Goal: Task Accomplishment & Management: Use online tool/utility

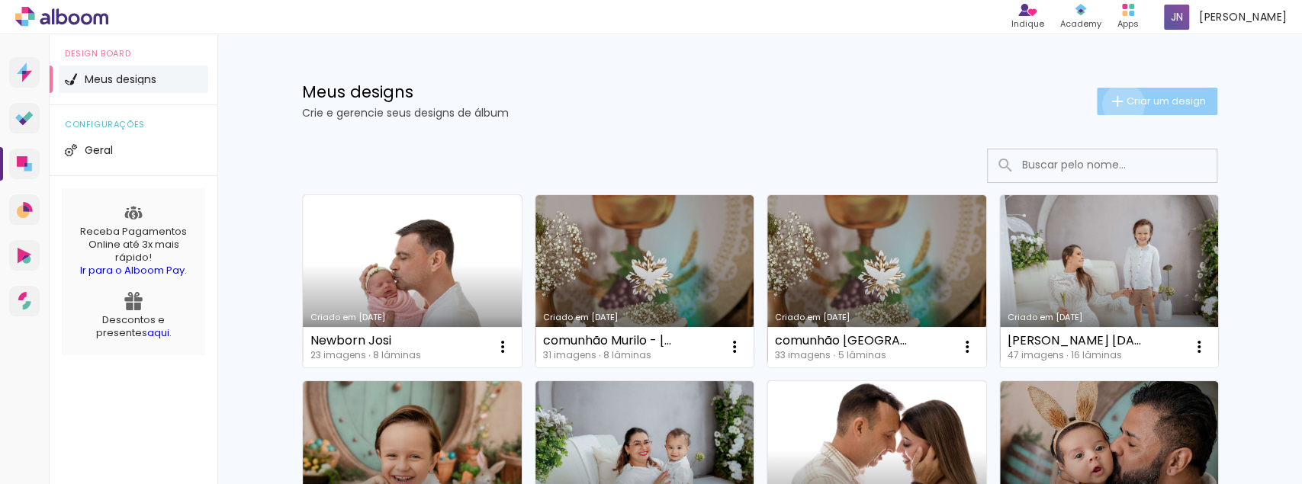
click at [1116, 104] on iron-icon at bounding box center [1117, 101] width 18 height 18
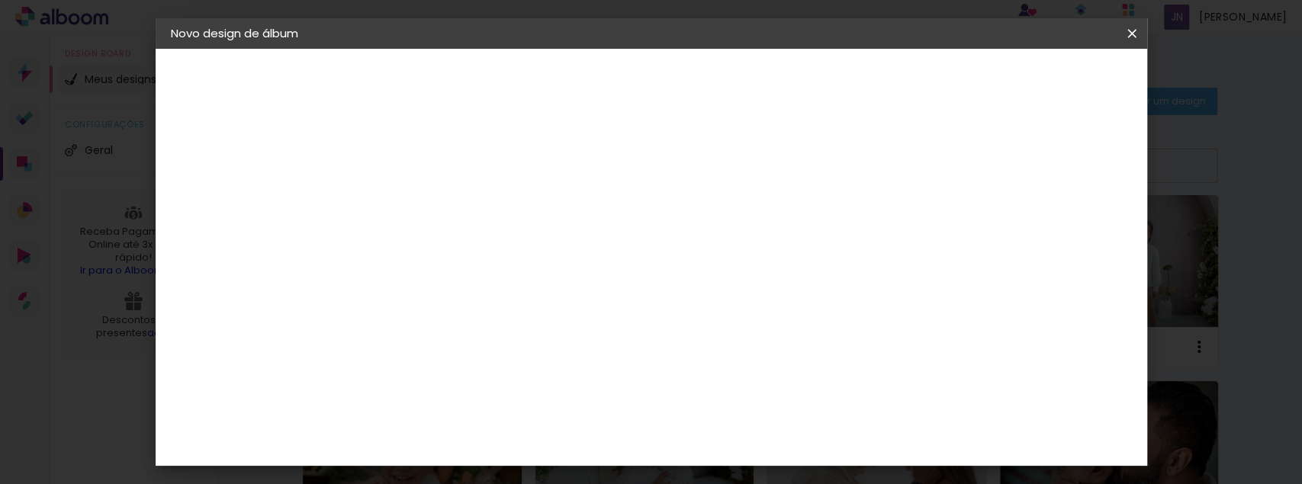
click at [420, 206] on input at bounding box center [420, 205] width 0 height 24
type input "A"
type input "ÁLBUM [PERSON_NAME]"
click at [576, 79] on paper-button "Avançar" at bounding box center [539, 81] width 75 height 26
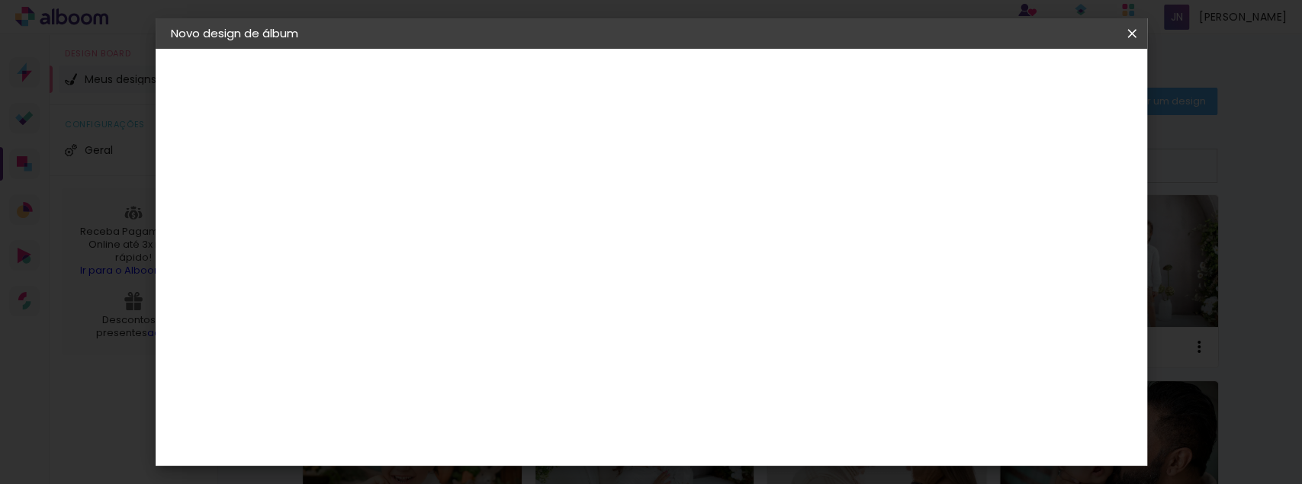
click at [490, 188] on input at bounding box center [459, 188] width 154 height 19
type input "WA"
type paper-input "WA"
click at [471, 398] on div "WA Encadernadora" at bounding box center [456, 410] width 94 height 24
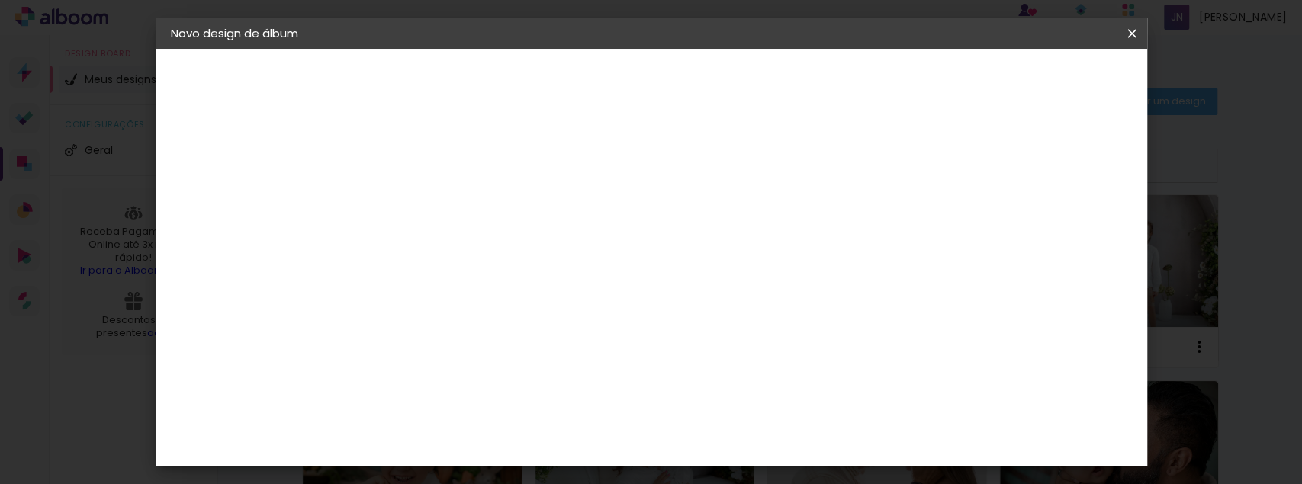
click at [471, 398] on div "WA Encadernadora" at bounding box center [456, 410] width 94 height 24
click at [503, 398] on div "WA Encadernadora" at bounding box center [456, 410] width 94 height 24
click at [665, 226] on paper-item "Tamanho Livre" at bounding box center [597, 232] width 136 height 34
click at [665, 232] on paper-item "Tamanho Livre" at bounding box center [597, 232] width 136 height 34
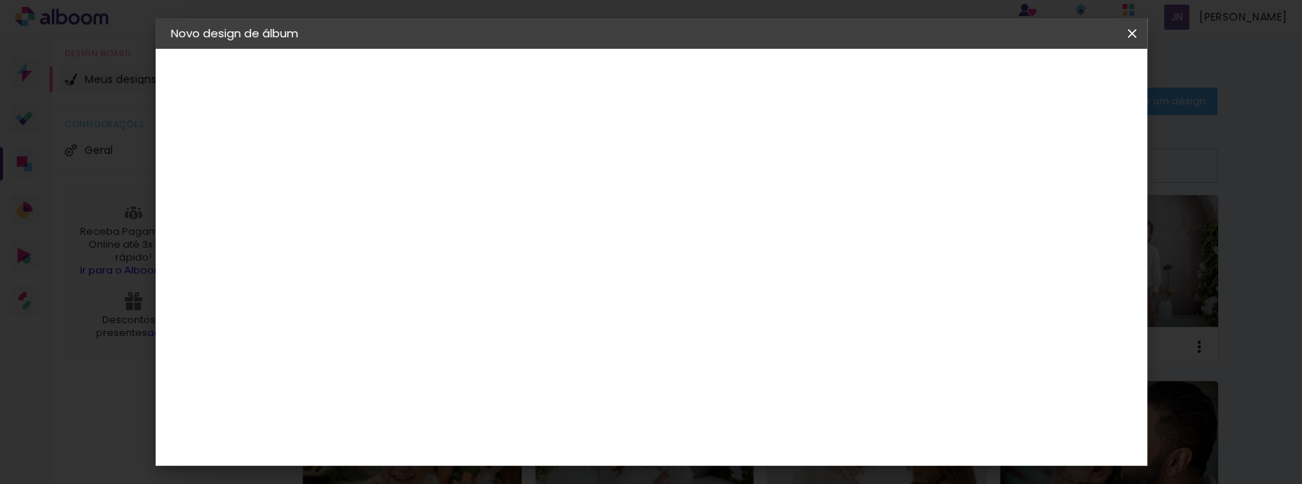
click at [506, 285] on input "WA" at bounding box center [444, 290] width 124 height 19
click at [488, 405] on paper-item "WA Encadernadora" at bounding box center [444, 410] width 135 height 40
click at [488, 405] on div "WA Encadernadora" at bounding box center [456, 410] width 94 height 24
click at [0, 0] on slot "Avançar" at bounding box center [0, 0] width 0 height 0
click at [480, 254] on input "text" at bounding box center [449, 266] width 59 height 24
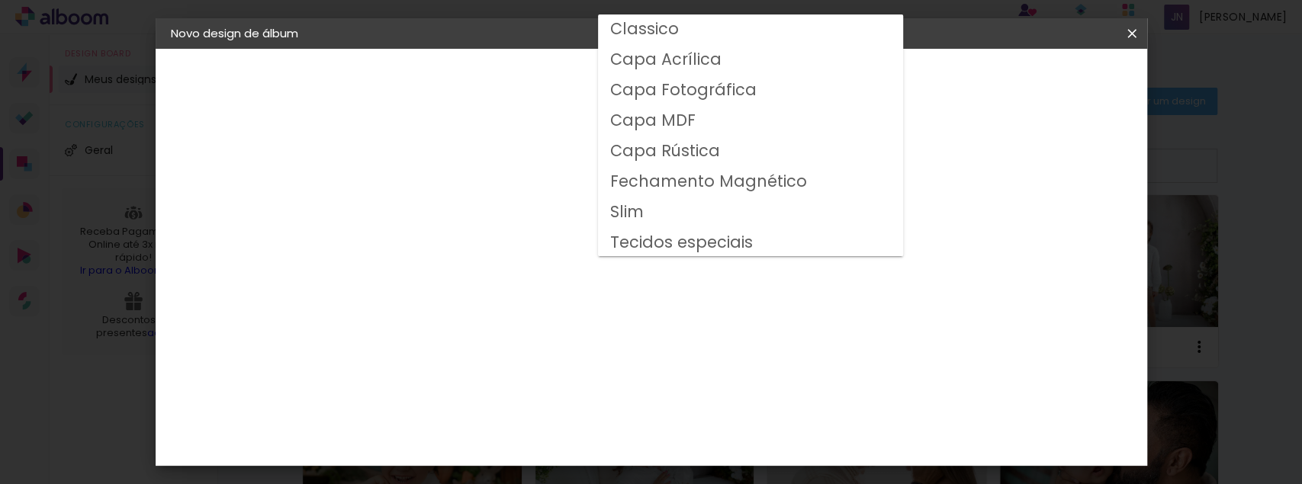
click at [676, 214] on paper-item "Slim" at bounding box center [750, 212] width 305 height 30
type input "Slim"
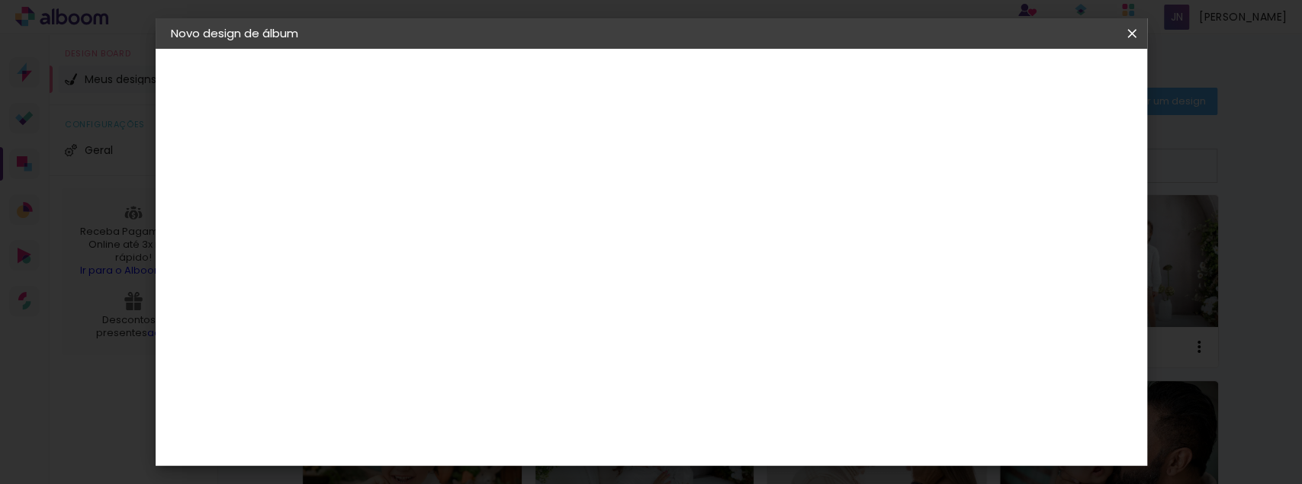
scroll to position [101, 0]
click at [523, 319] on div "Modelo" at bounding box center [487, 329] width 71 height 21
click at [523, 341] on span "20 × 20" at bounding box center [487, 356] width 71 height 31
click at [669, 69] on paper-button "Avançar" at bounding box center [631, 81] width 75 height 26
click at [0, 0] on paper-button "Iniciar design" at bounding box center [0, 0] width 0 height 0
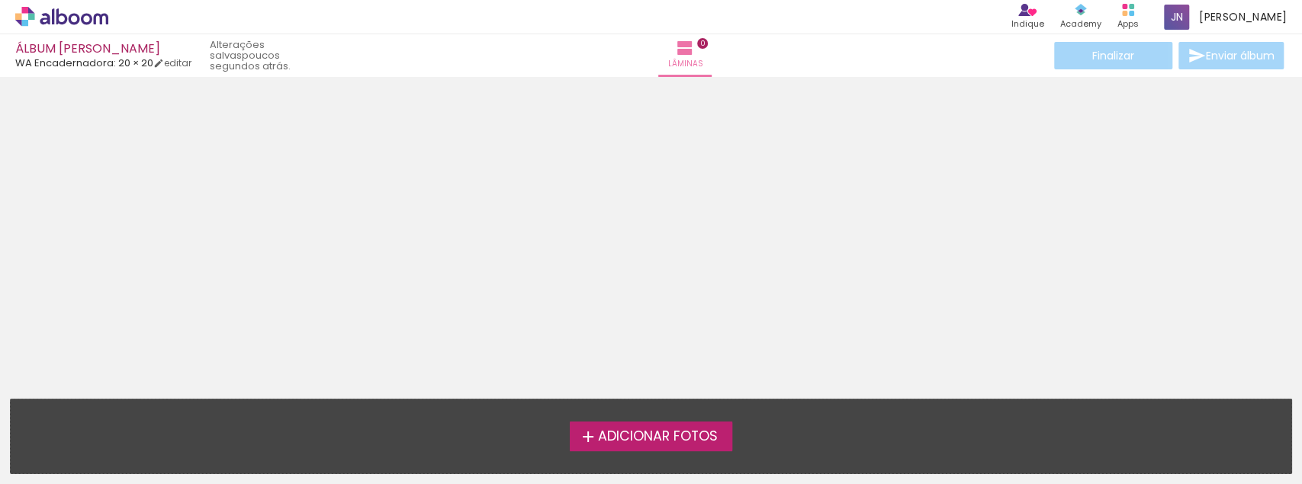
click at [660, 432] on span "Adicionar Fotos" at bounding box center [657, 437] width 120 height 14
click at [0, 0] on input "file" at bounding box center [0, 0] width 0 height 0
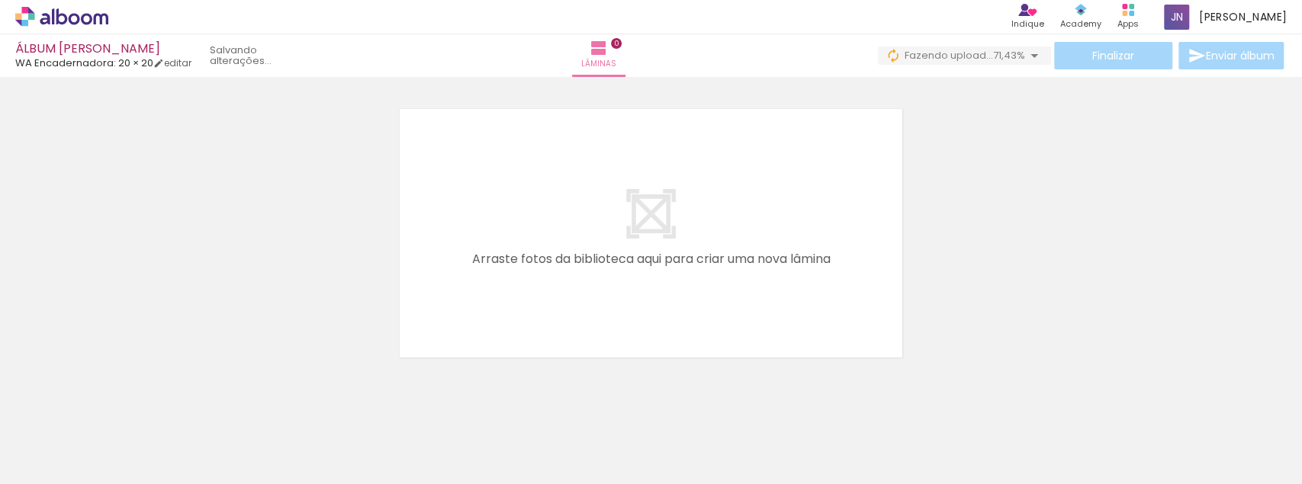
drag, startPoint x: 341, startPoint y: 438, endPoint x: 435, endPoint y: 344, distance: 133.2
click at [389, 387] on quentale-workspace at bounding box center [651, 242] width 1302 height 484
drag, startPoint x: 435, startPoint y: 344, endPoint x: 469, endPoint y: 316, distance: 43.9
click at [464, 320] on div "Confirmar Cancelar" at bounding box center [651, 226] width 1302 height 337
click at [469, 316] on quentale-layouter at bounding box center [651, 233] width 516 height 262
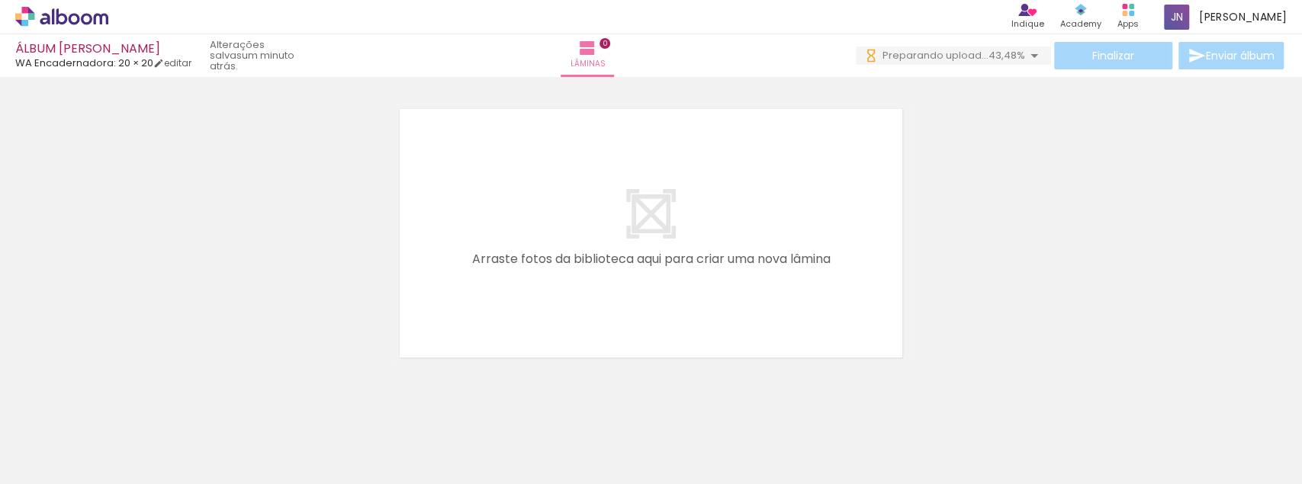
click at [209, 386] on quentale-workspace at bounding box center [651, 242] width 1302 height 484
click at [427, 281] on quentale-layouter at bounding box center [651, 233] width 516 height 262
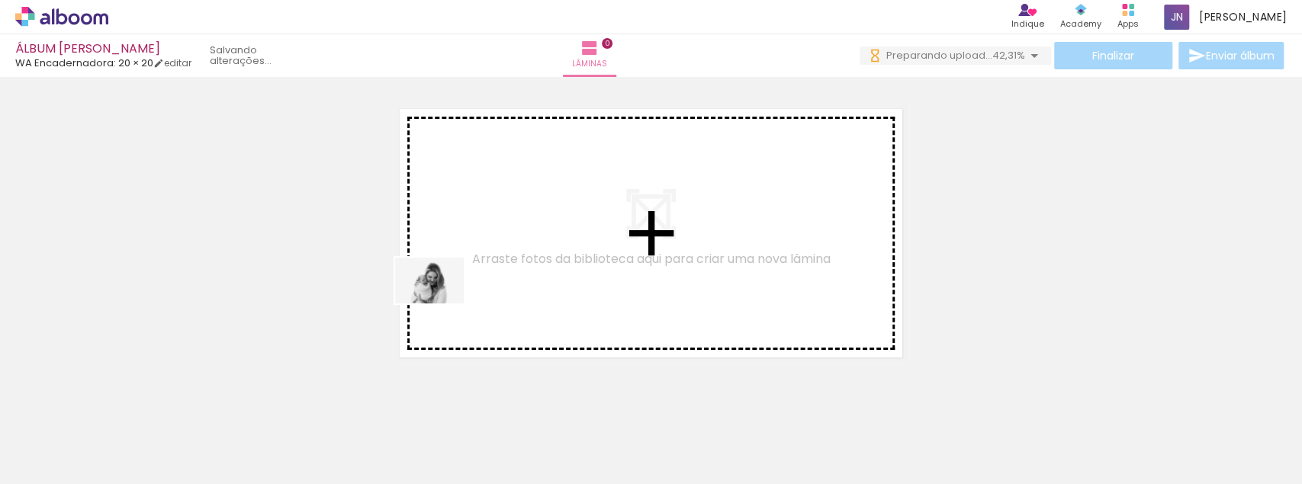
drag, startPoint x: 169, startPoint y: 426, endPoint x: 441, endPoint y: 303, distance: 297.9
click at [441, 303] on quentale-workspace at bounding box center [651, 242] width 1302 height 484
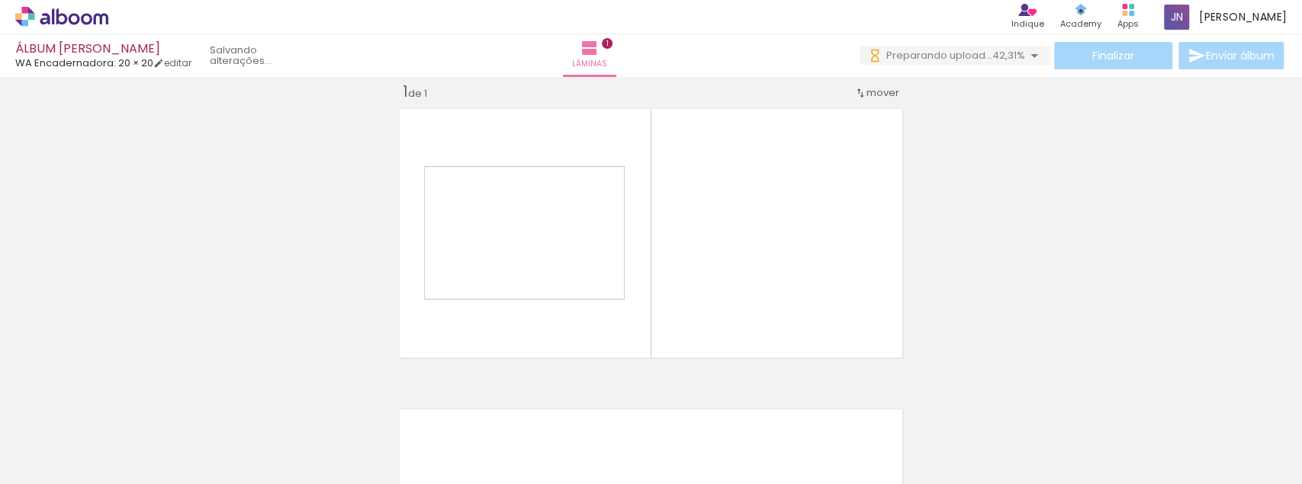
scroll to position [19, 0]
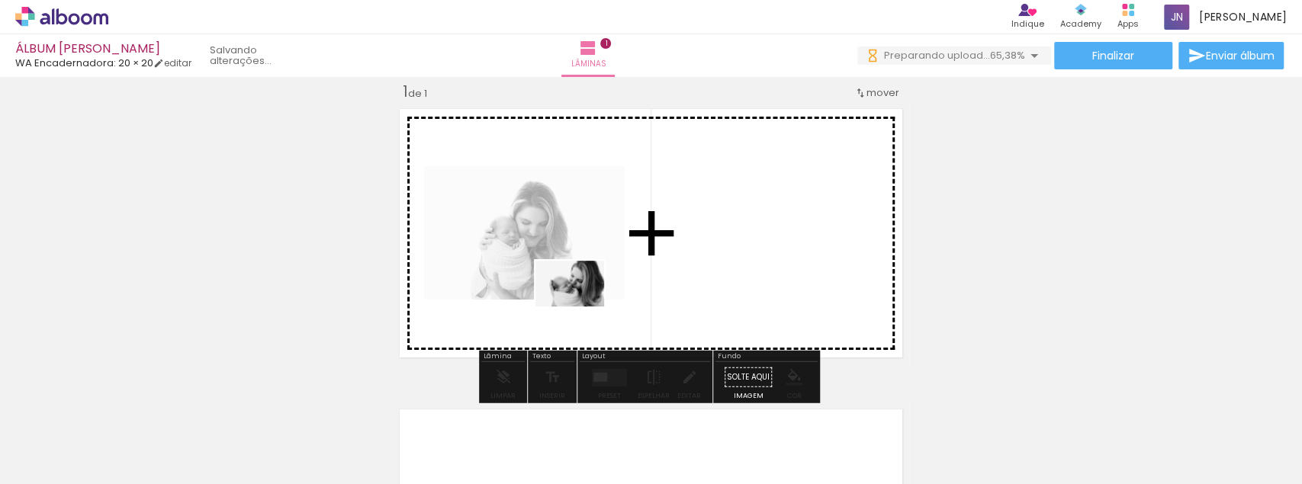
drag, startPoint x: 351, startPoint y: 437, endPoint x: 611, endPoint y: 299, distance: 295.0
click at [611, 299] on quentale-workspace at bounding box center [651, 242] width 1302 height 484
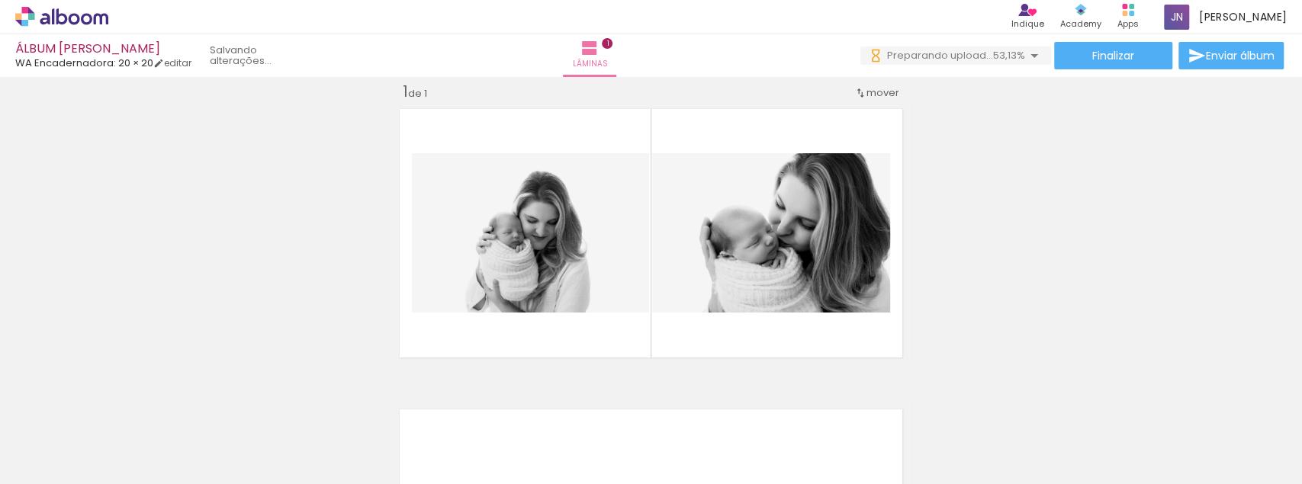
scroll to position [0, 2187]
click at [125, 452] on iron-horizontal-list at bounding box center [110, 436] width 30 height 95
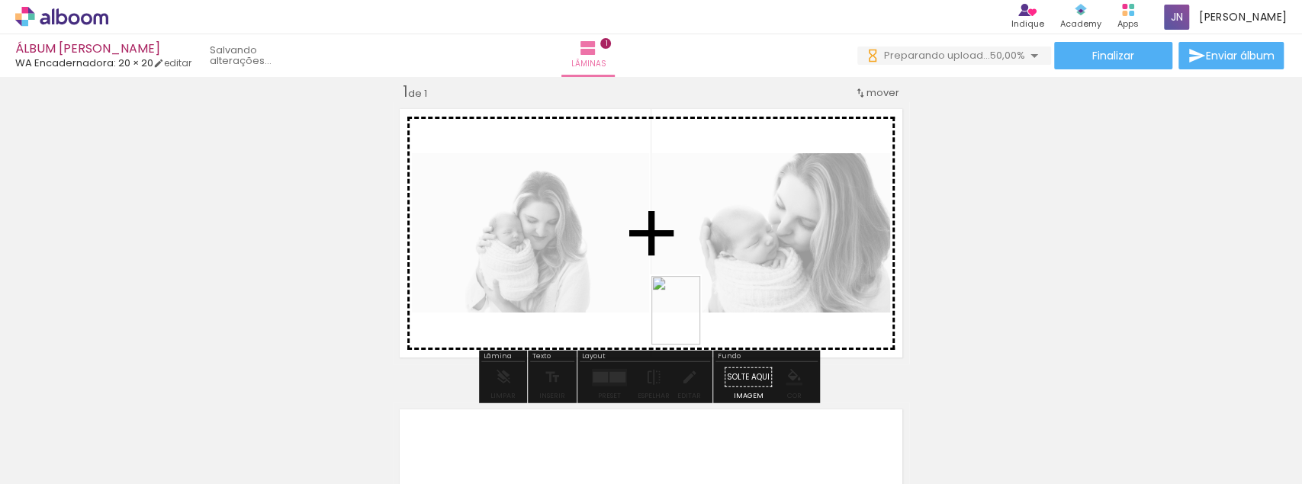
drag, startPoint x: 616, startPoint y: 435, endPoint x: 698, endPoint y: 319, distance: 142.8
click at [698, 319] on quentale-workspace at bounding box center [651, 242] width 1302 height 484
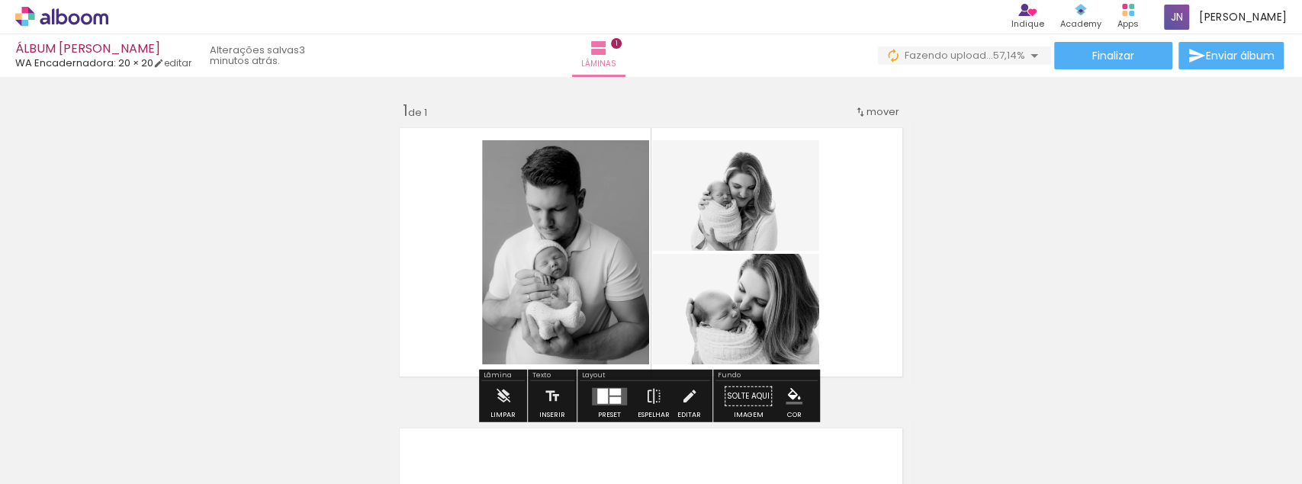
drag, startPoint x: 839, startPoint y: 441, endPoint x: 848, endPoint y: 378, distance: 63.9
click at [272, 426] on div at bounding box center [238, 433] width 69 height 46
drag, startPoint x: 849, startPoint y: 360, endPoint x: 859, endPoint y: 287, distance: 73.8
click at [857, 294] on quentale-layouter at bounding box center [651, 252] width 516 height 262
click at [859, 287] on quentale-layouter at bounding box center [651, 252] width 516 height 262
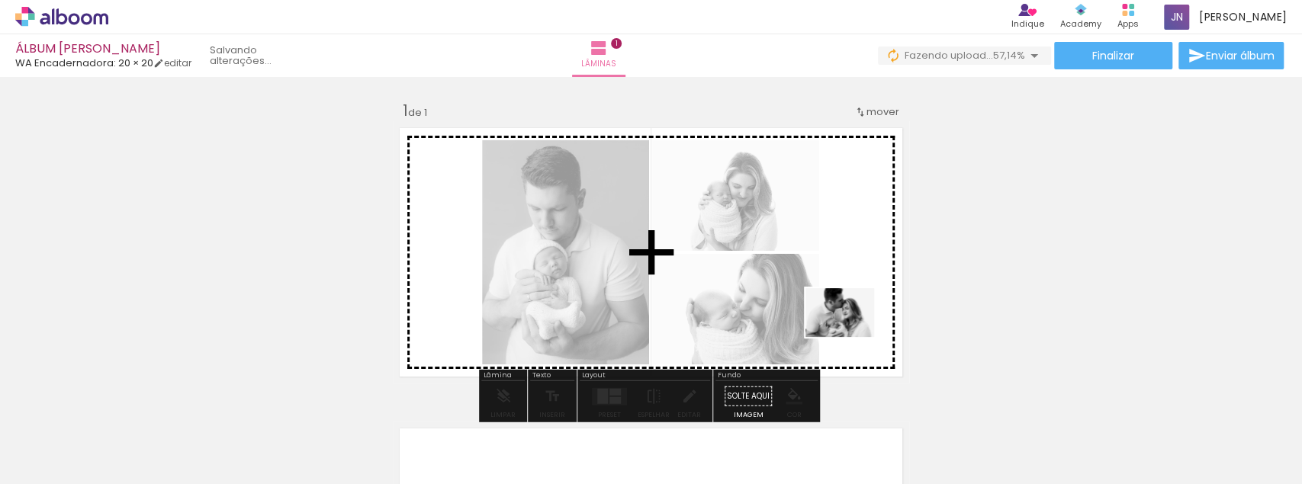
drag, startPoint x: 852, startPoint y: 439, endPoint x: 851, endPoint y: 334, distance: 105.2
click at [851, 334] on quentale-workspace at bounding box center [651, 242] width 1302 height 484
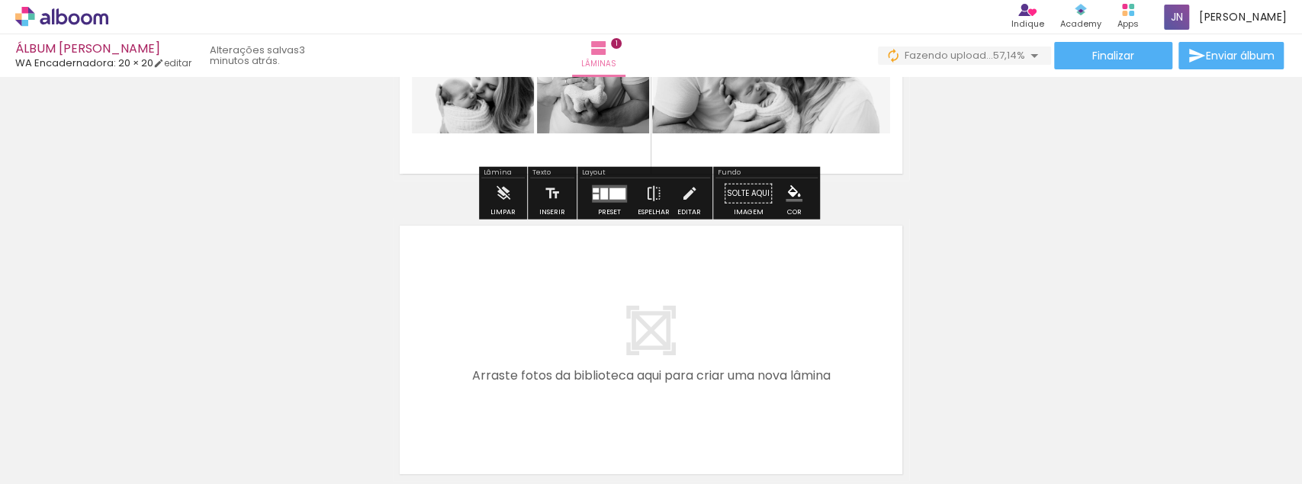
scroll to position [254, 0]
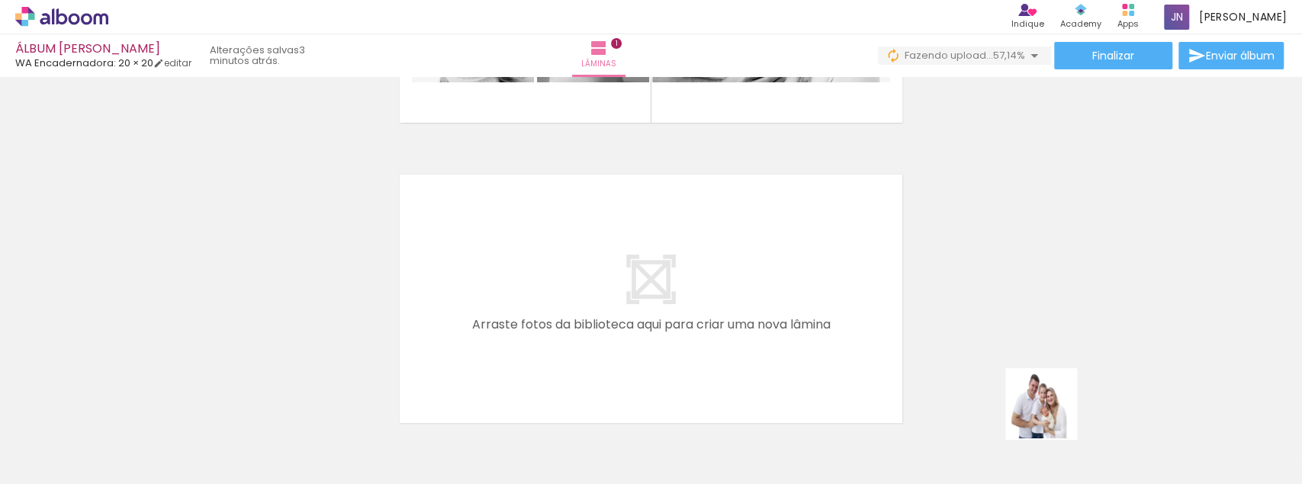
drag, startPoint x: 1095, startPoint y: 437, endPoint x: 937, endPoint y: 367, distance: 172.7
click at [937, 367] on quentale-workspace at bounding box center [651, 242] width 1302 height 484
drag, startPoint x: 724, startPoint y: 303, endPoint x: 683, endPoint y: 292, distance: 42.7
click at [705, 297] on quentale-layouter at bounding box center [651, 299] width 516 height 262
click at [683, 292] on quentale-layouter at bounding box center [651, 299] width 516 height 262
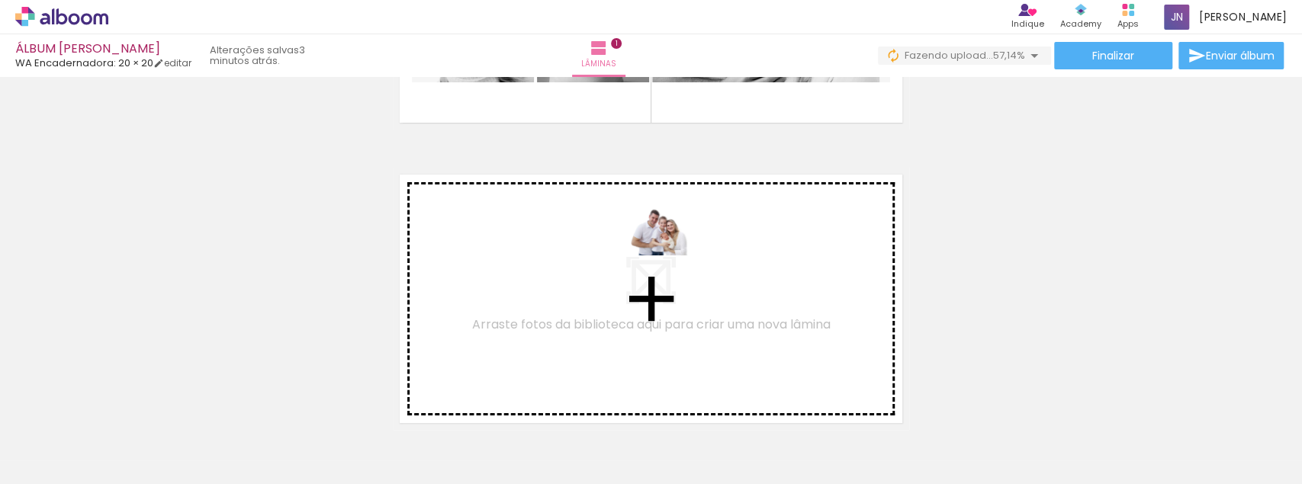
drag, startPoint x: 1062, startPoint y: 414, endPoint x: 672, endPoint y: 252, distance: 421.8
click at [672, 252] on quentale-workspace at bounding box center [651, 242] width 1302 height 484
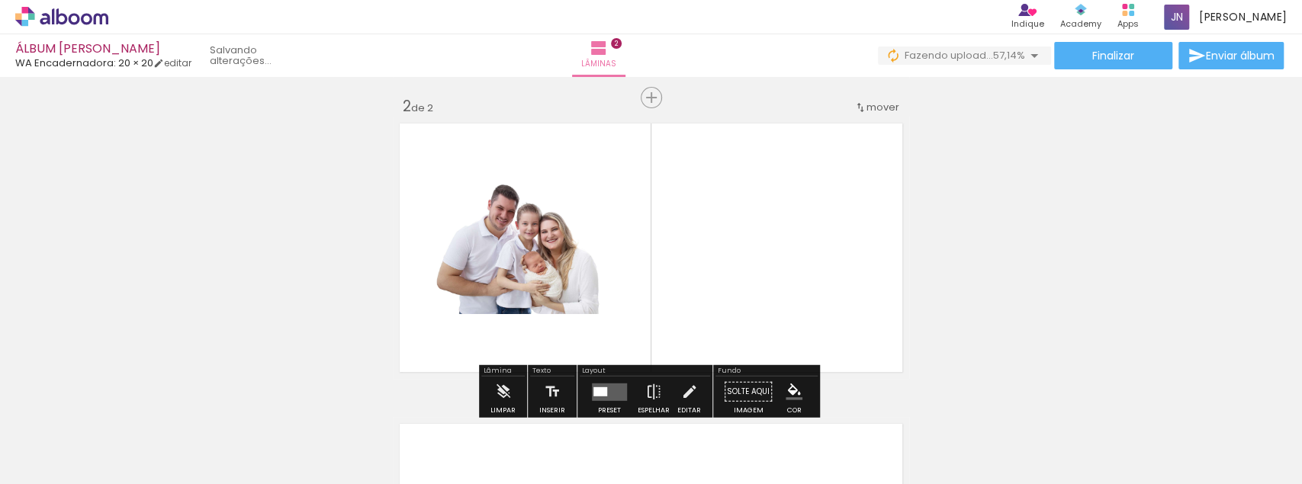
scroll to position [319, 0]
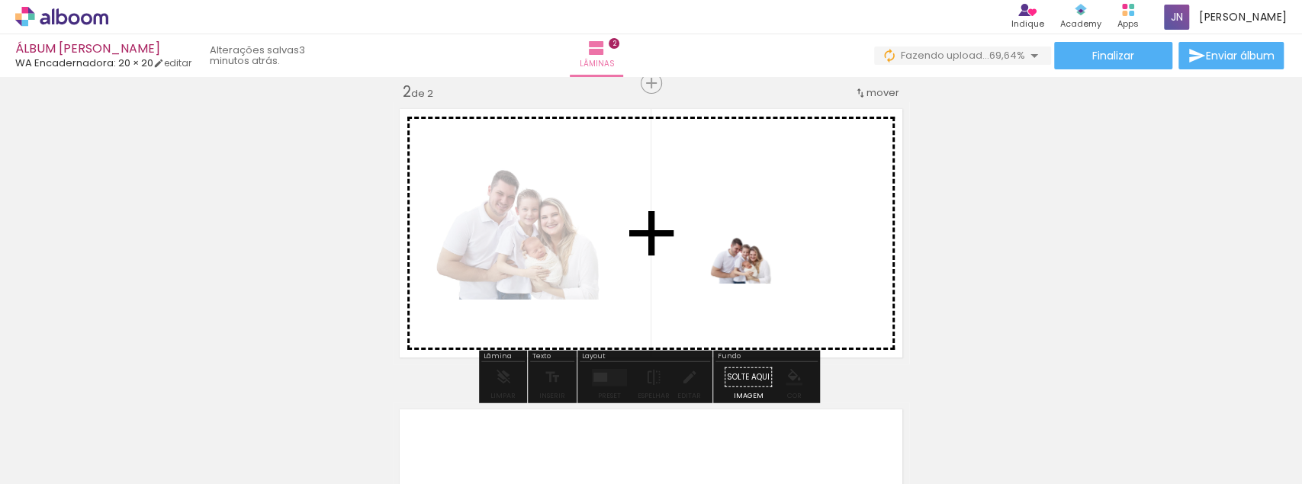
drag, startPoint x: 1257, startPoint y: 441, endPoint x: 737, endPoint y: 277, distance: 545.2
click at [737, 277] on quentale-workspace at bounding box center [651, 242] width 1302 height 484
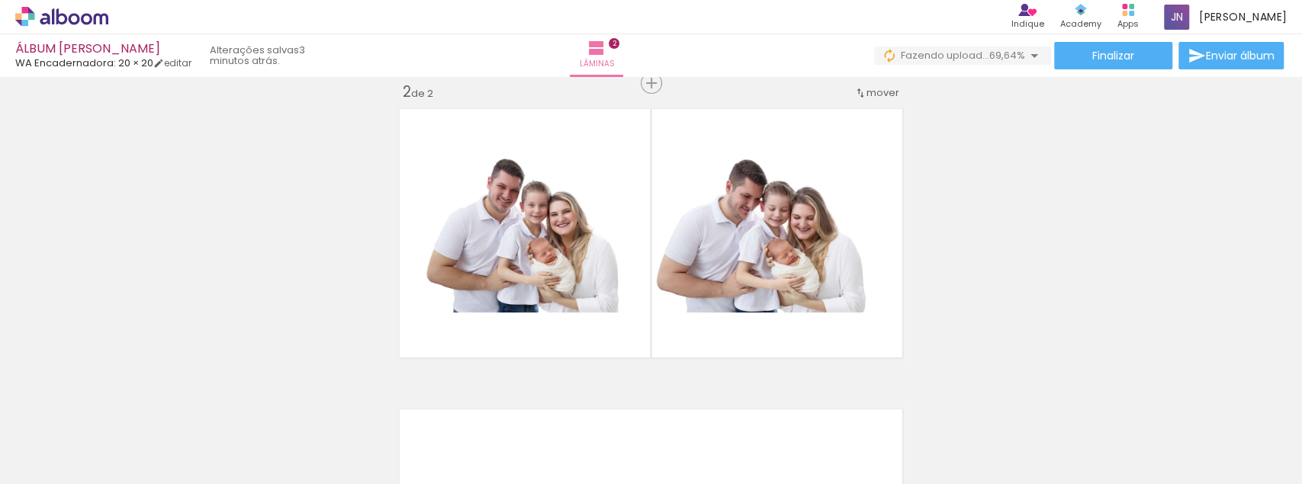
scroll to position [0, 231]
drag, startPoint x: 480, startPoint y: 474, endPoint x: 525, endPoint y: 474, distance: 45.0
click at [0, 0] on slot at bounding box center [0, 0] width 0 height 0
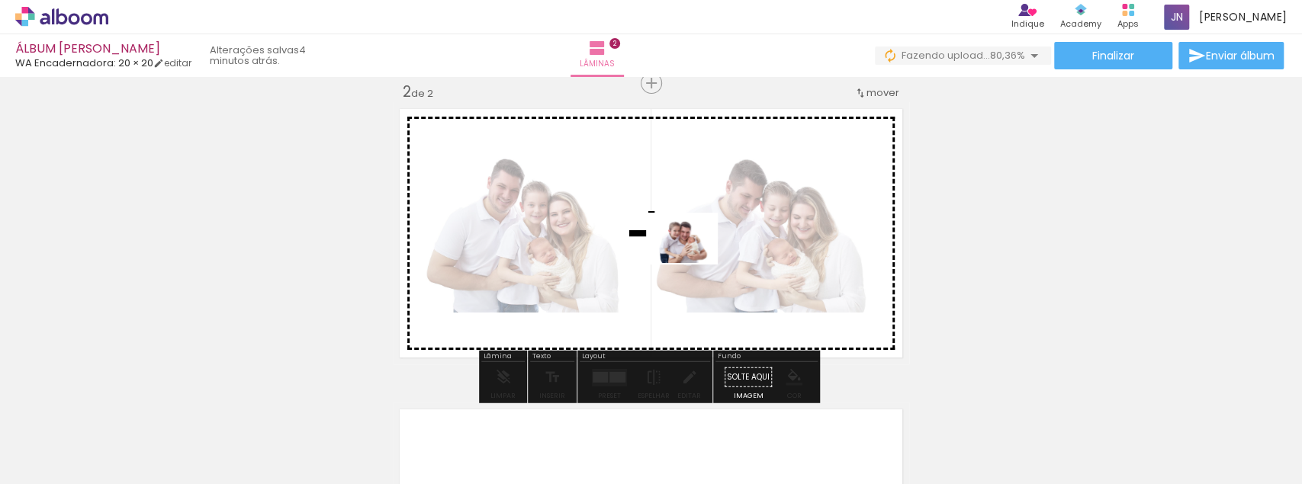
drag, startPoint x: 586, startPoint y: 378, endPoint x: 693, endPoint y: 260, distance: 159.8
click at [693, 260] on quentale-workspace at bounding box center [651, 242] width 1302 height 484
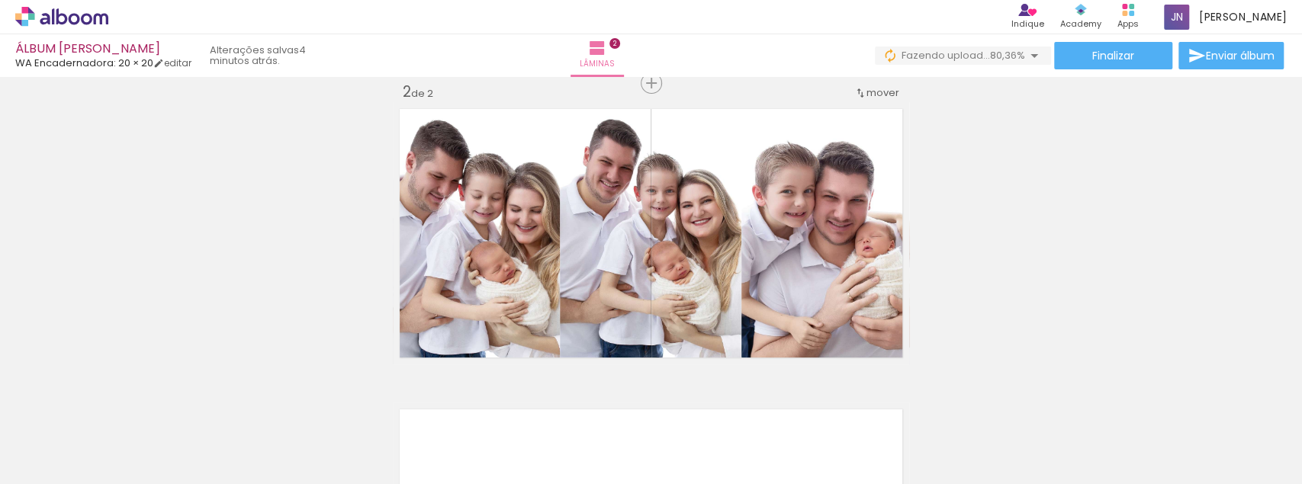
scroll to position [0, 0]
drag, startPoint x: 665, startPoint y: 441, endPoint x: 683, endPoint y: 352, distance: 90.3
click at [679, 364] on quentale-workspace at bounding box center [651, 242] width 1302 height 484
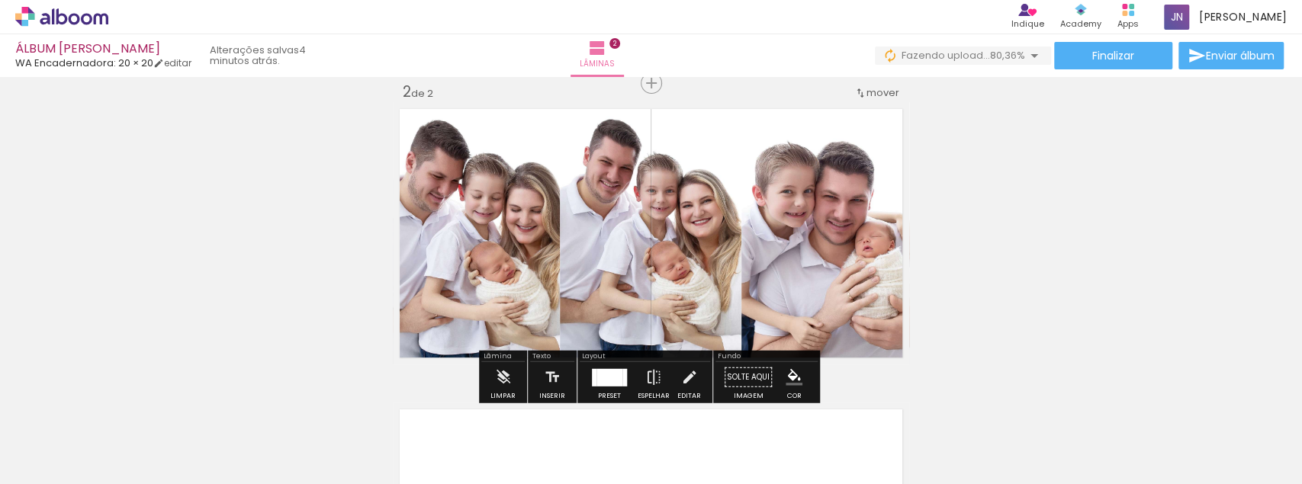
drag, startPoint x: 683, startPoint y: 352, endPoint x: 669, endPoint y: 441, distance: 89.5
click at [669, 441] on quentale-workspace at bounding box center [651, 242] width 1302 height 484
click at [272, 412] on div at bounding box center [238, 433] width 69 height 46
drag, startPoint x: 750, startPoint y: 357, endPoint x: 742, endPoint y: 278, distance: 79.7
click at [742, 278] on div "Inserir lâmina 1 de 2 Inserir lâmina 2 de 2" at bounding box center [651, 214] width 1302 height 902
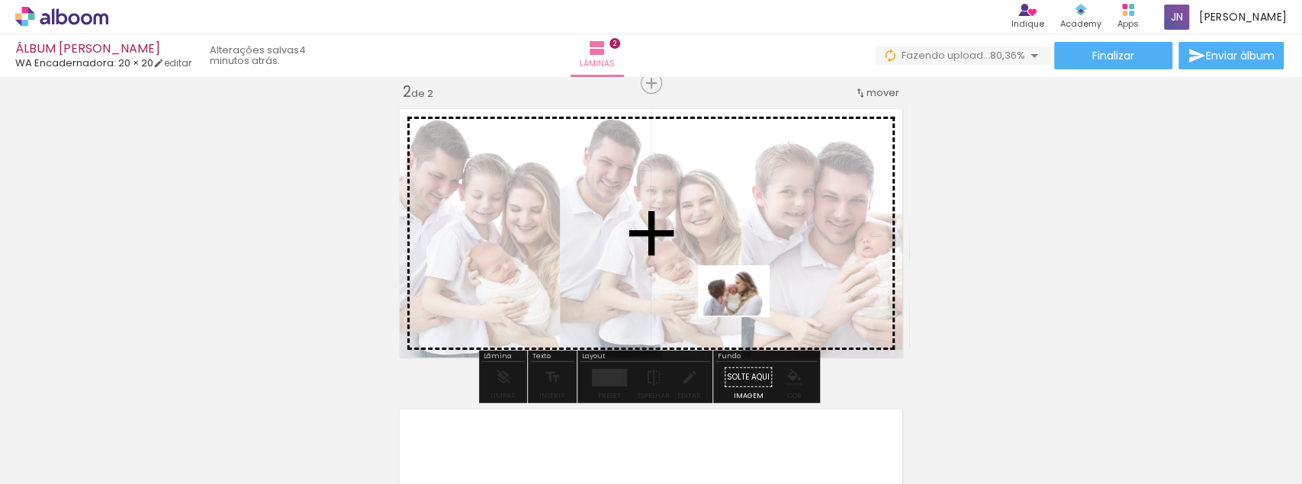
drag, startPoint x: 758, startPoint y: 361, endPoint x: 745, endPoint y: 313, distance: 50.5
click at [745, 313] on quentale-workspace at bounding box center [651, 242] width 1302 height 484
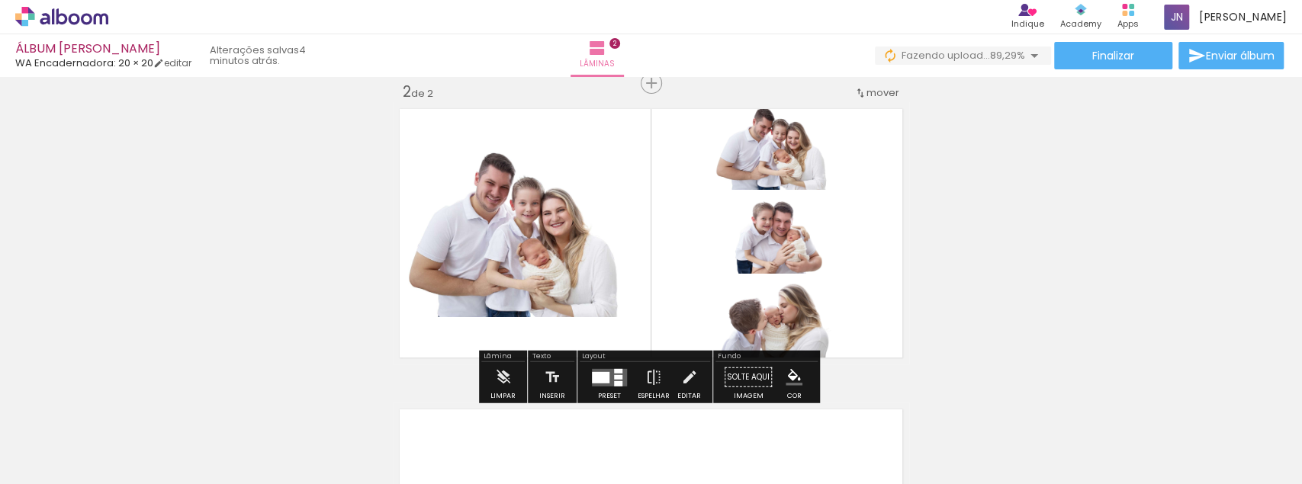
click at [794, 327] on quentale-photo at bounding box center [776, 321] width 125 height 88
click at [805, 333] on quentale-photo at bounding box center [776, 321] width 125 height 88
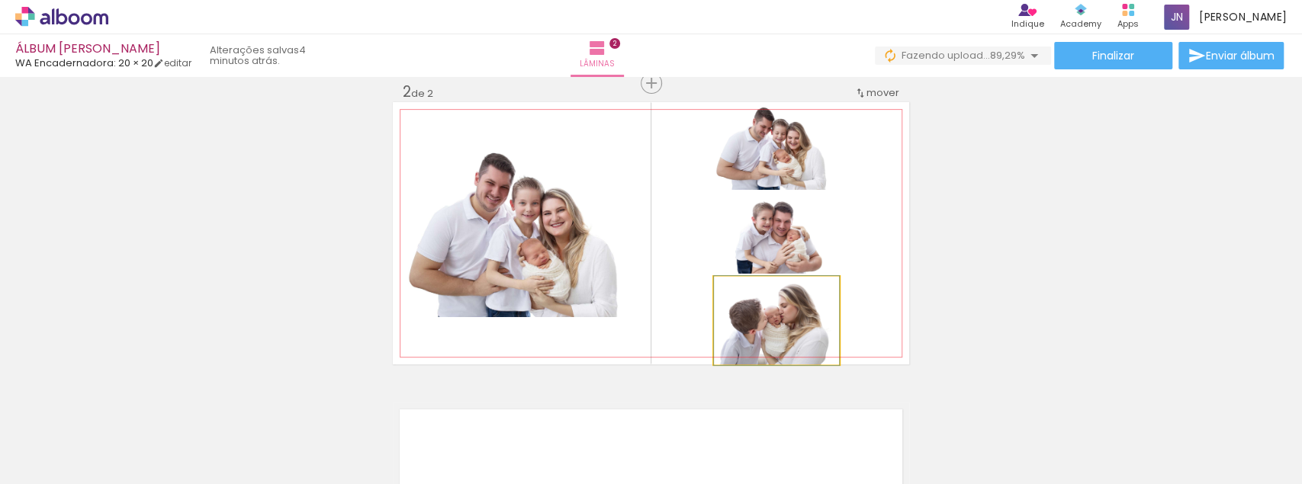
drag, startPoint x: 805, startPoint y: 333, endPoint x: 798, endPoint y: 328, distance: 8.7
click at [798, 328] on quentale-photo at bounding box center [776, 321] width 125 height 88
click at [794, 325] on quentale-photo at bounding box center [776, 321] width 125 height 88
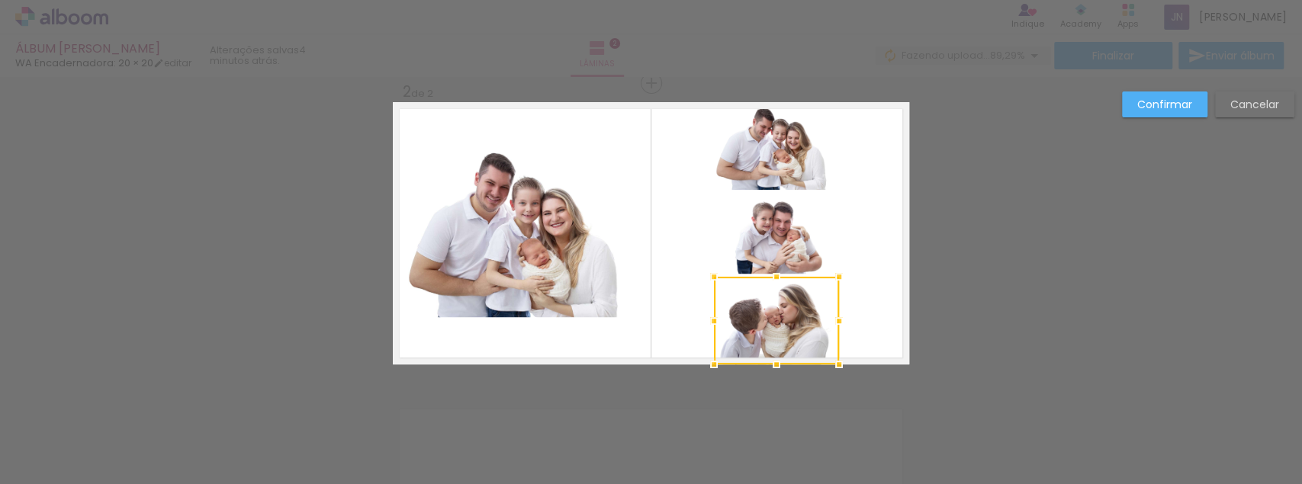
click at [794, 325] on div at bounding box center [776, 321] width 125 height 88
click at [0, 0] on slot "Cancelar" at bounding box center [0, 0] width 0 height 0
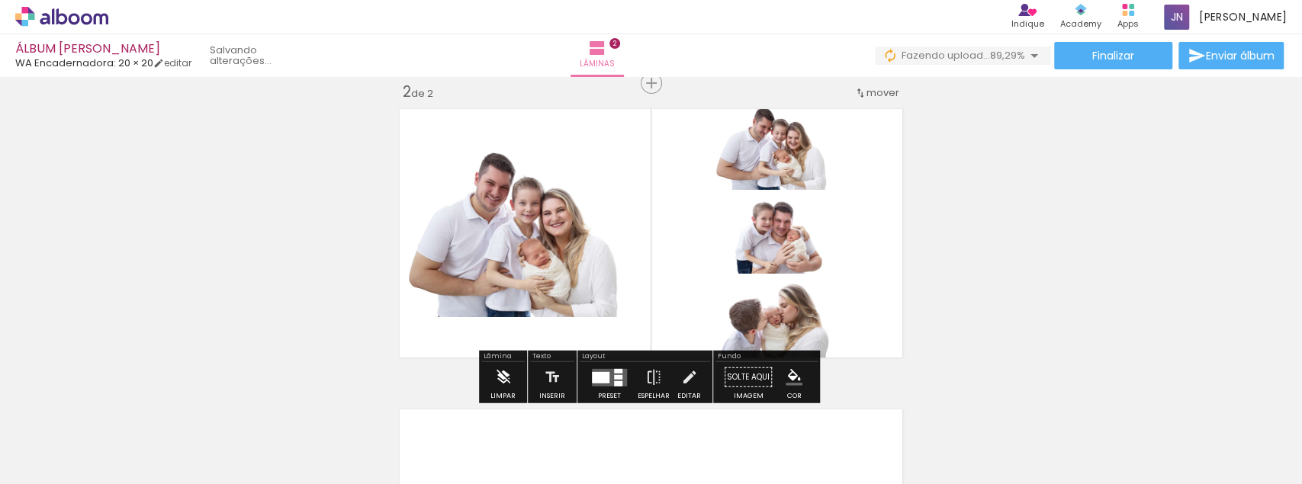
click at [493, 373] on paper-button "Limpar" at bounding box center [502, 381] width 33 height 39
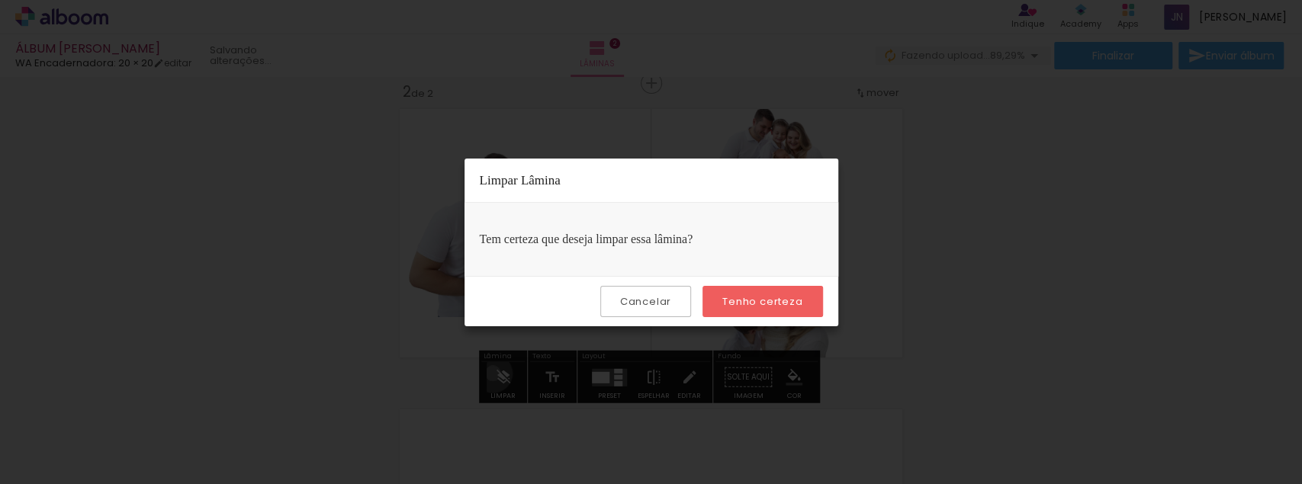
click at [493, 373] on body "link( href="../../bower_components/polymer/polymer.html" rel="import" ) picture…" at bounding box center [651, 242] width 1302 height 484
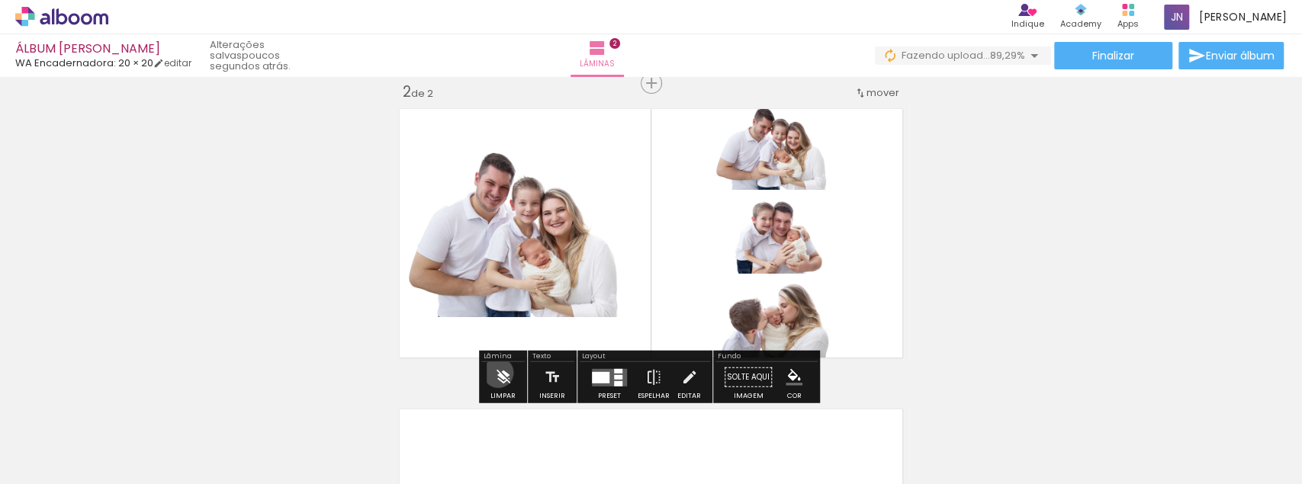
click at [498, 372] on iron-icon at bounding box center [503, 377] width 17 height 30
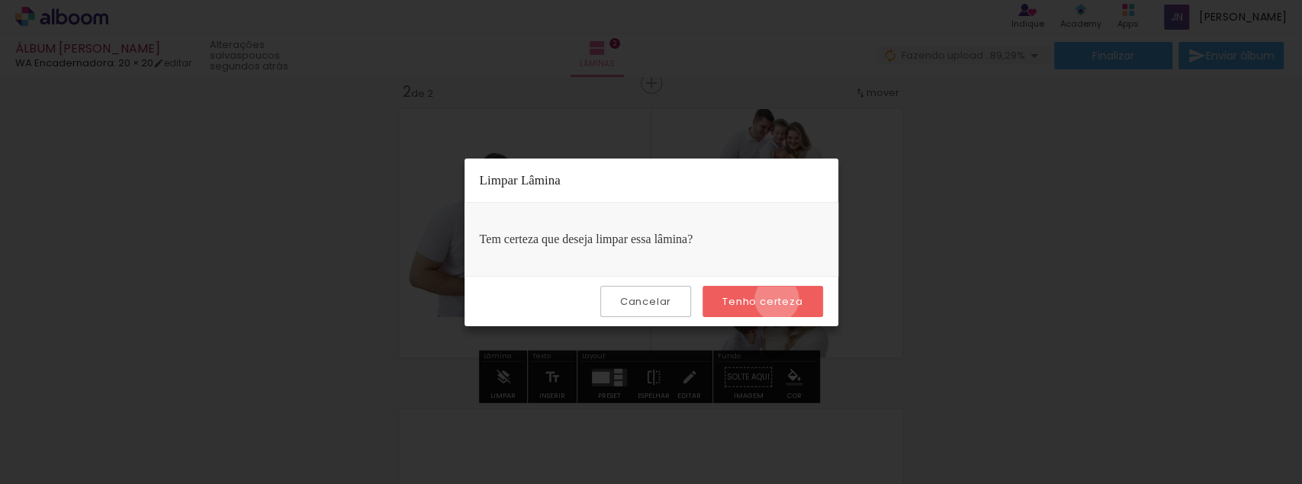
click at [0, 0] on slot "Tenho certeza" at bounding box center [0, 0] width 0 height 0
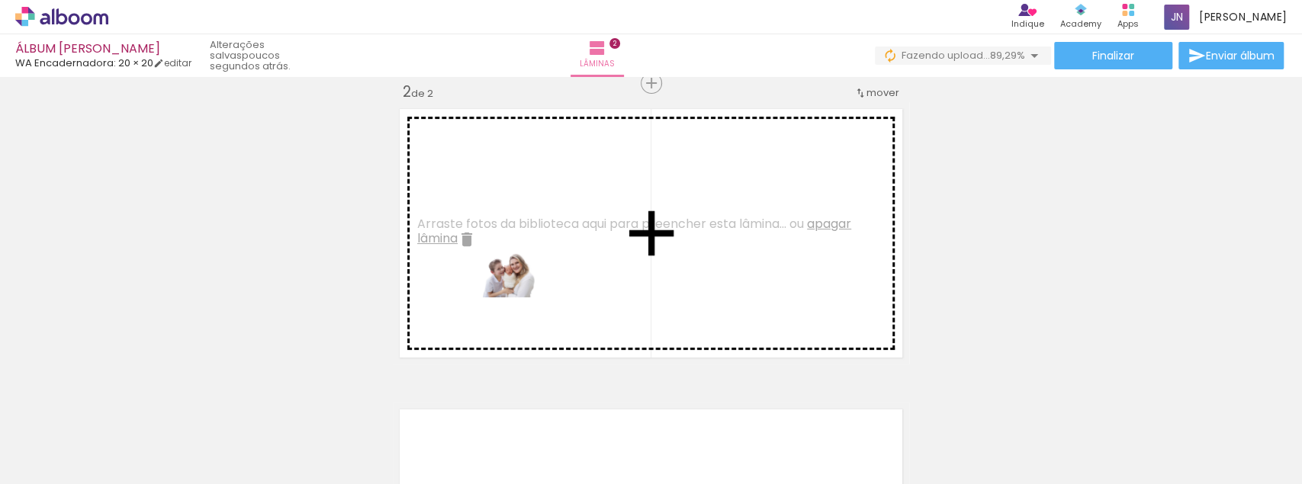
drag, startPoint x: 570, startPoint y: 366, endPoint x: 522, endPoint y: 293, distance: 87.6
click at [522, 293] on quentale-workspace at bounding box center [651, 242] width 1302 height 484
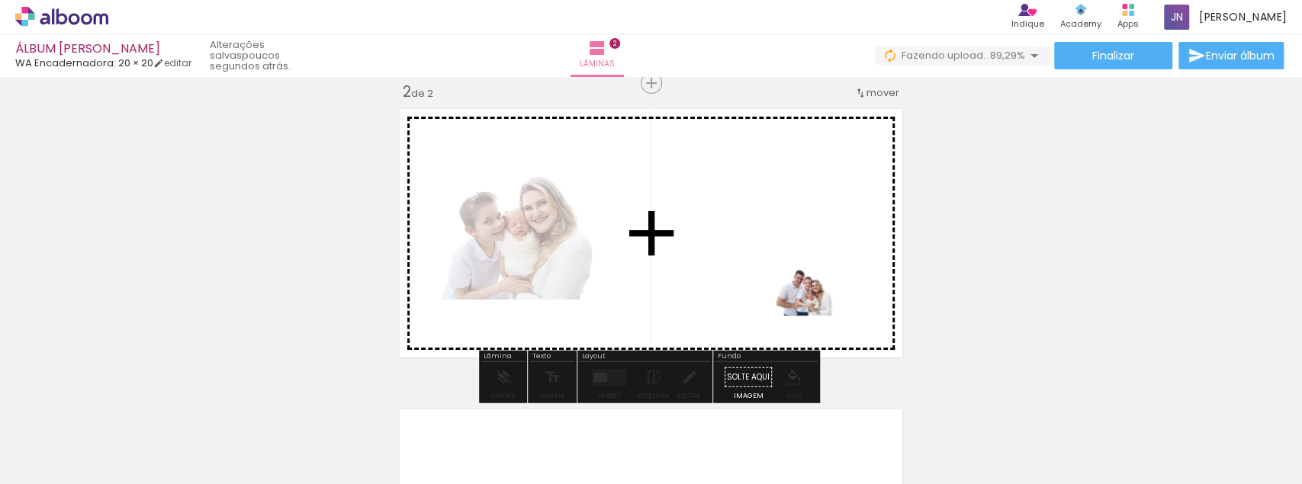
drag, startPoint x: 1096, startPoint y: 445, endPoint x: 803, endPoint y: 302, distance: 326.3
click at [803, 302] on quentale-workspace at bounding box center [651, 242] width 1302 height 484
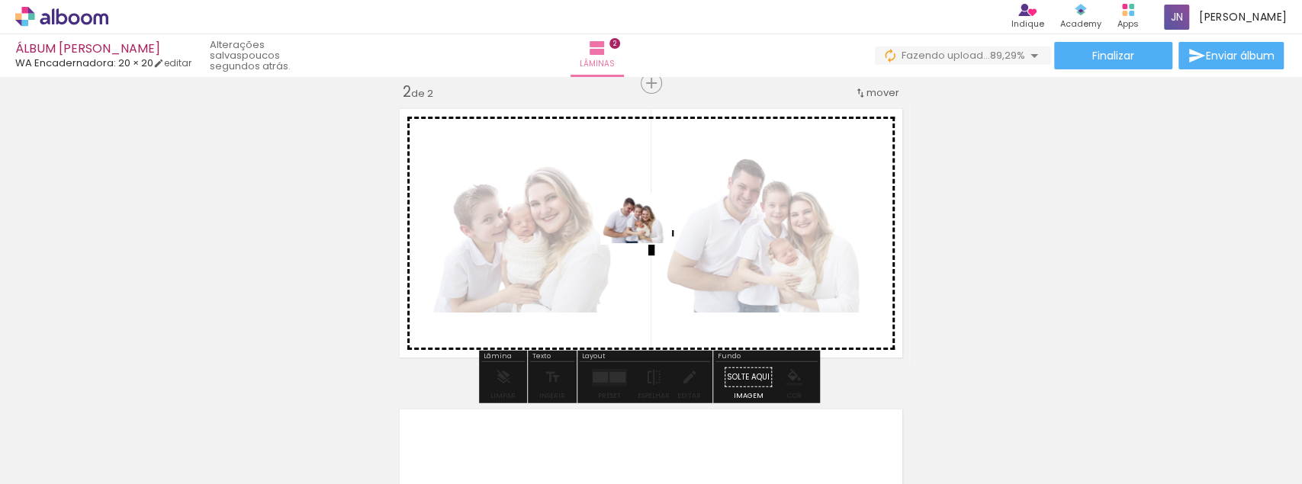
drag, startPoint x: 1266, startPoint y: 438, endPoint x: 640, endPoint y: 239, distance: 656.6
click at [640, 239] on quentale-workspace at bounding box center [651, 242] width 1302 height 484
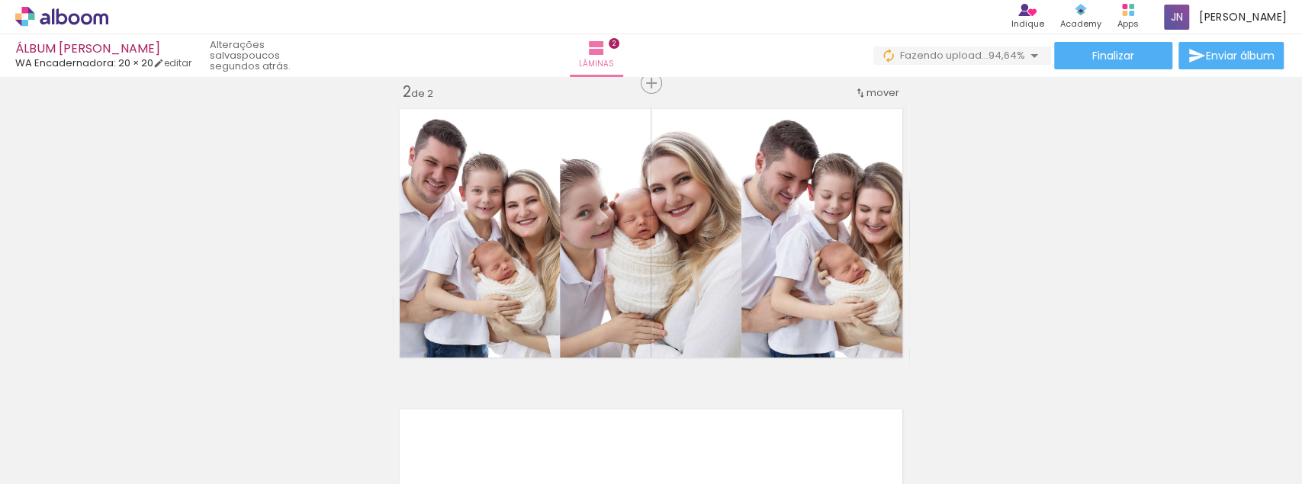
scroll to position [0, 368]
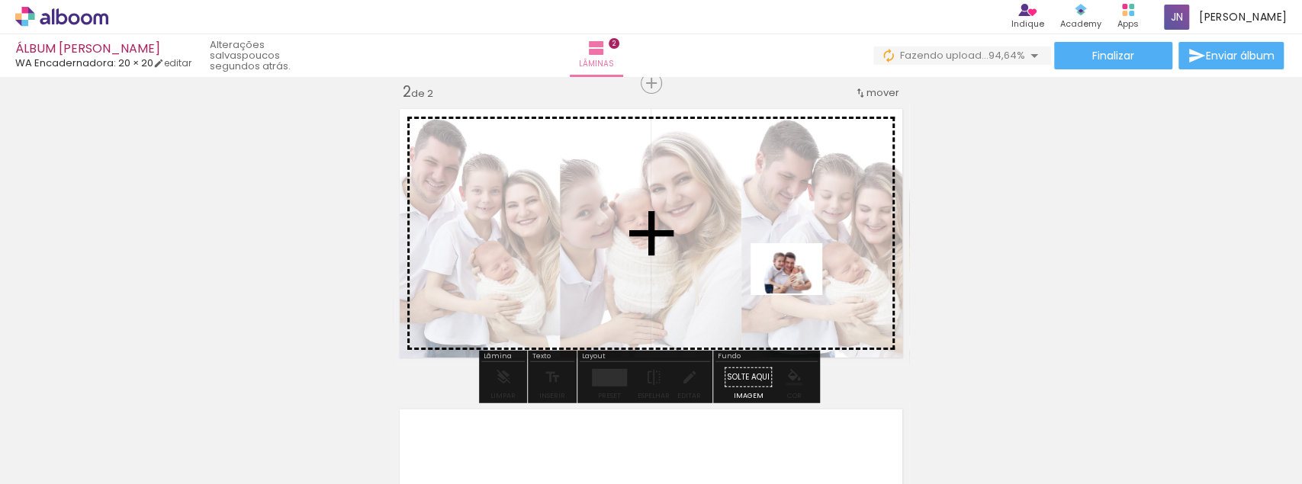
drag, startPoint x: 1040, startPoint y: 413, endPoint x: 769, endPoint y: 276, distance: 304.2
click at [775, 278] on quentale-workspace at bounding box center [651, 242] width 1302 height 484
click at [769, 276] on div at bounding box center [651, 233] width 368 height 262
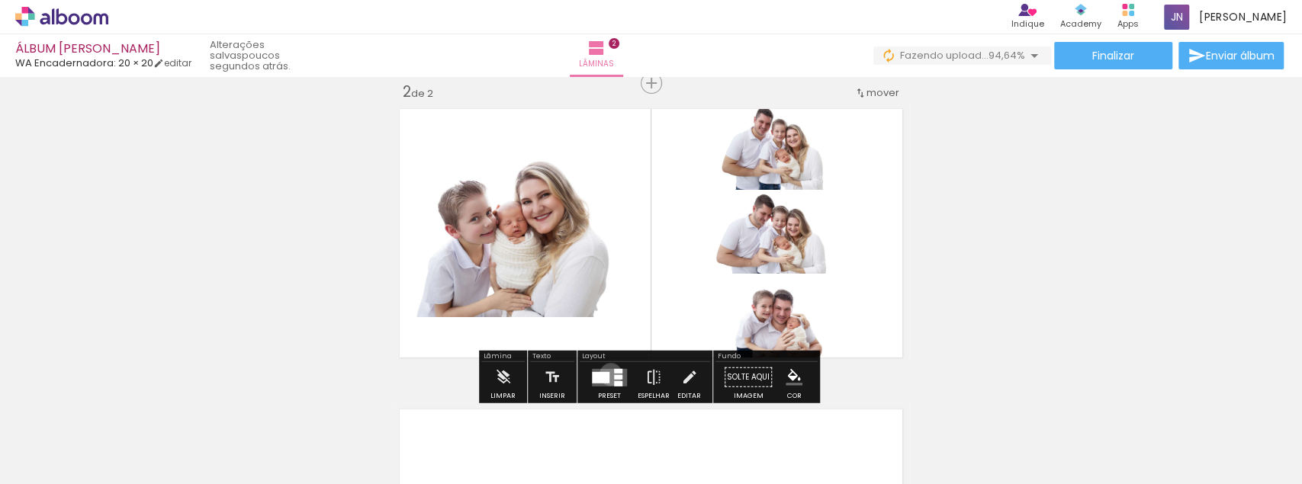
click at [607, 374] on quentale-layouter at bounding box center [609, 377] width 35 height 18
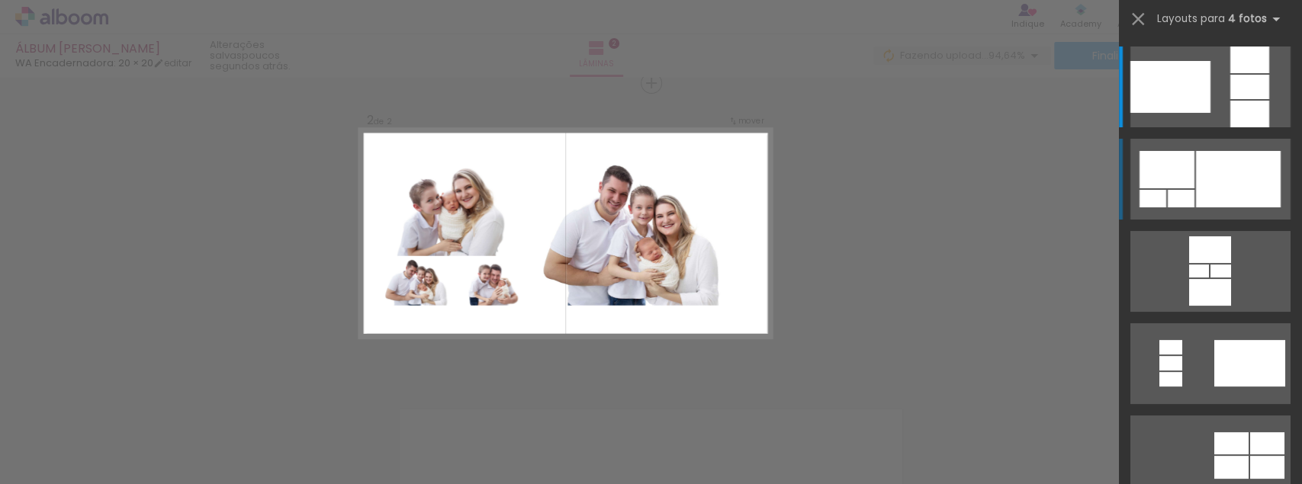
click at [1234, 178] on div at bounding box center [1238, 179] width 85 height 56
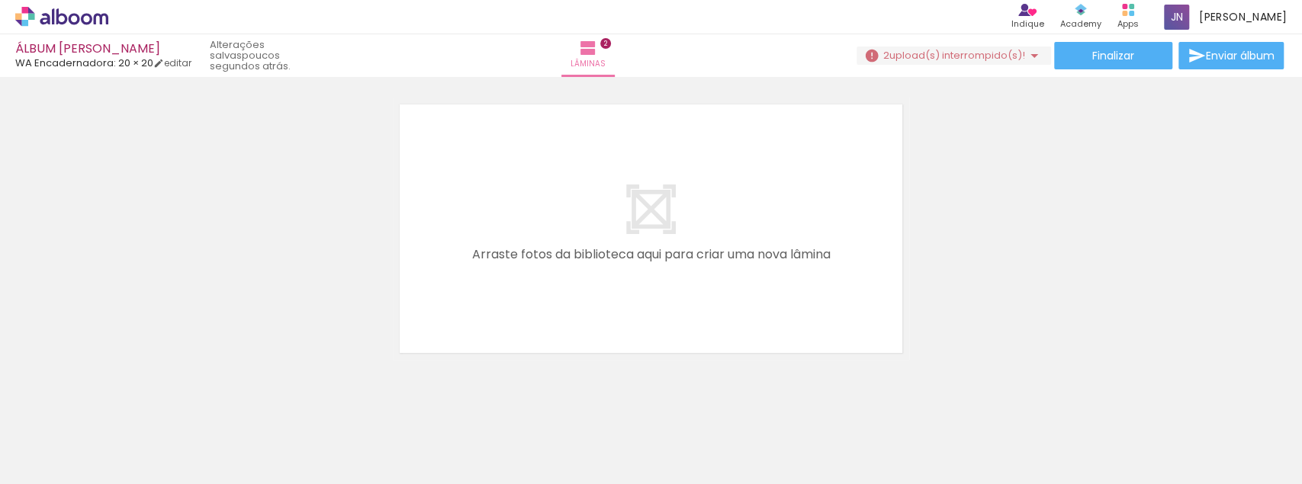
scroll to position [0, 884]
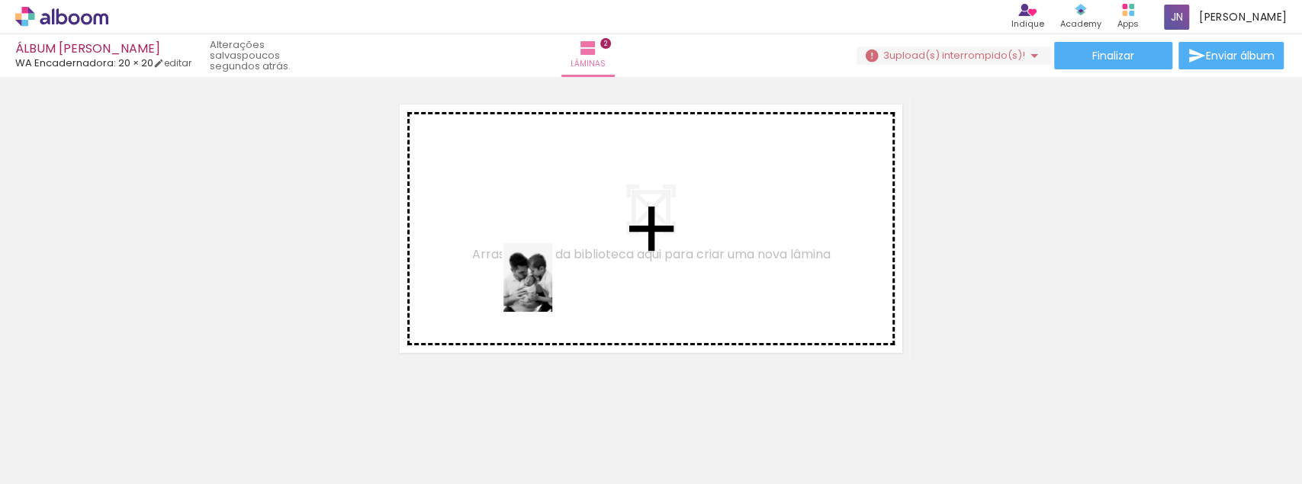
drag, startPoint x: 630, startPoint y: 419, endPoint x: 549, endPoint y: 289, distance: 152.8
click at [549, 289] on quentale-workspace at bounding box center [651, 242] width 1302 height 484
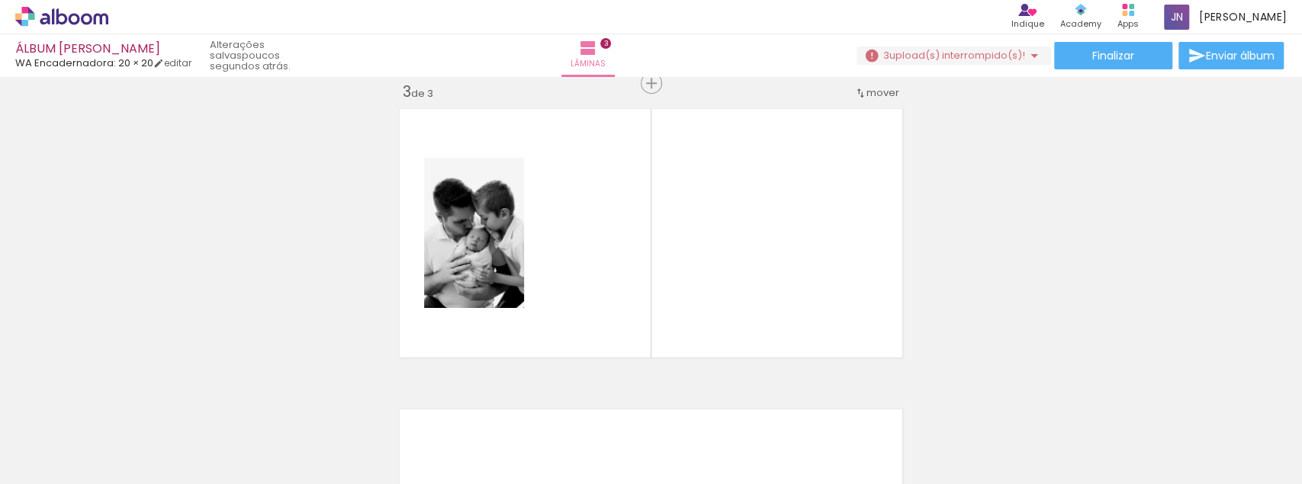
scroll to position [0, 483]
drag, startPoint x: 191, startPoint y: 448, endPoint x: 307, endPoint y: 387, distance: 131.3
drag, startPoint x: 307, startPoint y: 387, endPoint x: 461, endPoint y: 323, distance: 166.1
click at [461, 323] on quentale-workspace at bounding box center [651, 242] width 1302 height 484
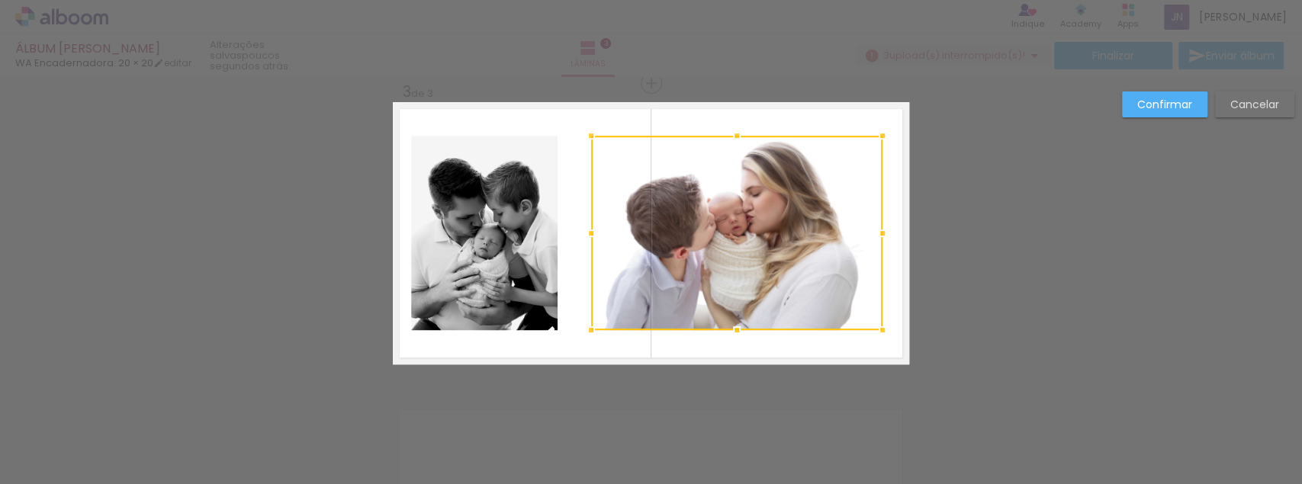
click at [0, 0] on slot "Cancelar" at bounding box center [0, 0] width 0 height 0
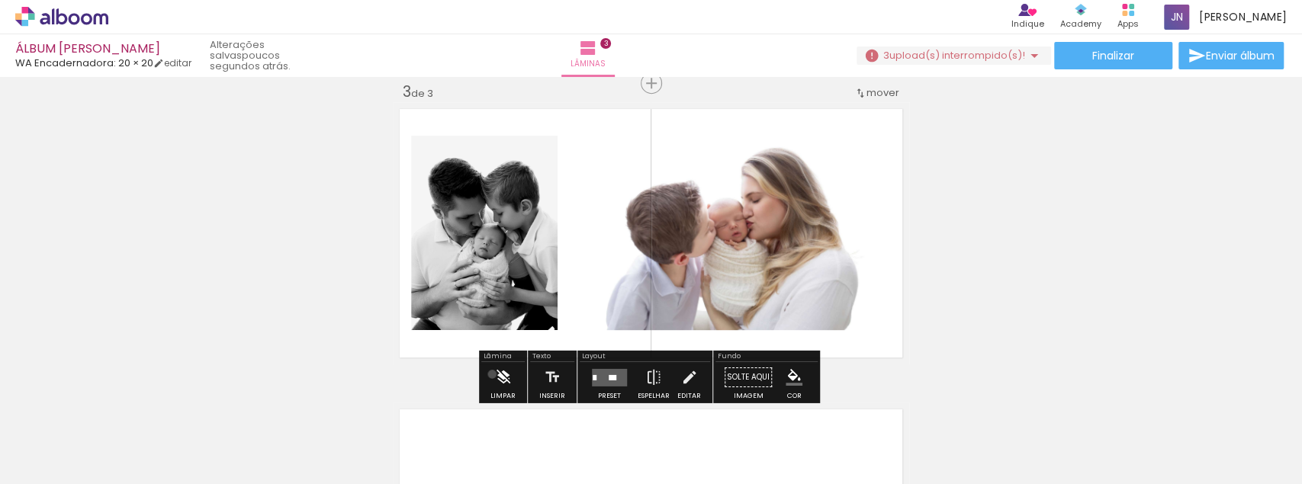
click at [492, 374] on paper-button "Limpar" at bounding box center [502, 381] width 33 height 39
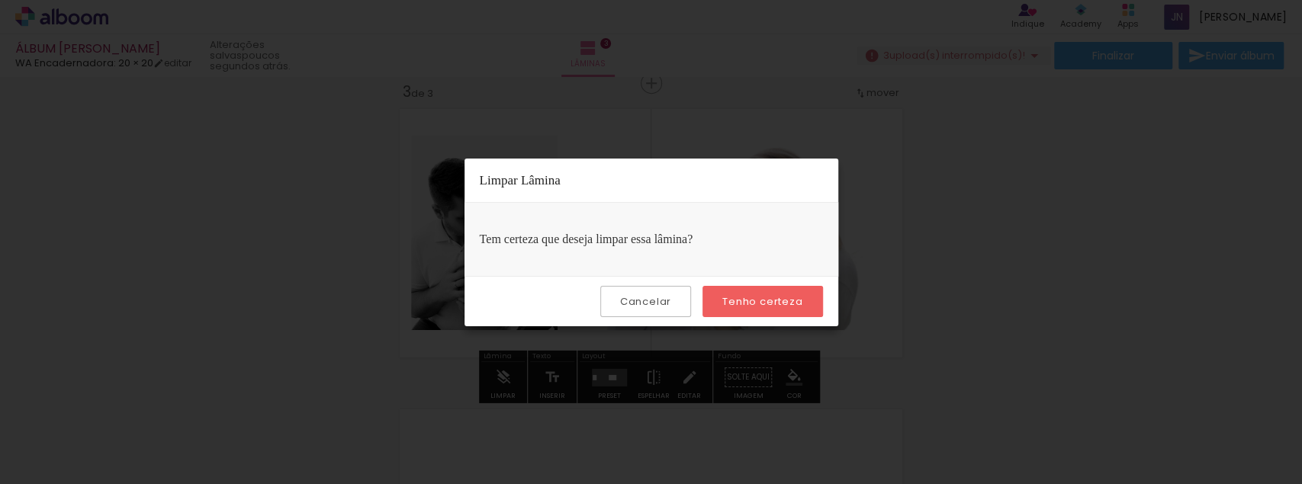
click at [759, 287] on paper-button "Tenho certeza" at bounding box center [762, 301] width 120 height 31
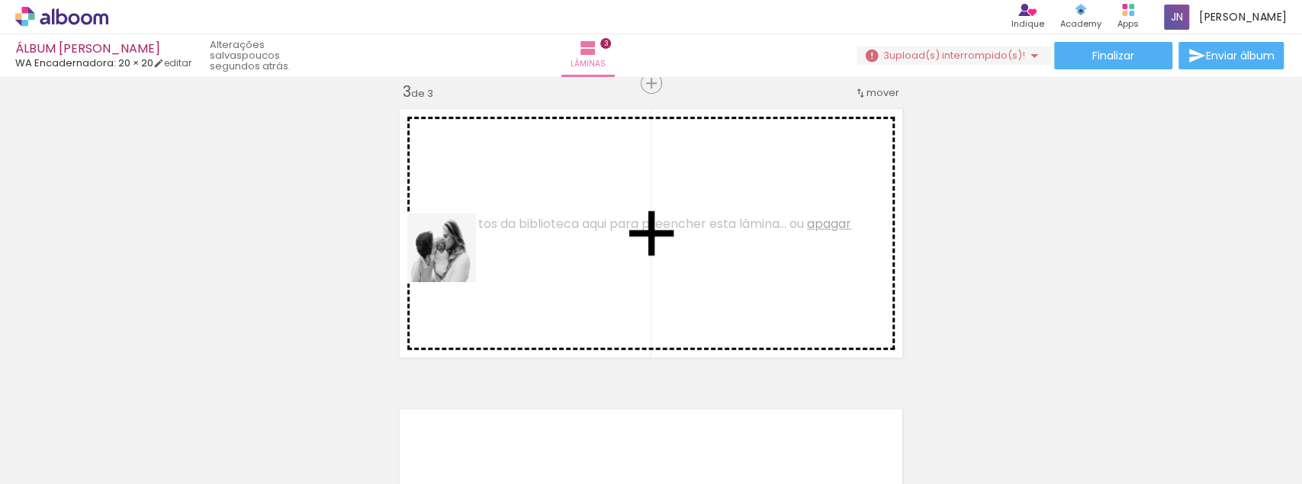
drag, startPoint x: 281, startPoint y: 359, endPoint x: 499, endPoint y: 223, distance: 256.2
click at [499, 223] on quentale-workspace at bounding box center [651, 242] width 1302 height 484
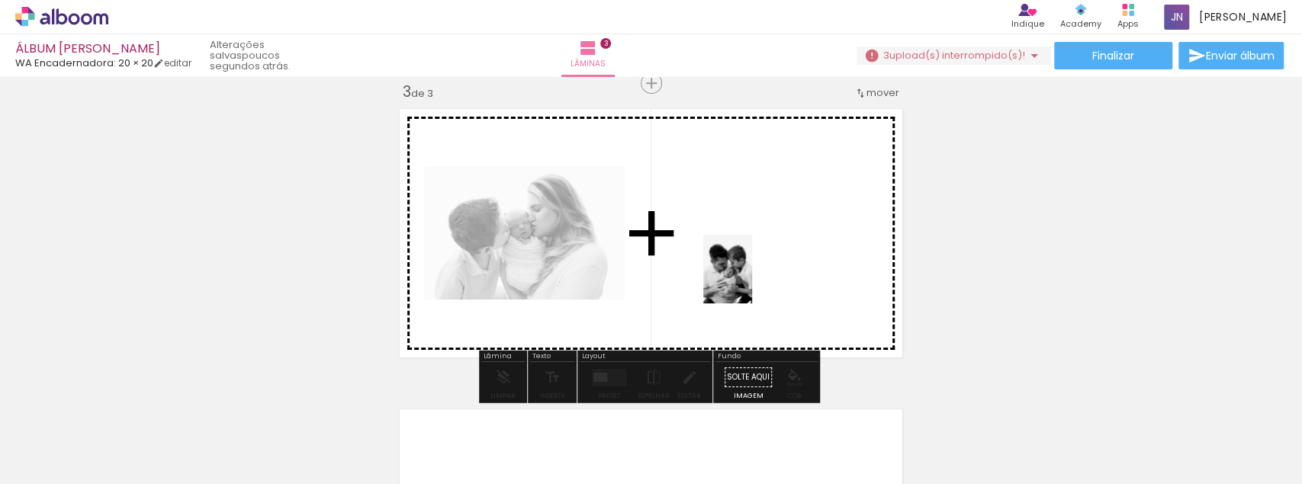
drag, startPoint x: 1005, startPoint y: 396, endPoint x: 746, endPoint y: 279, distance: 283.9
click at [746, 279] on quentale-workspace at bounding box center [651, 242] width 1302 height 484
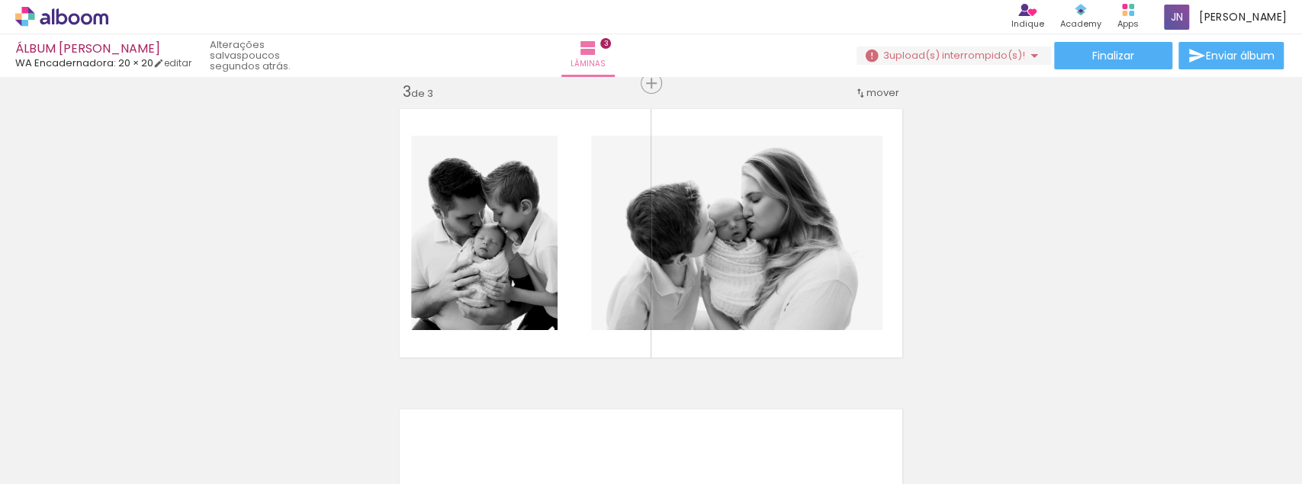
scroll to position [0, 3135]
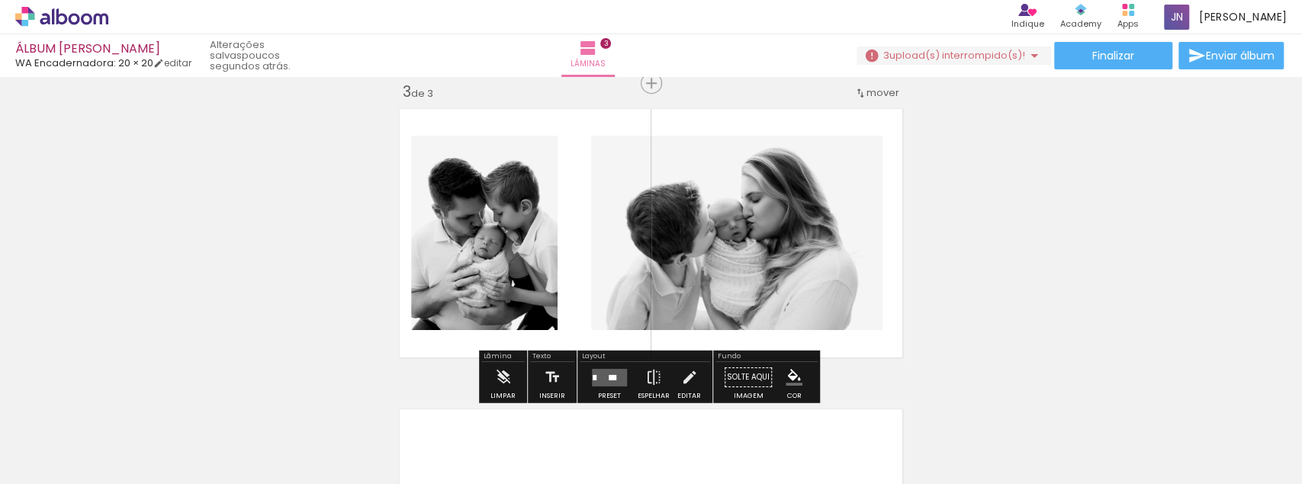
drag, startPoint x: 517, startPoint y: 224, endPoint x: 619, endPoint y: 186, distance: 109.1
click at [619, 186] on div "Inserir lâmina 1 de 3 Inserir lâmina 2 de 3 Inserir lâmina 3 de 3" at bounding box center [651, 63] width 1302 height 1202
drag, startPoint x: 297, startPoint y: 409, endPoint x: 311, endPoint y: 398, distance: 18.5
click at [305, 403] on quentale-thumb at bounding box center [262, 433] width 85 height 88
drag, startPoint x: 447, startPoint y: 315, endPoint x: 559, endPoint y: 247, distance: 131.0
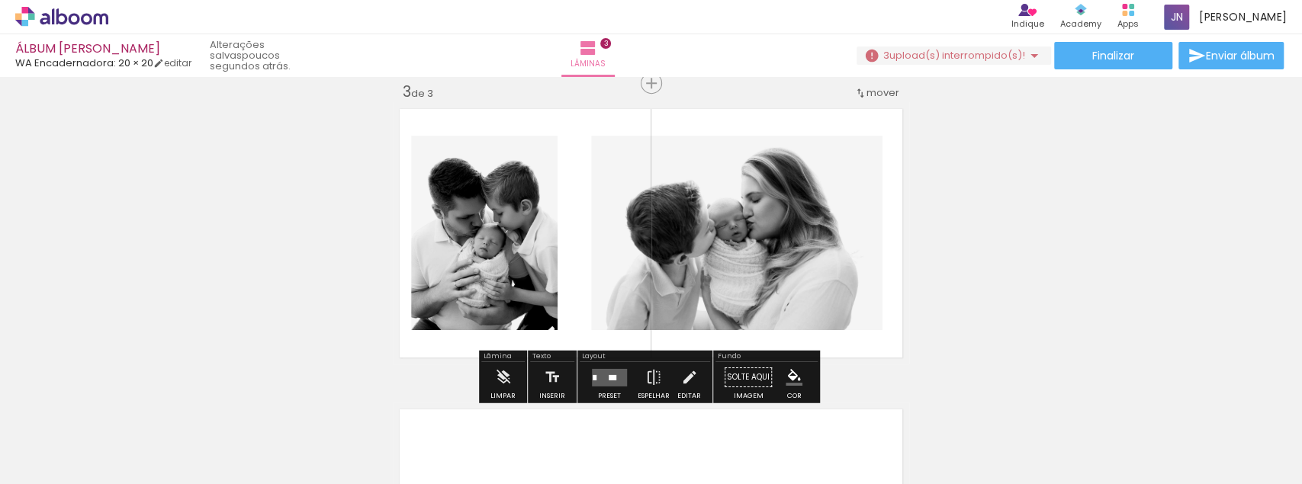
click at [559, 247] on div "Inserir lâmina 1 de 3 Inserir lâmina 2 de 3 Inserir lâmina 3 de 3" at bounding box center [651, 63] width 1302 height 1202
click at [559, 247] on quentale-layouter at bounding box center [651, 233] width 516 height 262
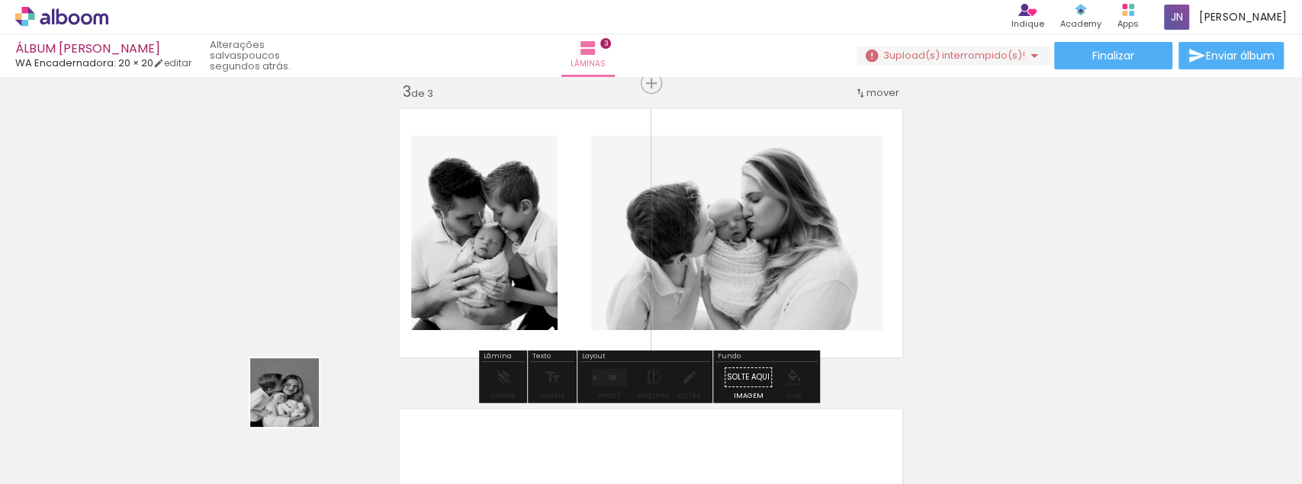
drag, startPoint x: 291, startPoint y: 416, endPoint x: 404, endPoint y: 304, distance: 159.0
click at [345, 342] on quentale-workspace at bounding box center [651, 242] width 1302 height 484
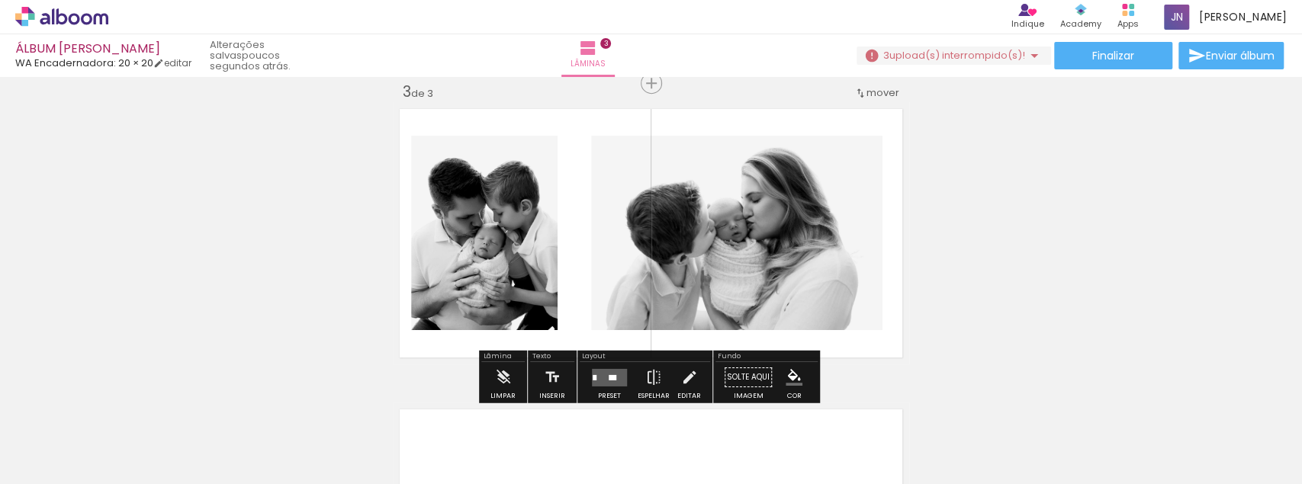
drag, startPoint x: 404, startPoint y: 304, endPoint x: 592, endPoint y: 224, distance: 204.6
click at [587, 226] on div "Inserir lâmina 1 de 3 Inserir lâmina 2 de 3 Inserir lâmina 3 de 3" at bounding box center [651, 63] width 1302 height 1202
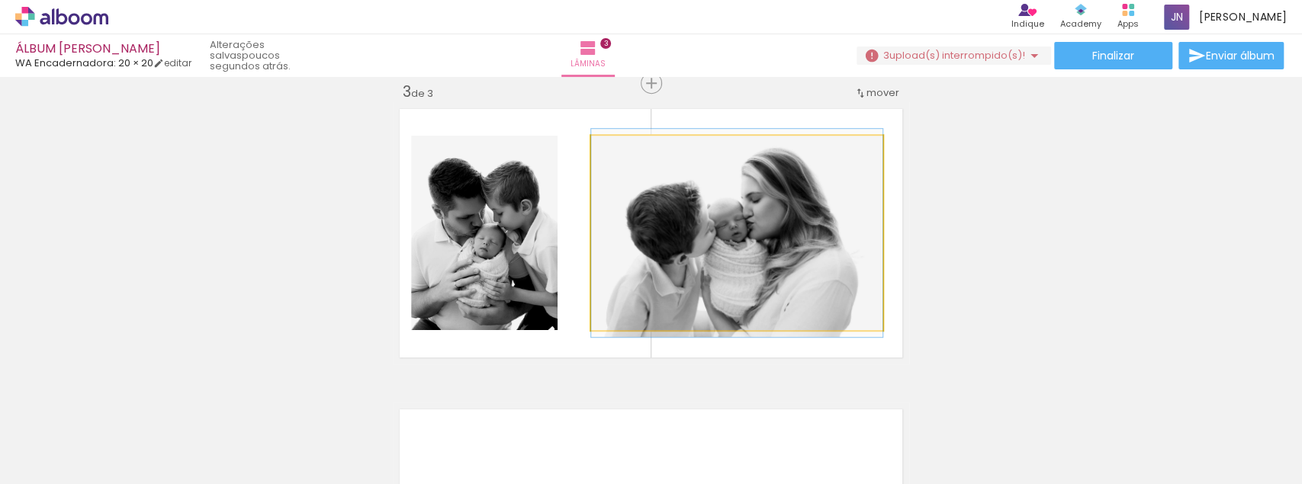
click at [599, 222] on quentale-photo at bounding box center [736, 233] width 291 height 194
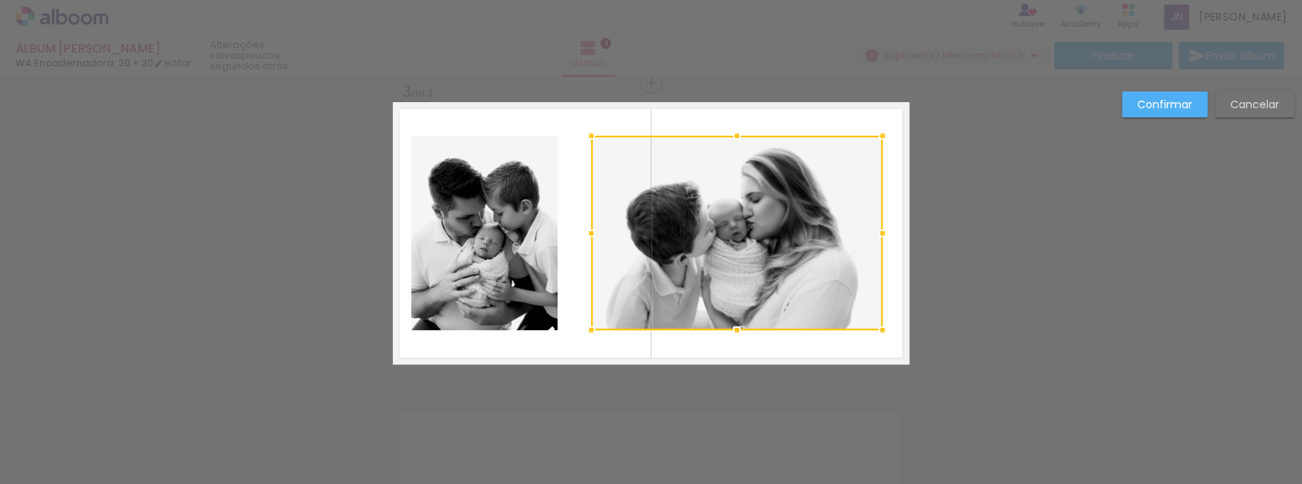
click at [0, 0] on slot "Cancelar" at bounding box center [0, 0] width 0 height 0
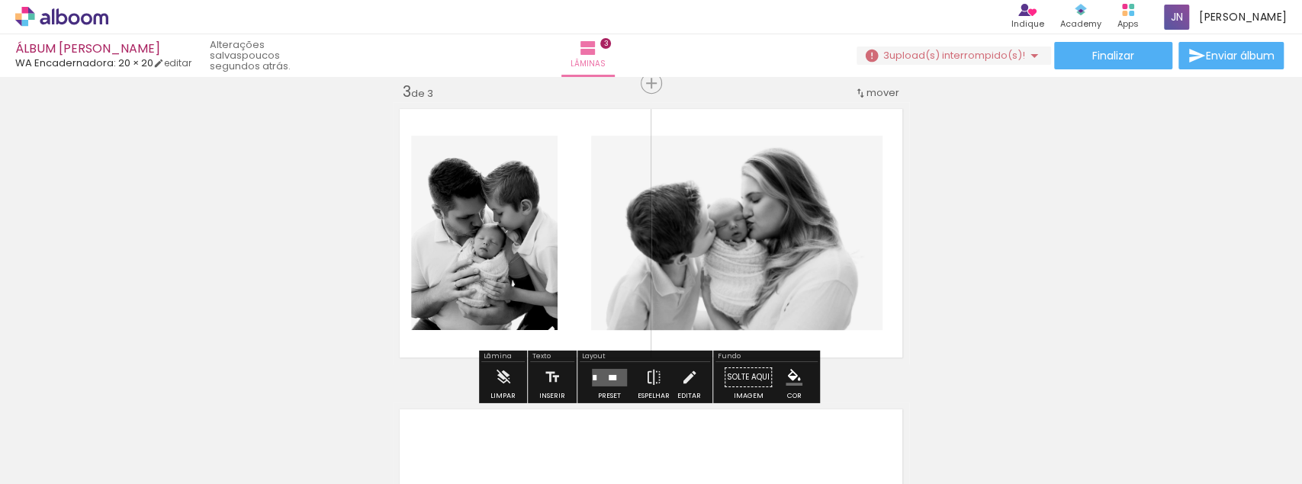
drag, startPoint x: 271, startPoint y: 430, endPoint x: 300, endPoint y: 387, distance: 52.0
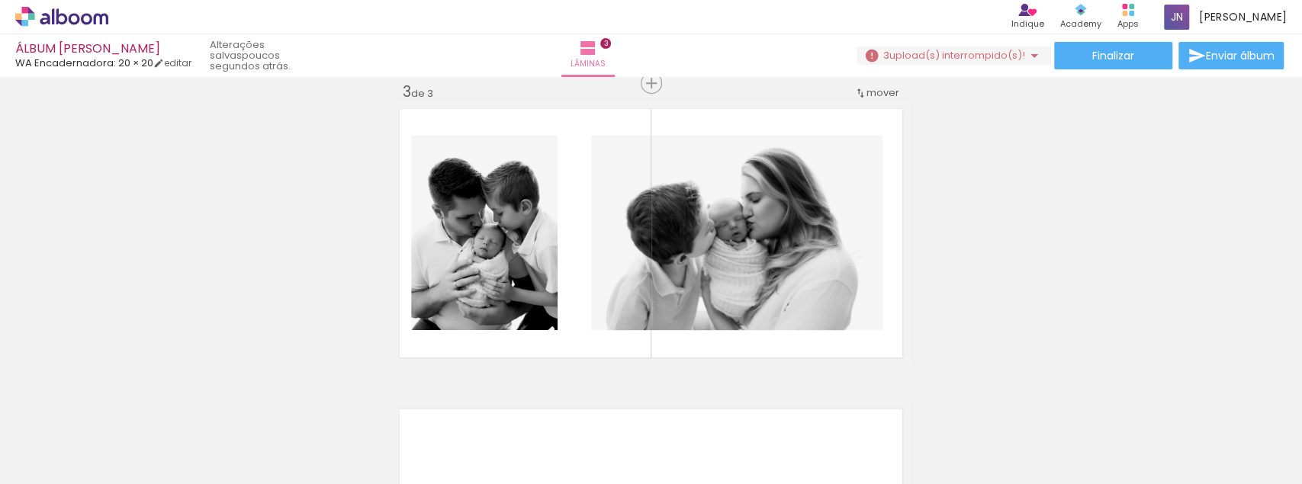
drag, startPoint x: 315, startPoint y: 367, endPoint x: 378, endPoint y: 301, distance: 91.1
click at [357, 317] on div "Inserir lâmina 1 de 3 Inserir lâmina 2 de 3 Inserir lâmina 3 de 3" at bounding box center [651, 63] width 1302 height 1202
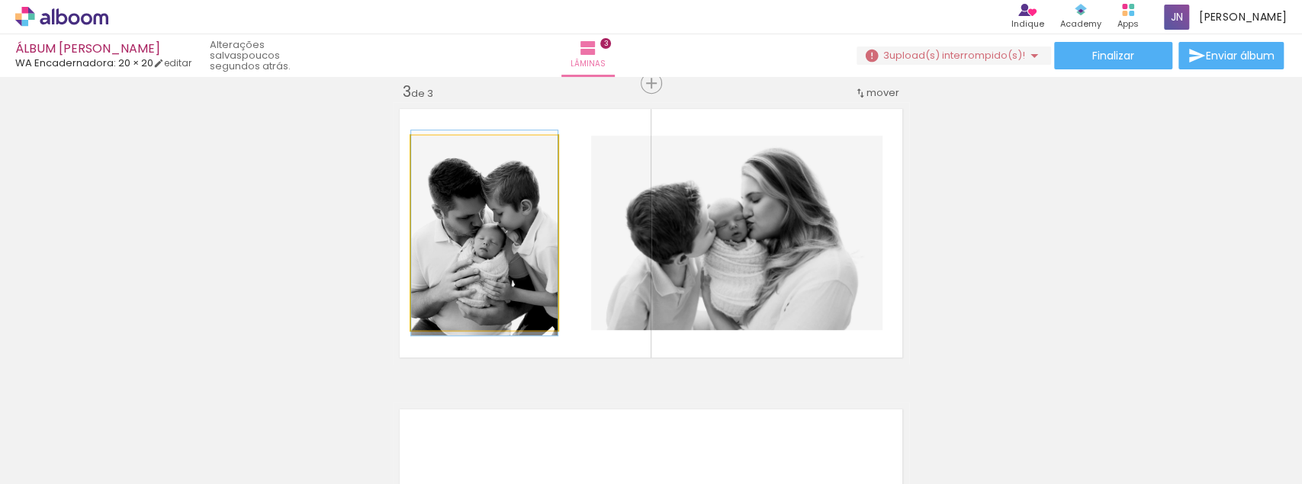
click at [454, 263] on quentale-photo at bounding box center [484, 233] width 146 height 194
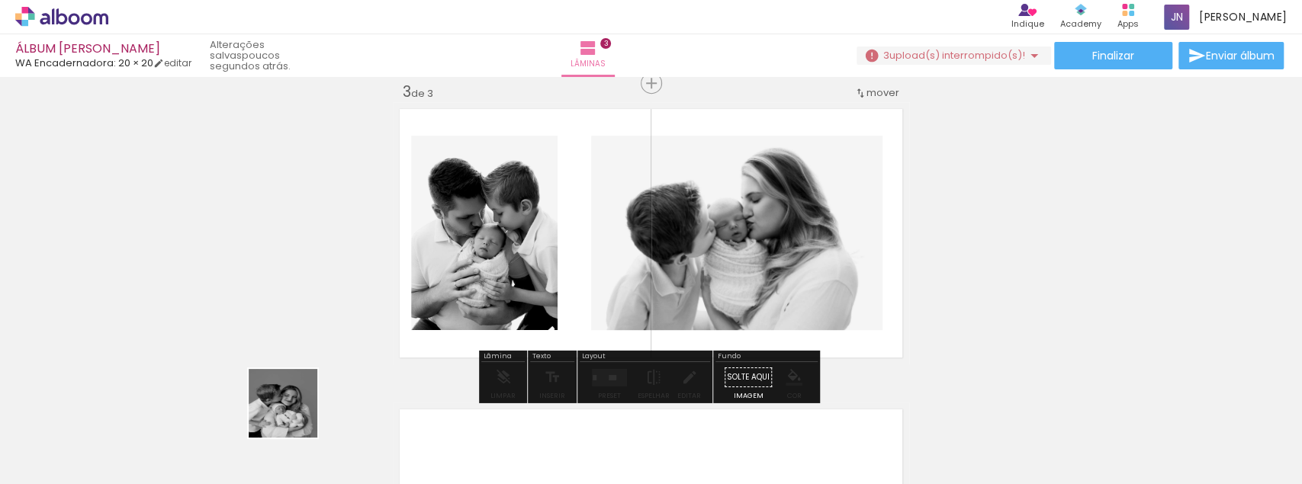
drag, startPoint x: 294, startPoint y: 415, endPoint x: 538, endPoint y: 287, distance: 275.6
click at [401, 347] on quentale-workspace at bounding box center [651, 242] width 1302 height 484
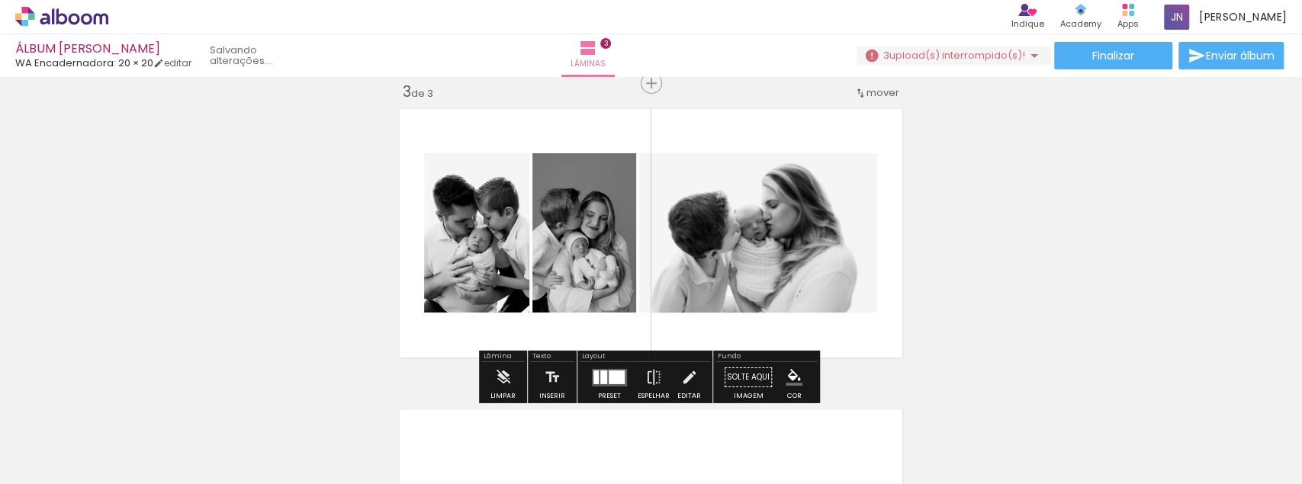
drag, startPoint x: 538, startPoint y: 287, endPoint x: 593, endPoint y: 278, distance: 55.7
click at [593, 278] on quentale-layouter at bounding box center [651, 233] width 516 height 262
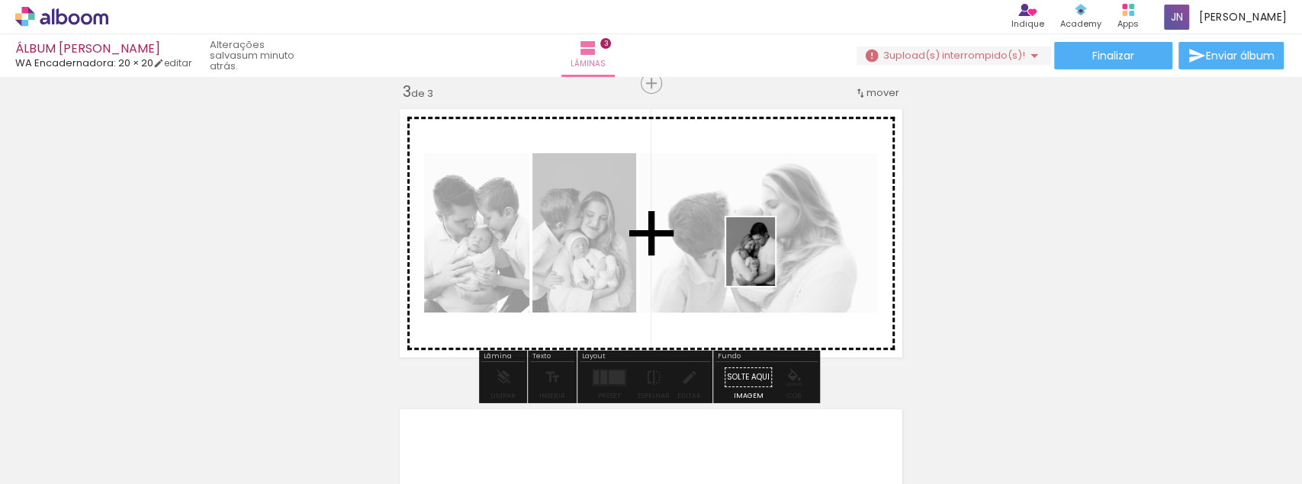
drag, startPoint x: 628, startPoint y: 419, endPoint x: 784, endPoint y: 255, distance: 226.0
click at [784, 255] on quentale-workspace at bounding box center [651, 242] width 1302 height 484
click at [784, 255] on div at bounding box center [758, 233] width 238 height 170
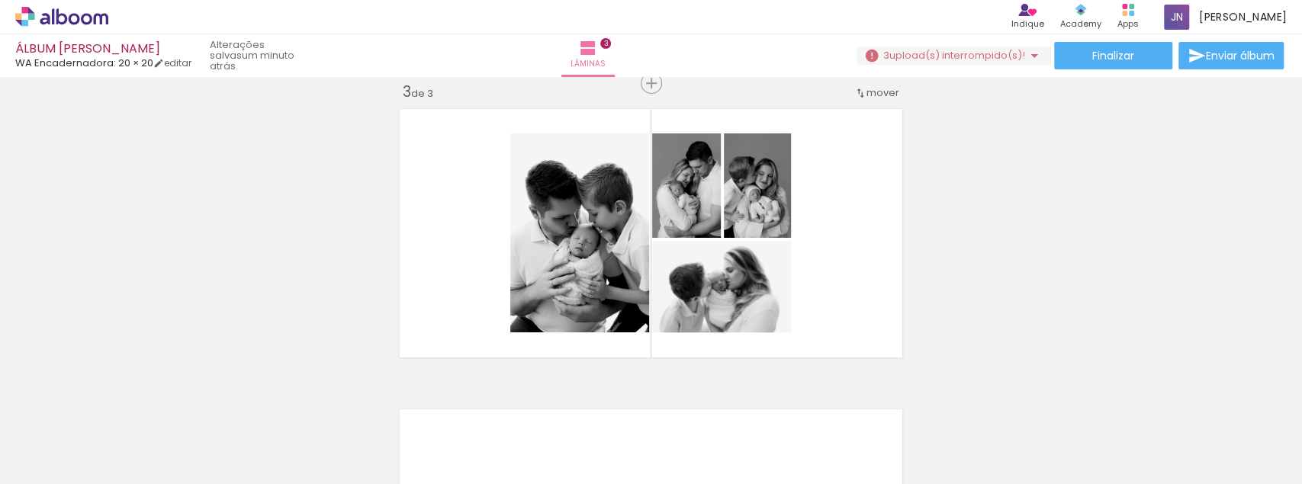
scroll to position [0, 2550]
click at [0, 0] on slot at bounding box center [0, 0] width 0 height 0
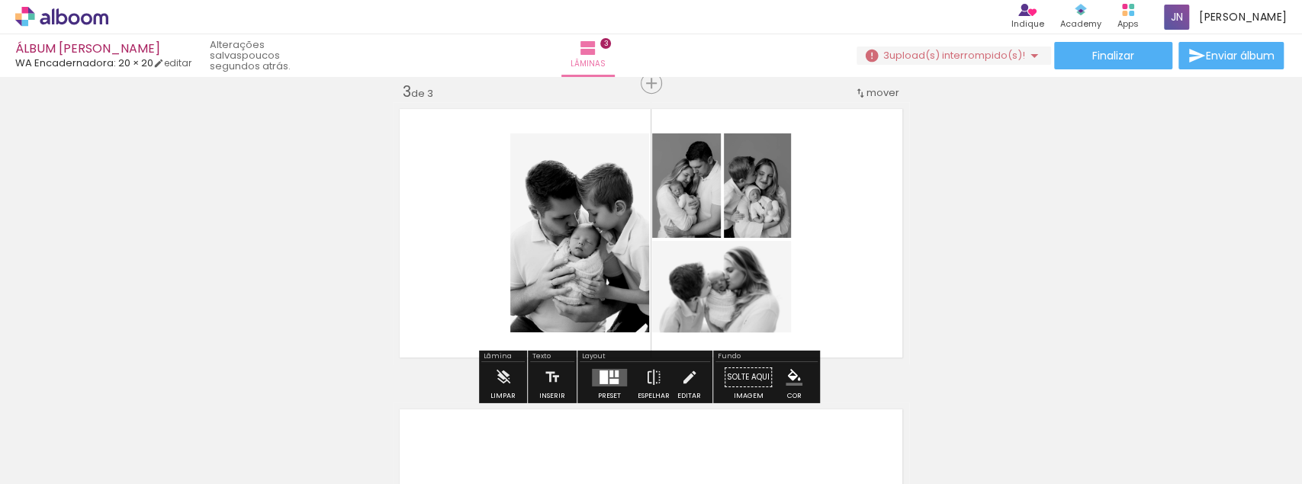
drag, startPoint x: 642, startPoint y: 325, endPoint x: 714, endPoint y: 286, distance: 82.2
click at [714, 286] on div "Inserir lâmina 1 de 3 Inserir lâmina 2 de 3 Inserir lâmina 3 de 3" at bounding box center [651, 63] width 1302 height 1202
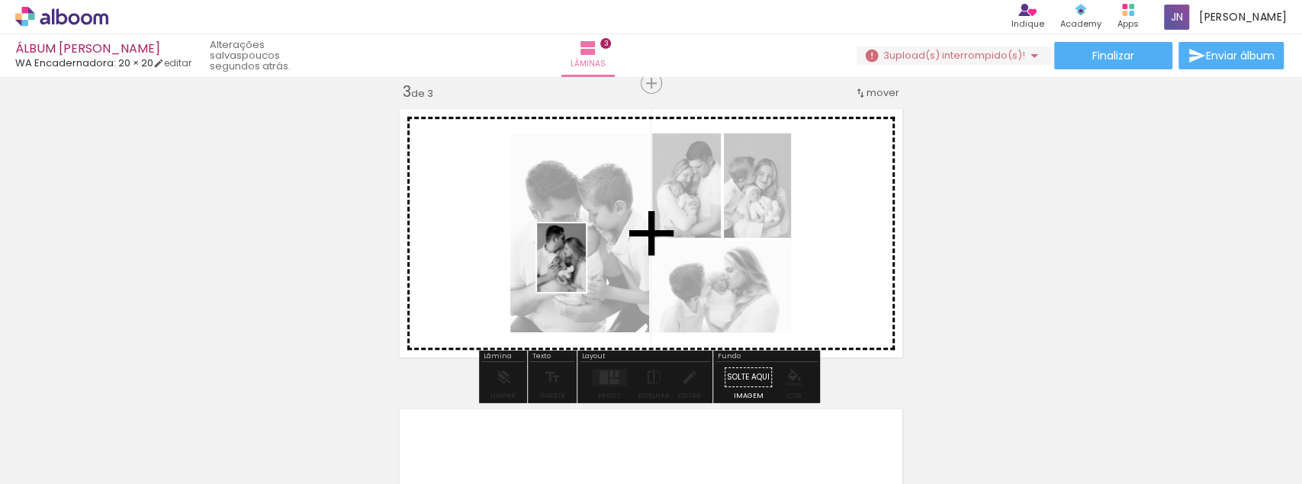
drag, startPoint x: 525, startPoint y: 416, endPoint x: 583, endPoint y: 250, distance: 175.3
click at [583, 250] on quentale-workspace at bounding box center [651, 242] width 1302 height 484
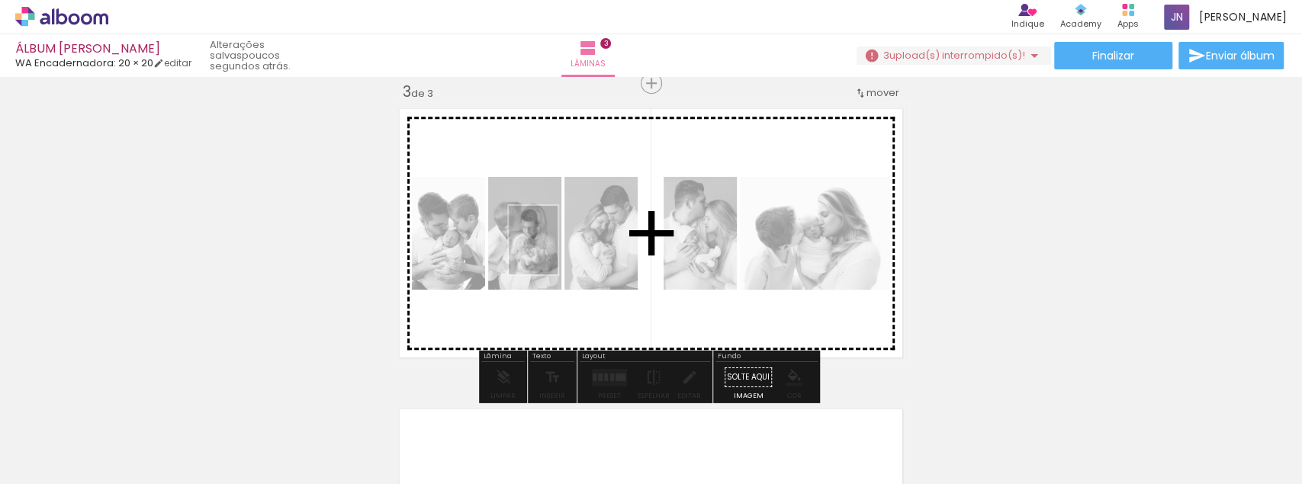
drag, startPoint x: 457, startPoint y: 326, endPoint x: 560, endPoint y: 249, distance: 127.9
click at [560, 249] on quentale-workspace at bounding box center [651, 242] width 1302 height 484
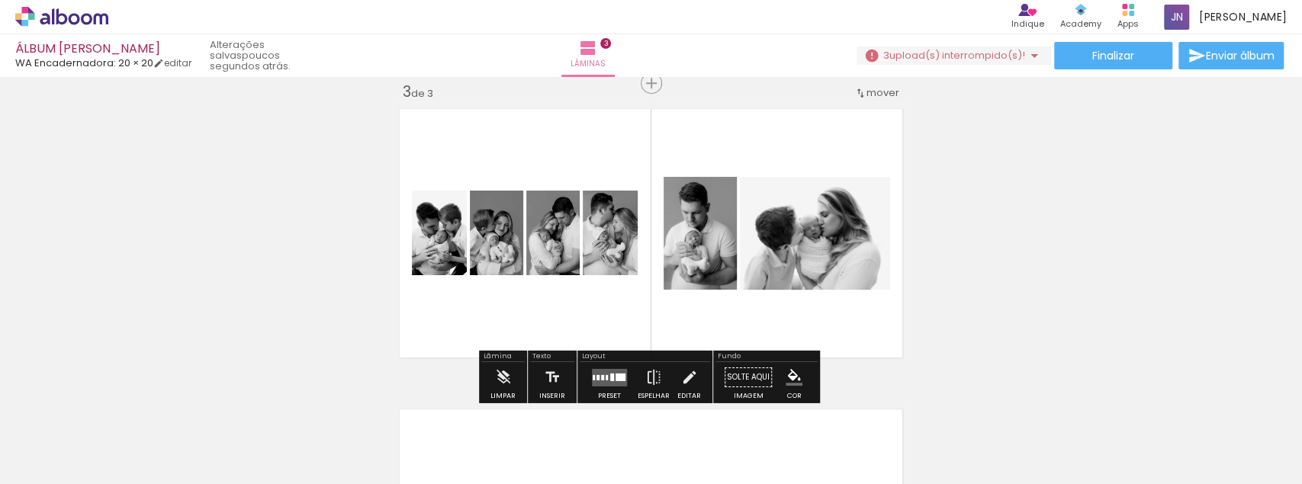
click at [615, 379] on div at bounding box center [620, 377] width 10 height 8
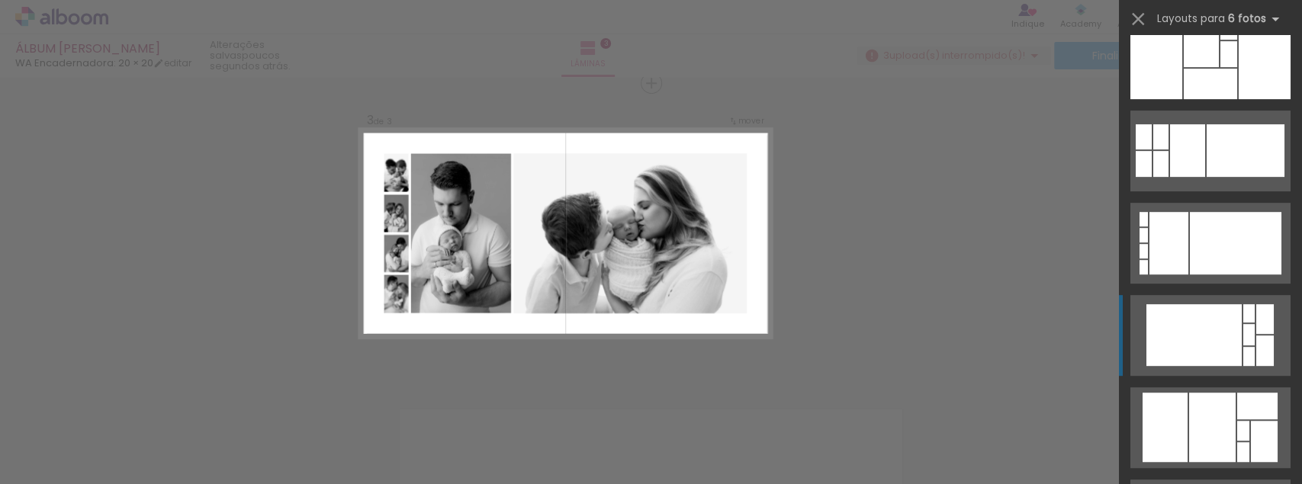
scroll to position [406, 0]
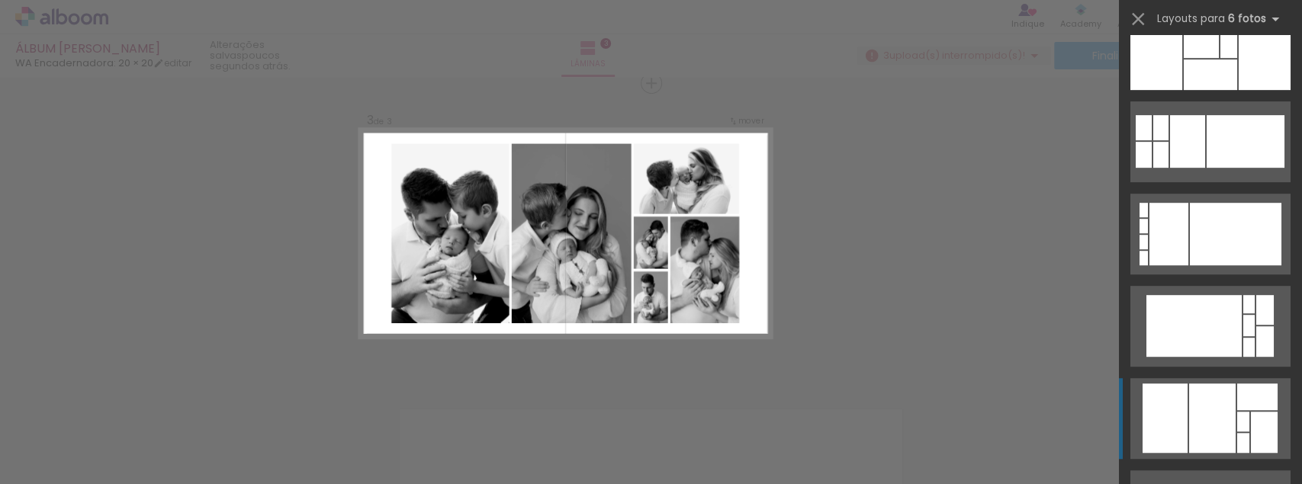
click at [1211, 58] on div at bounding box center [1200, 33] width 35 height 49
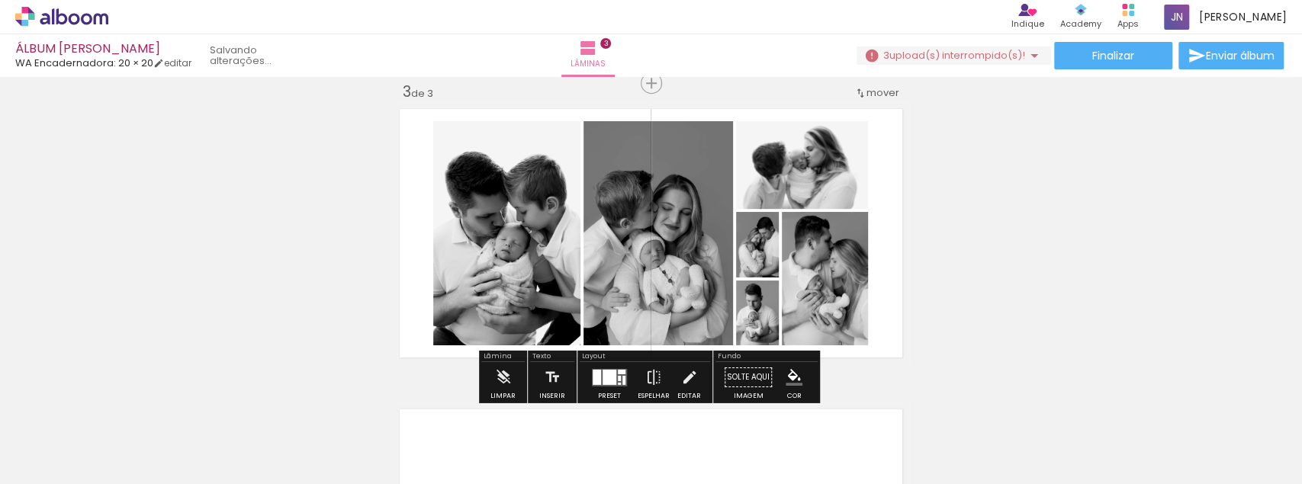
click at [0, 0] on slot at bounding box center [0, 0] width 0 height 0
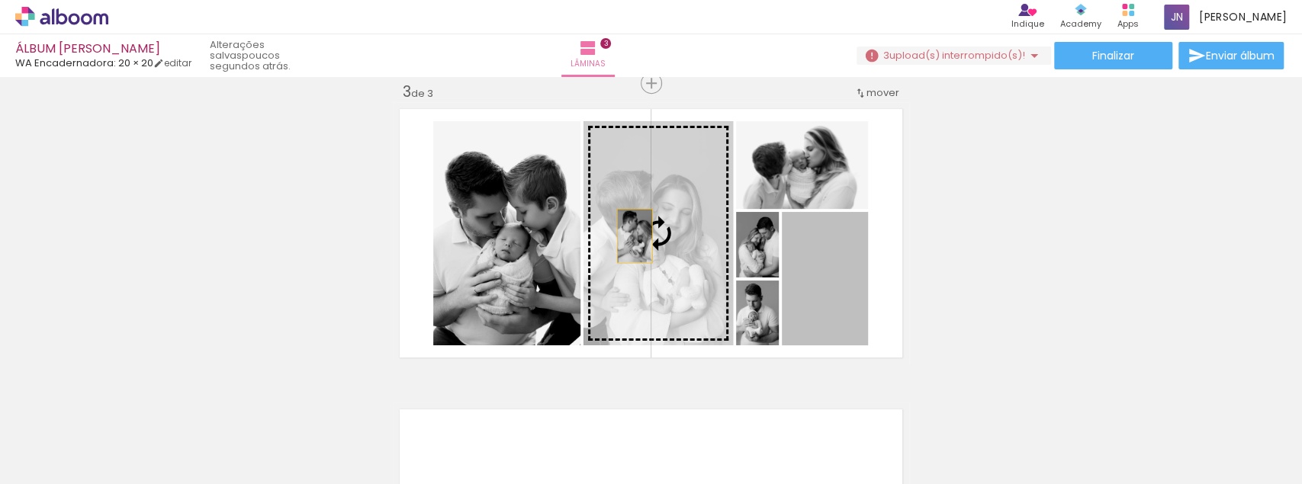
drag, startPoint x: 645, startPoint y: 237, endPoint x: 618, endPoint y: 232, distance: 28.0
click at [0, 0] on slot at bounding box center [0, 0] width 0 height 0
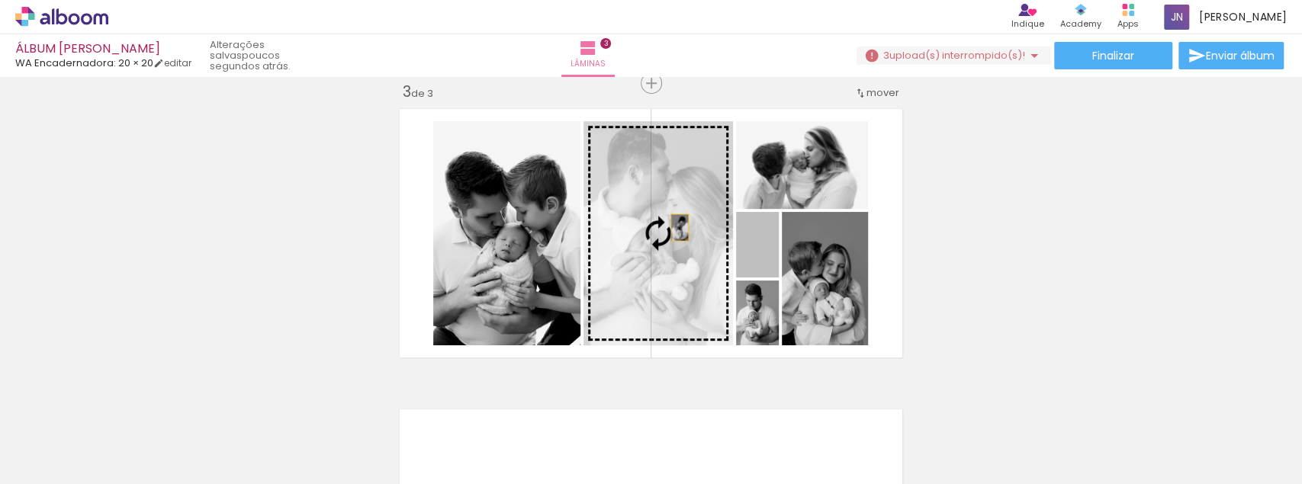
drag, startPoint x: 772, startPoint y: 250, endPoint x: 672, endPoint y: 226, distance: 102.8
click at [0, 0] on slot at bounding box center [0, 0] width 0 height 0
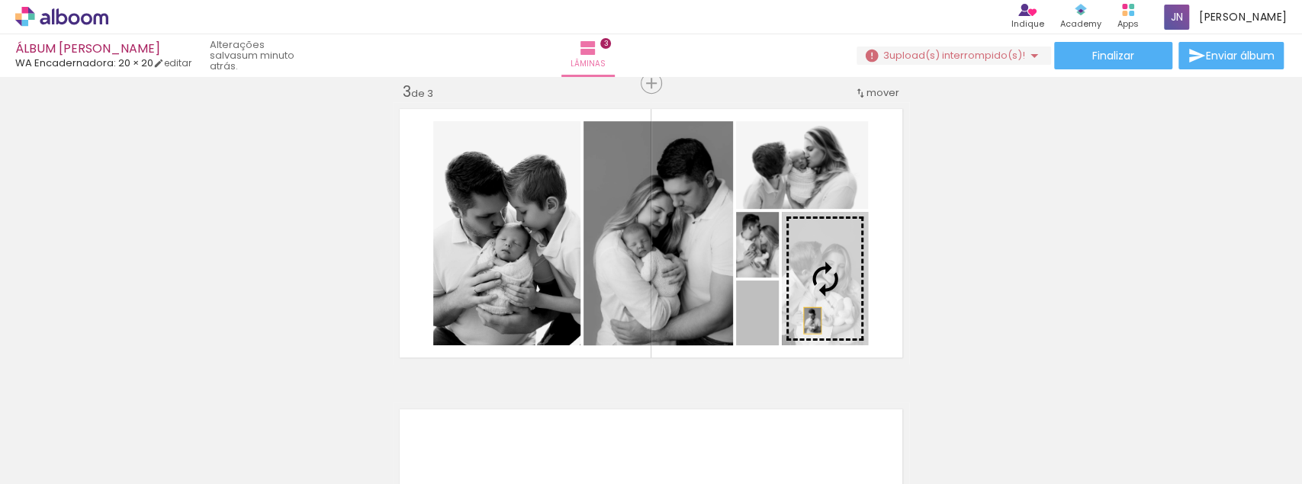
drag, startPoint x: 772, startPoint y: 325, endPoint x: 812, endPoint y: 319, distance: 40.8
click at [0, 0] on slot at bounding box center [0, 0] width 0 height 0
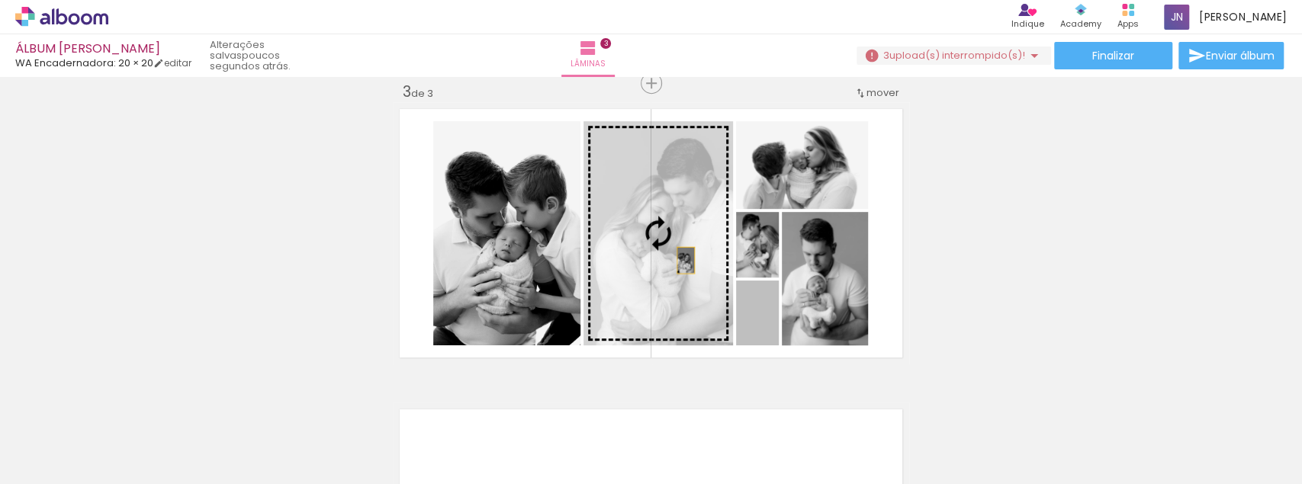
drag, startPoint x: 773, startPoint y: 291, endPoint x: 665, endPoint y: 255, distance: 114.0
click at [0, 0] on slot at bounding box center [0, 0] width 0 height 0
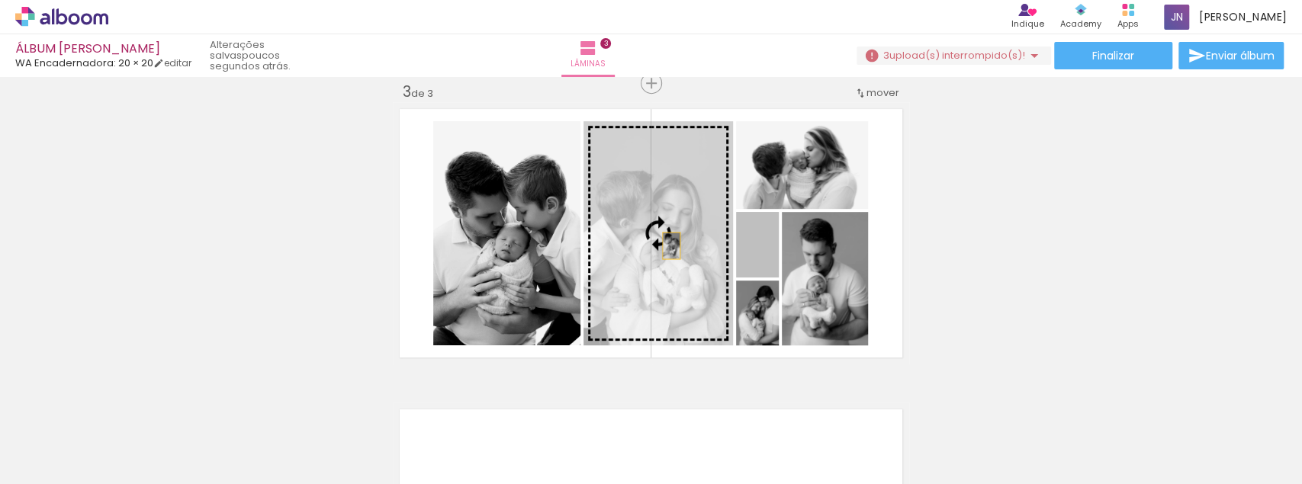
drag, startPoint x: 769, startPoint y: 246, endPoint x: 666, endPoint y: 246, distance: 102.9
click at [0, 0] on slot at bounding box center [0, 0] width 0 height 0
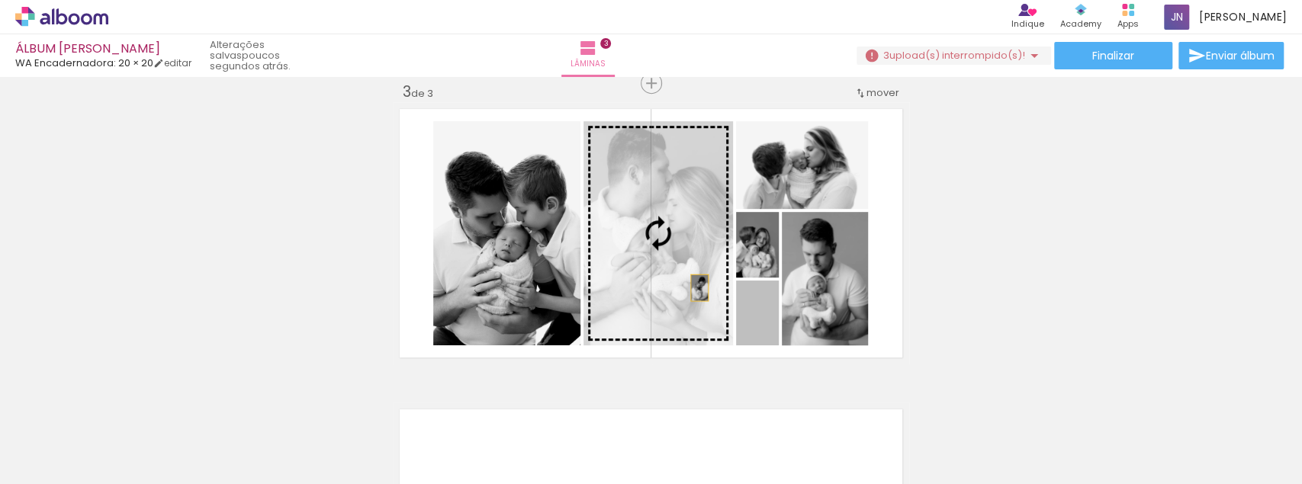
drag, startPoint x: 724, startPoint y: 299, endPoint x: 672, endPoint y: 280, distance: 54.5
click at [0, 0] on slot at bounding box center [0, 0] width 0 height 0
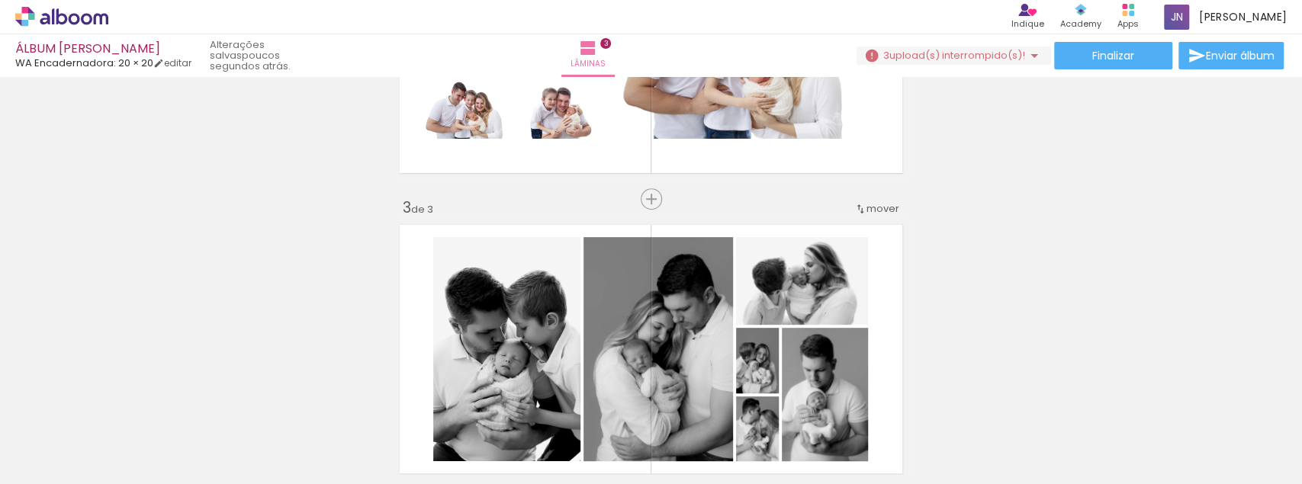
scroll to position [610, 0]
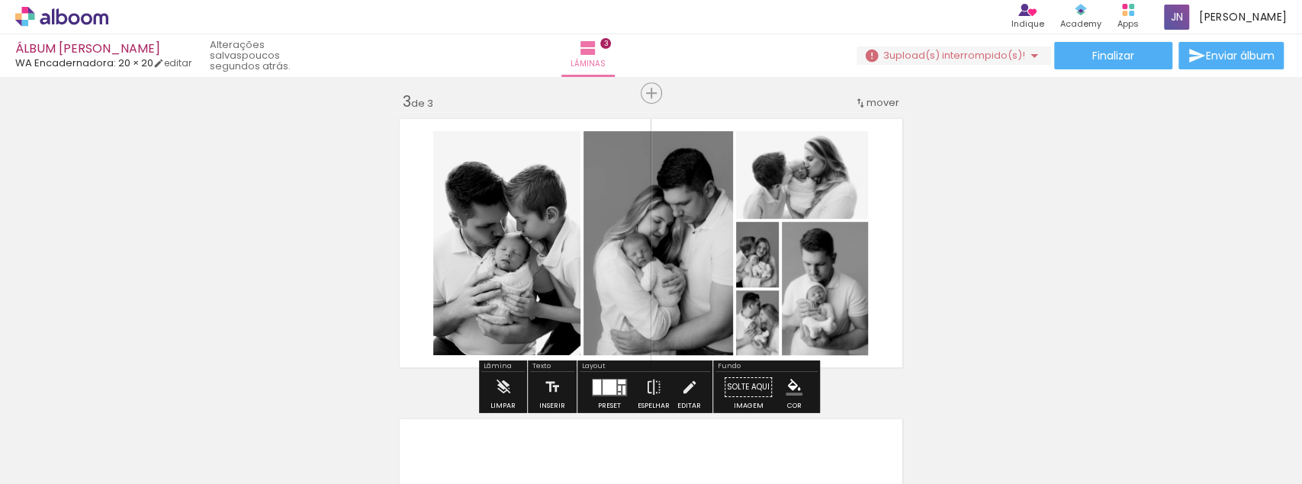
click at [798, 182] on div "Largura Cor" at bounding box center [784, 170] width 27 height 23
click at [340, 438] on div "2 Esta imagem aparece 2 vezes no seu álbum" at bounding box center [335, 432] width 11 height 11
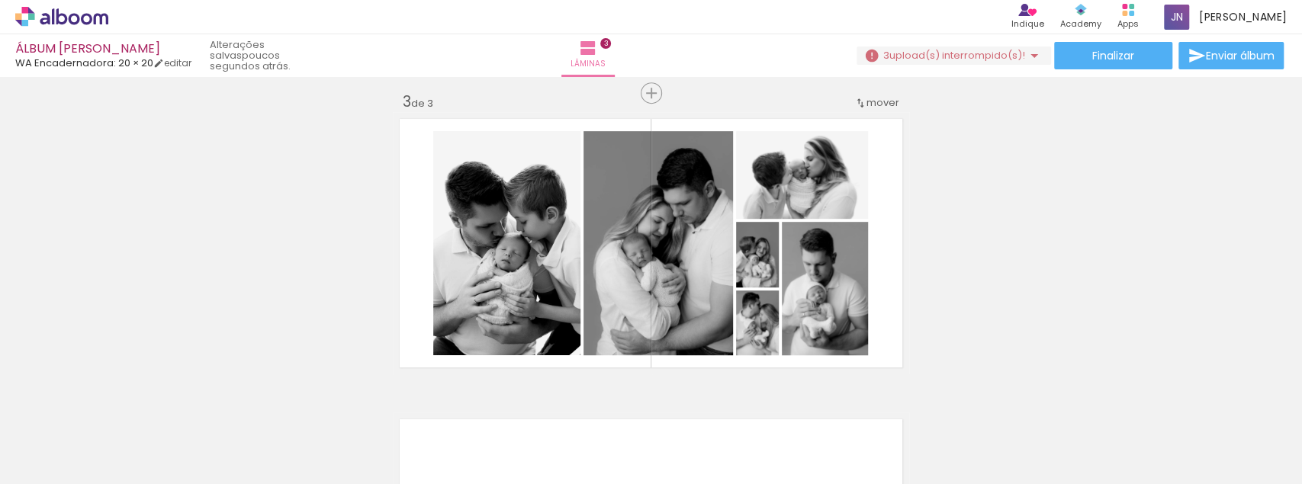
click at [339, 435] on div "2 Esta imagem aparece 2 vezes no seu álbum" at bounding box center [335, 432] width 11 height 11
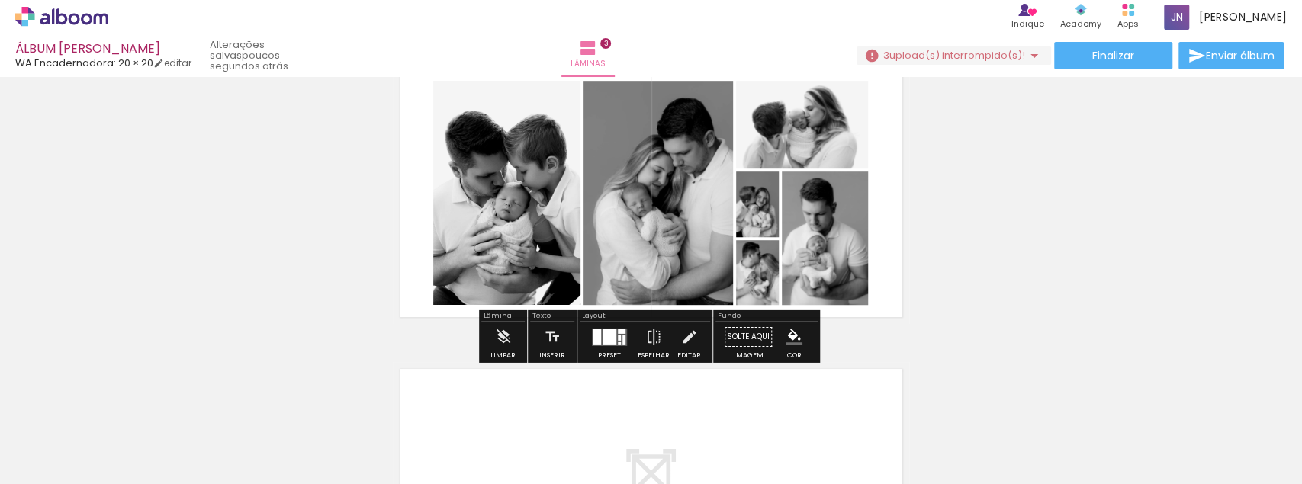
scroll to position [660, 0]
click at [688, 350] on iron-icon at bounding box center [689, 337] width 17 height 30
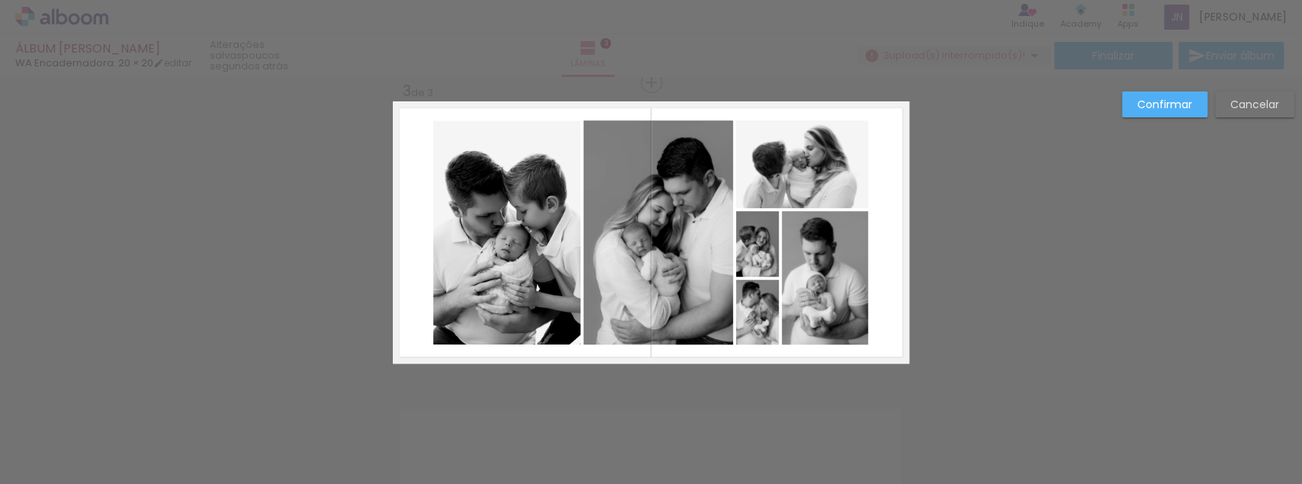
scroll to position [620, 0]
click at [849, 262] on quentale-photo at bounding box center [825, 278] width 86 height 133
click at [0, 0] on slot "Cancelar" at bounding box center [0, 0] width 0 height 0
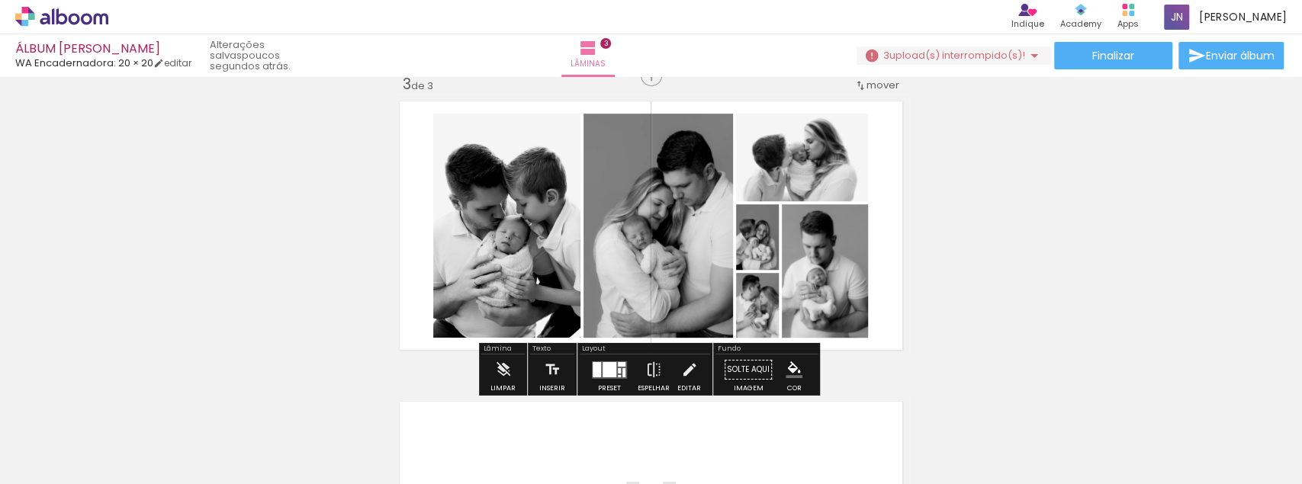
scroll to position [711, 0]
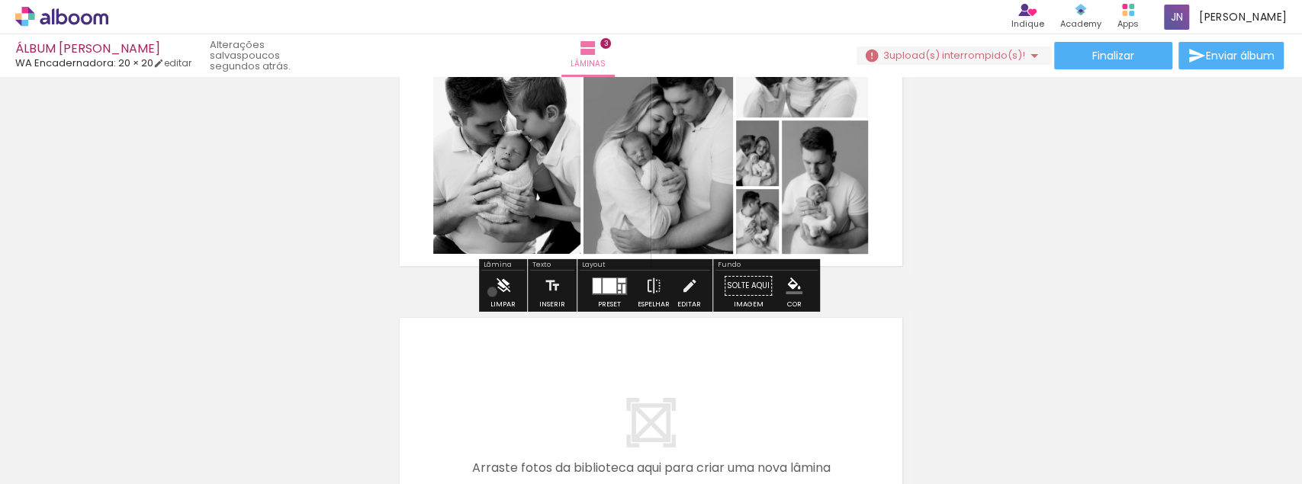
click at [492, 291] on paper-button "Limpar" at bounding box center [502, 290] width 33 height 39
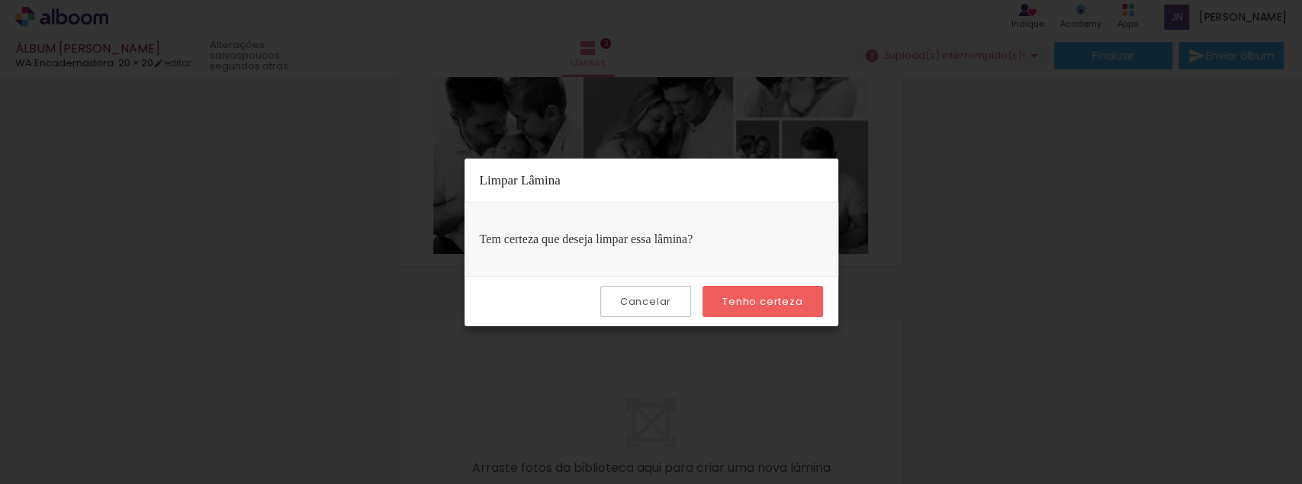
click at [814, 303] on paper-button "Tenho certeza" at bounding box center [762, 301] width 120 height 31
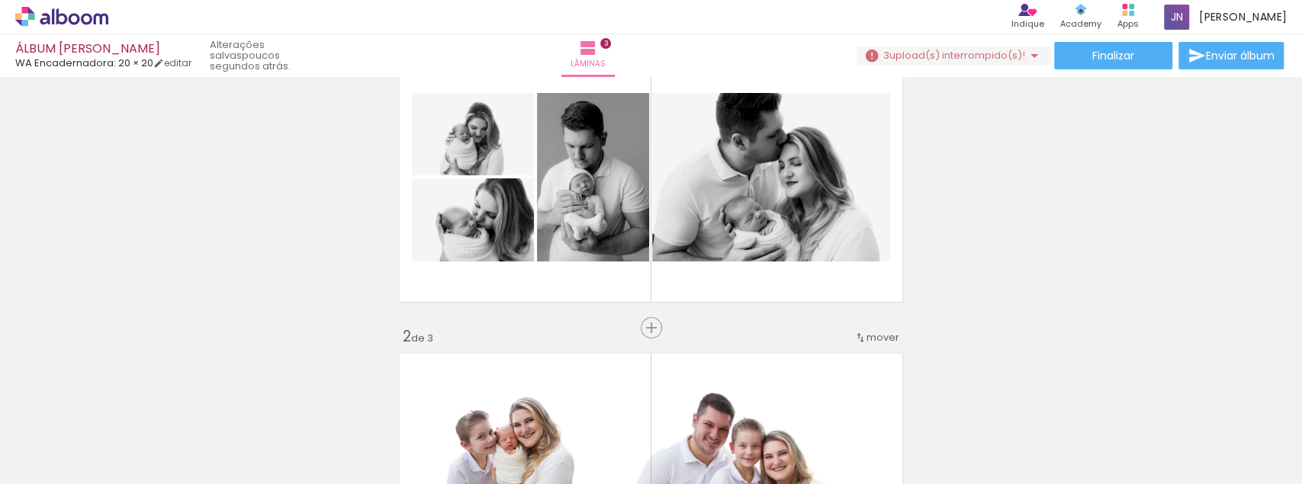
scroll to position [0, 0]
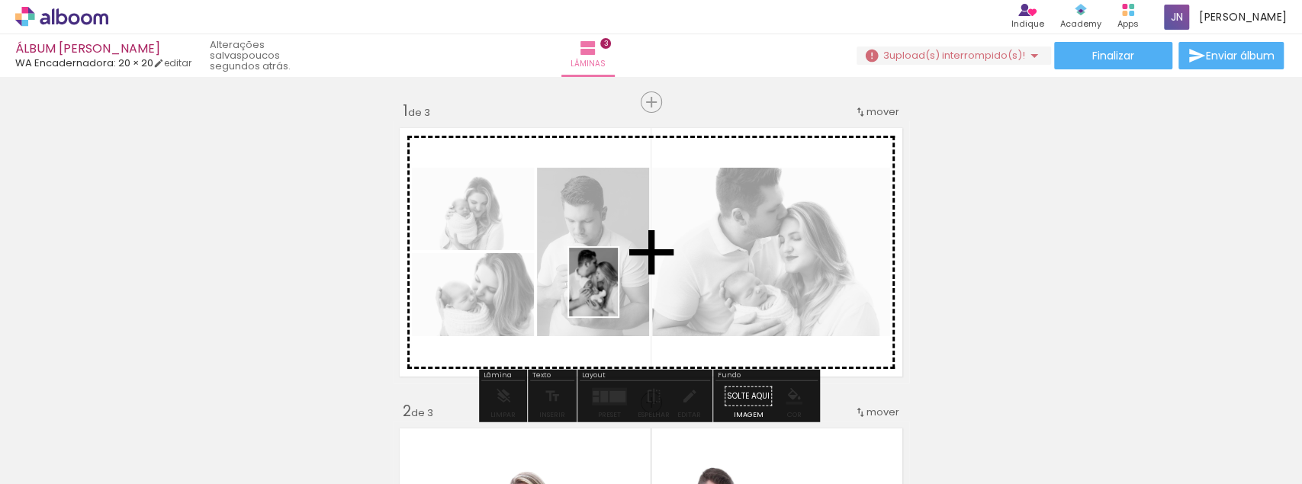
drag, startPoint x: 514, startPoint y: 445, endPoint x: 626, endPoint y: 287, distance: 193.6
click at [626, 287] on quentale-workspace at bounding box center [651, 242] width 1302 height 484
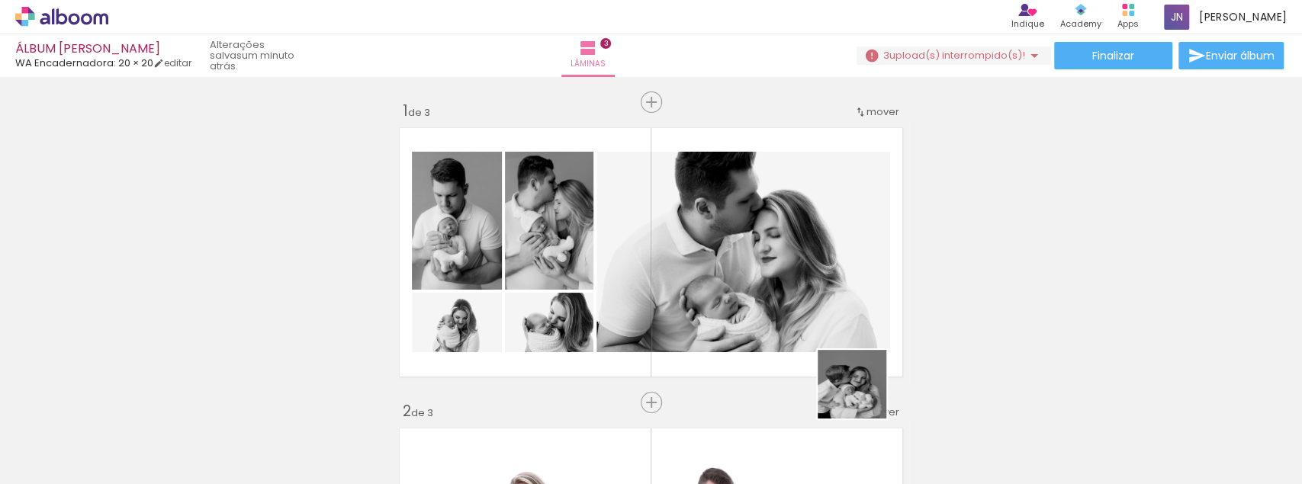
drag, startPoint x: 852, startPoint y: 443, endPoint x: 893, endPoint y: 294, distance: 154.1
click at [867, 380] on quentale-workspace at bounding box center [651, 242] width 1302 height 484
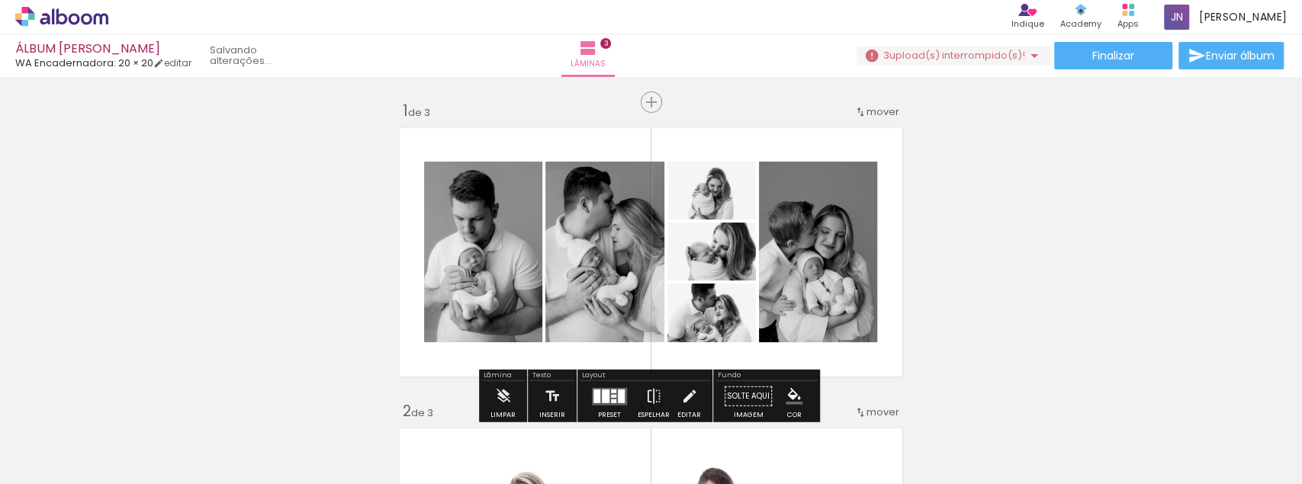
drag, startPoint x: 893, startPoint y: 294, endPoint x: 894, endPoint y: 287, distance: 7.7
click at [894, 287] on quentale-layouter at bounding box center [651, 252] width 516 height 262
click at [894, 286] on quentale-layouter at bounding box center [651, 252] width 516 height 262
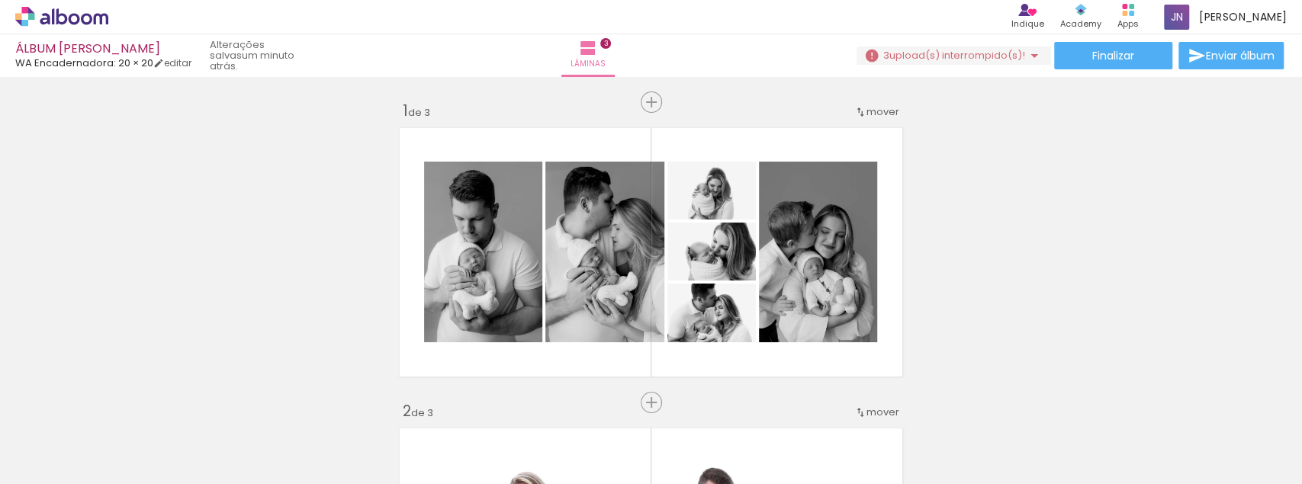
click at [990, 361] on quentale-workspace at bounding box center [651, 242] width 1302 height 484
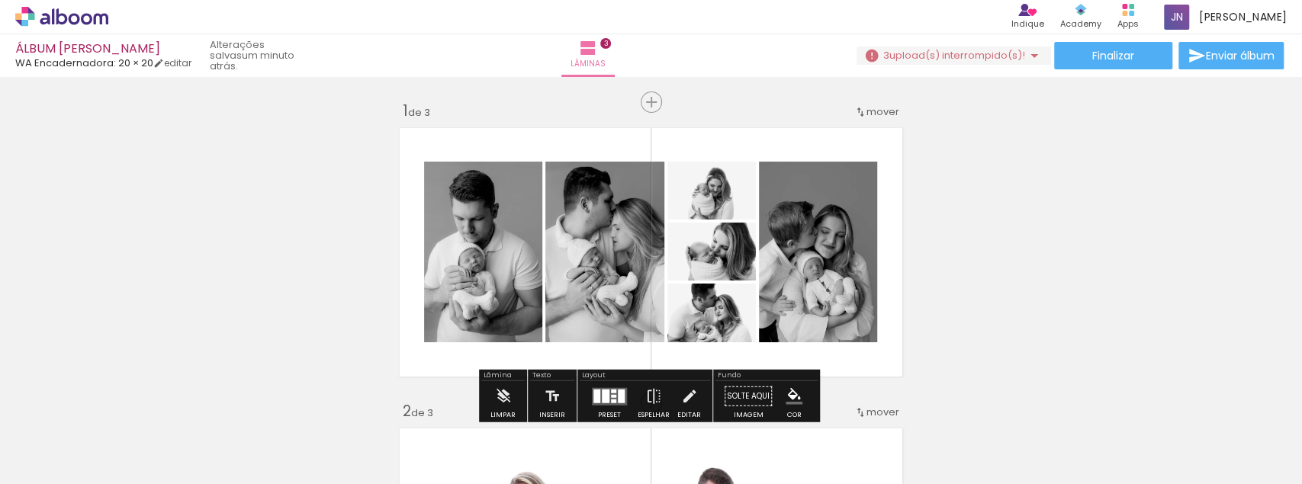
click at [850, 313] on quentale-photo at bounding box center [818, 252] width 118 height 181
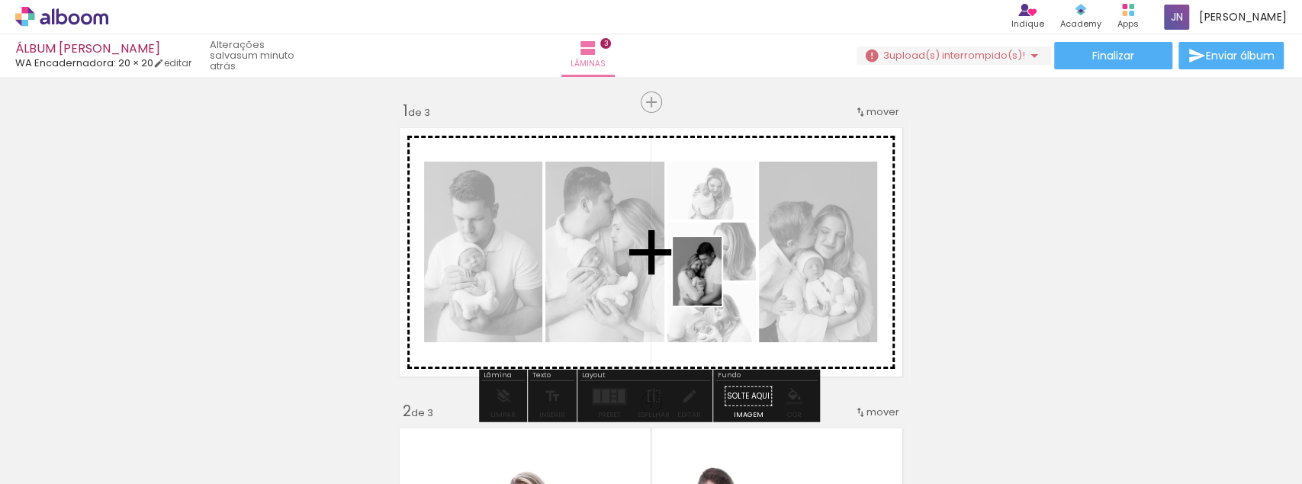
drag, startPoint x: 1186, startPoint y: 437, endPoint x: 712, endPoint y: 281, distance: 499.3
click at [712, 281] on quentale-workspace at bounding box center [651, 242] width 1302 height 484
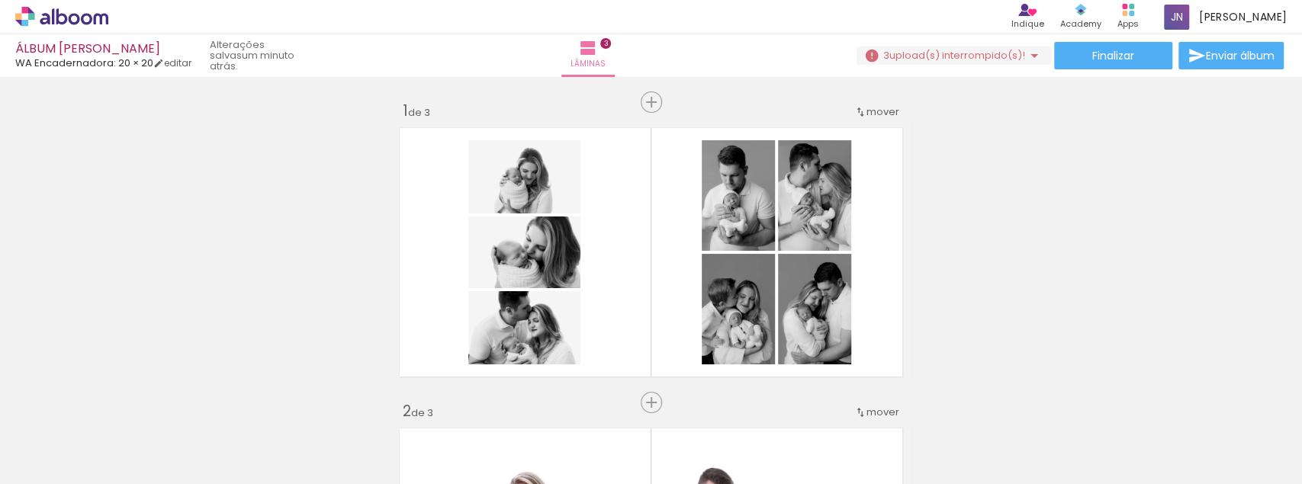
scroll to position [0, 1109]
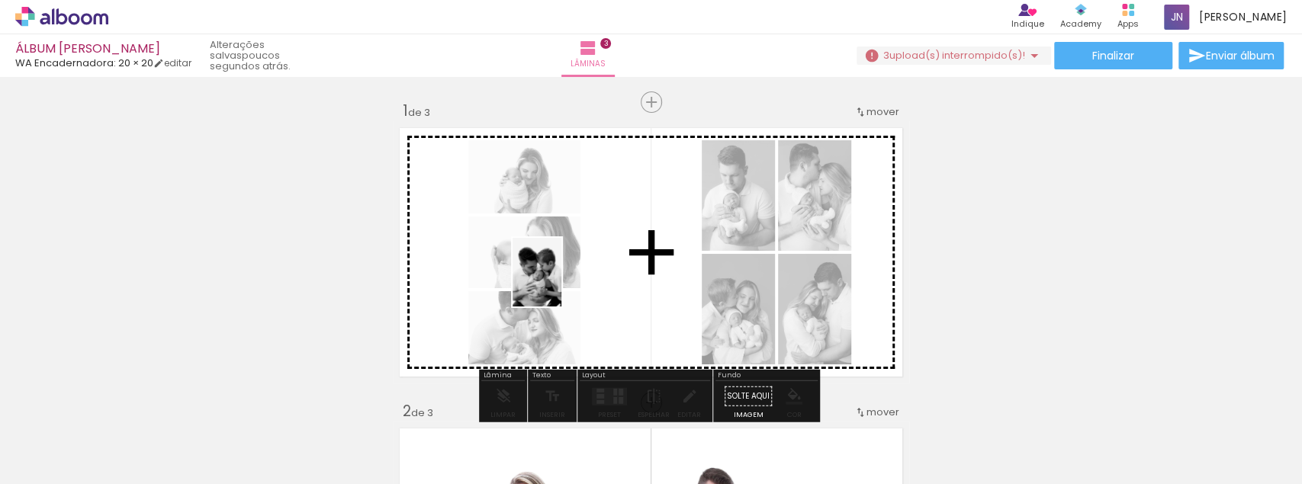
drag, startPoint x: 473, startPoint y: 357, endPoint x: 558, endPoint y: 284, distance: 112.5
click at [558, 284] on quentale-workspace at bounding box center [651, 242] width 1302 height 484
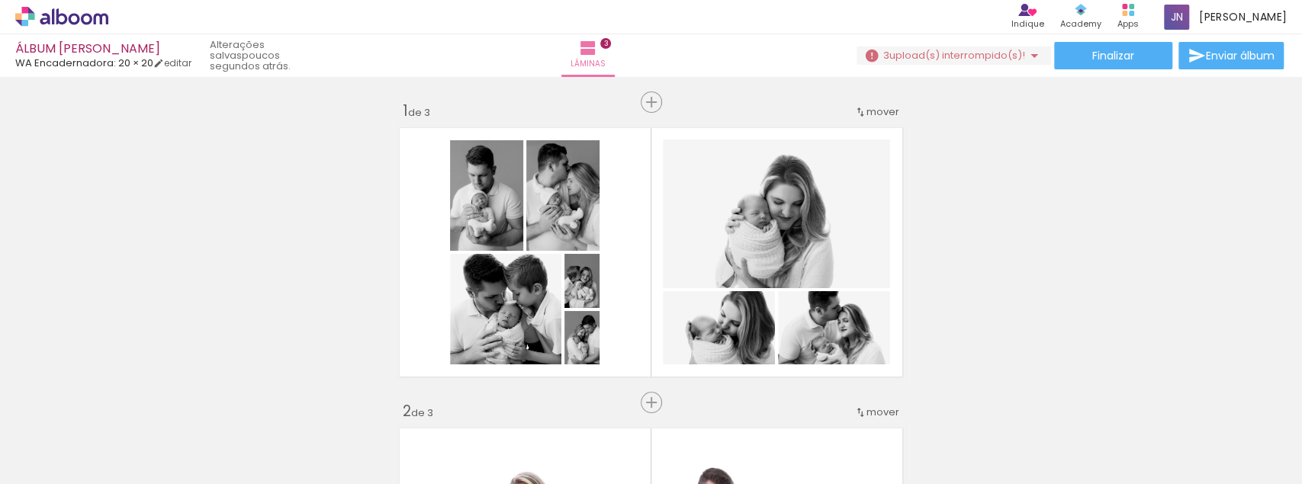
scroll to position [0, 409]
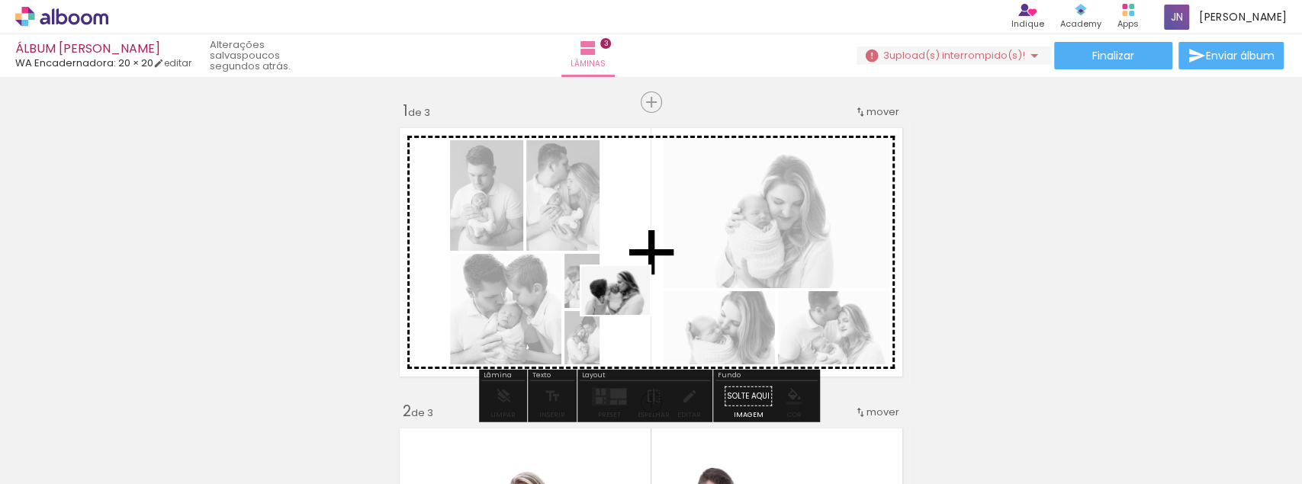
drag, startPoint x: 260, startPoint y: 441, endPoint x: 670, endPoint y: 302, distance: 433.3
click at [670, 302] on quentale-workspace at bounding box center [651, 242] width 1302 height 484
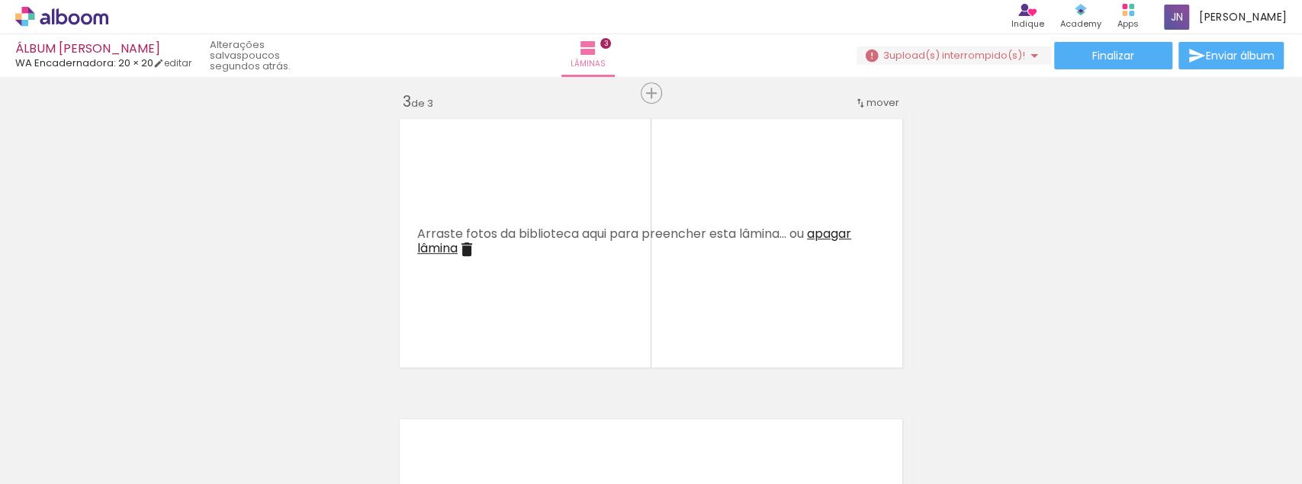
scroll to position [0, 1118]
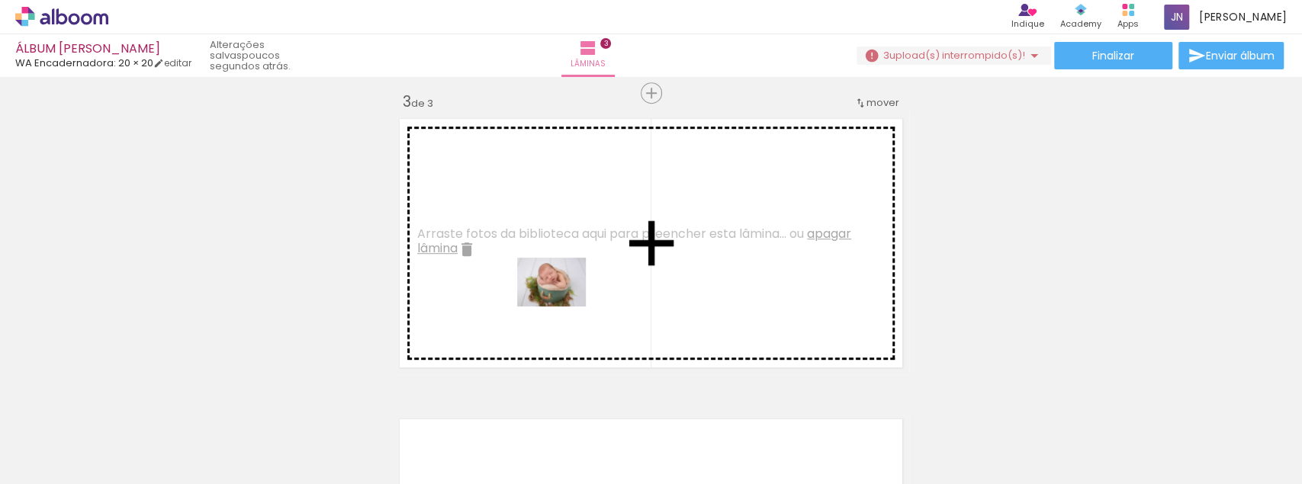
drag, startPoint x: 650, startPoint y: 434, endPoint x: 552, endPoint y: 290, distance: 174.0
click at [552, 290] on quentale-workspace at bounding box center [651, 242] width 1302 height 484
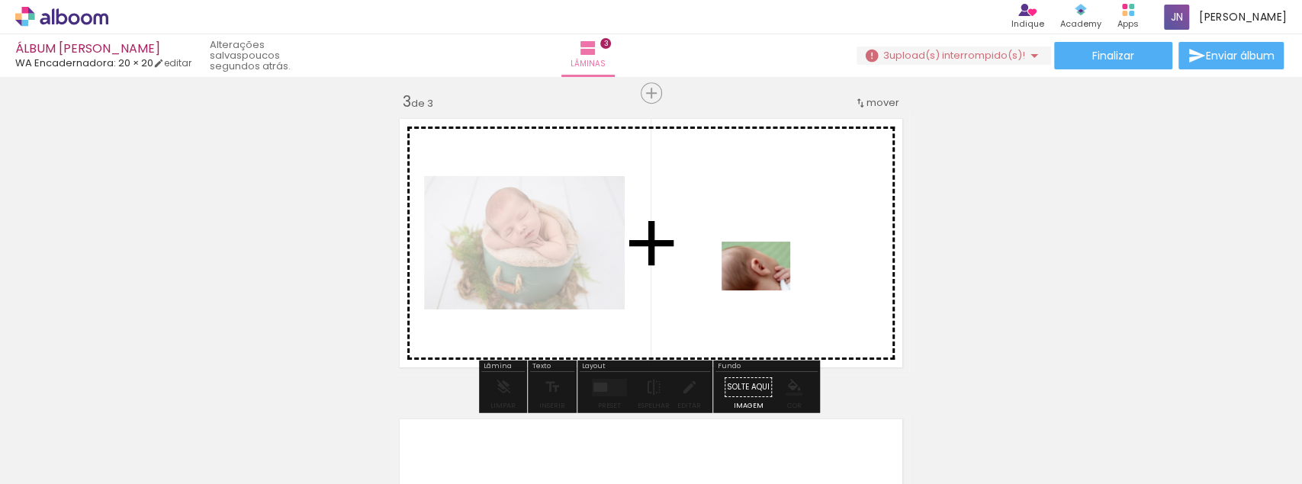
drag, startPoint x: 833, startPoint y: 435, endPoint x: 767, endPoint y: 287, distance: 161.4
click at [767, 287] on quentale-workspace at bounding box center [651, 242] width 1302 height 484
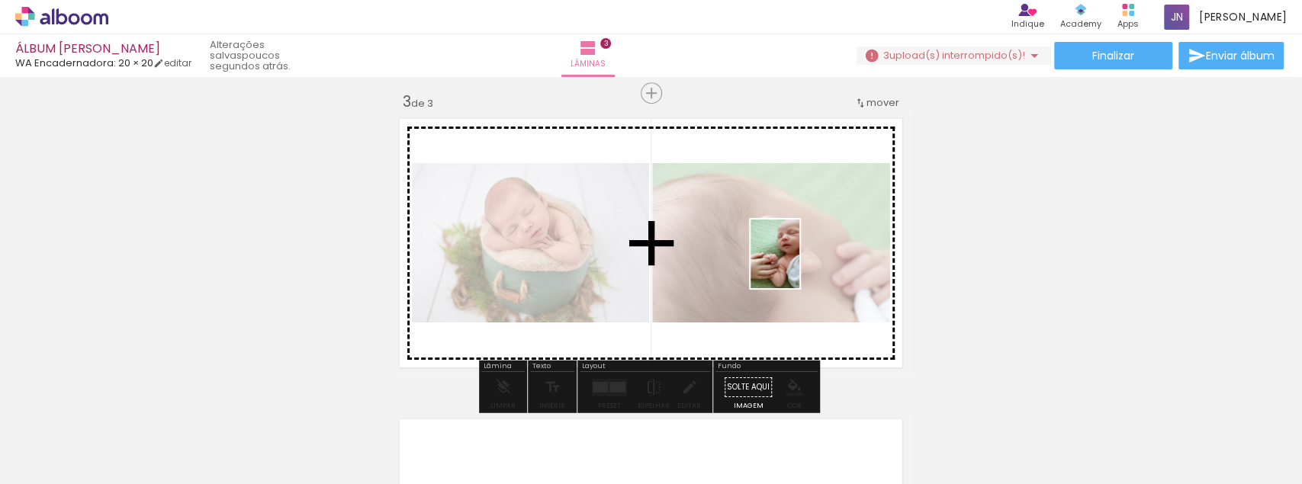
drag, startPoint x: 1004, startPoint y: 450, endPoint x: 796, endPoint y: 265, distance: 278.2
click at [796, 265] on quentale-workspace at bounding box center [651, 242] width 1302 height 484
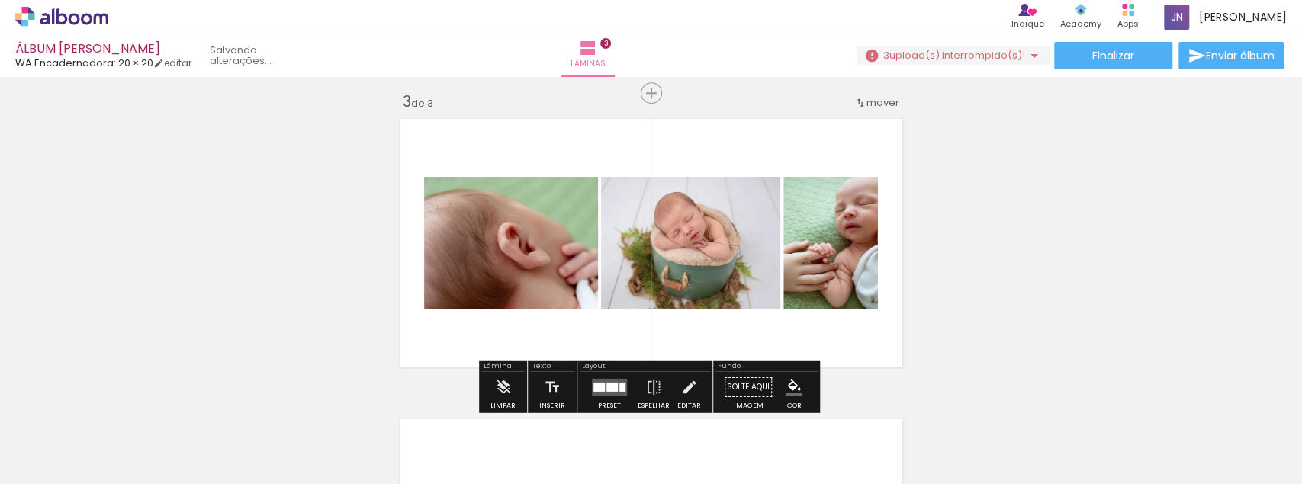
click at [1089, 441] on div at bounding box center [1085, 432] width 54 height 75
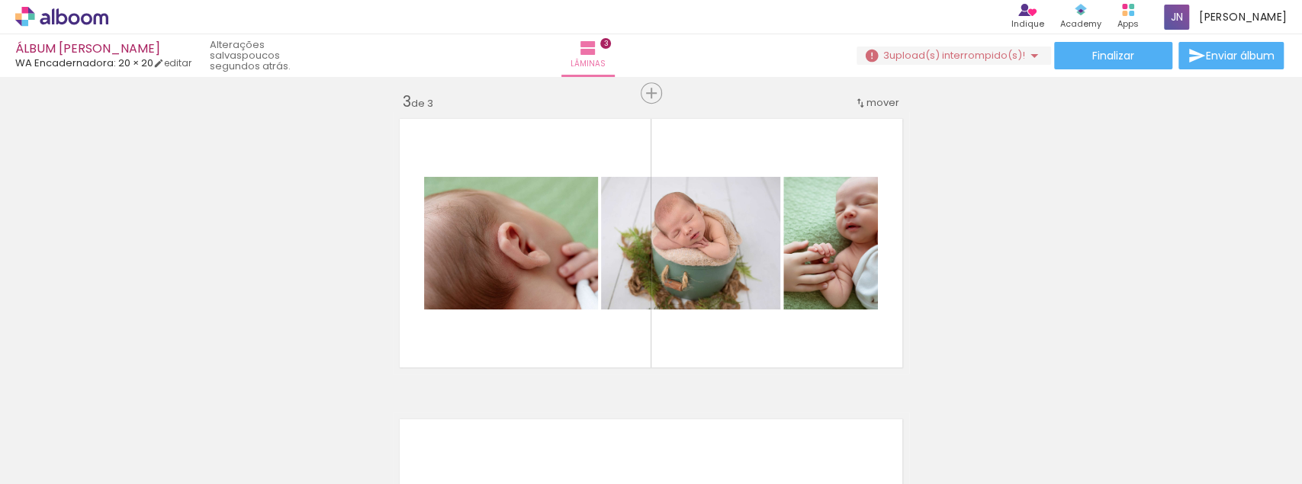
click at [1166, 439] on div at bounding box center [1170, 432] width 54 height 75
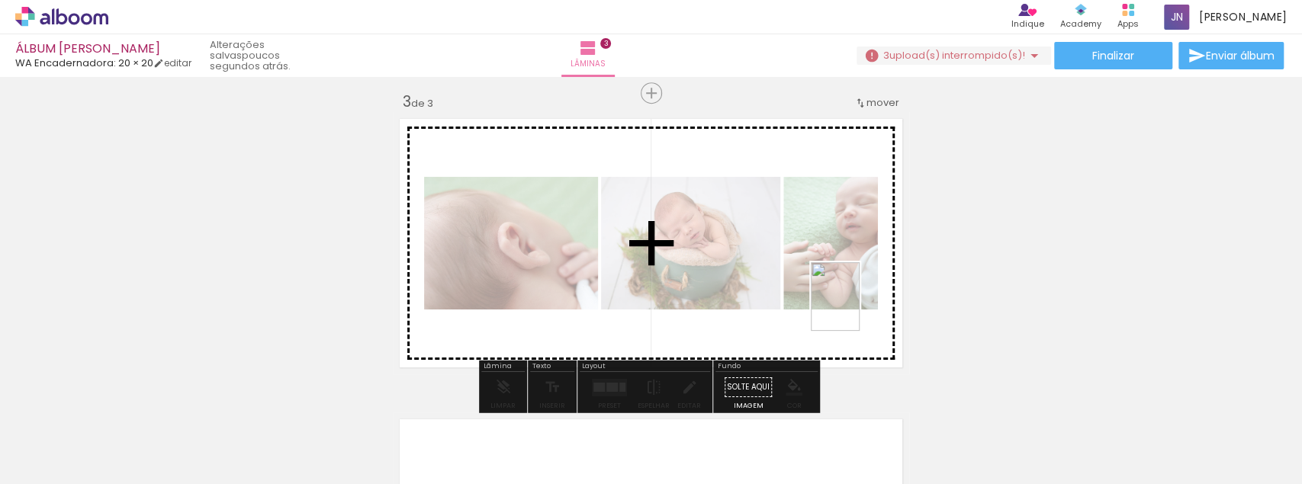
drag, startPoint x: 1160, startPoint y: 435, endPoint x: 820, endPoint y: 293, distance: 368.4
click at [820, 293] on quentale-workspace at bounding box center [651, 242] width 1302 height 484
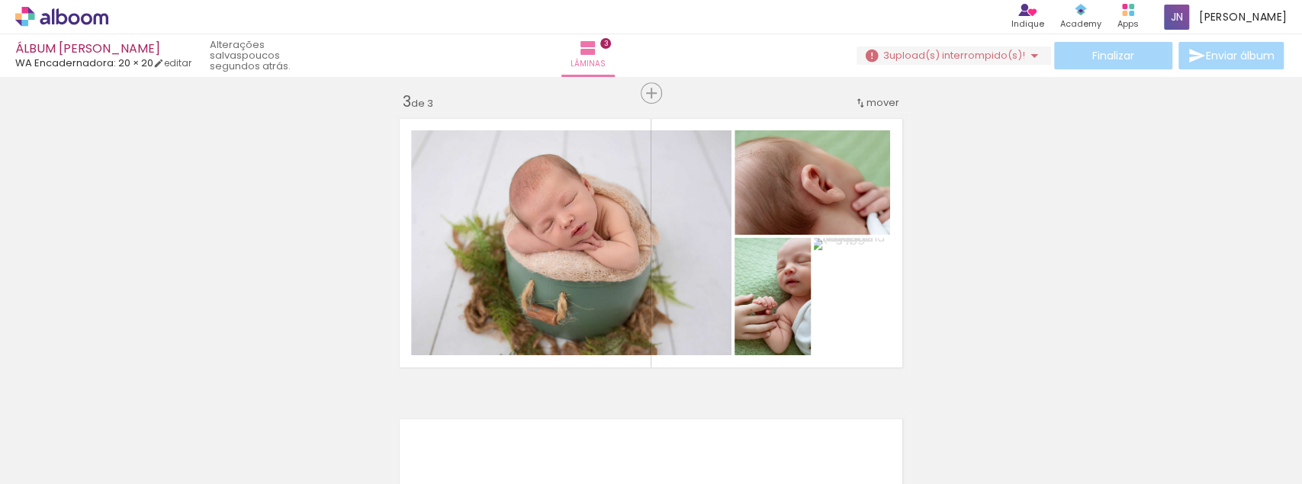
scroll to position [0, 1886]
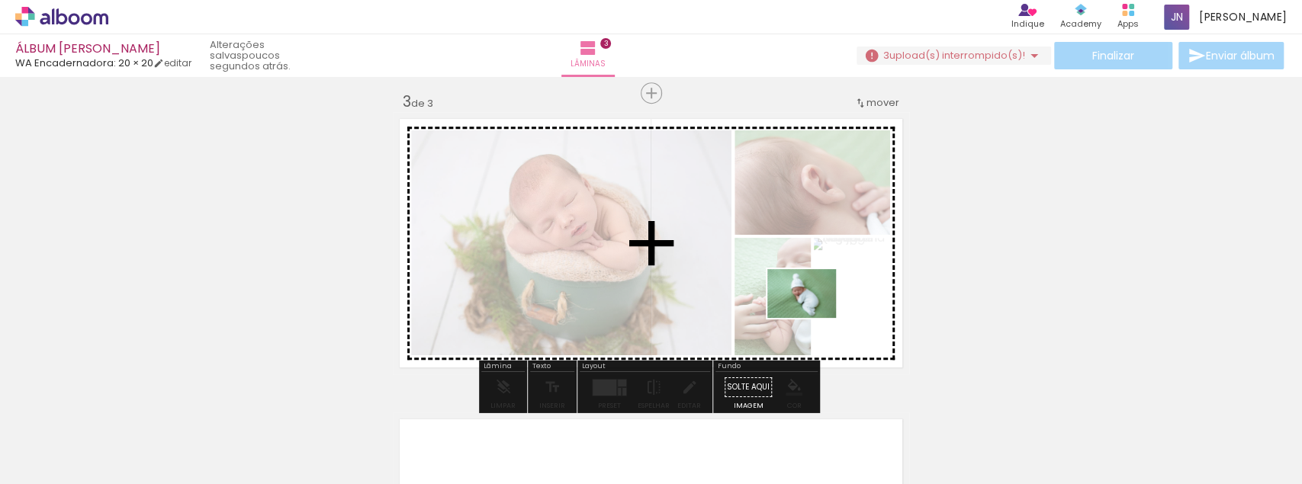
drag, startPoint x: 916, startPoint y: 435, endPoint x: 813, endPoint y: 314, distance: 159.0
click at [813, 314] on quentale-workspace at bounding box center [651, 242] width 1302 height 484
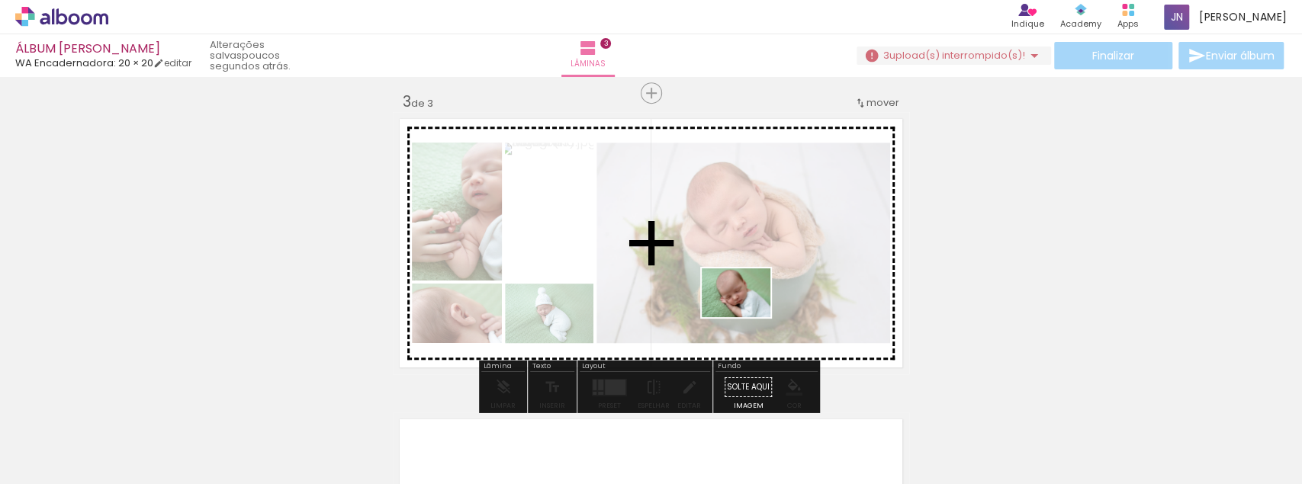
drag, startPoint x: 743, startPoint y: 438, endPoint x: 747, endPoint y: 314, distance: 124.3
click at [747, 314] on quentale-workspace at bounding box center [651, 242] width 1302 height 484
click at [747, 314] on div at bounding box center [743, 243] width 294 height 210
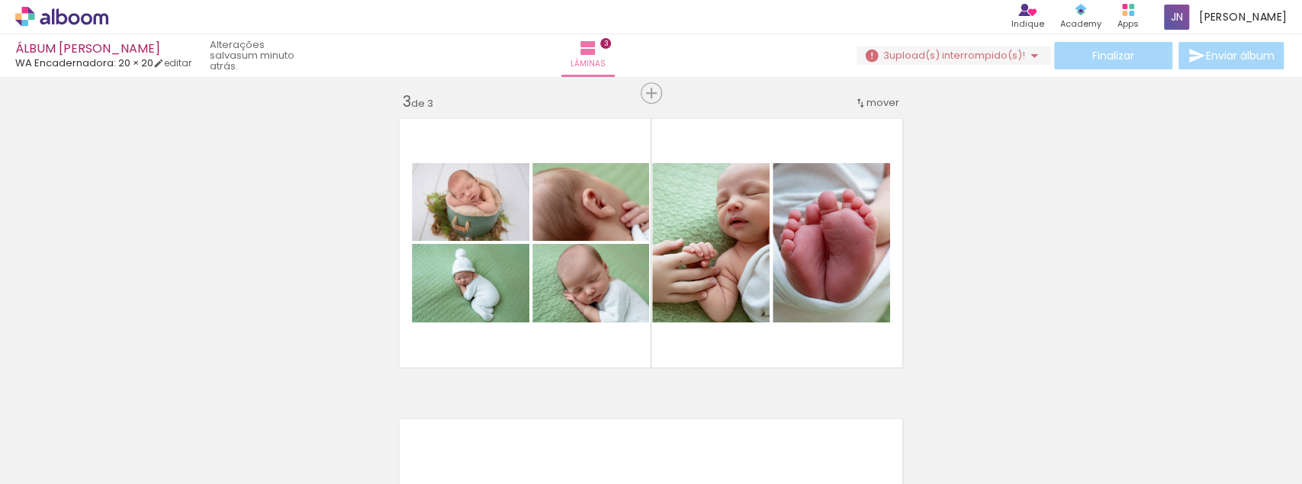
scroll to position [0, 3306]
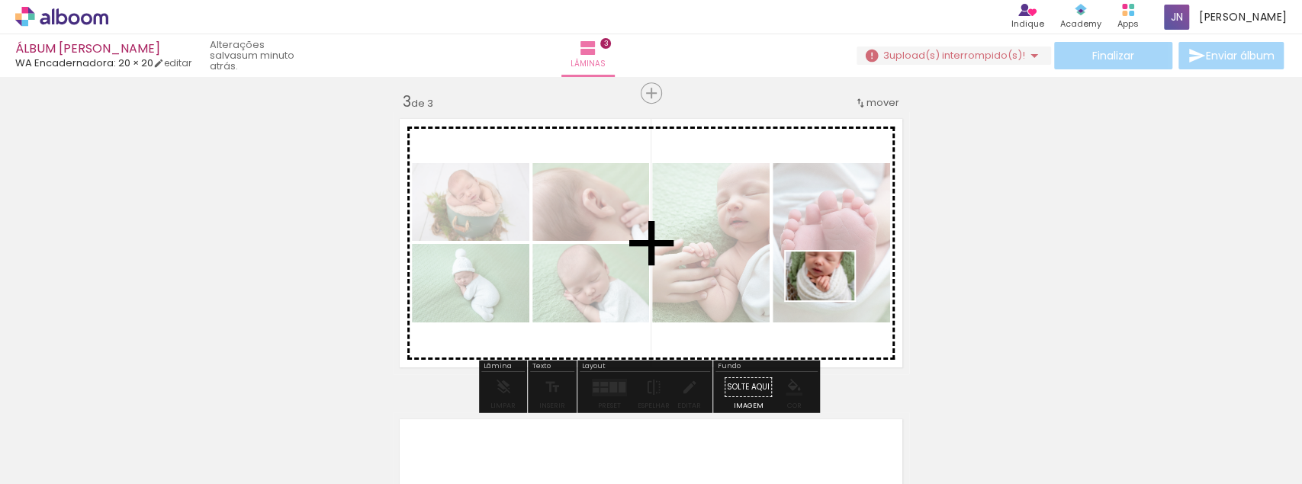
drag, startPoint x: 880, startPoint y: 398, endPoint x: 831, endPoint y: 297, distance: 111.9
click at [831, 297] on quentale-workspace at bounding box center [651, 242] width 1302 height 484
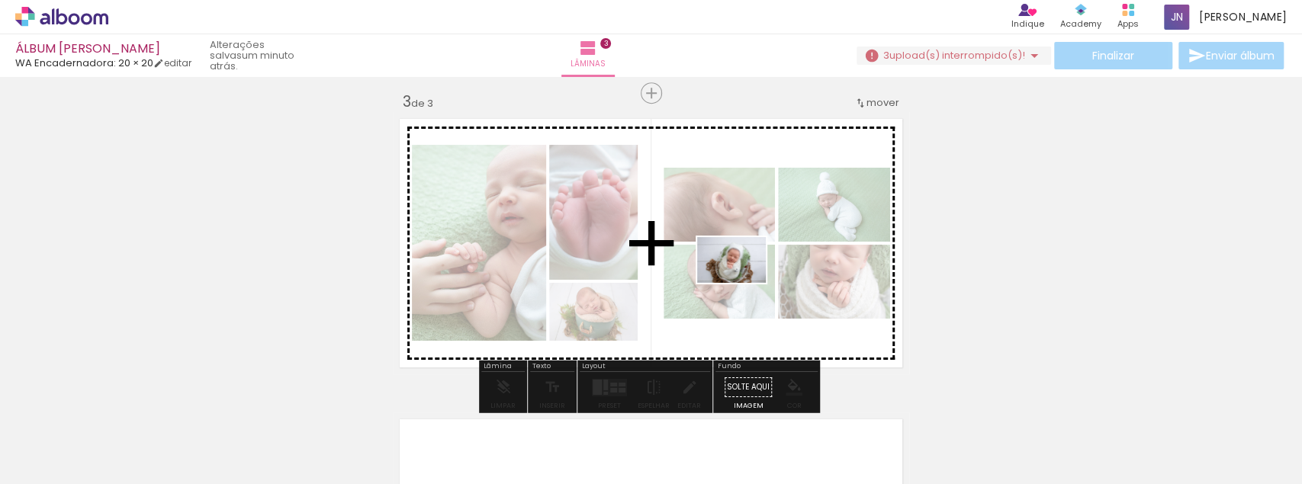
drag, startPoint x: 906, startPoint y: 378, endPoint x: 743, endPoint y: 283, distance: 189.0
click at [743, 283] on quentale-workspace at bounding box center [651, 242] width 1302 height 484
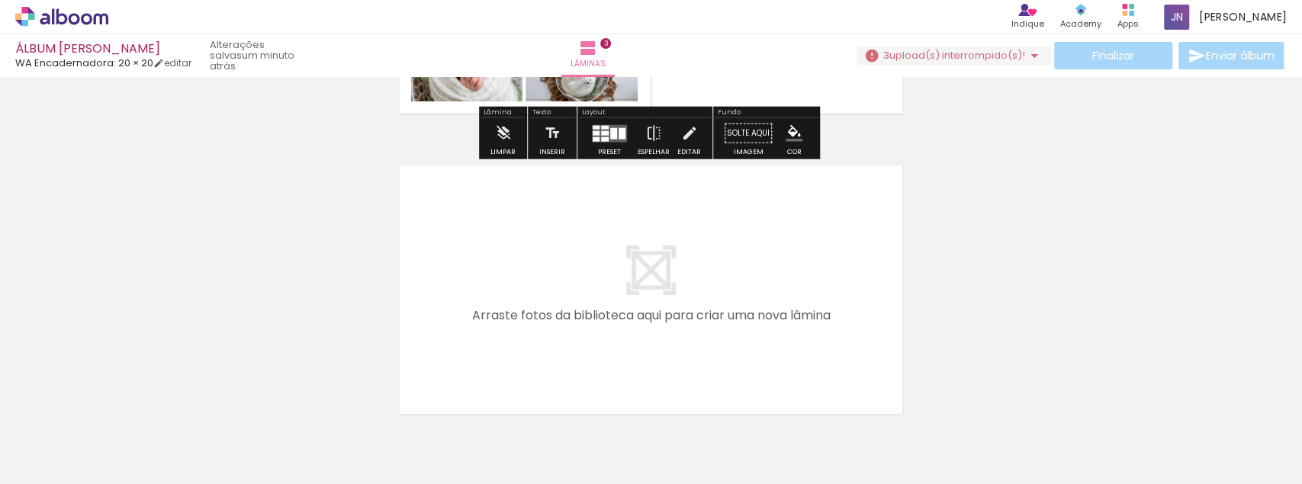
scroll to position [915, 0]
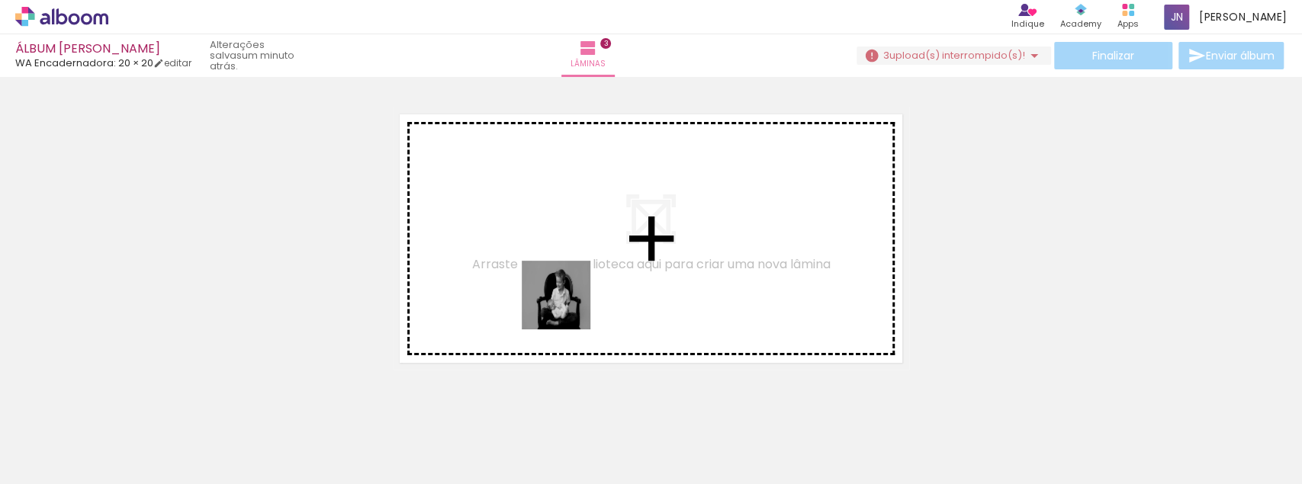
drag, startPoint x: 611, startPoint y: 416, endPoint x: 555, endPoint y: 258, distance: 168.3
click at [555, 258] on quentale-workspace at bounding box center [651, 242] width 1302 height 484
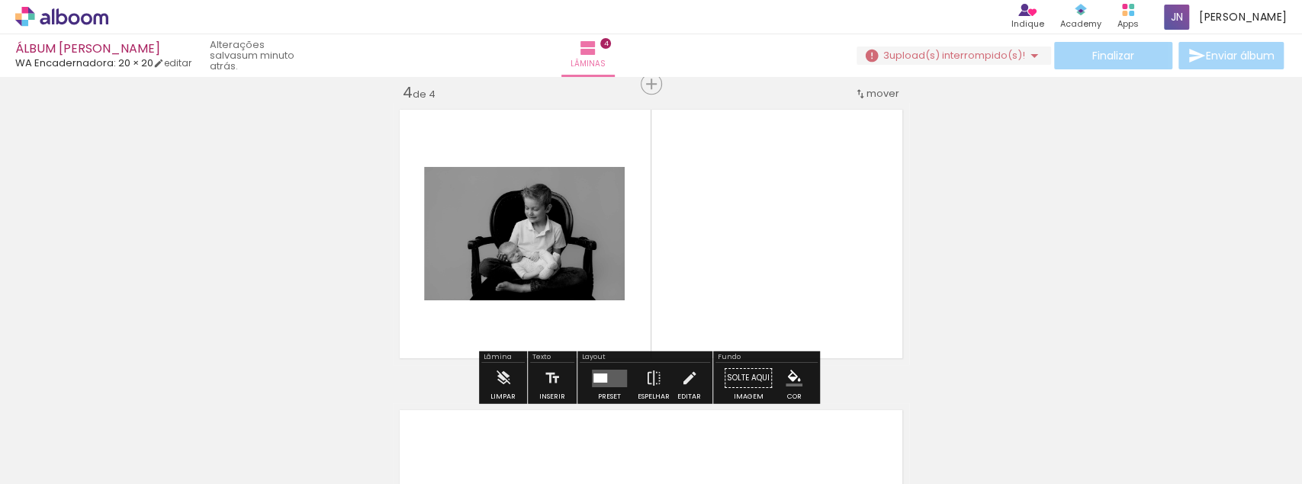
scroll to position [920, 0]
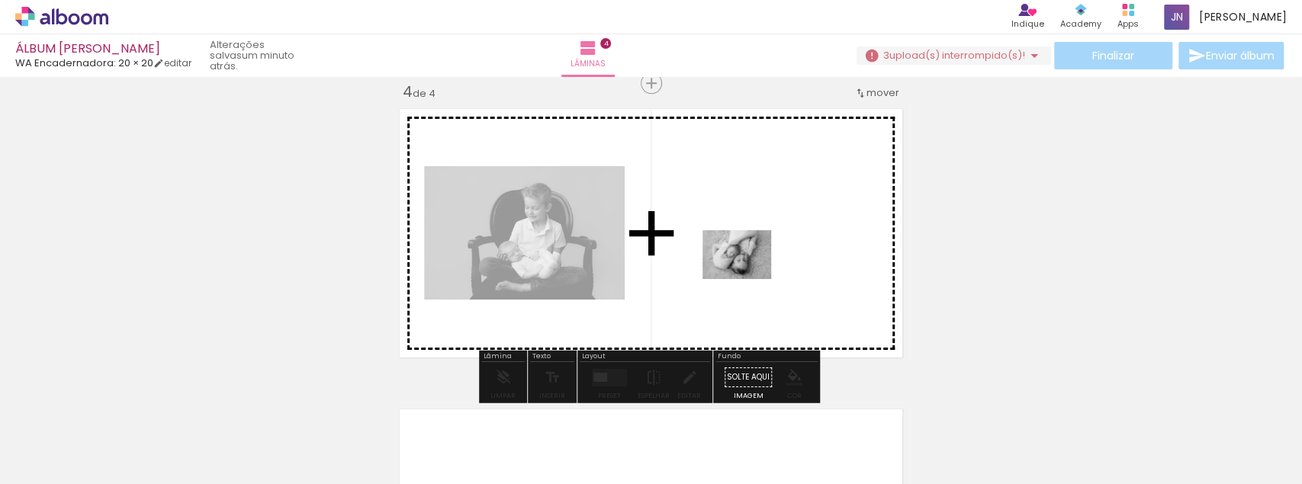
drag, startPoint x: 1114, startPoint y: 452, endPoint x: 748, endPoint y: 276, distance: 406.2
click at [748, 276] on quentale-workspace at bounding box center [651, 242] width 1302 height 484
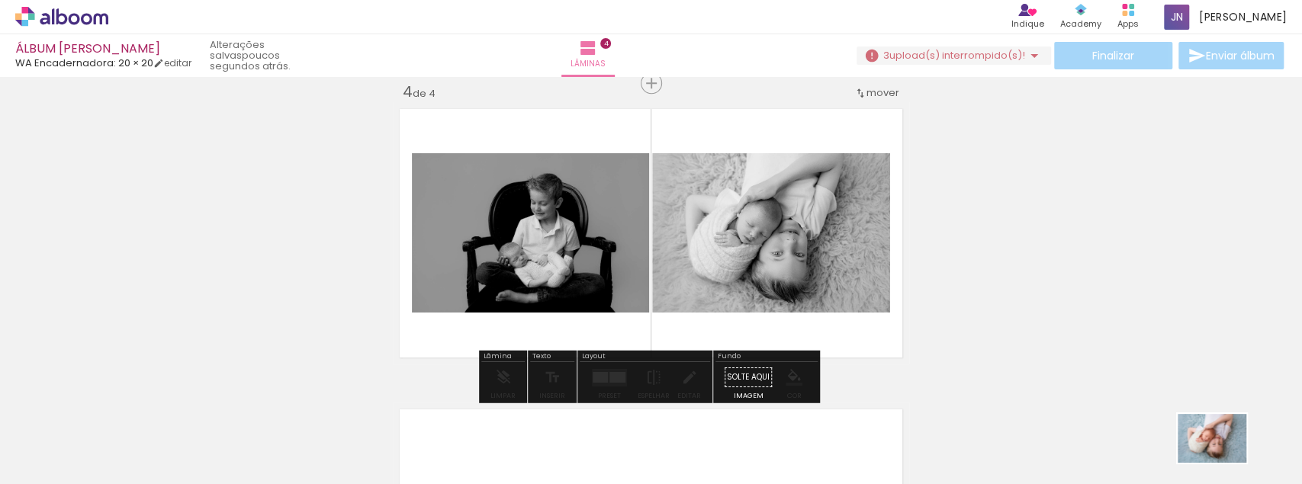
drag, startPoint x: 1195, startPoint y: 441, endPoint x: 1250, endPoint y: 470, distance: 63.1
click at [1240, 460] on div at bounding box center [1201, 433] width 75 height 54
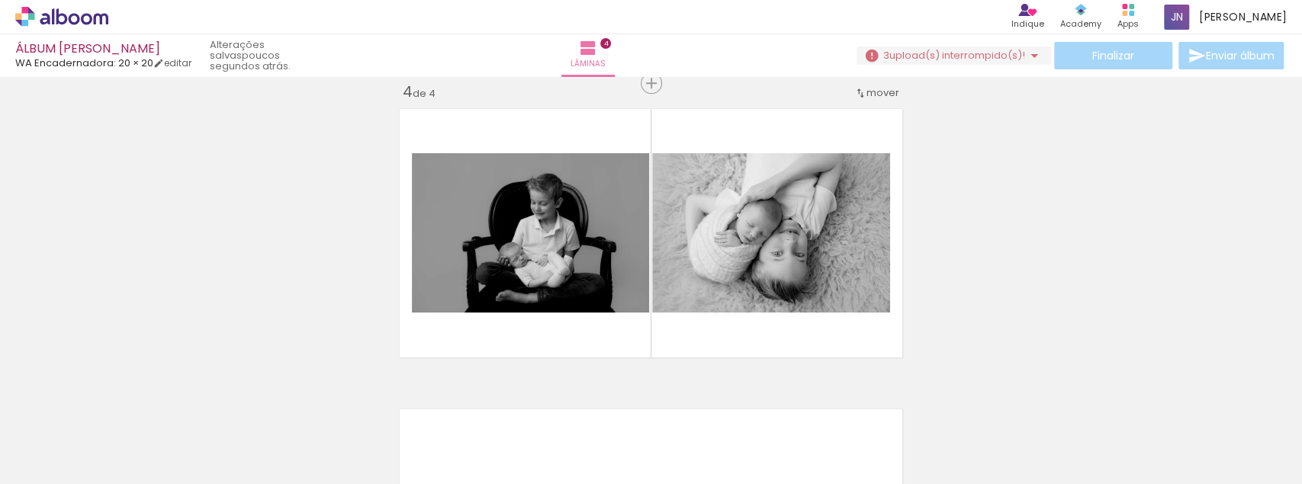
scroll to position [0, 3565]
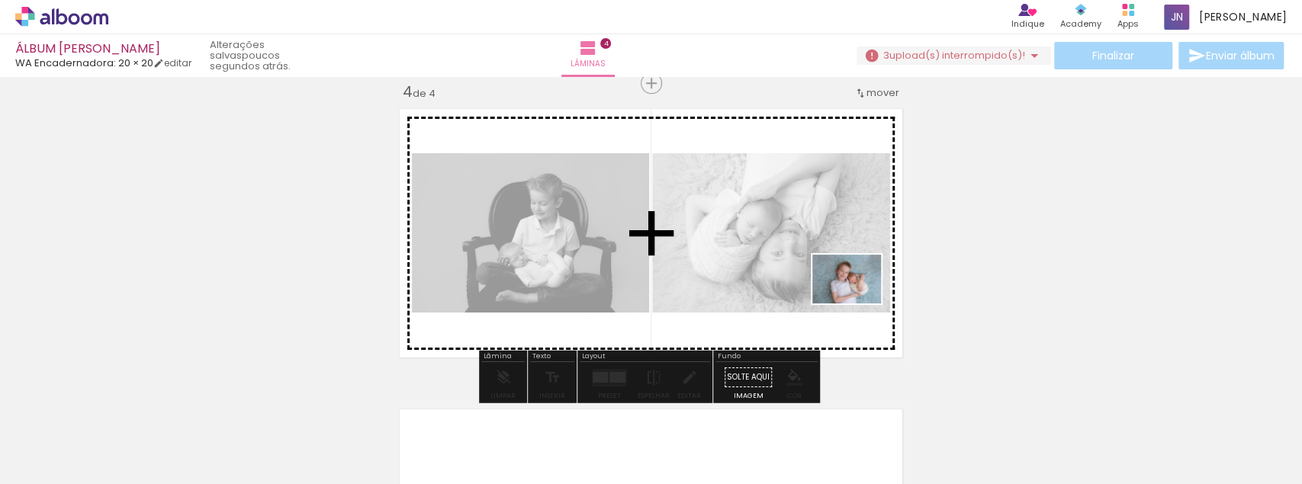
drag, startPoint x: 1084, startPoint y: 415, endPoint x: 857, endPoint y: 300, distance: 254.4
click at [857, 300] on quentale-workspace at bounding box center [651, 242] width 1302 height 484
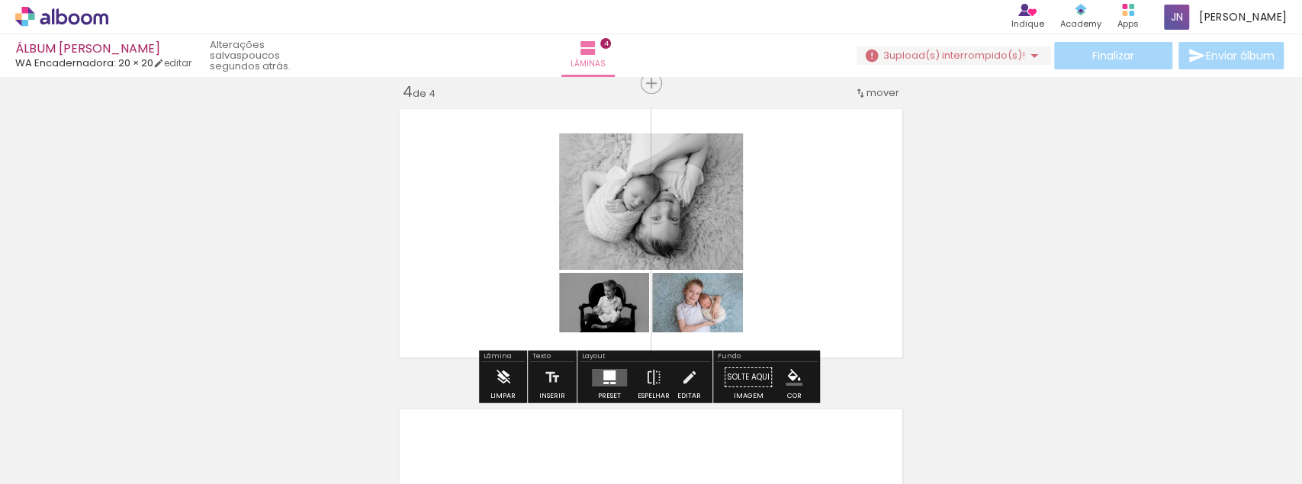
click at [502, 378] on iron-icon at bounding box center [503, 377] width 17 height 30
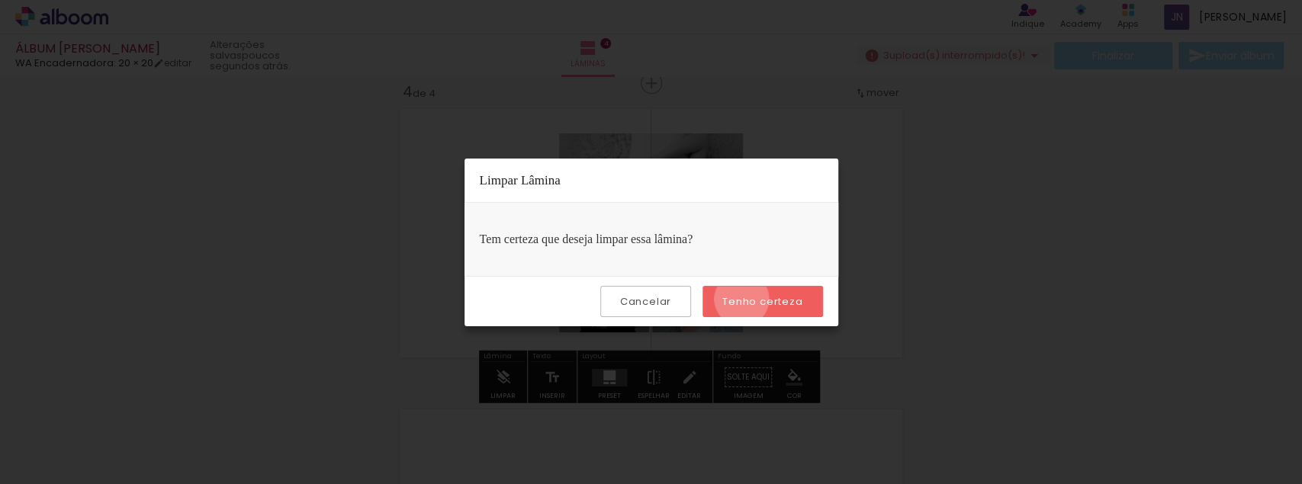
click at [0, 0] on slot "Tenho certeza" at bounding box center [0, 0] width 0 height 0
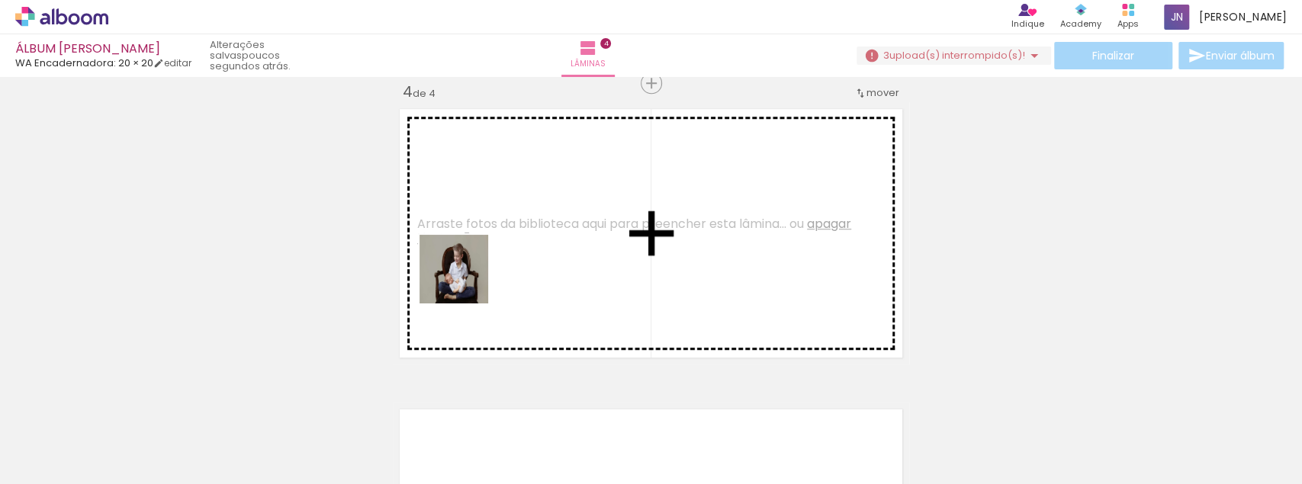
drag, startPoint x: 445, startPoint y: 348, endPoint x: 467, endPoint y: 278, distance: 73.5
click at [467, 278] on quentale-workspace at bounding box center [651, 242] width 1302 height 484
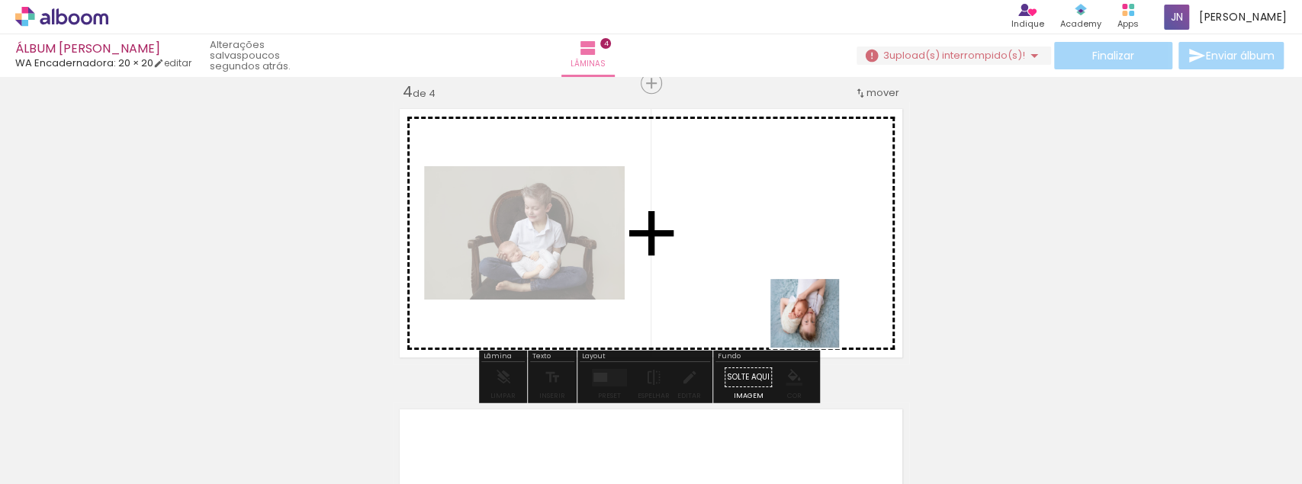
drag, startPoint x: 935, startPoint y: 429, endPoint x: 791, endPoint y: 307, distance: 187.7
click at [791, 307] on quentale-workspace at bounding box center [651, 242] width 1302 height 484
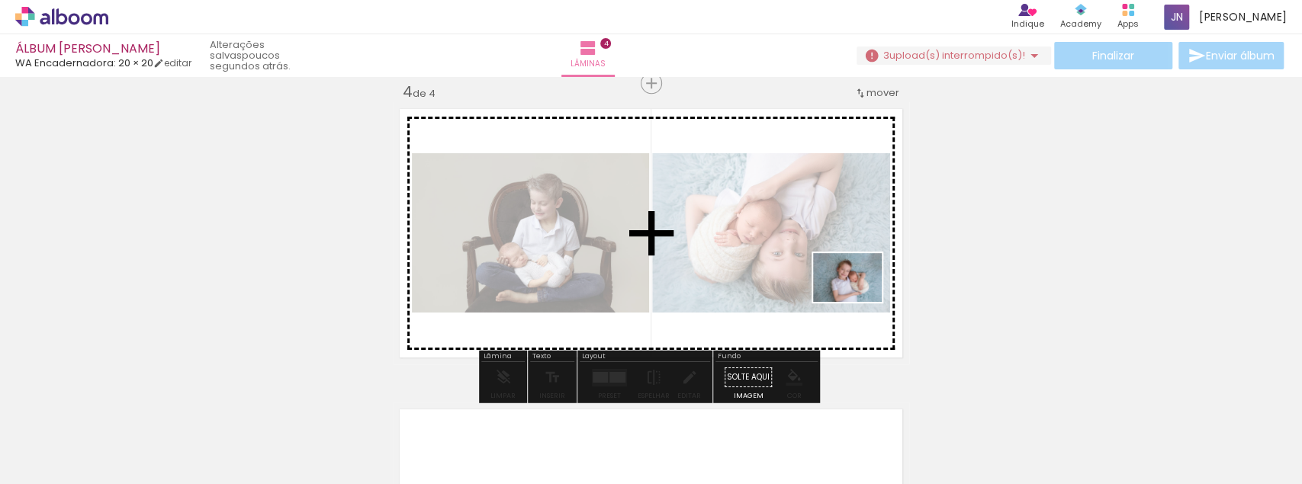
drag, startPoint x: 1125, startPoint y: 445, endPoint x: 838, endPoint y: 290, distance: 326.5
click at [838, 290] on quentale-workspace at bounding box center [651, 242] width 1302 height 484
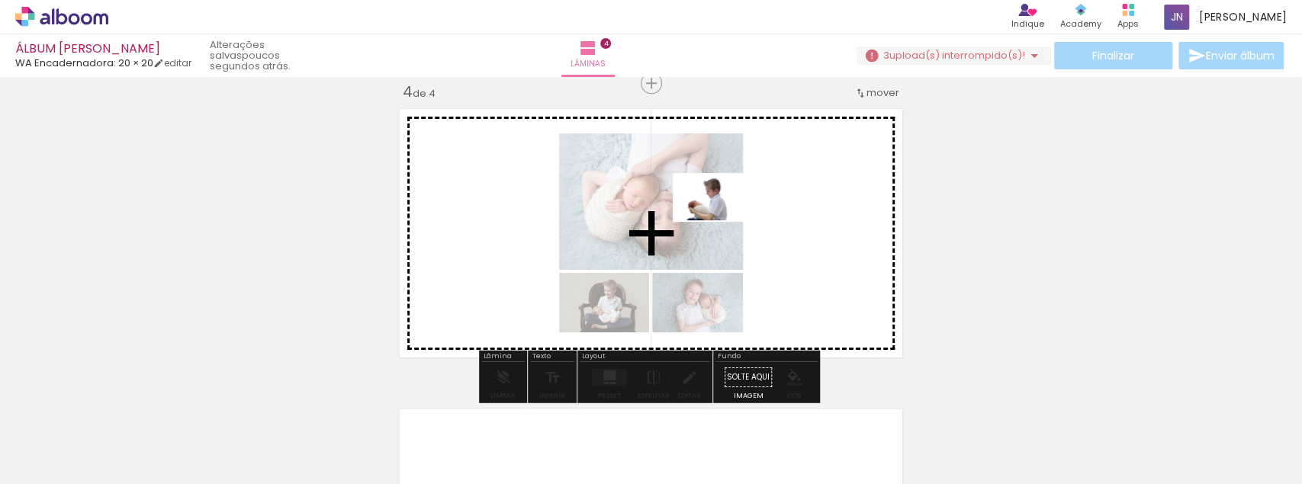
drag, startPoint x: 1284, startPoint y: 441, endPoint x: 718, endPoint y: 220, distance: 607.4
click at [718, 220] on quentale-workspace at bounding box center [651, 242] width 1302 height 484
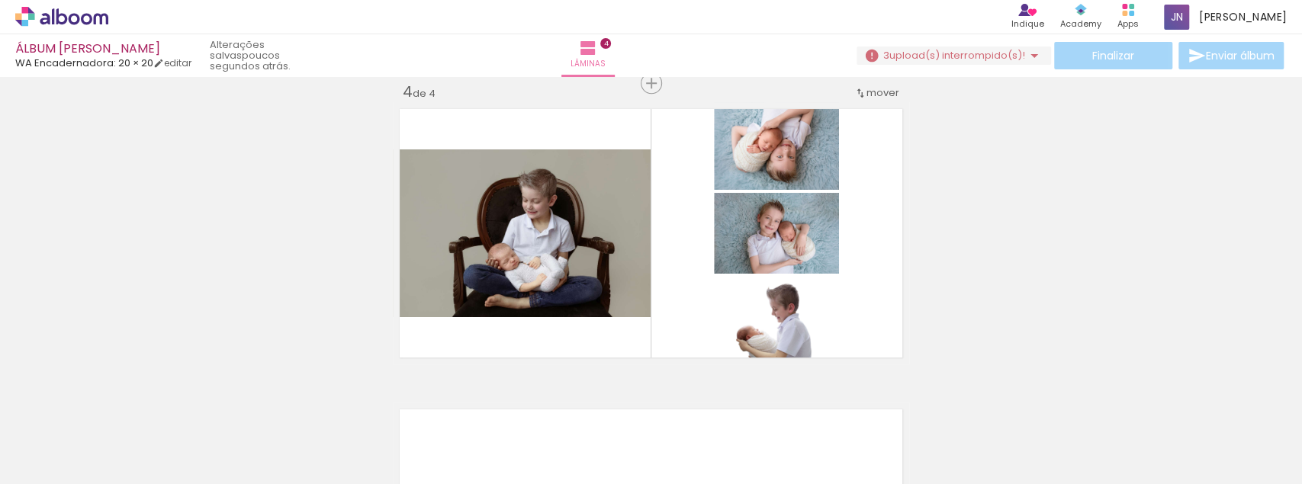
scroll to position [0, 3610]
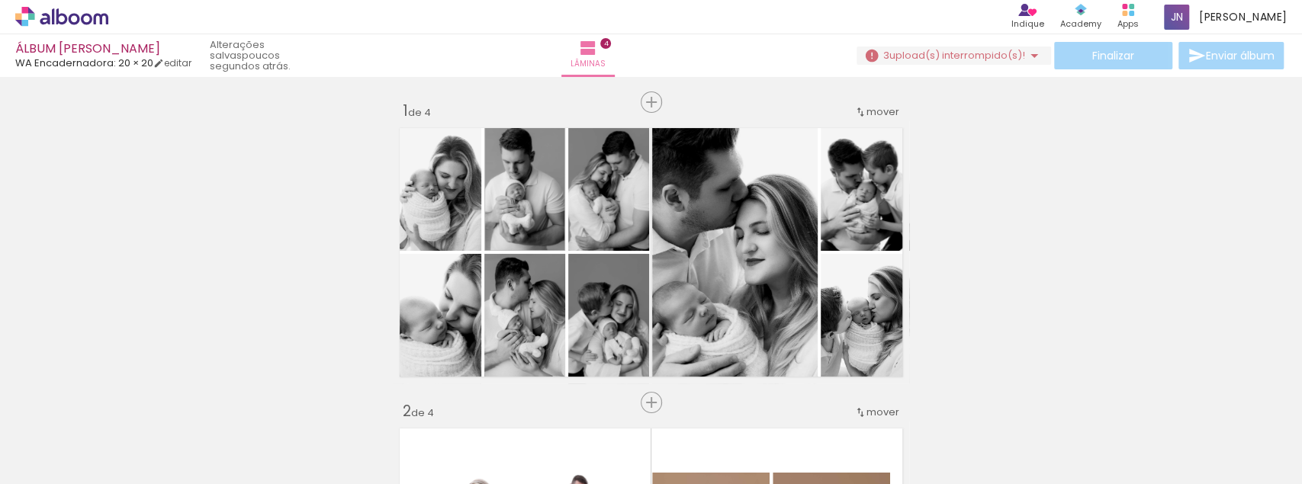
click at [0, 0] on slot at bounding box center [0, 0] width 0 height 0
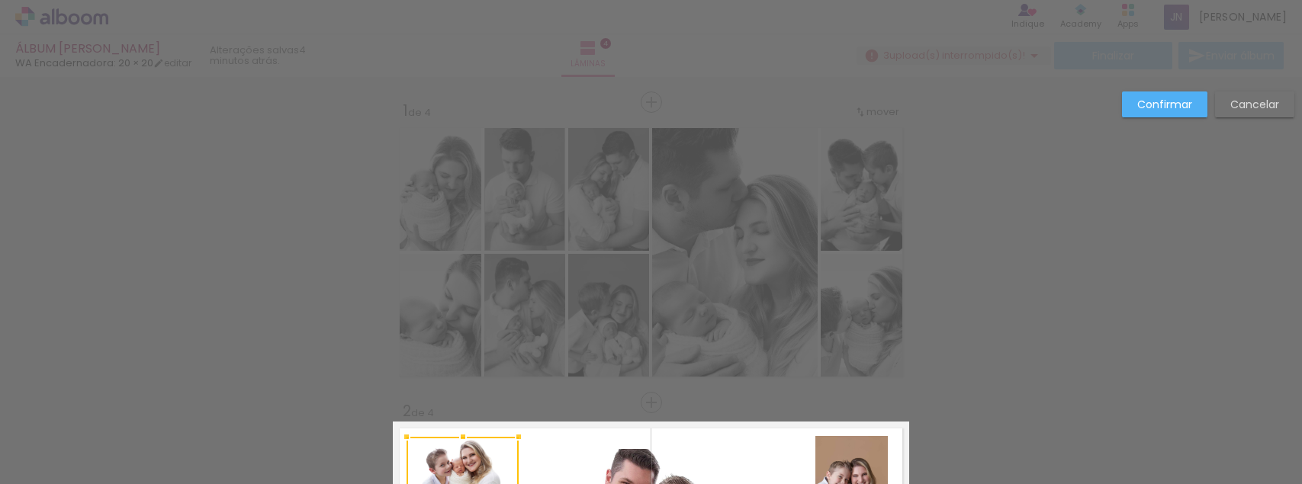
click at [402, 422] on div at bounding box center [406, 437] width 30 height 30
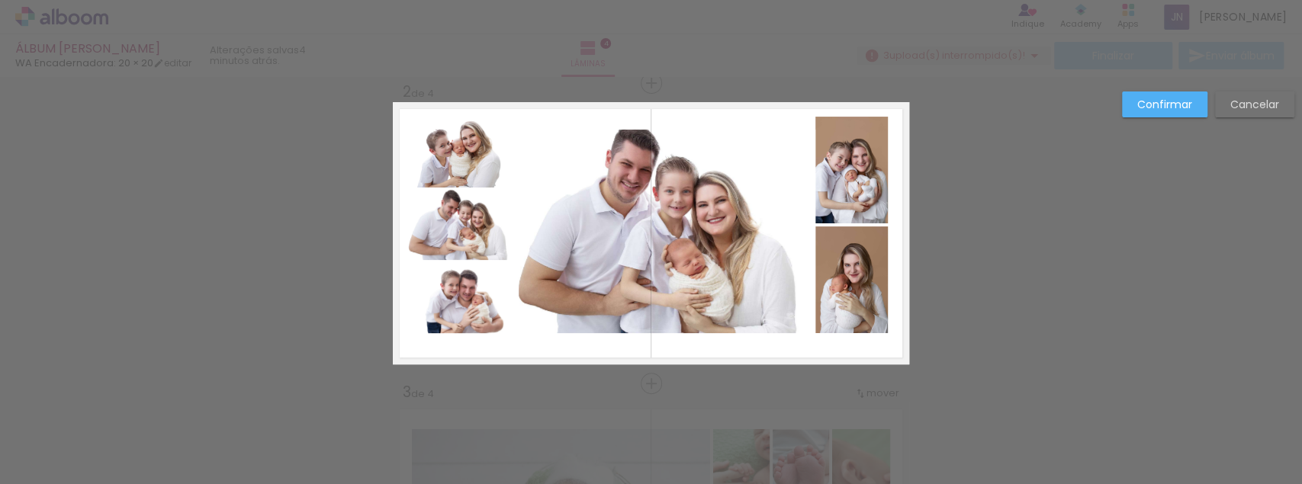
scroll to position [3579, 0]
click at [675, 267] on quentale-photo at bounding box center [661, 232] width 307 height 204
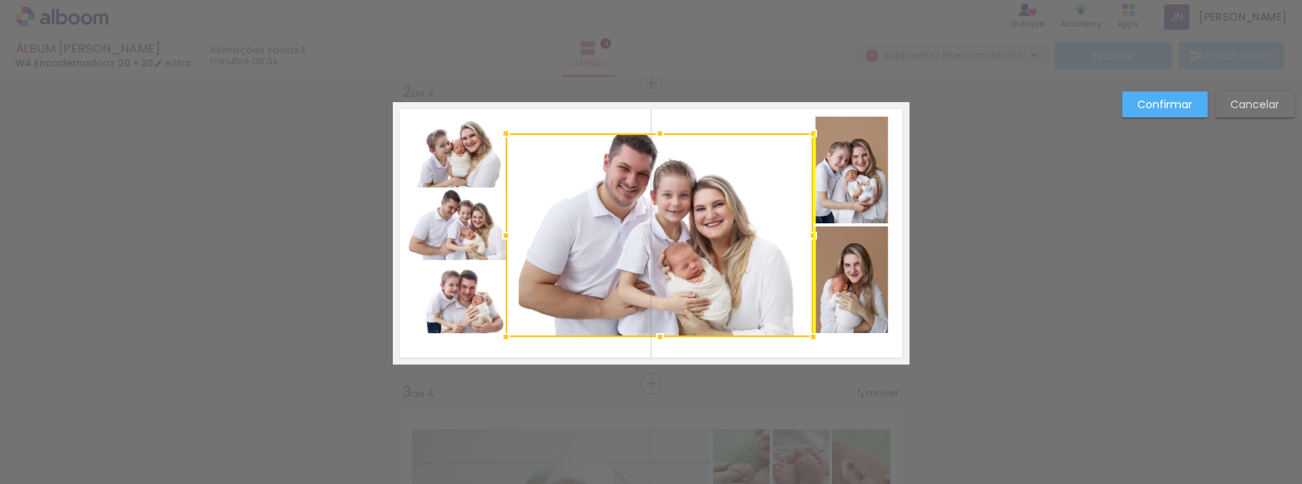
click at [685, 259] on div at bounding box center [659, 235] width 307 height 204
click at [0, 0] on slot "Cancelar" at bounding box center [0, 0] width 0 height 0
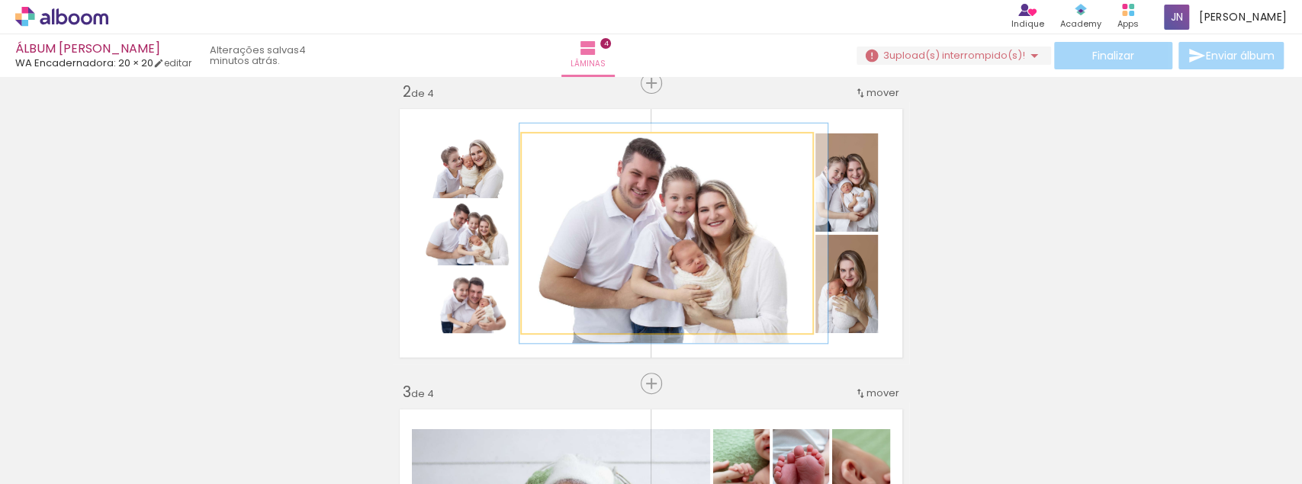
type paper-slider "106"
click at [556, 148] on div at bounding box center [561, 150] width 14 height 14
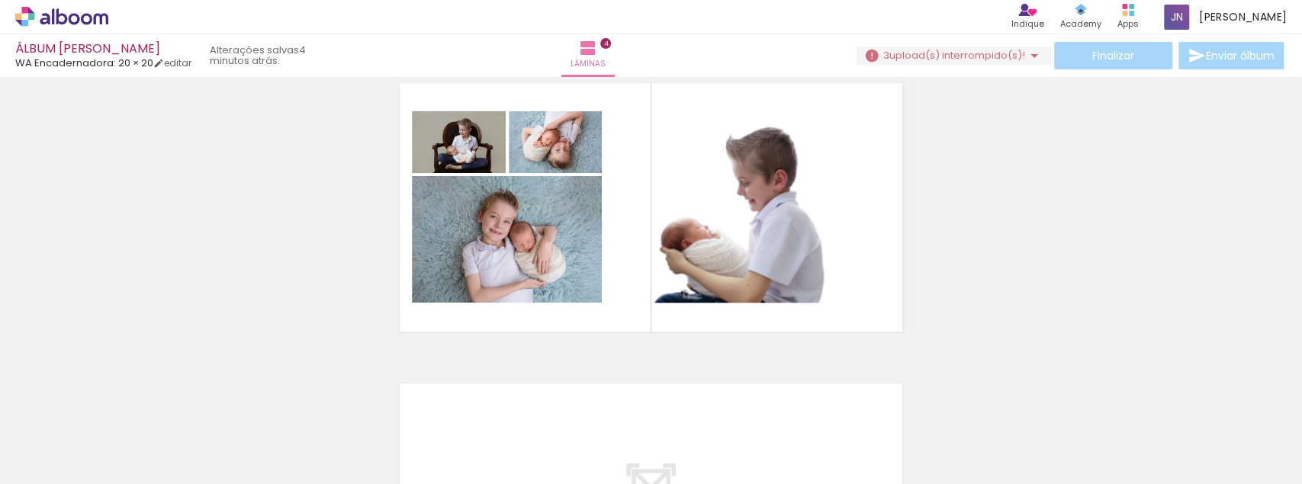
scroll to position [929, 0]
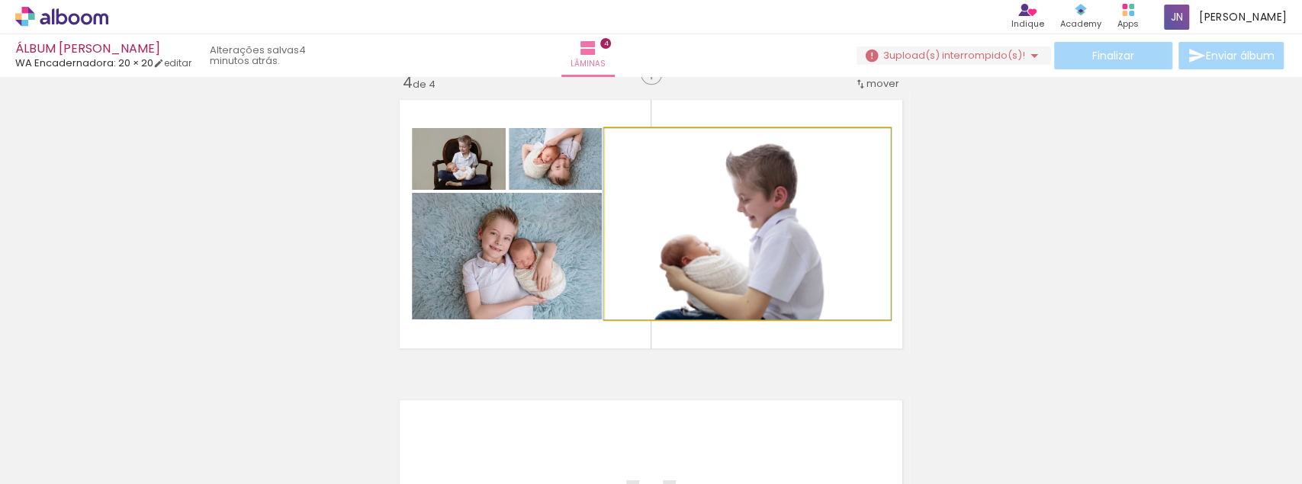
click at [745, 239] on quentale-photo at bounding box center [747, 223] width 285 height 191
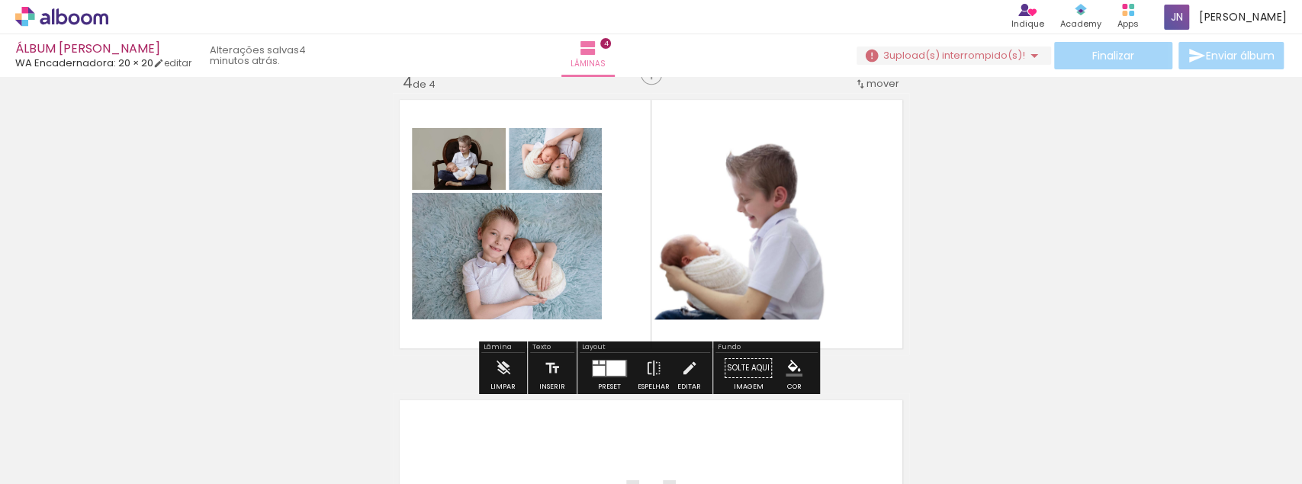
click at [758, 258] on quentale-photo at bounding box center [747, 223] width 285 height 191
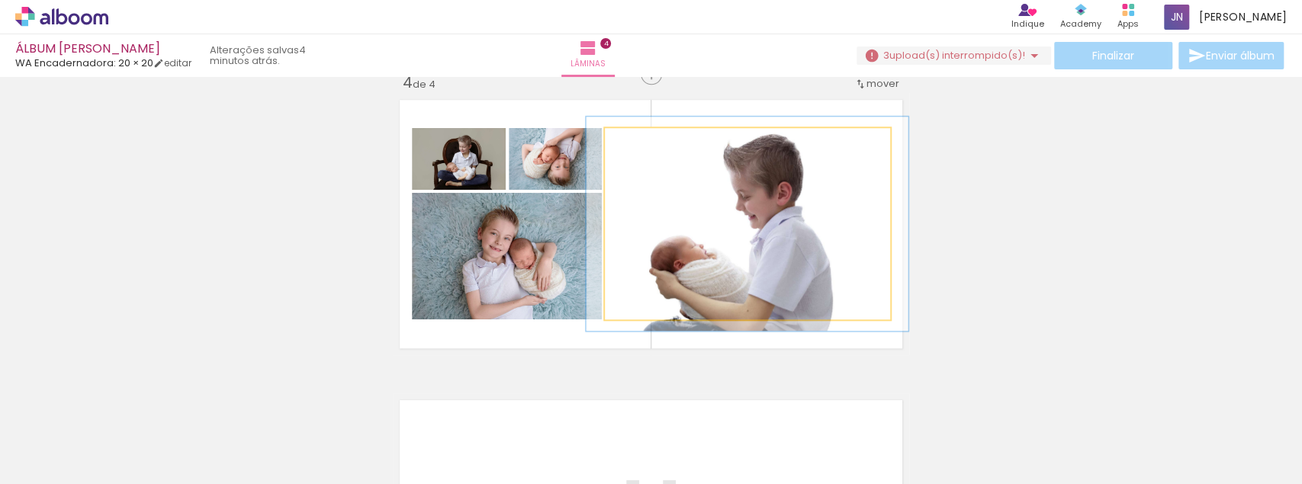
click at [644, 144] on div at bounding box center [647, 144] width 14 height 14
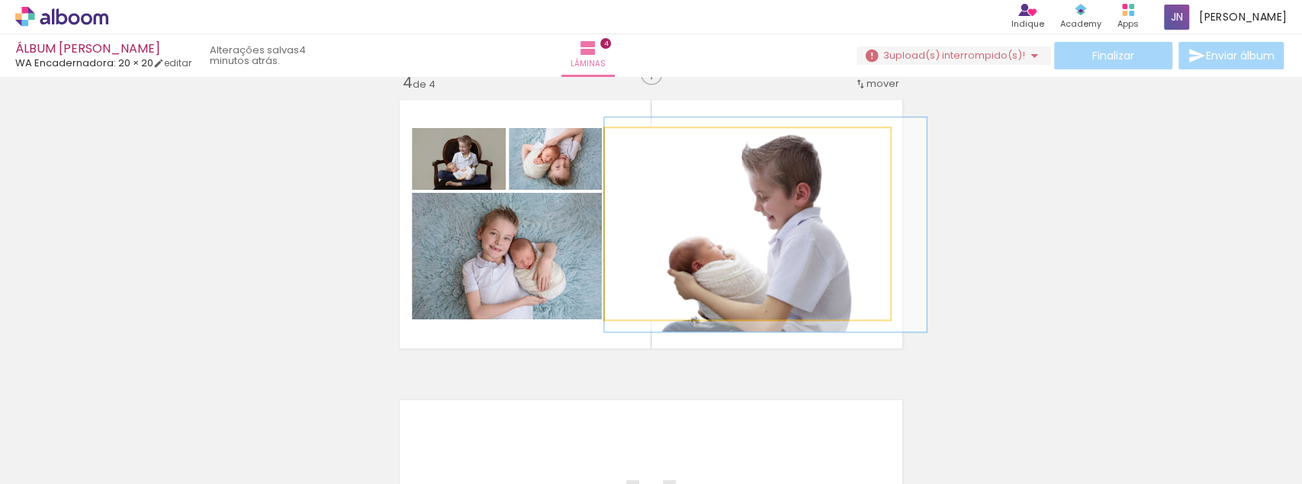
drag, startPoint x: 774, startPoint y: 242, endPoint x: 798, endPoint y: 242, distance: 24.4
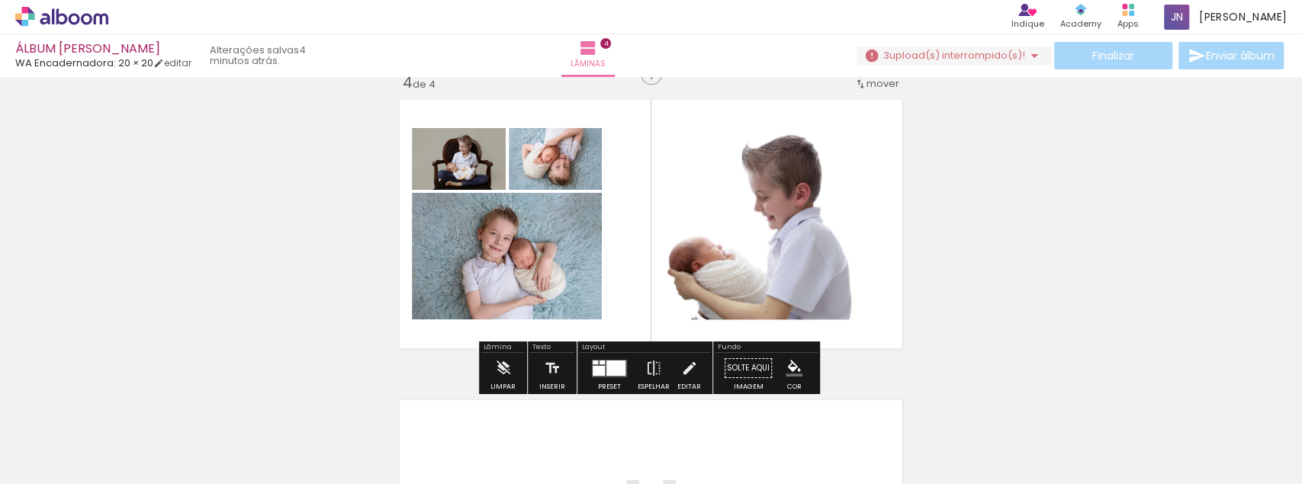
click at [798, 242] on quentale-photo at bounding box center [747, 223] width 285 height 191
click at [789, 220] on quentale-photo at bounding box center [747, 223] width 285 height 191
click at [805, 178] on quentale-photo at bounding box center [747, 223] width 285 height 191
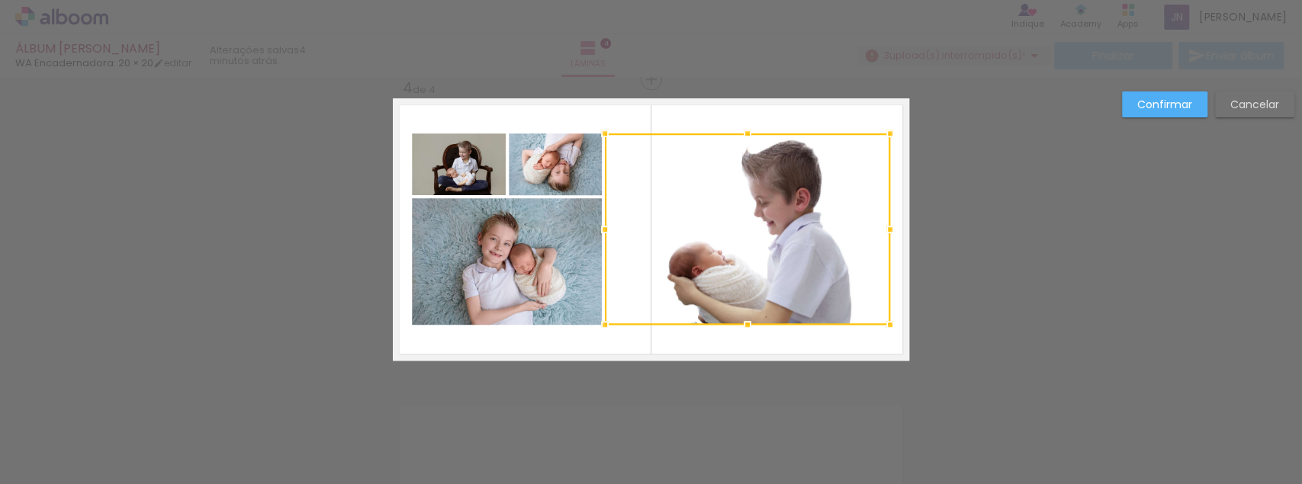
scroll to position [920, 0]
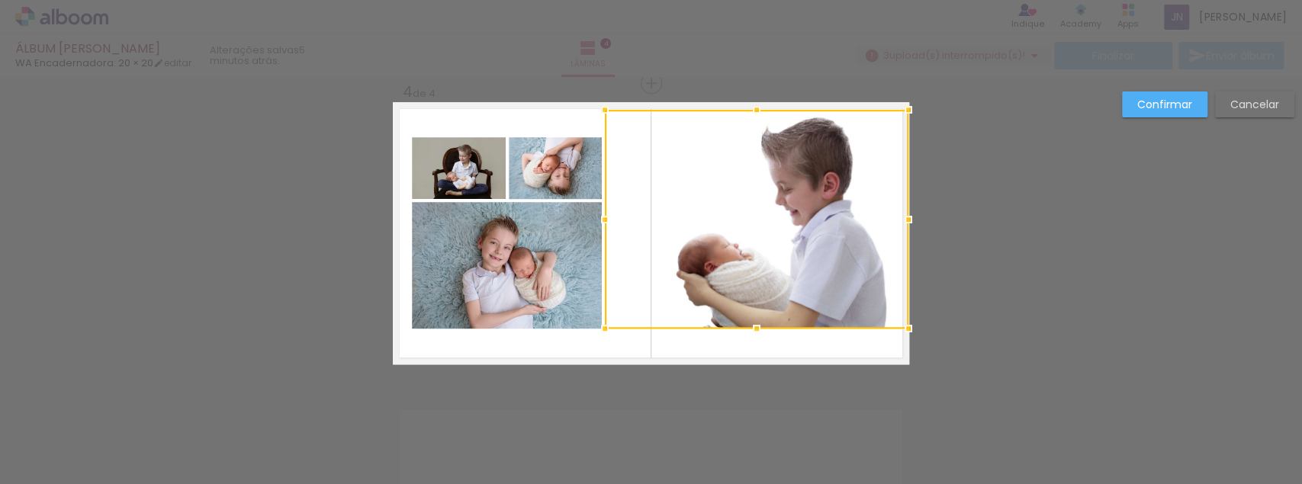
drag, startPoint x: 888, startPoint y: 134, endPoint x: 949, endPoint y: 107, distance: 67.6
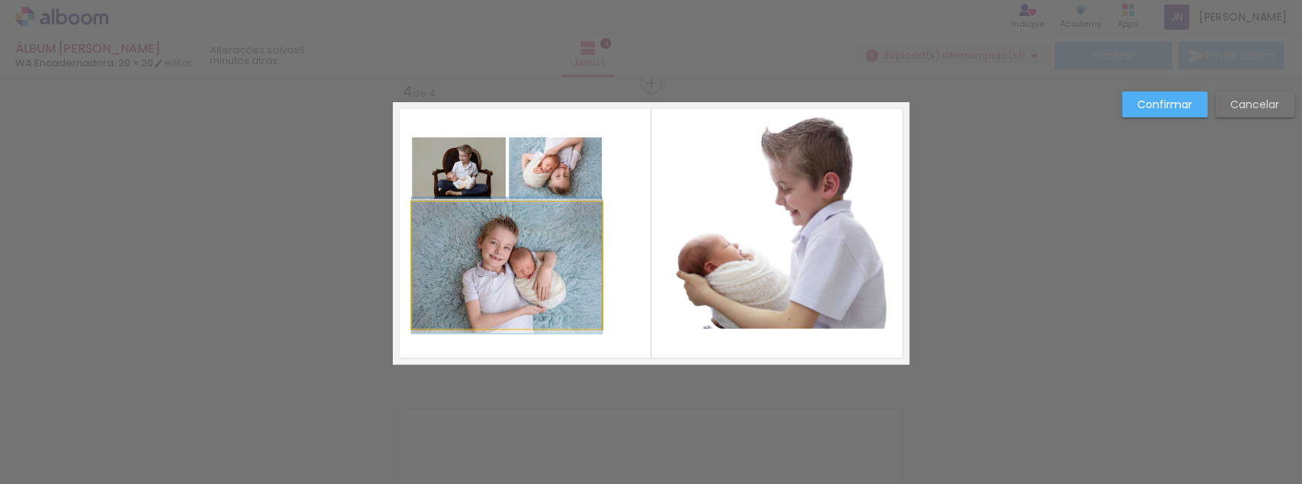
click at [508, 258] on quentale-photo at bounding box center [507, 265] width 190 height 127
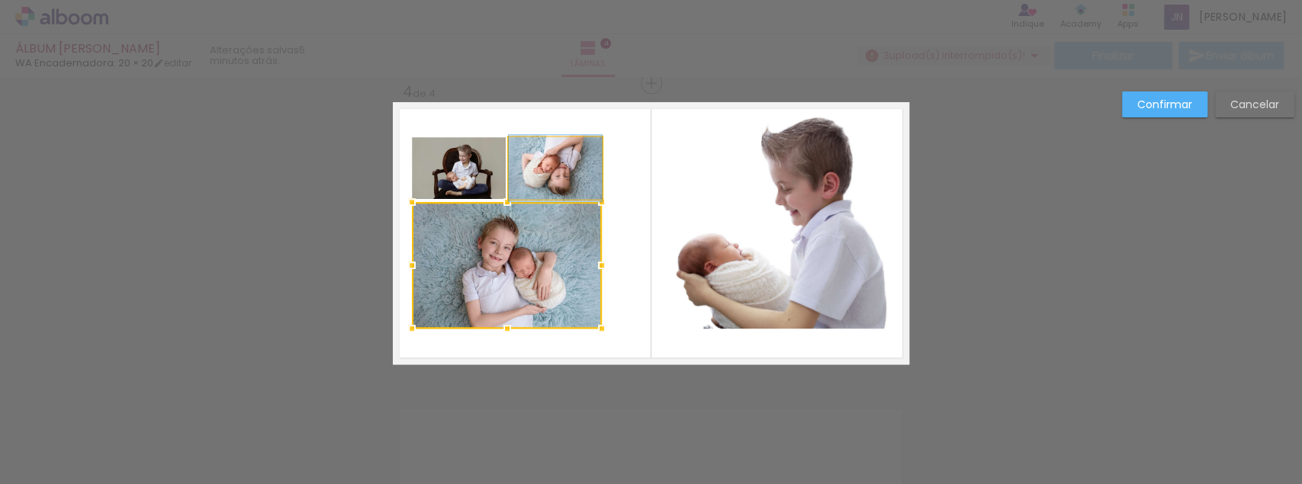
click at [566, 158] on quentale-photo at bounding box center [555, 168] width 93 height 62
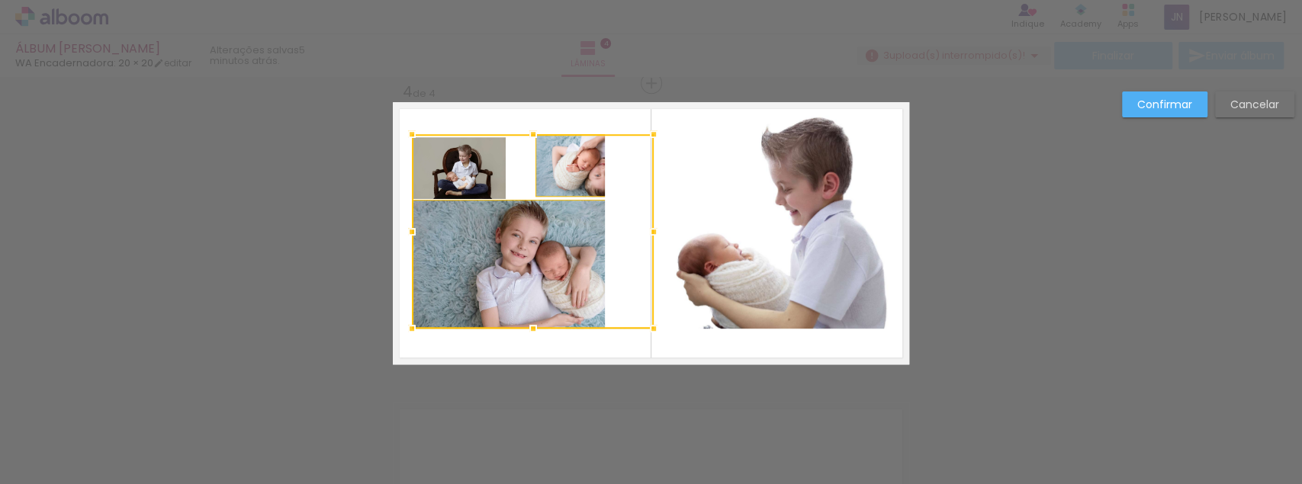
click at [606, 134] on div at bounding box center [533, 231] width 242 height 194
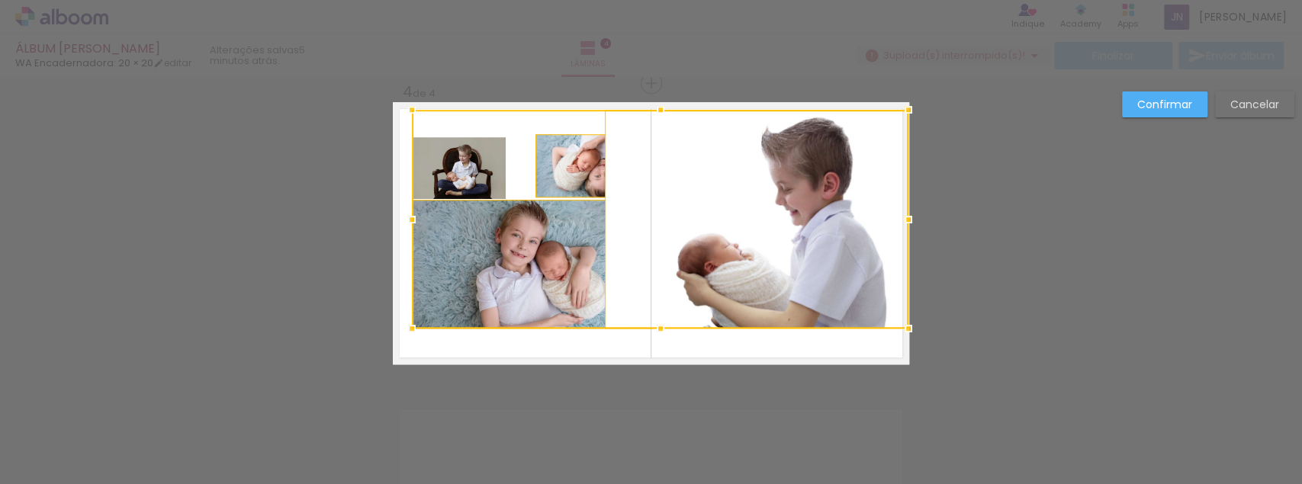
click at [583, 181] on div at bounding box center [660, 219] width 496 height 219
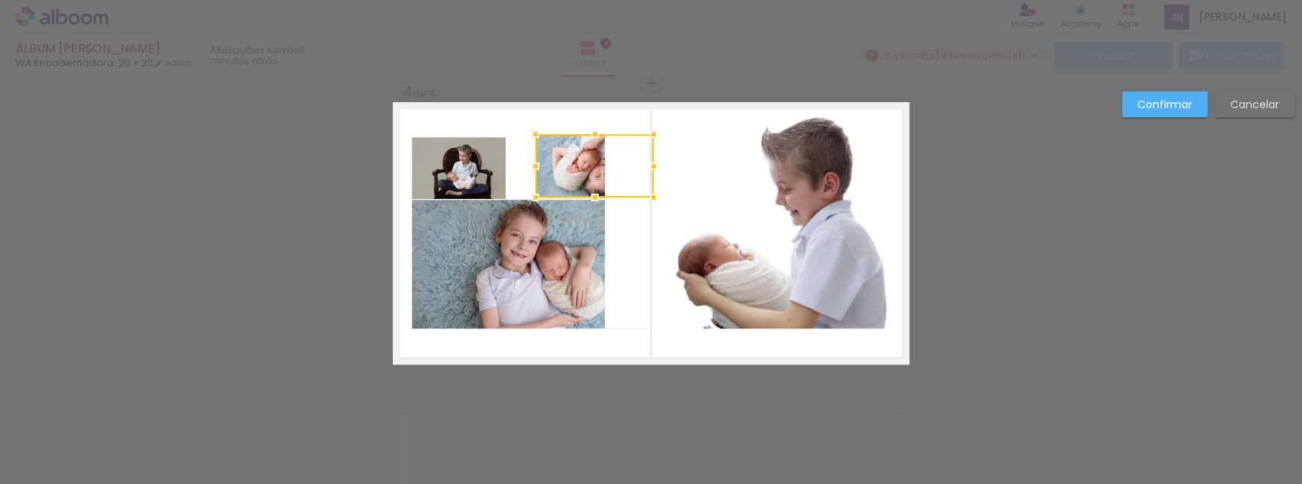
click at [0, 0] on slot "Cancelar" at bounding box center [0, 0] width 0 height 0
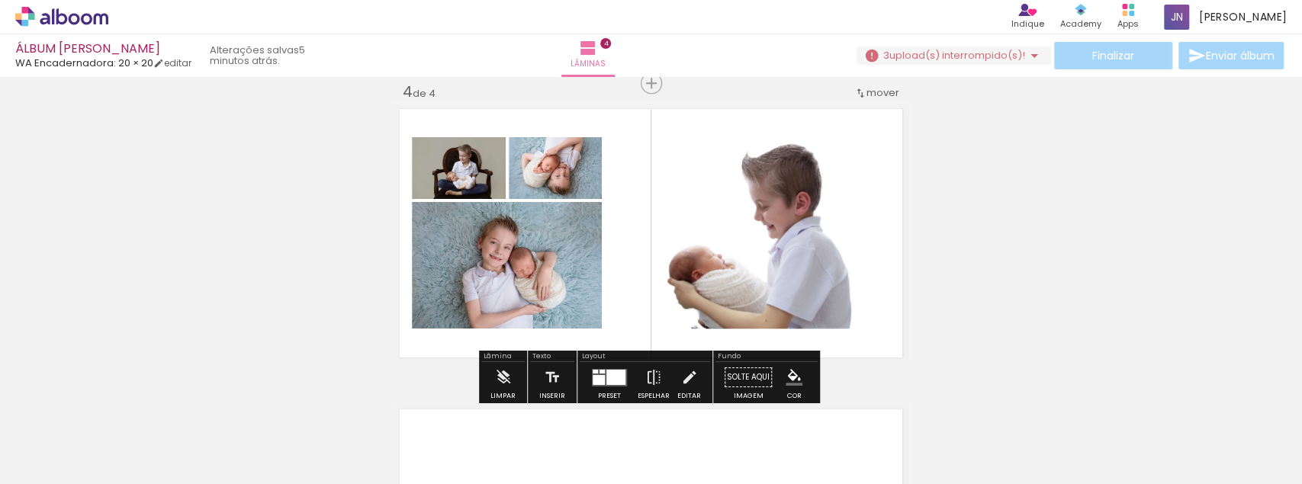
click at [785, 243] on quentale-photo at bounding box center [747, 232] width 285 height 191
click at [797, 210] on quentale-photo at bounding box center [747, 232] width 285 height 191
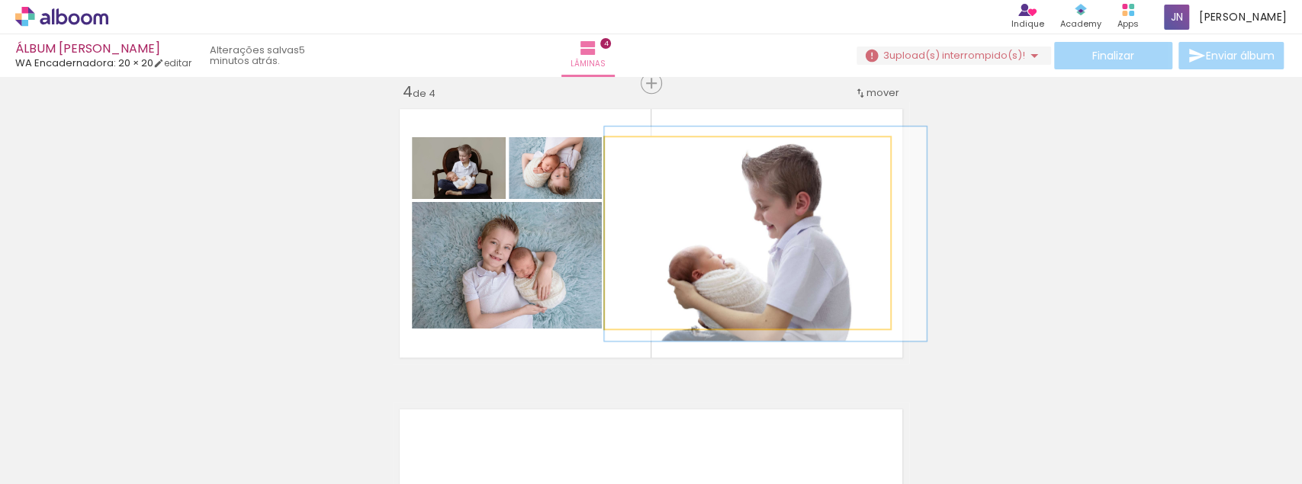
click at [810, 212] on quentale-photo at bounding box center [747, 232] width 285 height 191
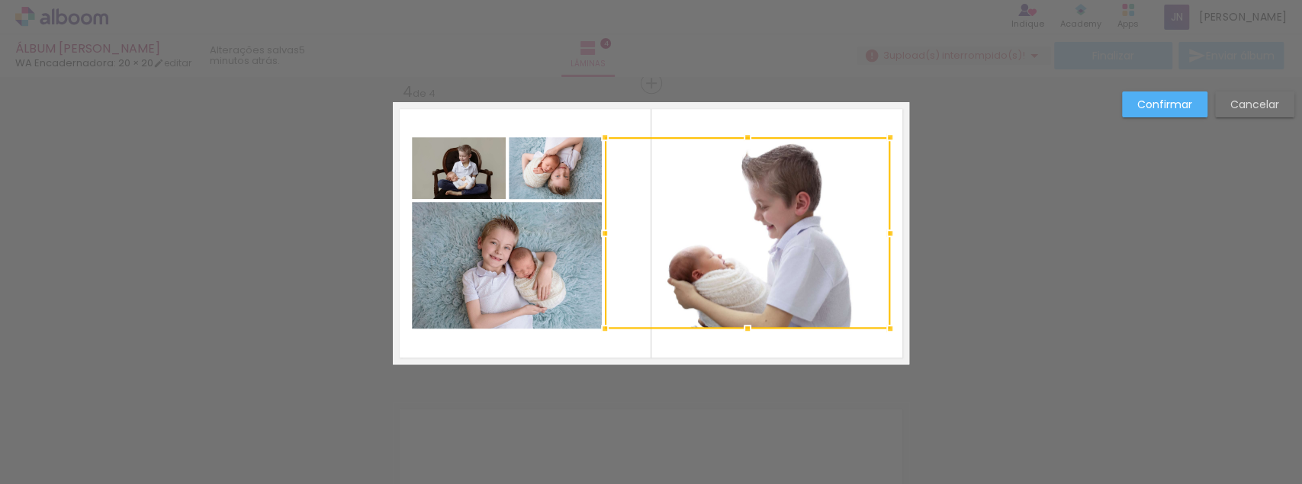
click at [888, 134] on div at bounding box center [890, 137] width 30 height 30
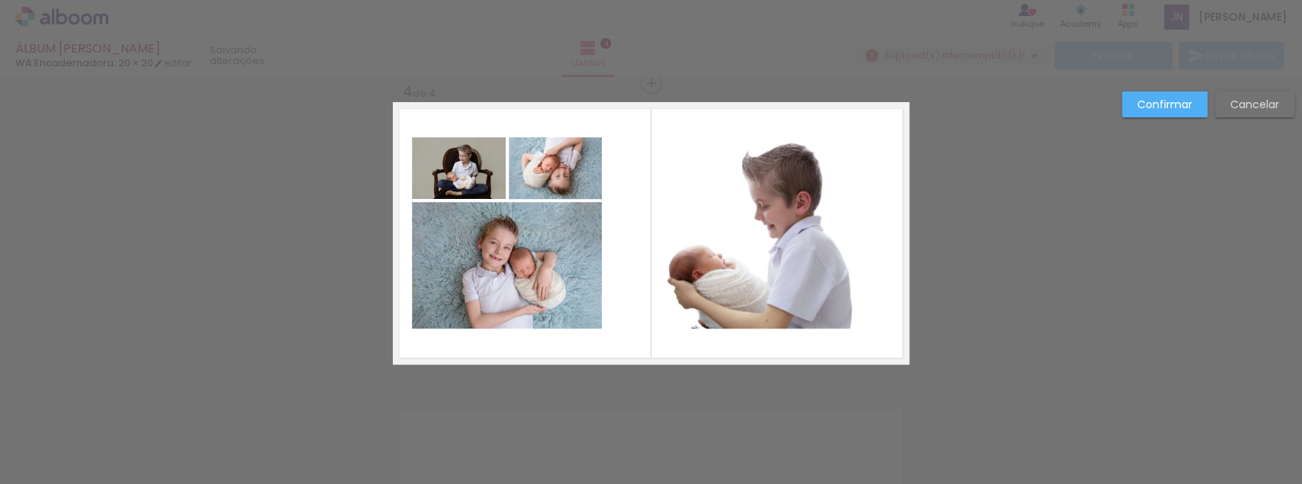
drag, startPoint x: 891, startPoint y: 133, endPoint x: 908, endPoint y: 129, distance: 18.1
click at [770, 239] on quentale-photo at bounding box center [748, 232] width 287 height 192
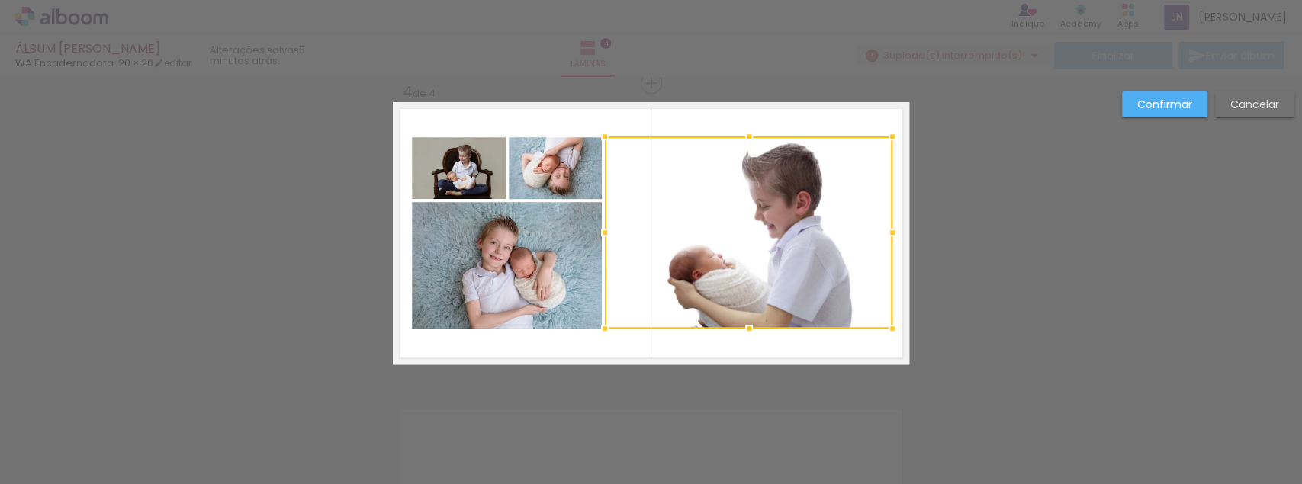
click at [770, 239] on div at bounding box center [748, 232] width 287 height 192
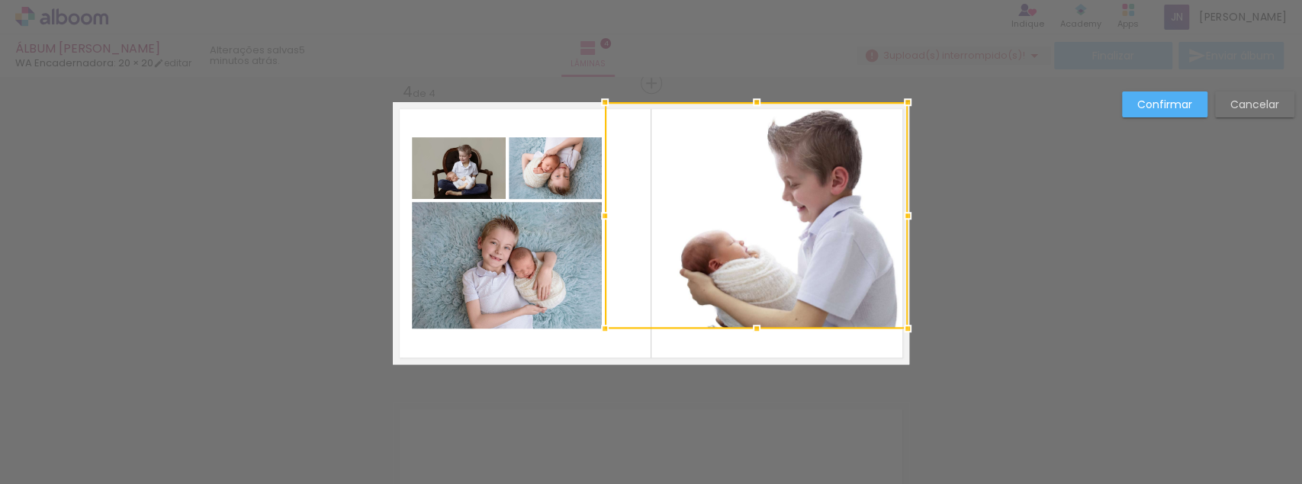
drag, startPoint x: 889, startPoint y: 136, endPoint x: 990, endPoint y: 104, distance: 105.9
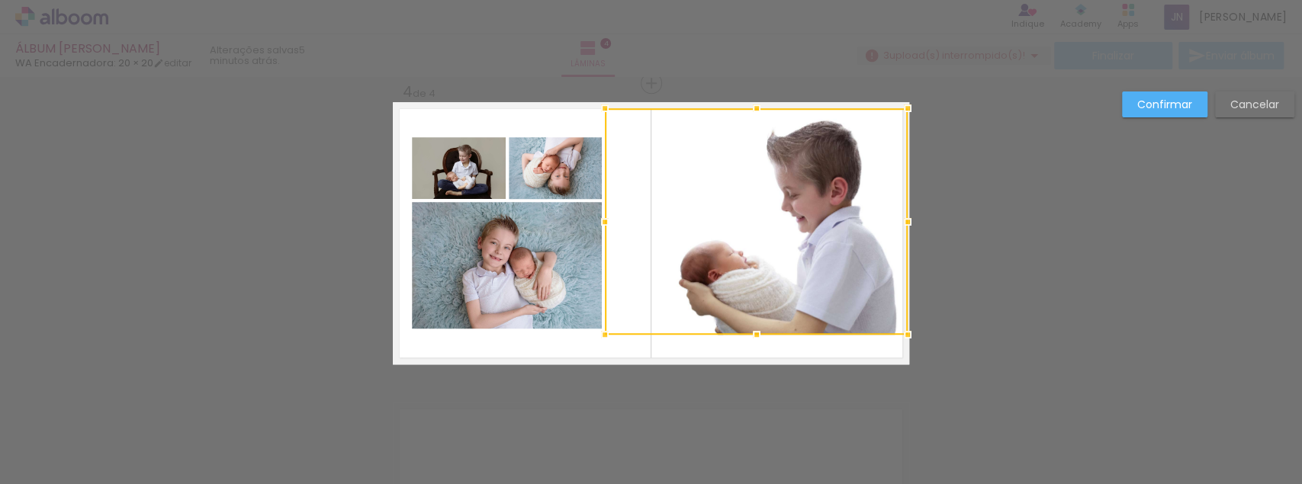
click at [859, 210] on div at bounding box center [756, 221] width 303 height 226
click at [509, 181] on quentale-photo at bounding box center [555, 168] width 93 height 62
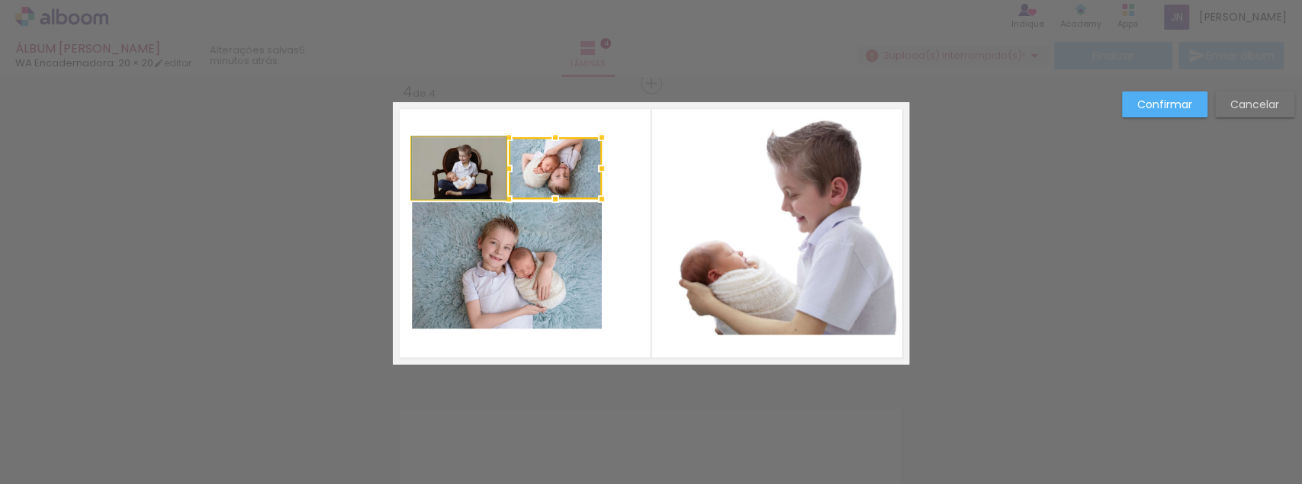
click at [470, 177] on quentale-photo at bounding box center [459, 168] width 94 height 62
click at [477, 261] on quentale-photo at bounding box center [507, 265] width 190 height 127
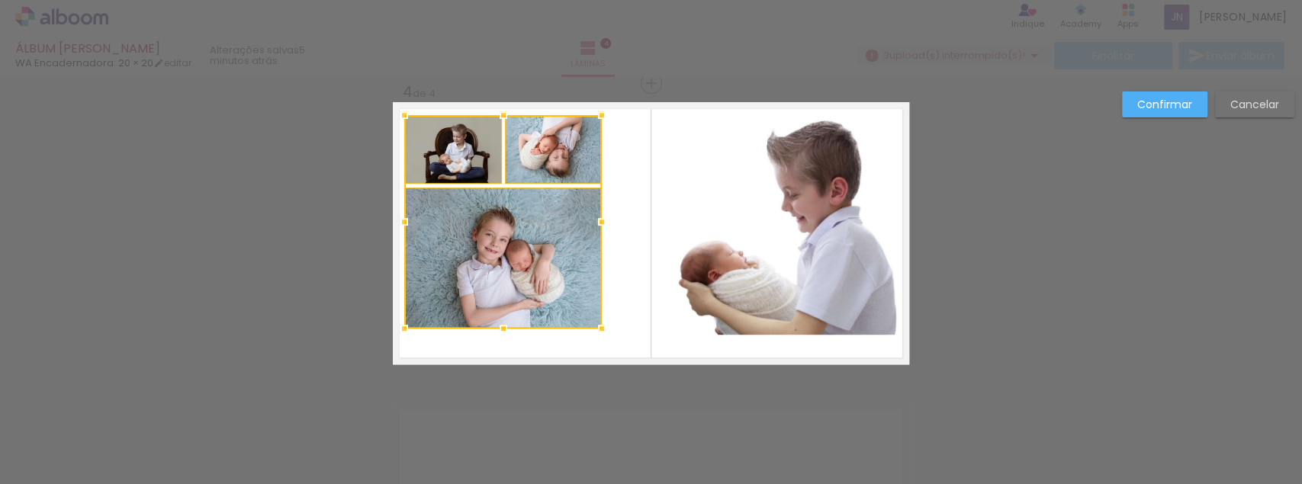
drag, startPoint x: 406, startPoint y: 133, endPoint x: 398, endPoint y: 111, distance: 23.4
click at [398, 111] on div at bounding box center [404, 115] width 30 height 30
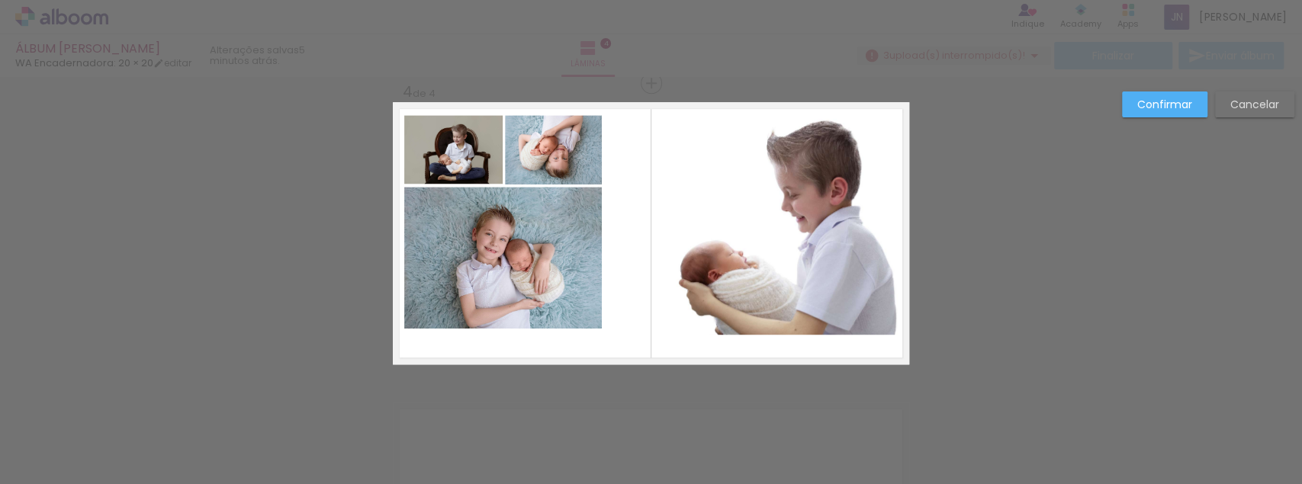
click at [555, 282] on quentale-photo at bounding box center [502, 258] width 197 height 142
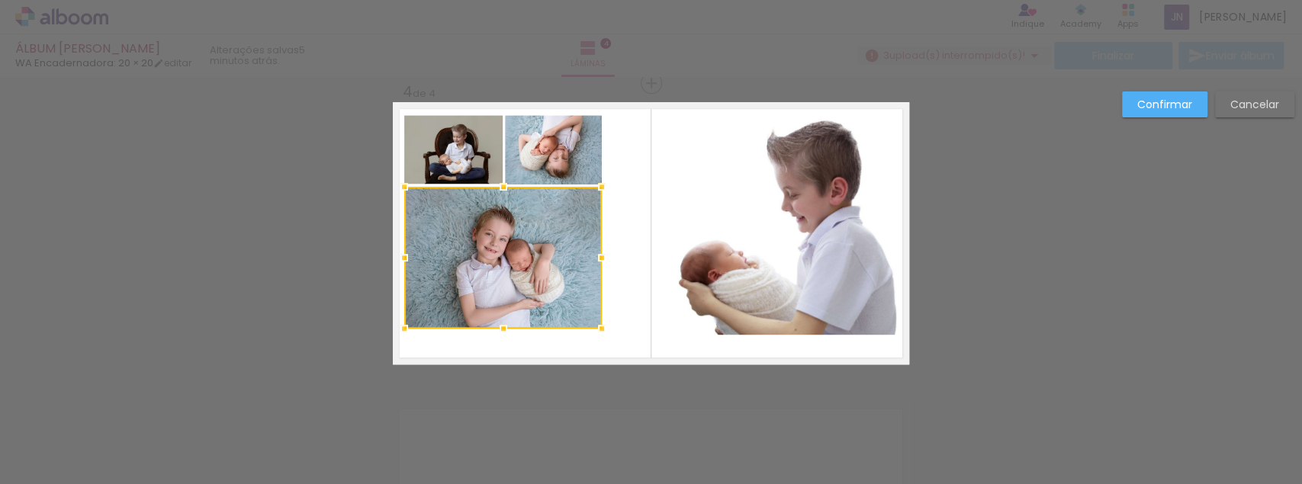
click at [557, 165] on quentale-photo at bounding box center [553, 149] width 97 height 69
click at [452, 164] on div at bounding box center [502, 221] width 197 height 213
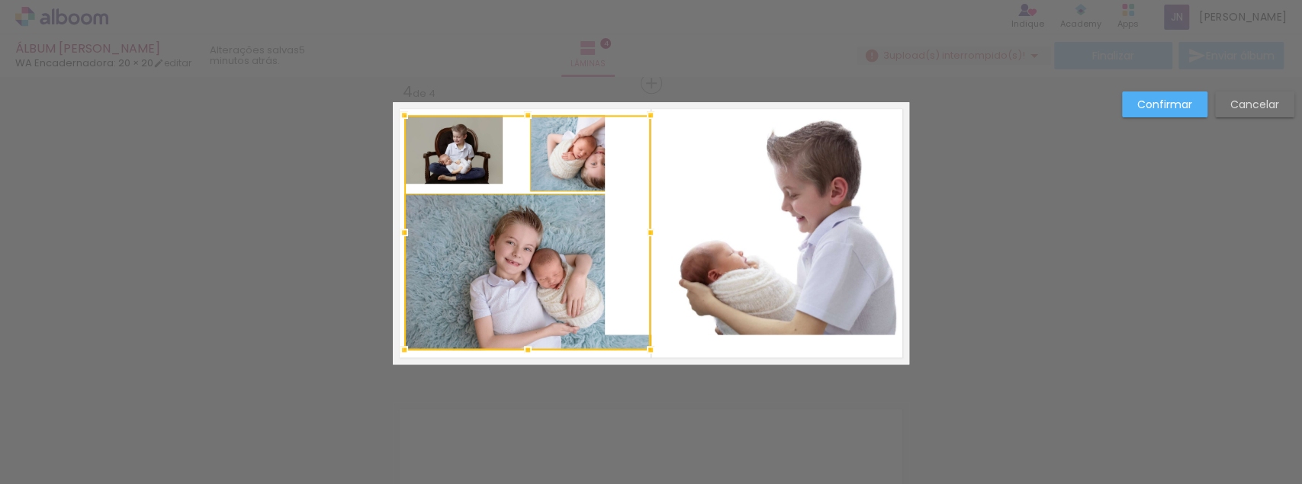
drag, startPoint x: 598, startPoint y: 330, endPoint x: 647, endPoint y: 351, distance: 54.0
click at [647, 351] on div at bounding box center [650, 350] width 30 height 30
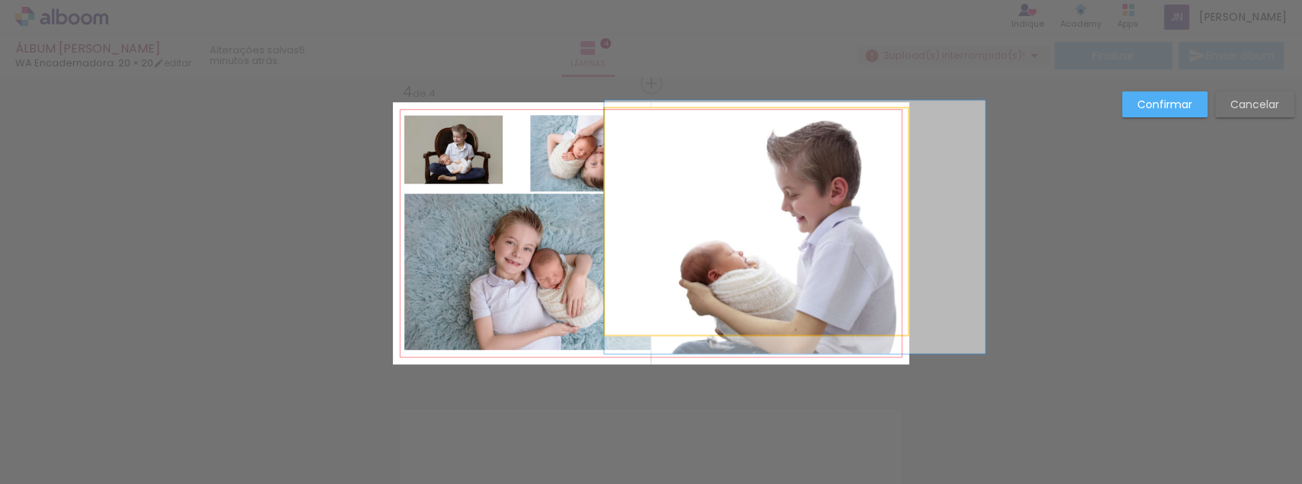
click at [628, 242] on quentale-photo at bounding box center [756, 221] width 303 height 226
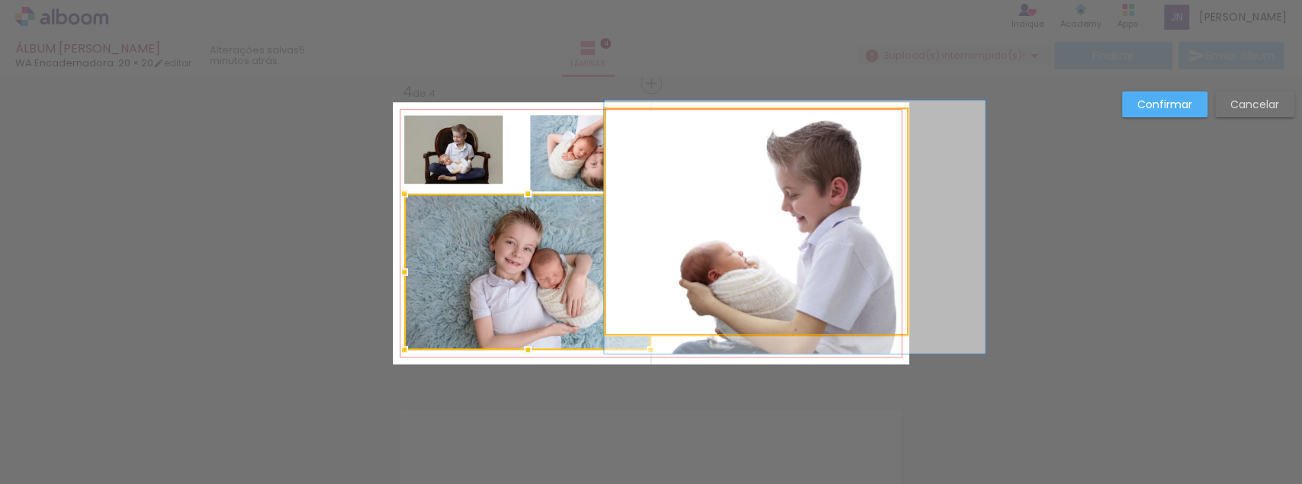
click at [707, 194] on quentale-photo at bounding box center [756, 221] width 303 height 226
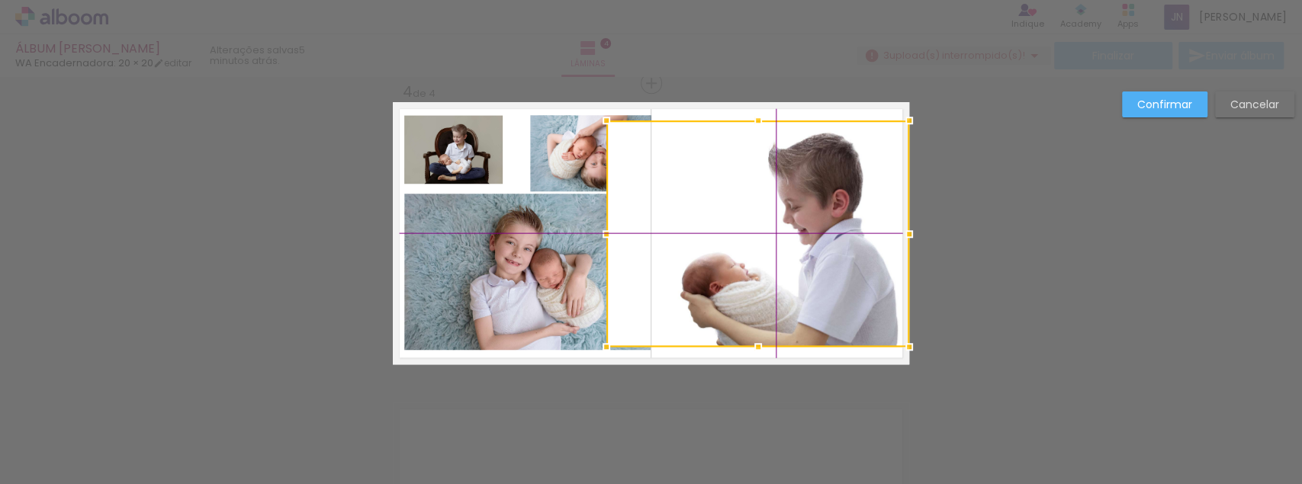
drag, startPoint x: 767, startPoint y: 243, endPoint x: 769, endPoint y: 264, distance: 20.6
click at [769, 264] on div at bounding box center [757, 233] width 303 height 226
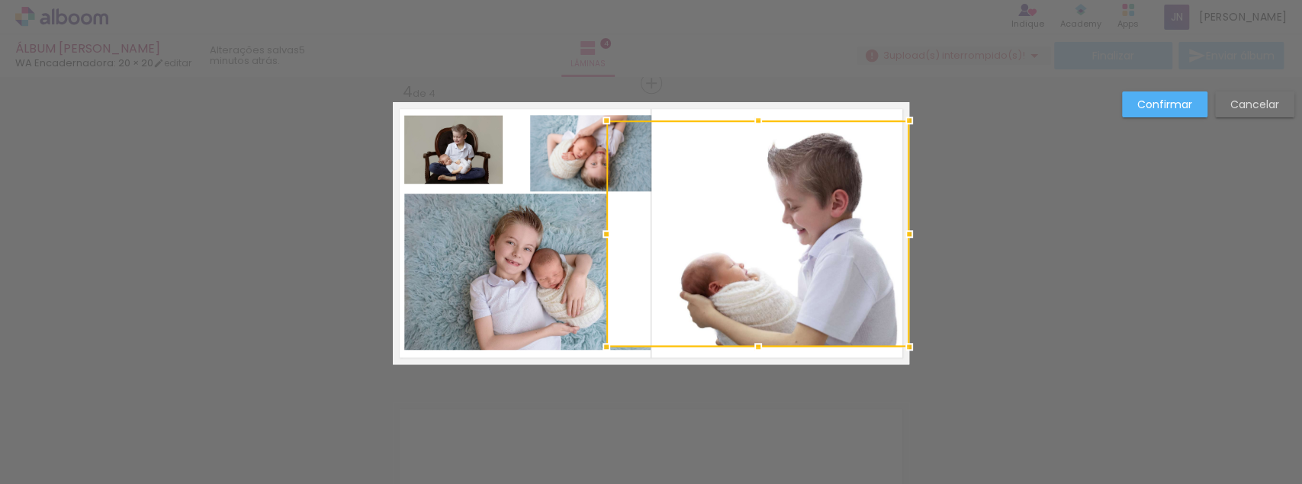
click at [576, 171] on quentale-photo at bounding box center [590, 153] width 121 height 76
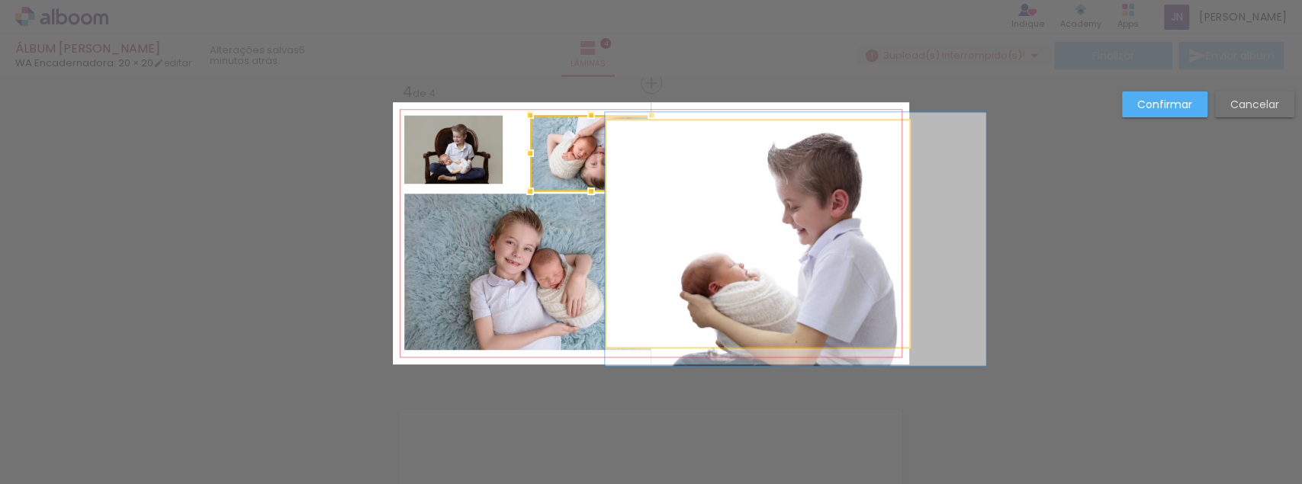
click at [698, 177] on quentale-photo at bounding box center [757, 233] width 303 height 226
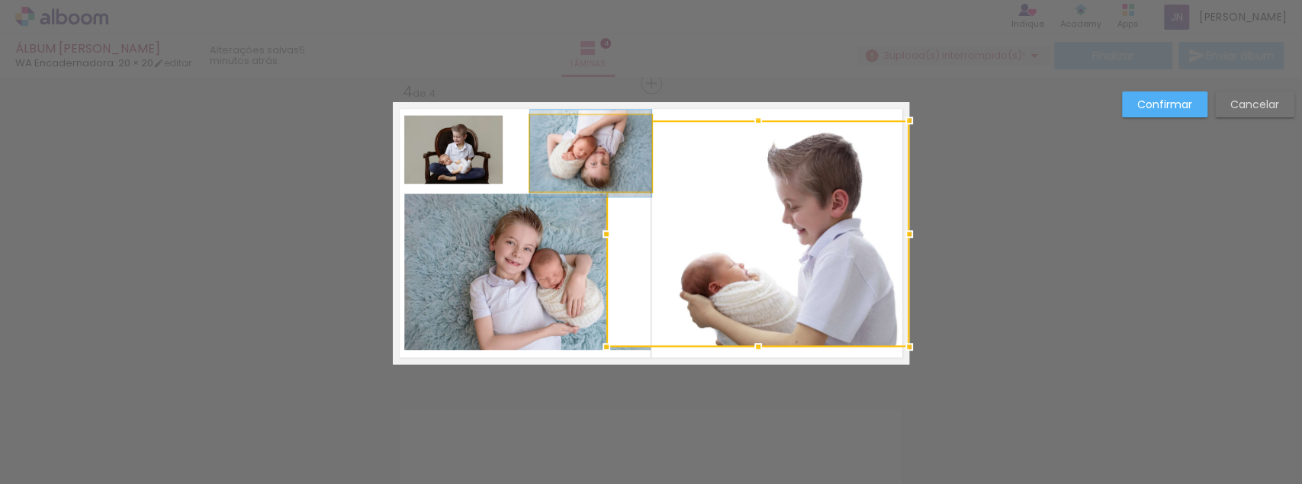
click at [564, 165] on quentale-photo at bounding box center [590, 153] width 121 height 76
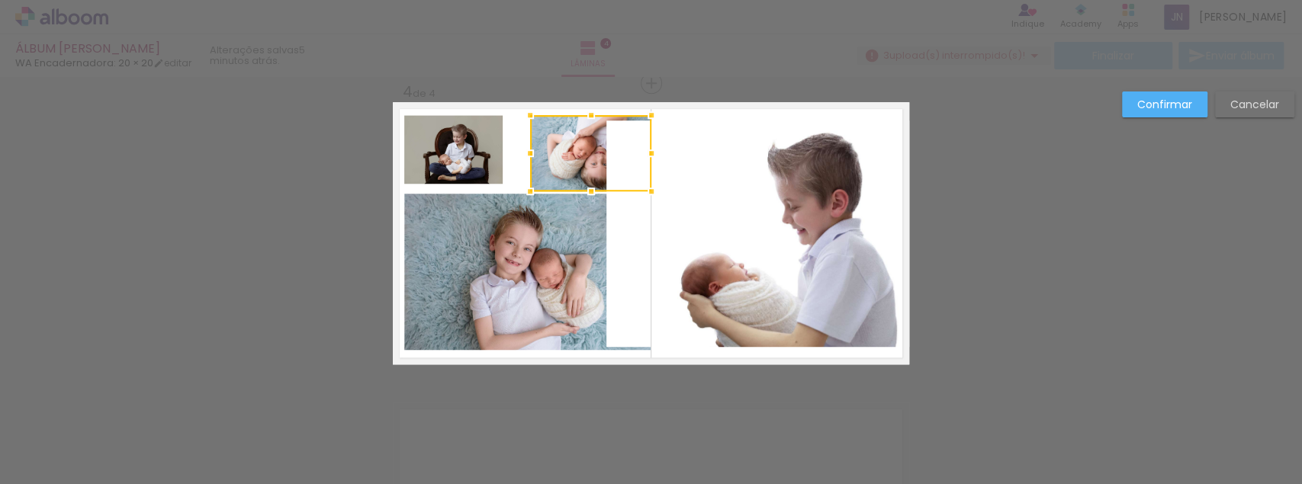
click at [1286, 101] on paper-button "Cancelar" at bounding box center [1254, 104] width 79 height 26
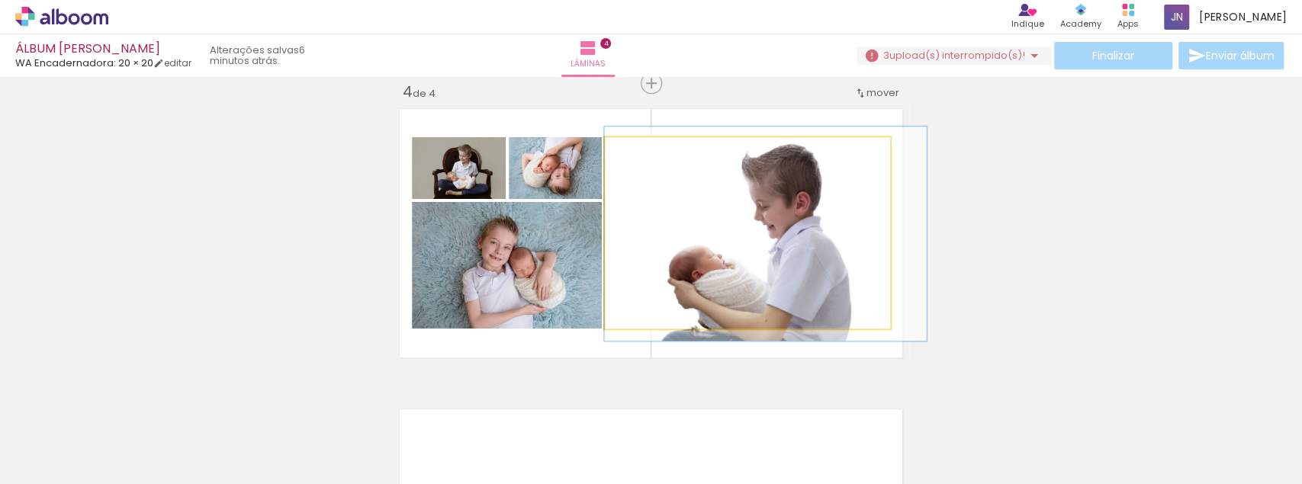
click at [785, 262] on quentale-photo at bounding box center [747, 232] width 285 height 191
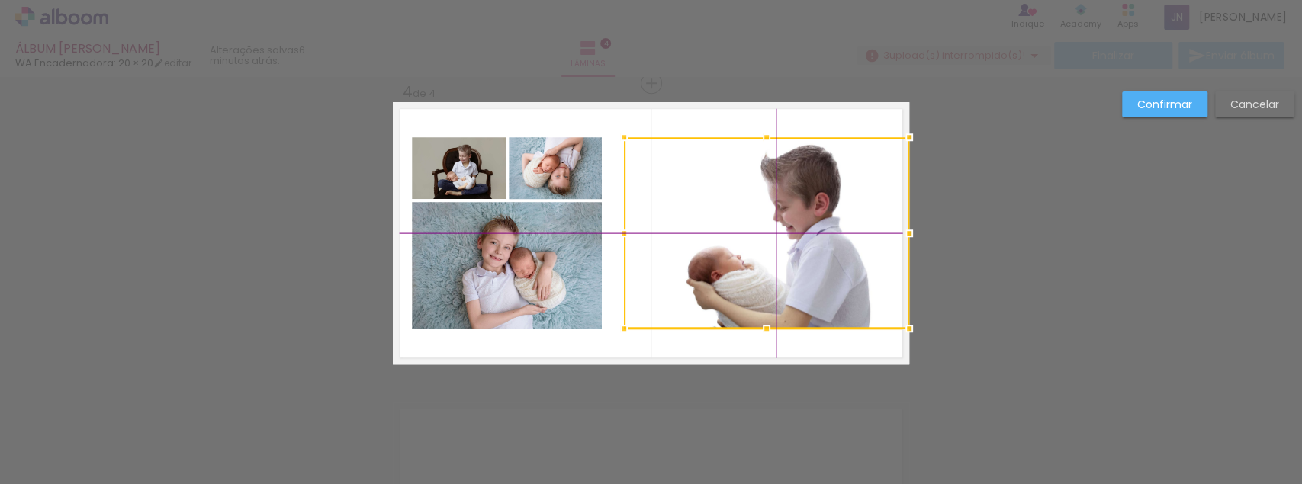
drag, startPoint x: 780, startPoint y: 274, endPoint x: 843, endPoint y: 283, distance: 63.8
click at [843, 283] on div at bounding box center [766, 232] width 285 height 191
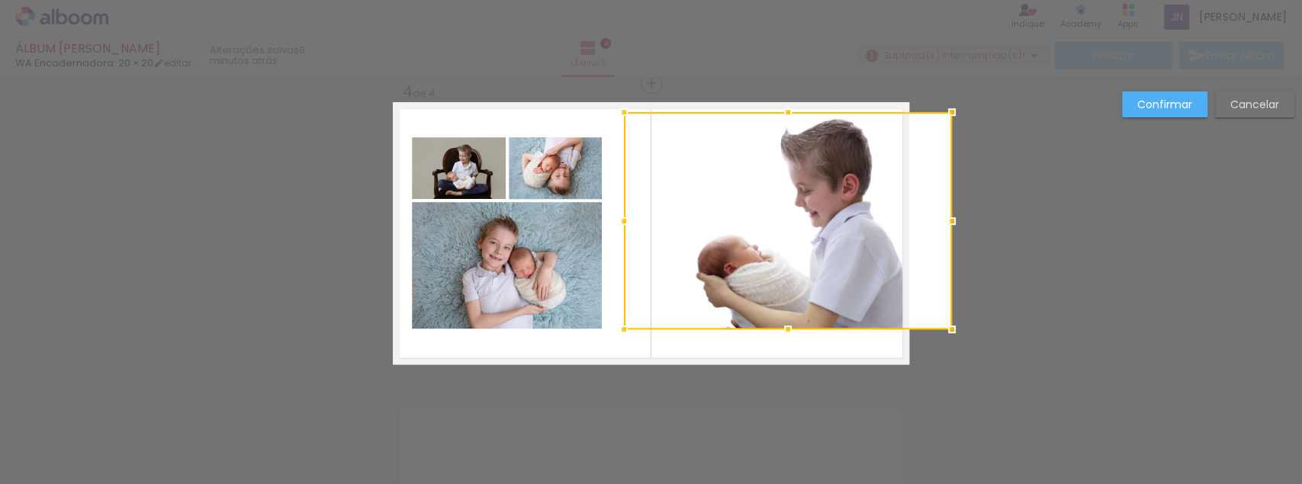
drag, startPoint x: 907, startPoint y: 135, endPoint x: 938, endPoint y: 98, distance: 48.2
click at [938, 98] on div at bounding box center [951, 112] width 30 height 30
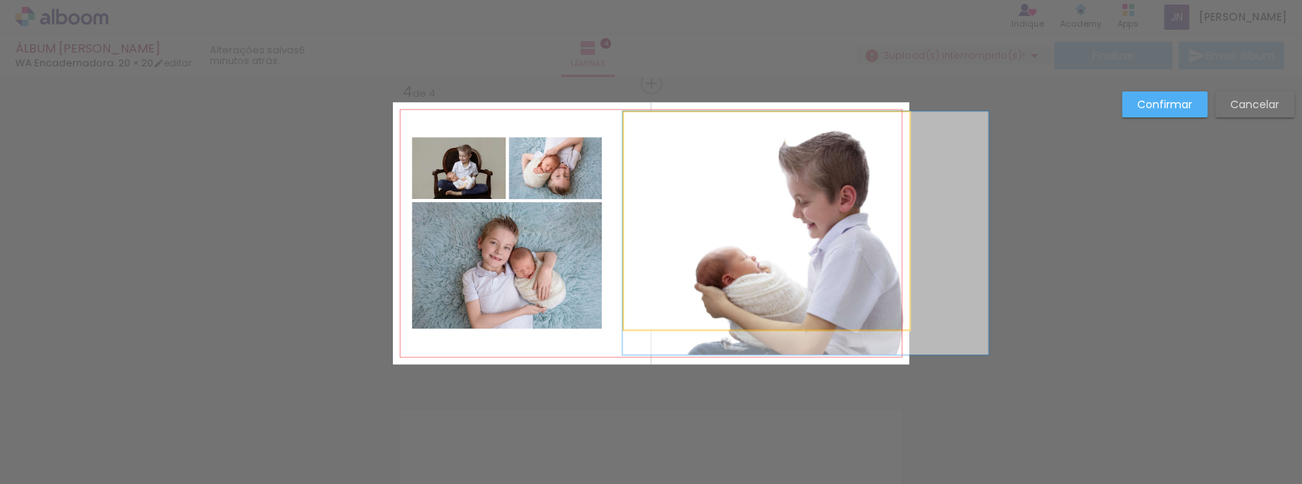
drag, startPoint x: 832, startPoint y: 226, endPoint x: 831, endPoint y: 239, distance: 13.7
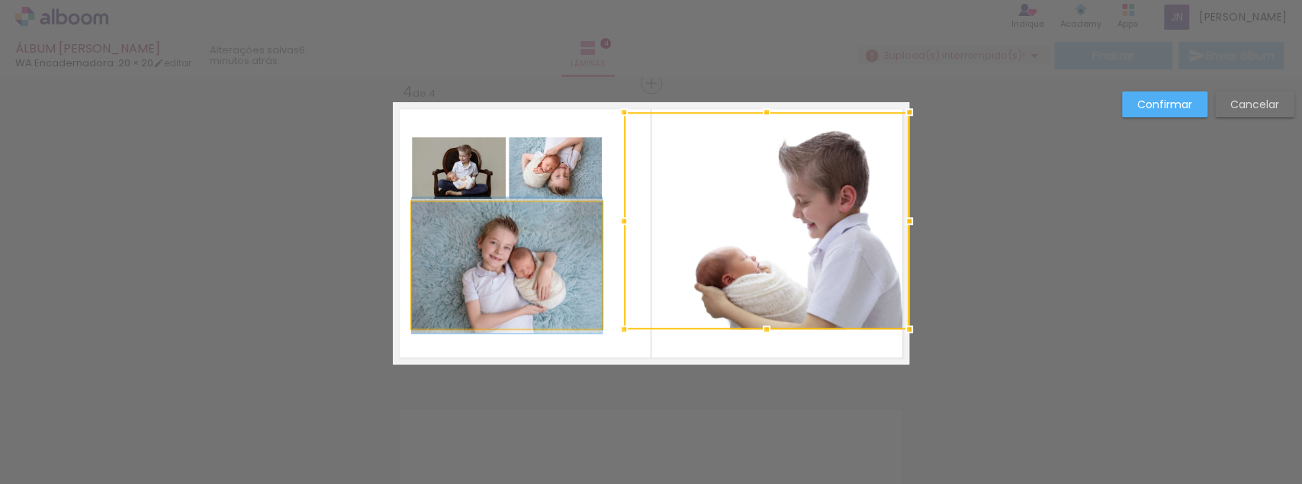
click at [557, 263] on quentale-photo at bounding box center [507, 265] width 190 height 127
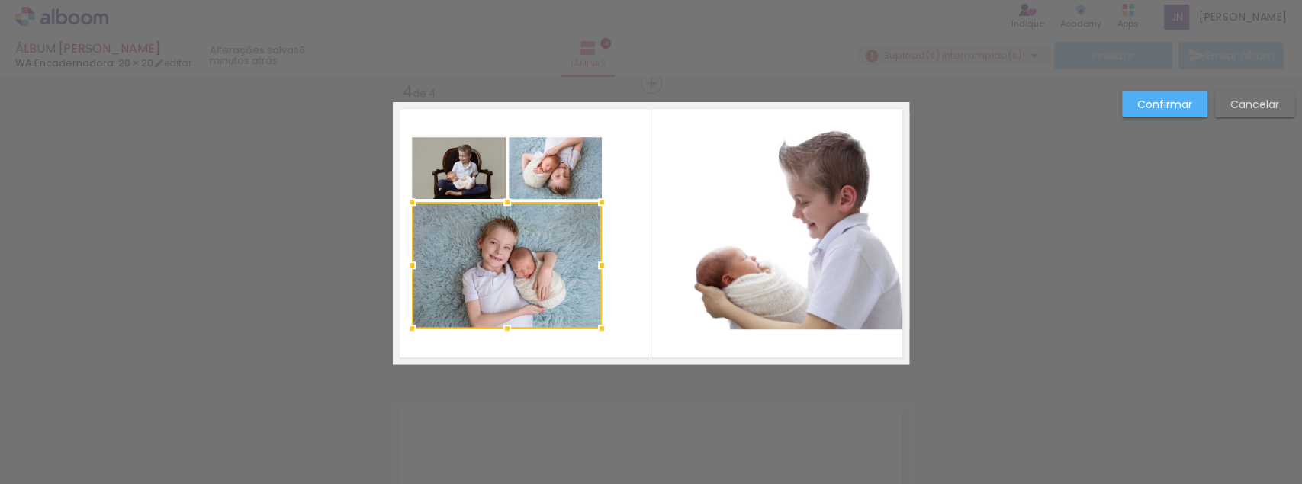
click at [570, 169] on quentale-photo at bounding box center [555, 168] width 93 height 62
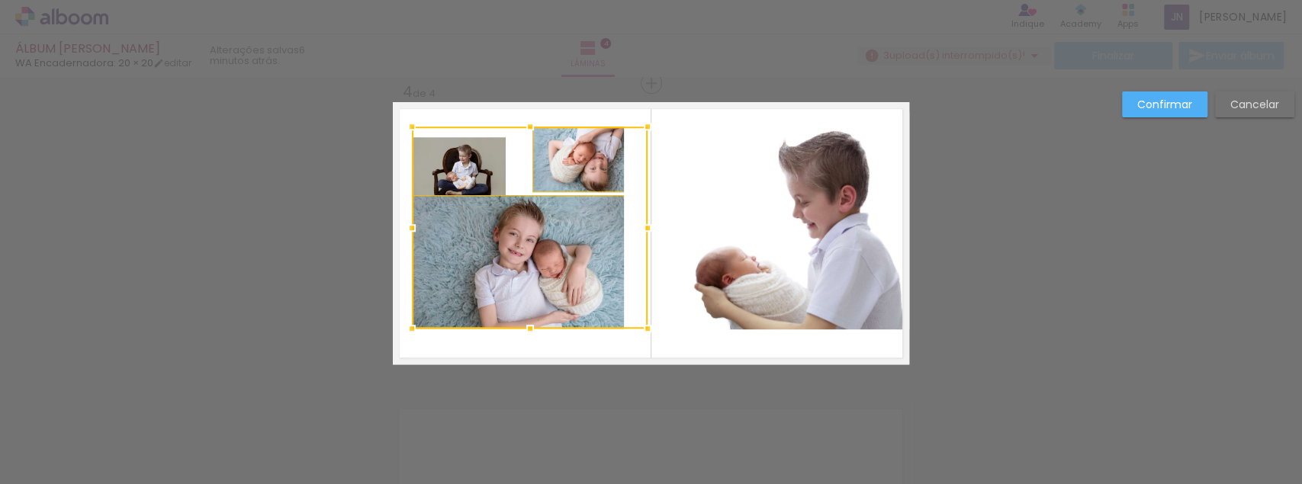
drag, startPoint x: 600, startPoint y: 134, endPoint x: 613, endPoint y: 128, distance: 14.3
click at [613, 128] on div at bounding box center [530, 228] width 236 height 202
click at [0, 0] on slot "Cancelar" at bounding box center [0, 0] width 0 height 0
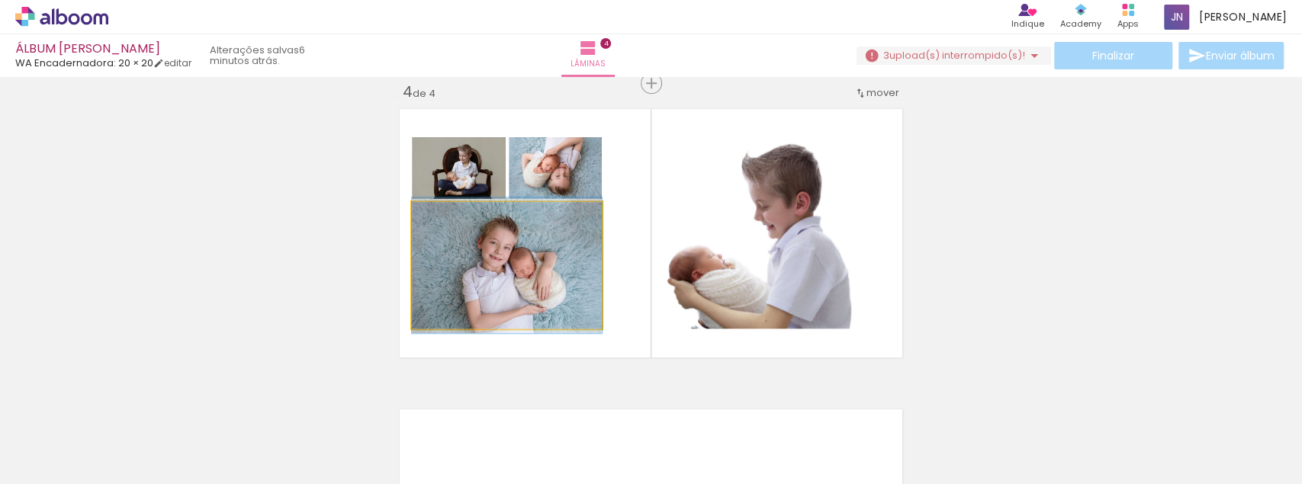
click at [525, 266] on quentale-photo at bounding box center [507, 265] width 190 height 127
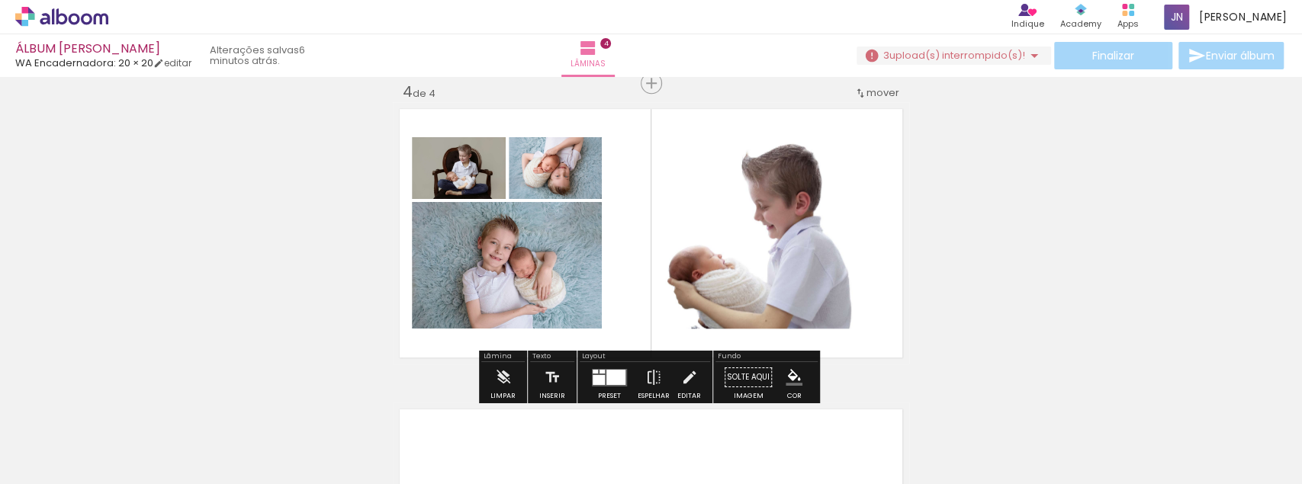
click at [474, 187] on div "Largura Cor" at bounding box center [460, 176] width 27 height 23
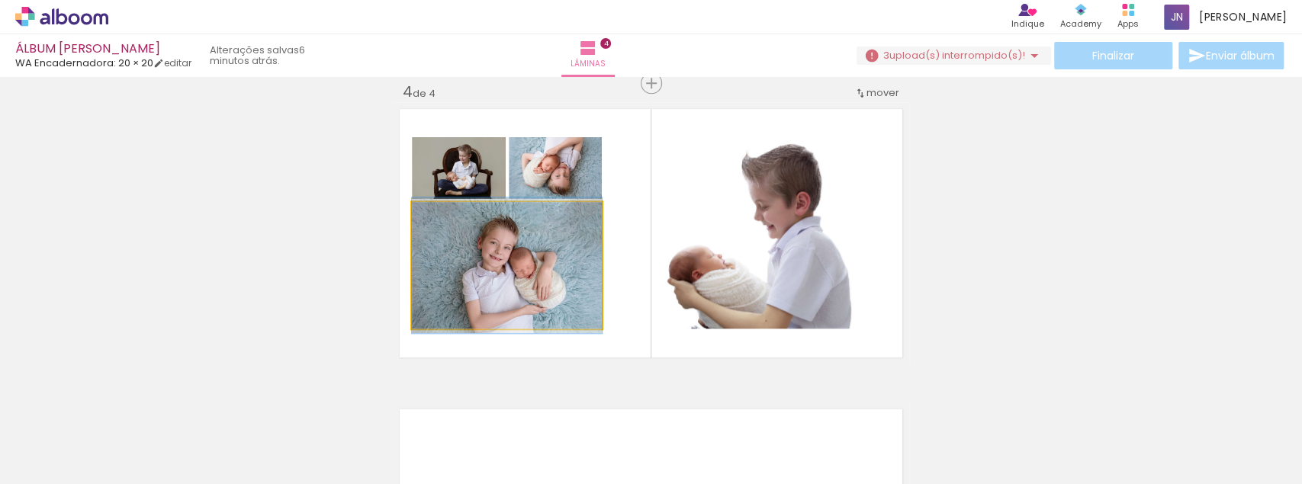
click at [467, 282] on quentale-photo at bounding box center [507, 265] width 190 height 127
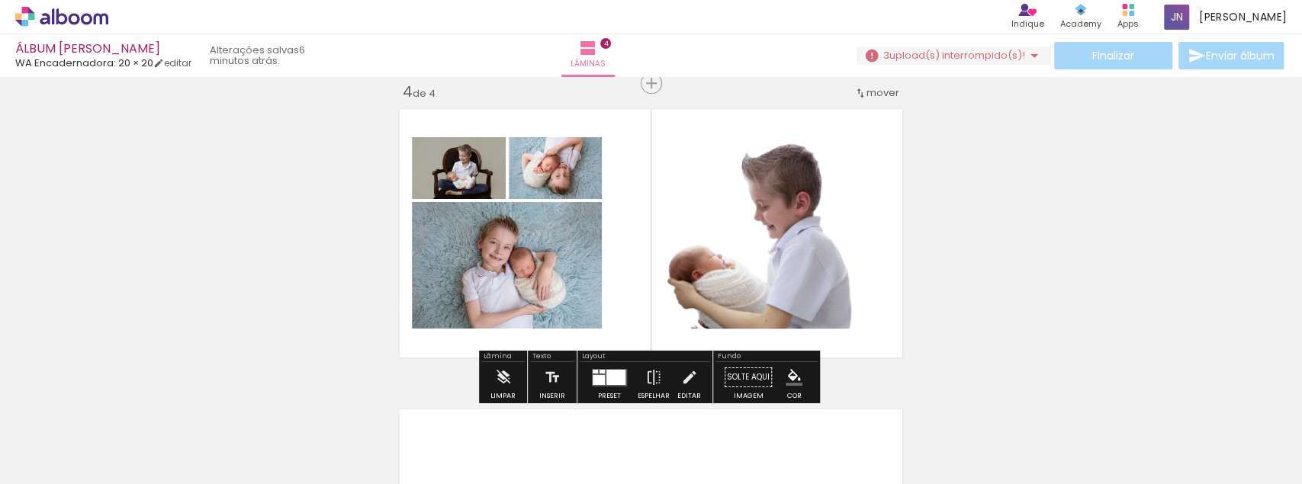
click at [457, 170] on div at bounding box center [460, 176] width 18 height 15
click at [470, 175] on div at bounding box center [460, 176] width 18 height 15
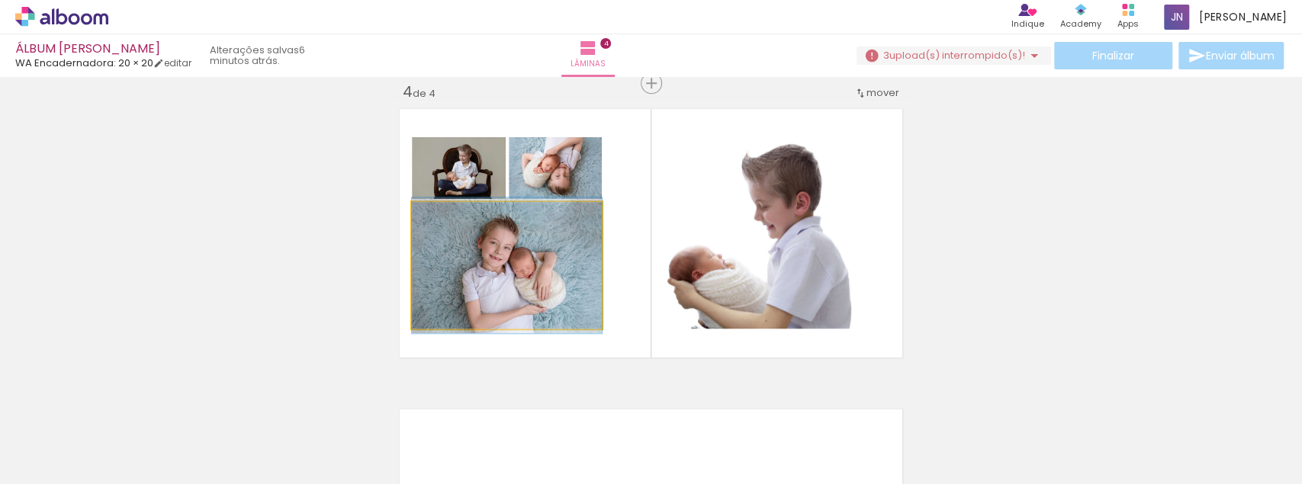
click at [592, 249] on quentale-photo at bounding box center [507, 265] width 190 height 127
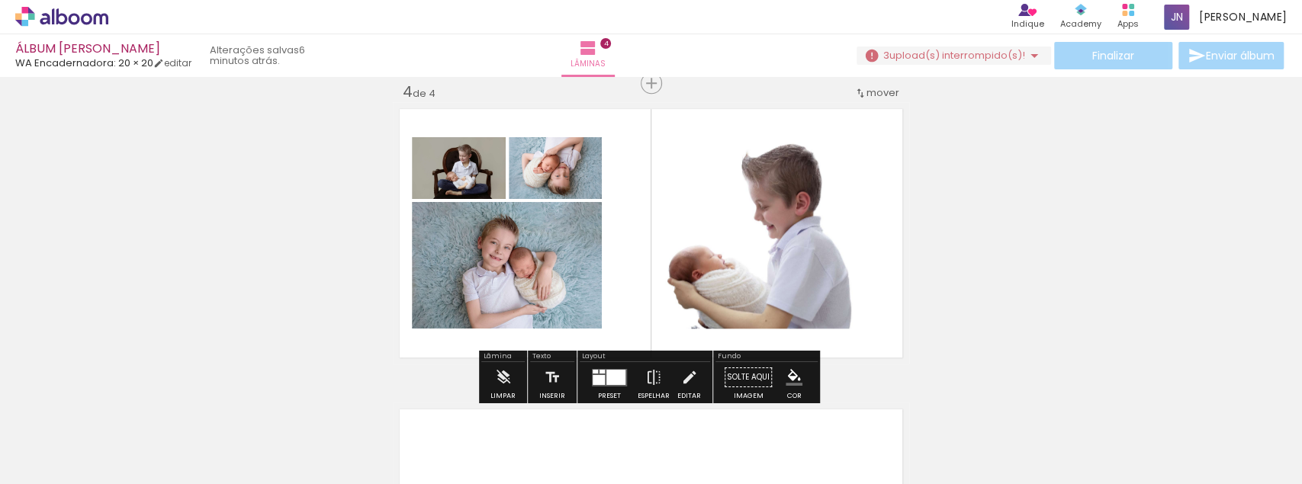
click at [591, 217] on quentale-photo at bounding box center [507, 265] width 190 height 127
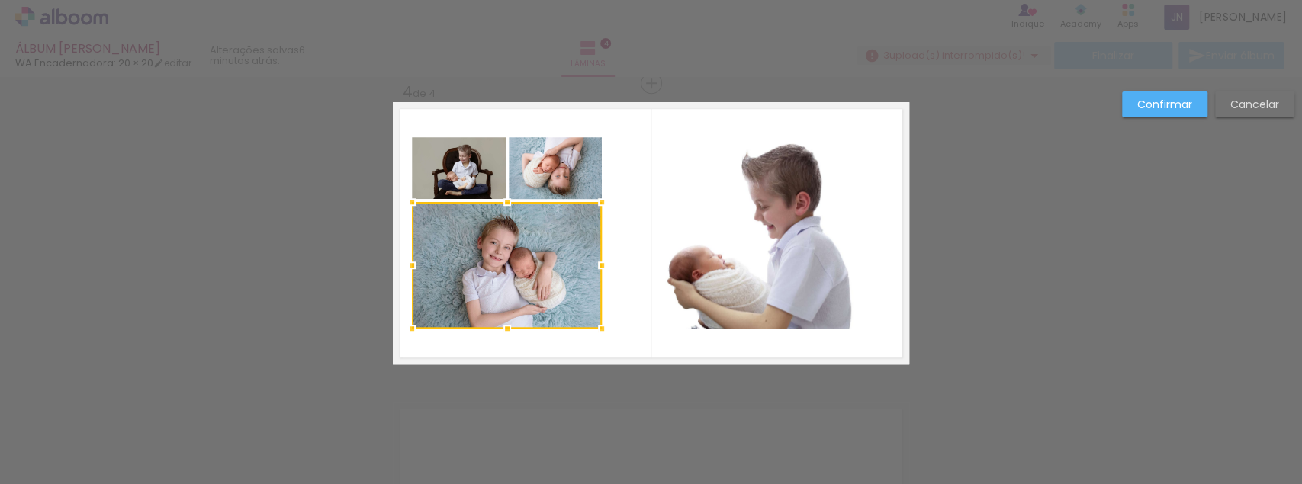
click at [579, 176] on quentale-photo at bounding box center [555, 168] width 93 height 62
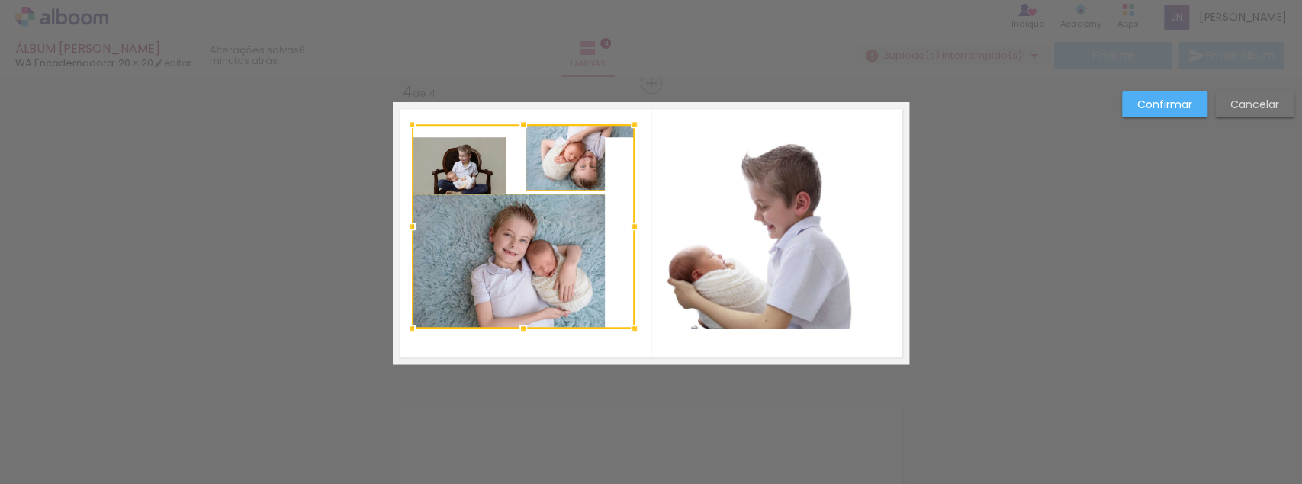
drag, startPoint x: 596, startPoint y: 134, endPoint x: 629, endPoint y: 122, distance: 35.0
click at [629, 122] on div at bounding box center [634, 124] width 30 height 30
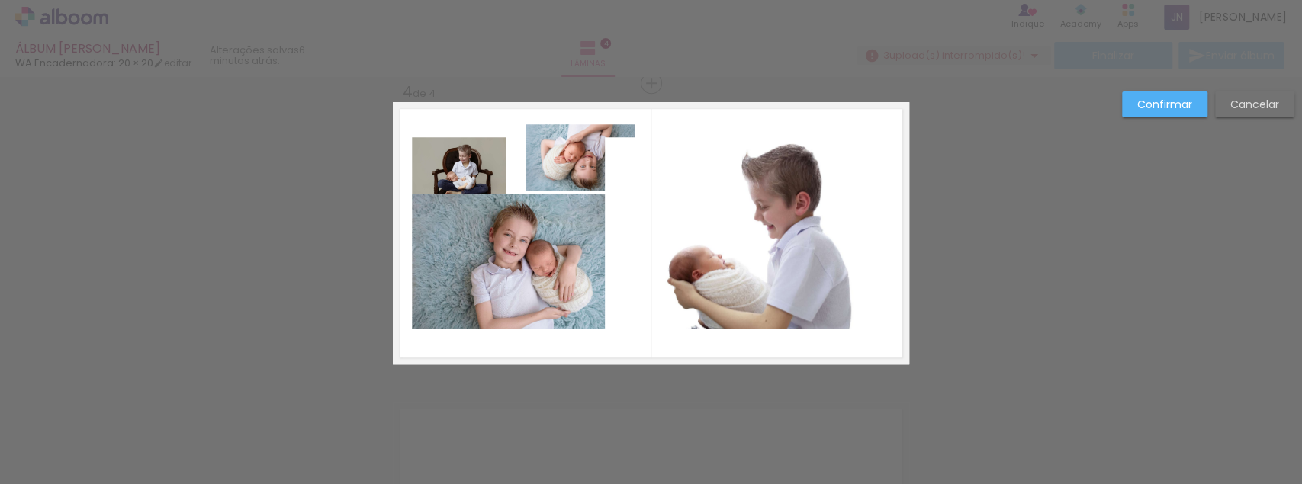
click at [0, 0] on slot "Cancelar" at bounding box center [0, 0] width 0 height 0
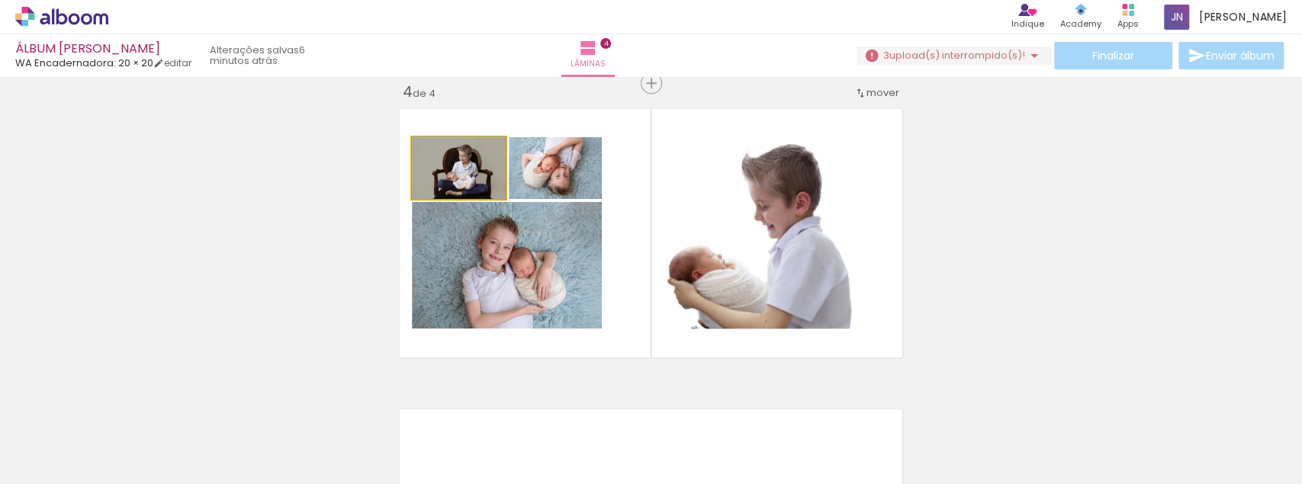
click at [486, 172] on quentale-photo at bounding box center [459, 168] width 94 height 62
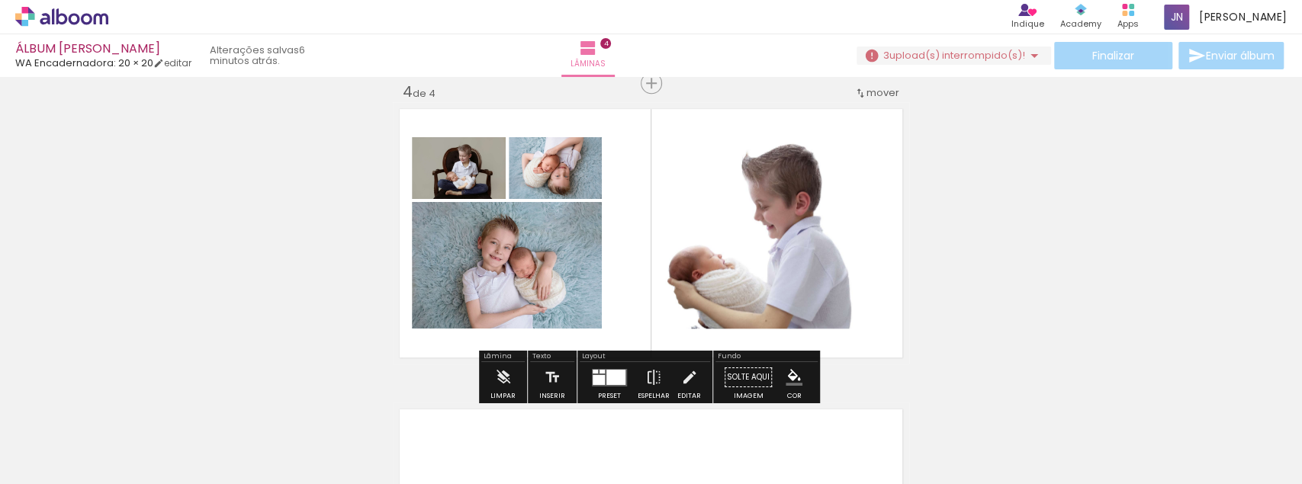
click at [546, 255] on quentale-photo at bounding box center [507, 265] width 190 height 127
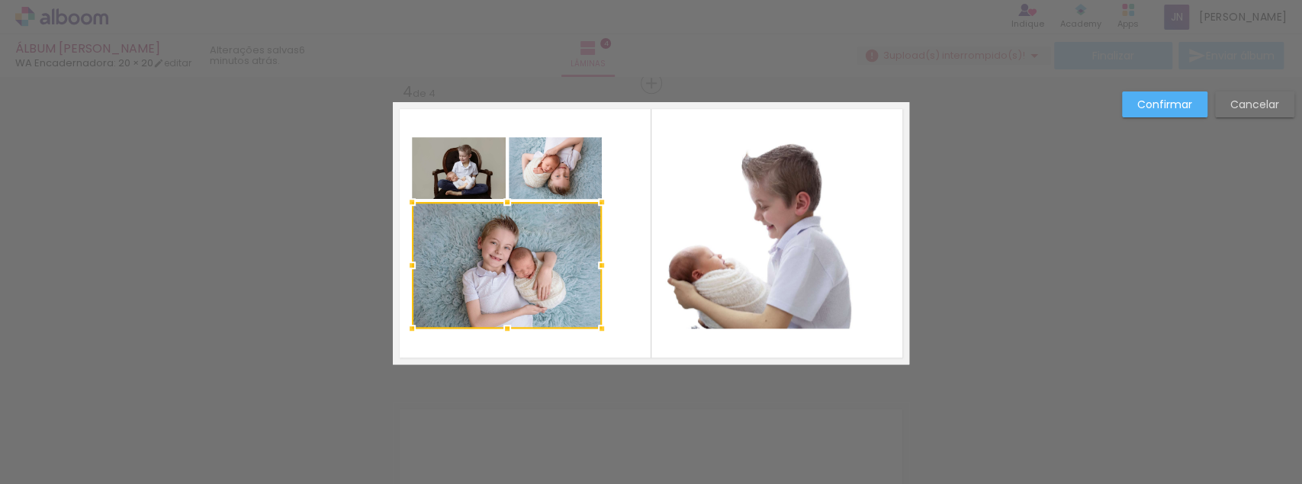
click at [533, 187] on quentale-photo at bounding box center [555, 168] width 93 height 62
click at [533, 187] on div at bounding box center [507, 232] width 190 height 191
click at [473, 180] on quentale-photo at bounding box center [459, 168] width 94 height 62
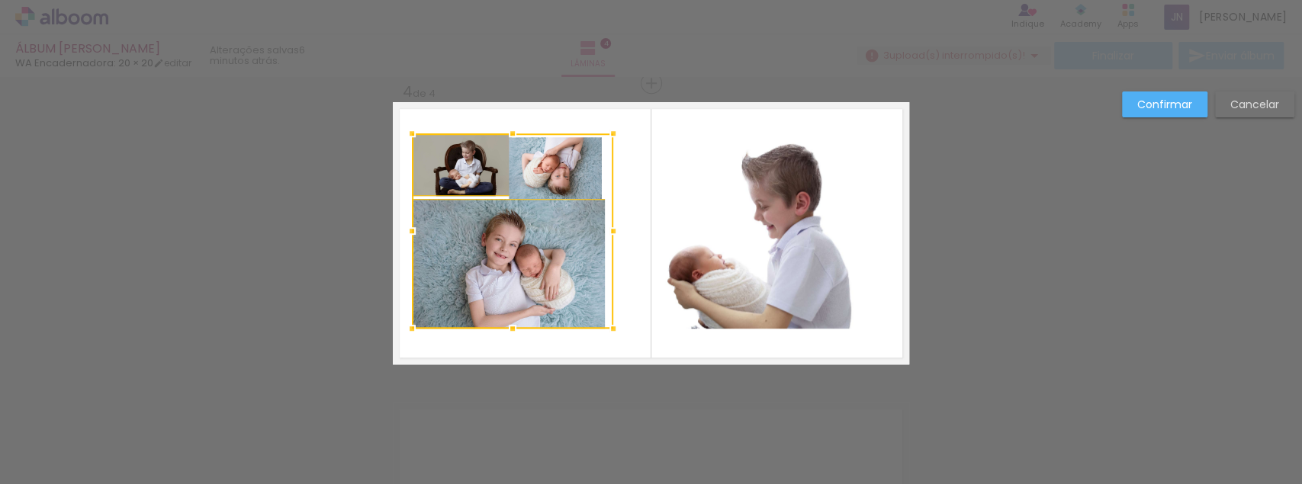
drag, startPoint x: 599, startPoint y: 133, endPoint x: 611, endPoint y: 130, distance: 12.1
click at [611, 130] on div at bounding box center [613, 133] width 30 height 30
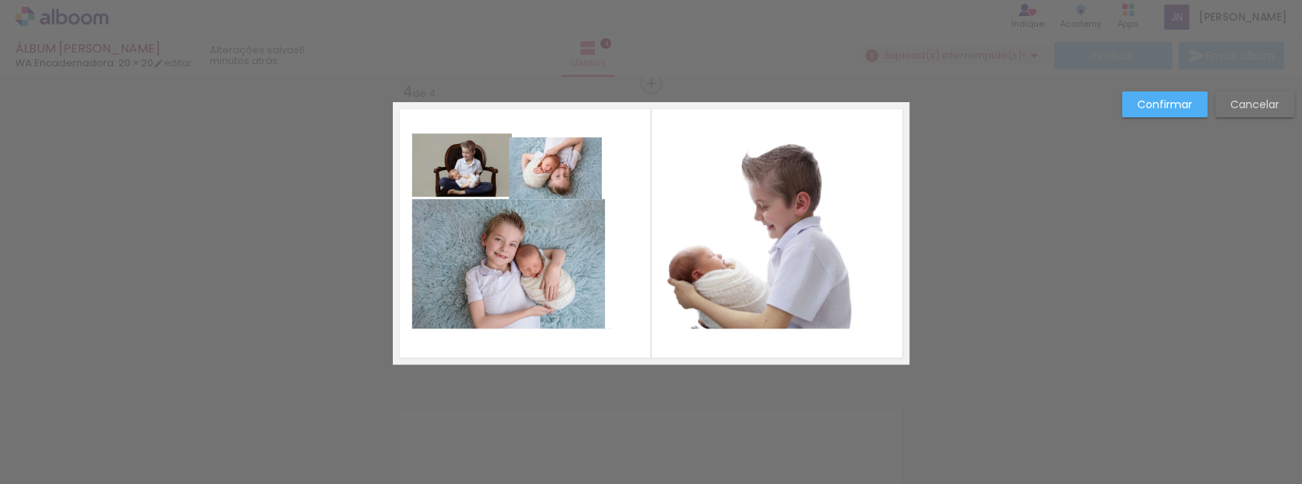
click at [0, 0] on slot "Cancelar" at bounding box center [0, 0] width 0 height 0
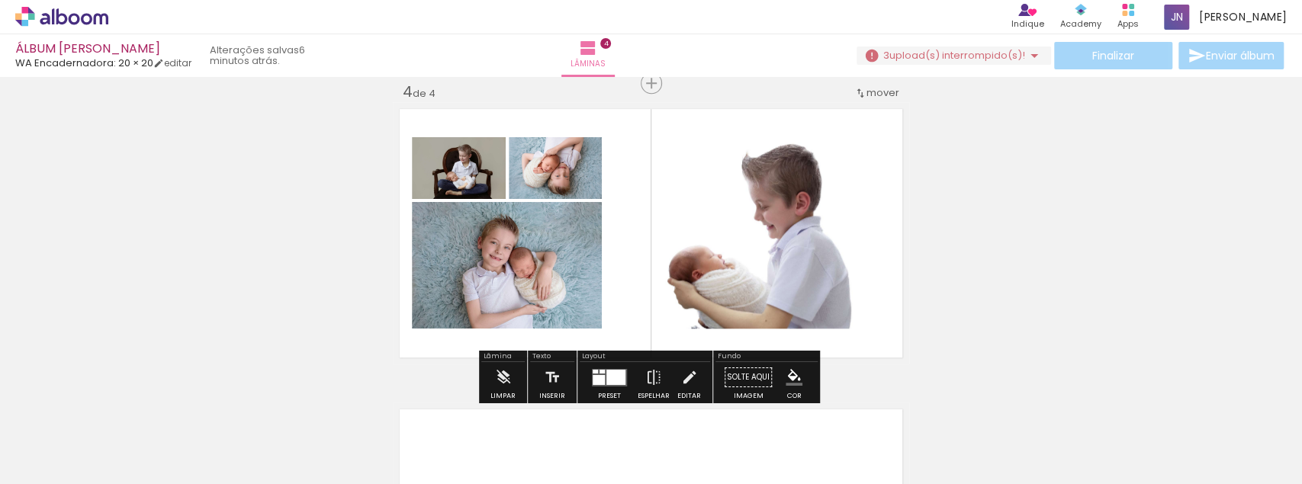
click at [586, 188] on quentale-photo at bounding box center [555, 168] width 93 height 62
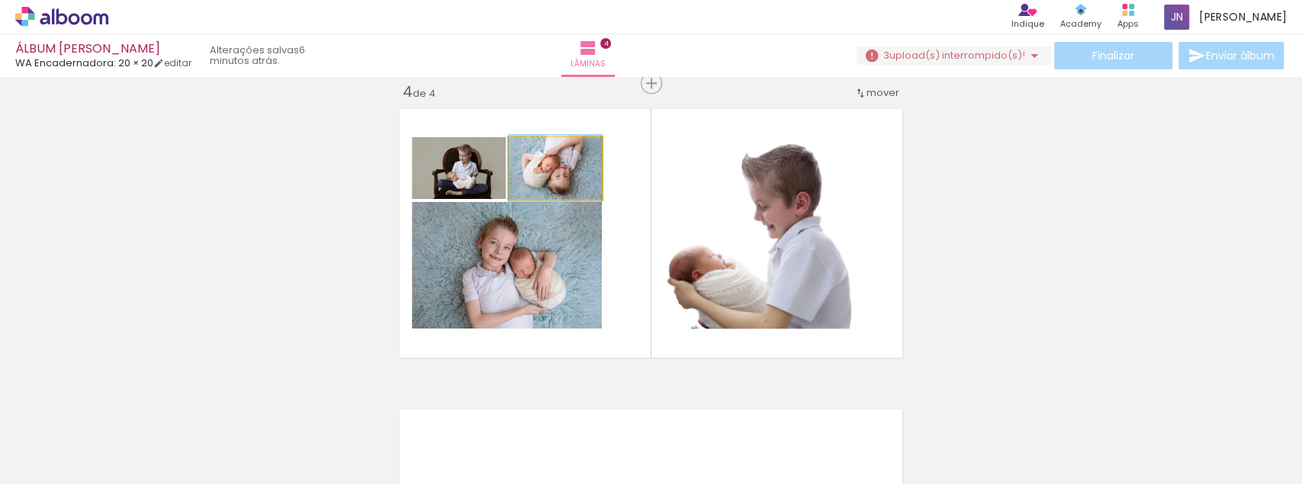
click at [586, 188] on quentale-photo at bounding box center [555, 168] width 93 height 62
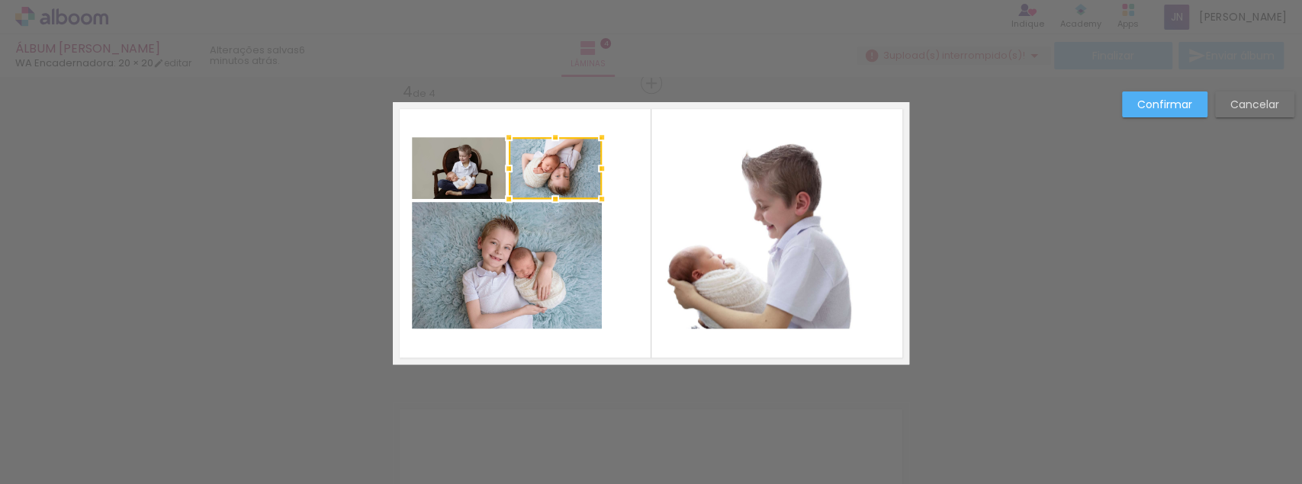
click at [562, 252] on quentale-photo at bounding box center [507, 265] width 190 height 127
click at [562, 252] on div at bounding box center [507, 232] width 190 height 191
click at [465, 186] on quentale-photo at bounding box center [459, 168] width 94 height 62
click at [472, 234] on quentale-photo at bounding box center [507, 265] width 190 height 127
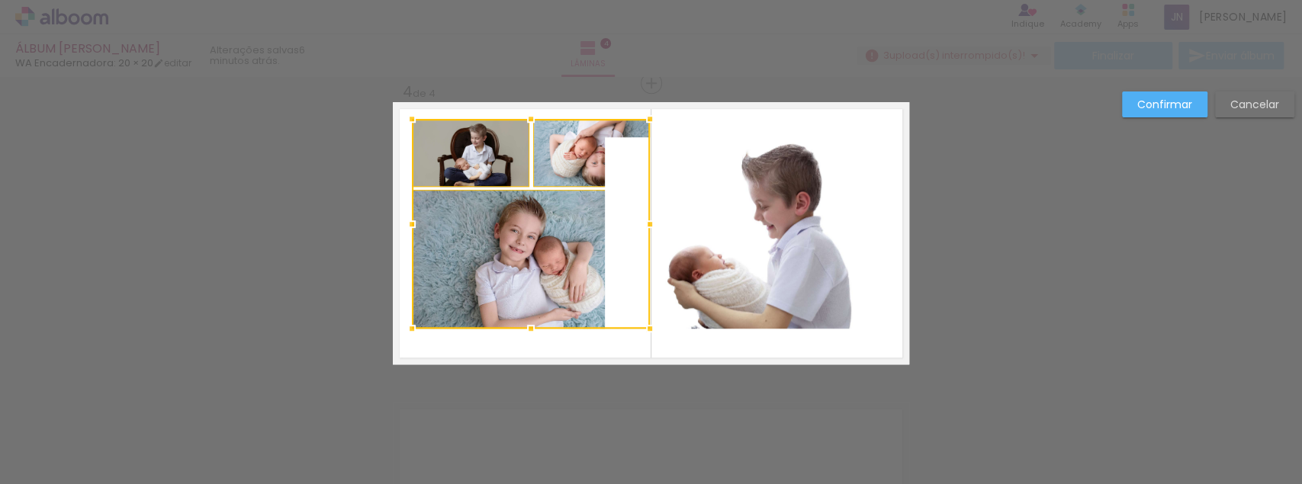
drag, startPoint x: 602, startPoint y: 134, endPoint x: 647, endPoint y: 117, distance: 47.3
click at [647, 117] on div at bounding box center [649, 119] width 30 height 30
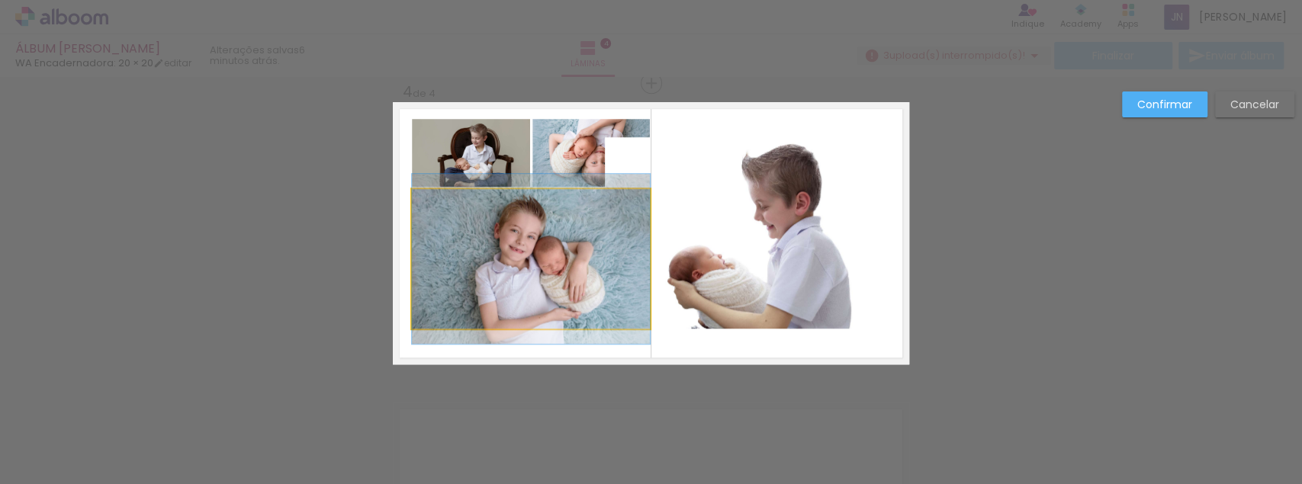
click at [534, 261] on quentale-photo at bounding box center [531, 259] width 238 height 140
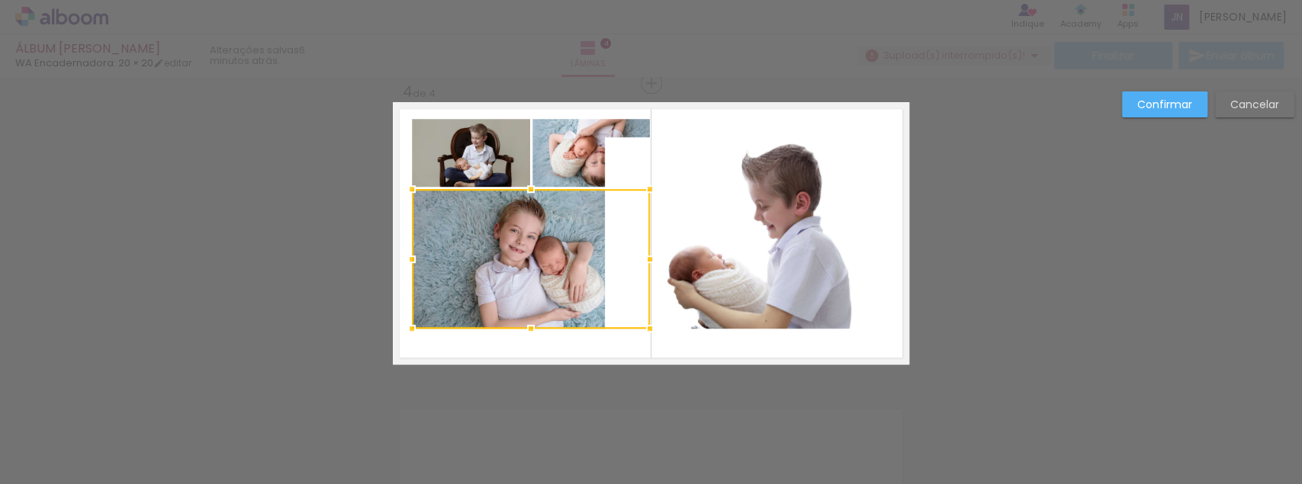
click at [504, 162] on quentale-photo at bounding box center [471, 153] width 118 height 68
click at [560, 162] on div at bounding box center [531, 224] width 238 height 210
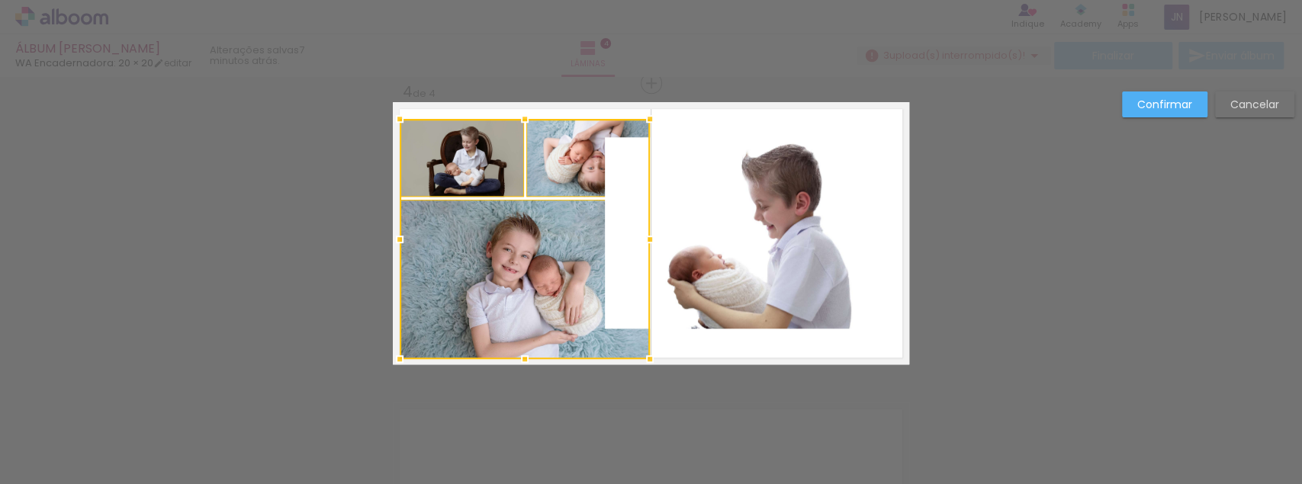
drag, startPoint x: 409, startPoint y: 328, endPoint x: 396, endPoint y: 358, distance: 32.8
click at [396, 358] on div at bounding box center [399, 359] width 30 height 30
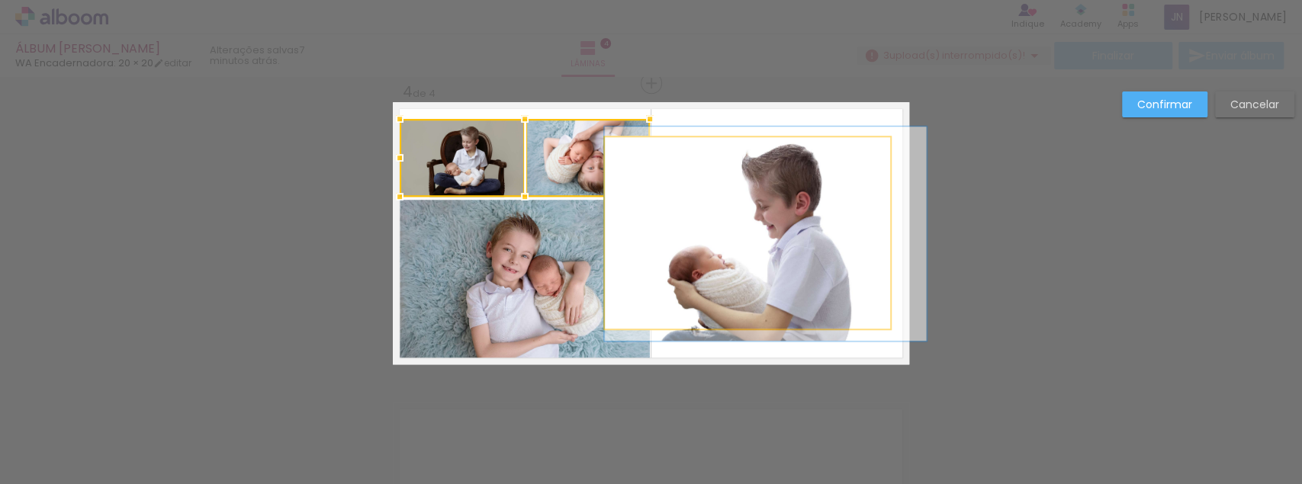
click at [756, 240] on quentale-photo at bounding box center [747, 232] width 285 height 191
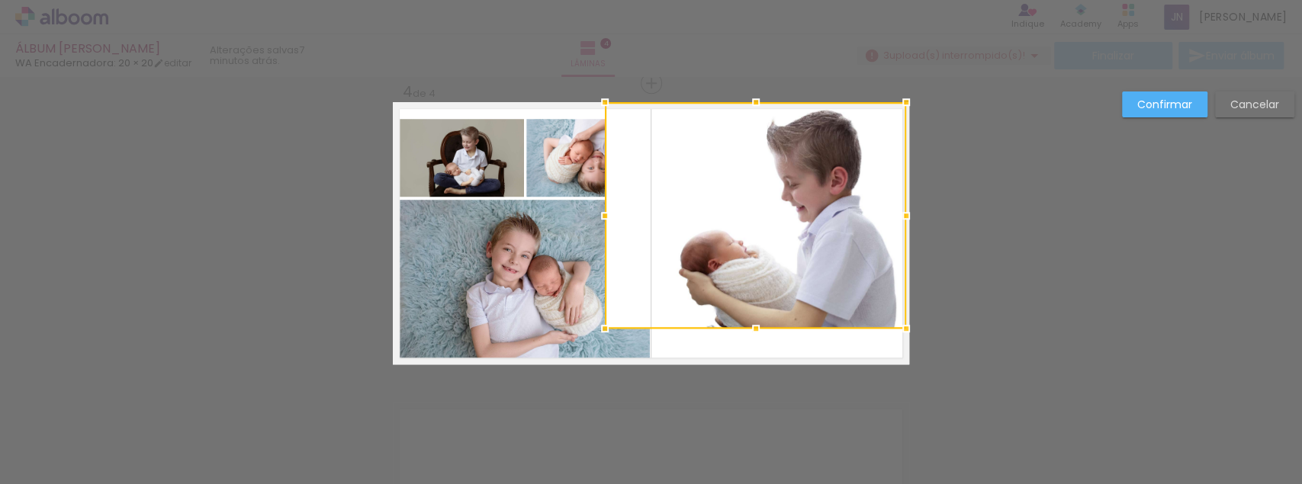
drag, startPoint x: 889, startPoint y: 137, endPoint x: 965, endPoint y: 104, distance: 83.3
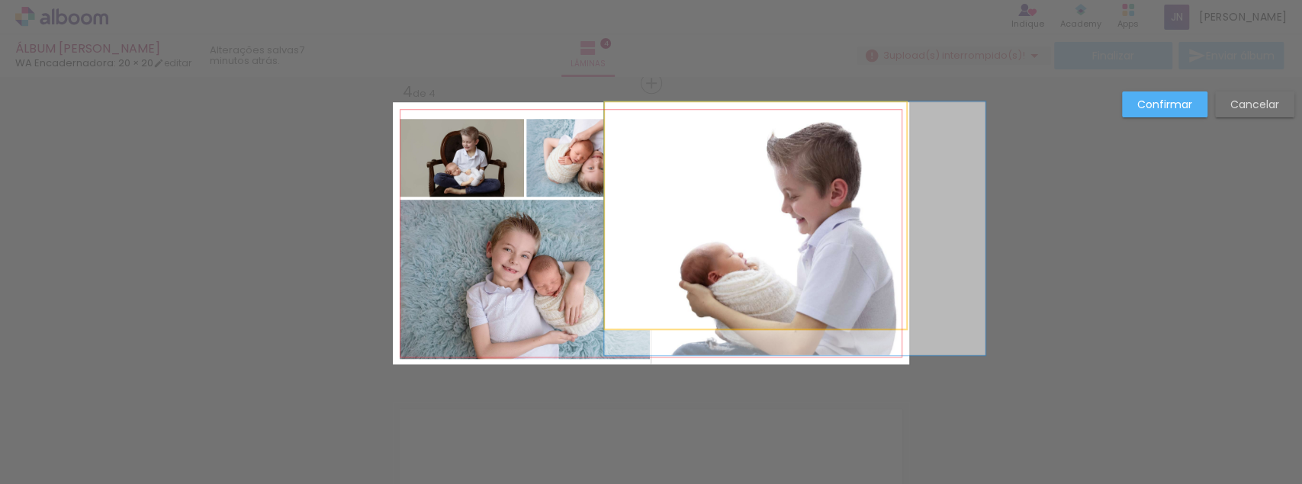
drag, startPoint x: 817, startPoint y: 217, endPoint x: 836, endPoint y: 233, distance: 23.8
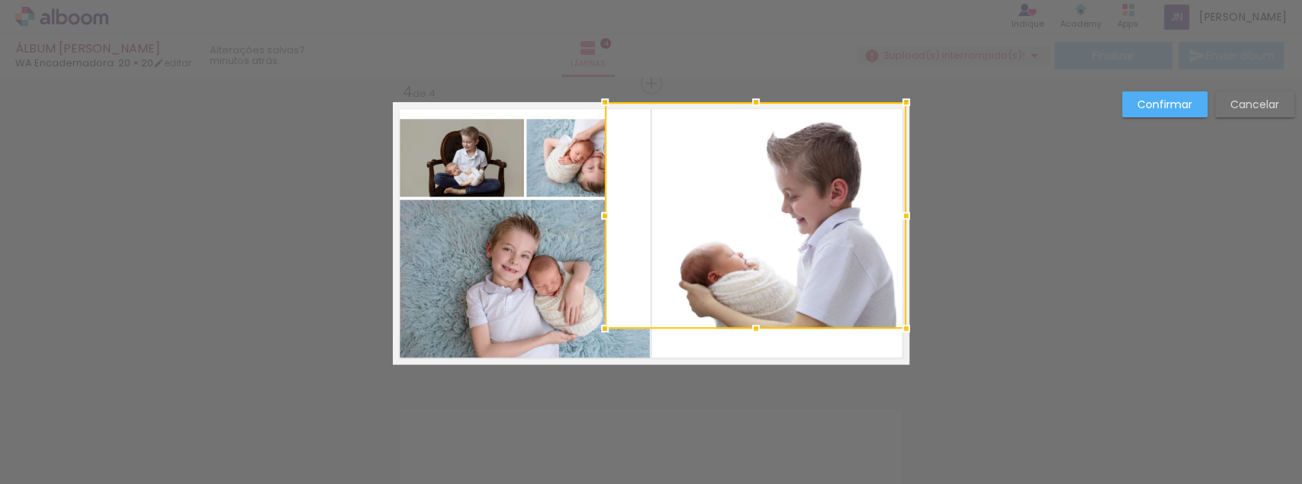
click at [830, 266] on div at bounding box center [755, 215] width 301 height 226
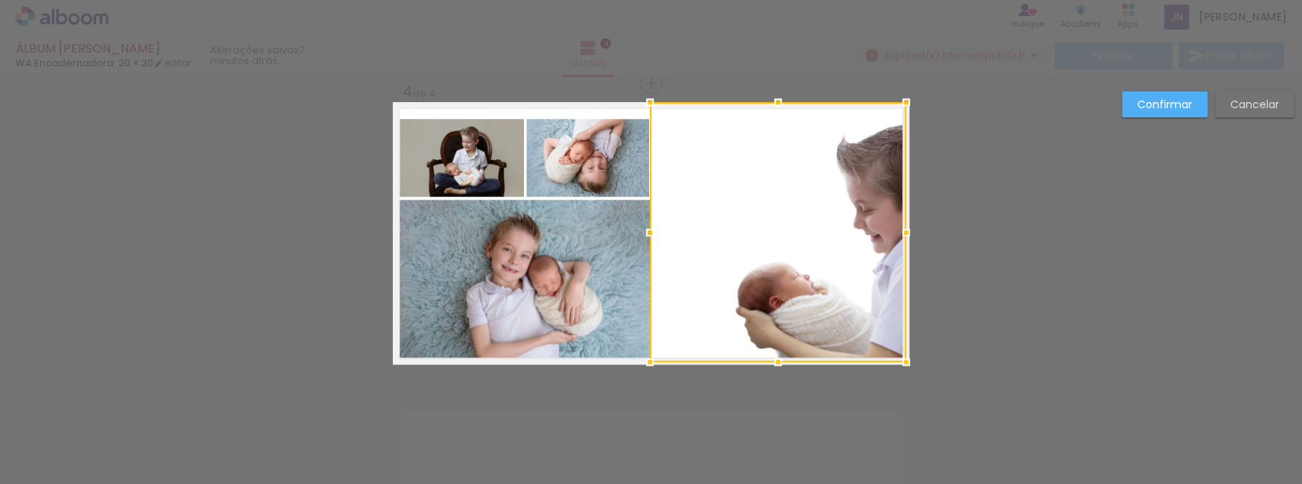
drag, startPoint x: 595, startPoint y: 334, endPoint x: 584, endPoint y: 349, distance: 18.6
click at [584, 349] on album-spread "4 de 4" at bounding box center [651, 233] width 516 height 262
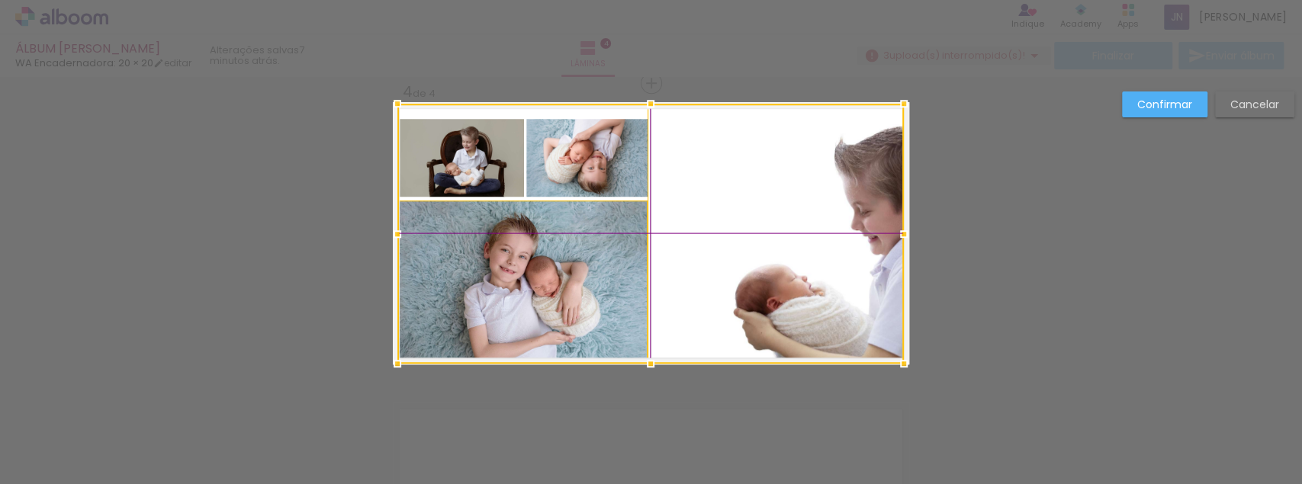
drag, startPoint x: 831, startPoint y: 279, endPoint x: 821, endPoint y: 277, distance: 10.2
click at [821, 277] on div at bounding box center [650, 234] width 506 height 260
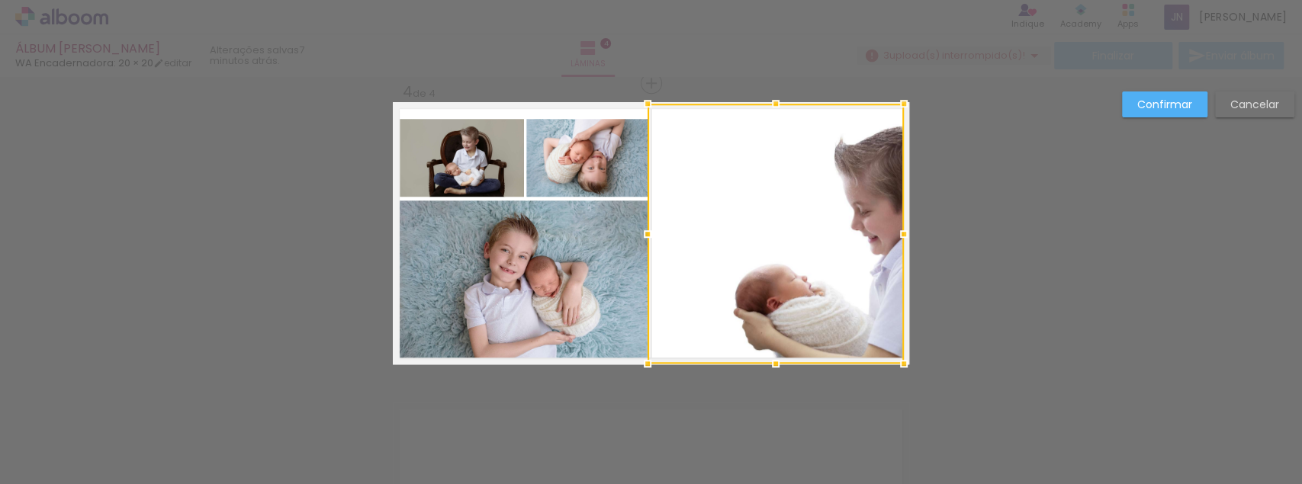
click at [839, 259] on div at bounding box center [775, 234] width 256 height 260
click at [0, 0] on slot "Confirmar" at bounding box center [0, 0] width 0 height 0
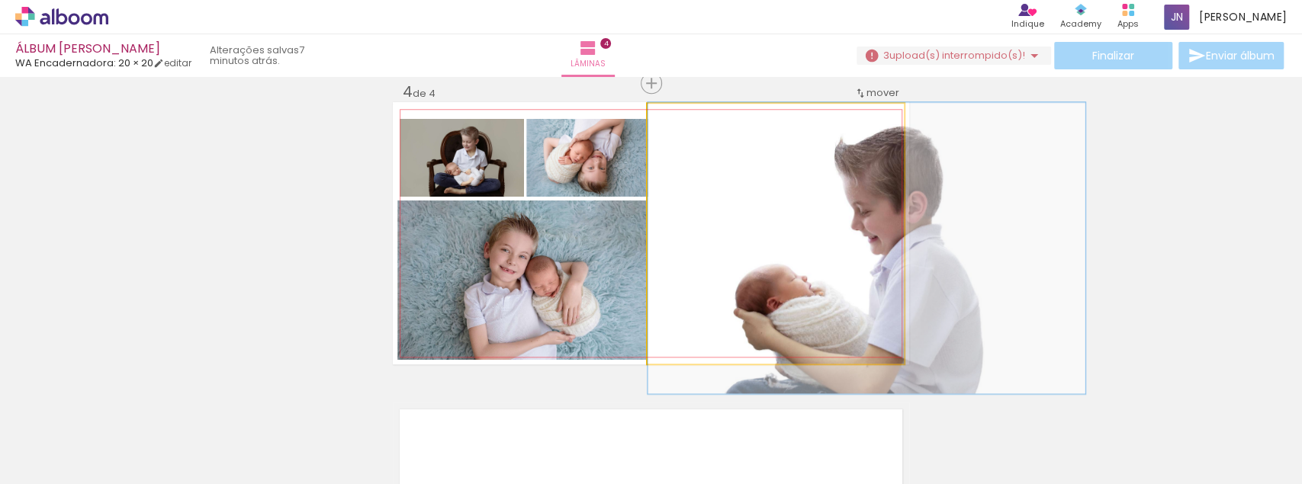
click at [829, 242] on quentale-photo at bounding box center [775, 234] width 256 height 260
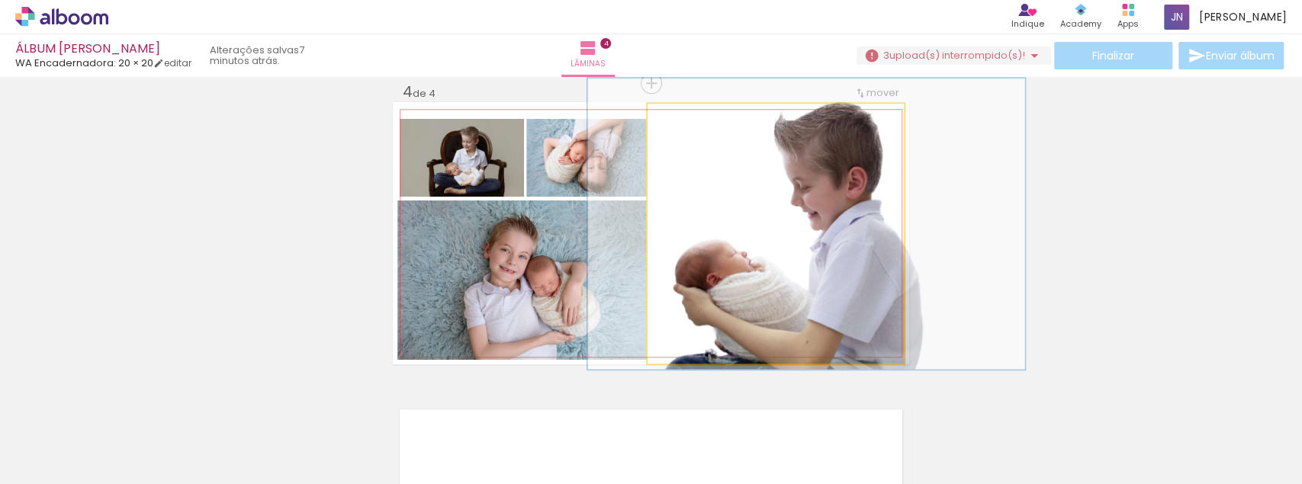
drag, startPoint x: 853, startPoint y: 242, endPoint x: 793, endPoint y: 218, distance: 65.0
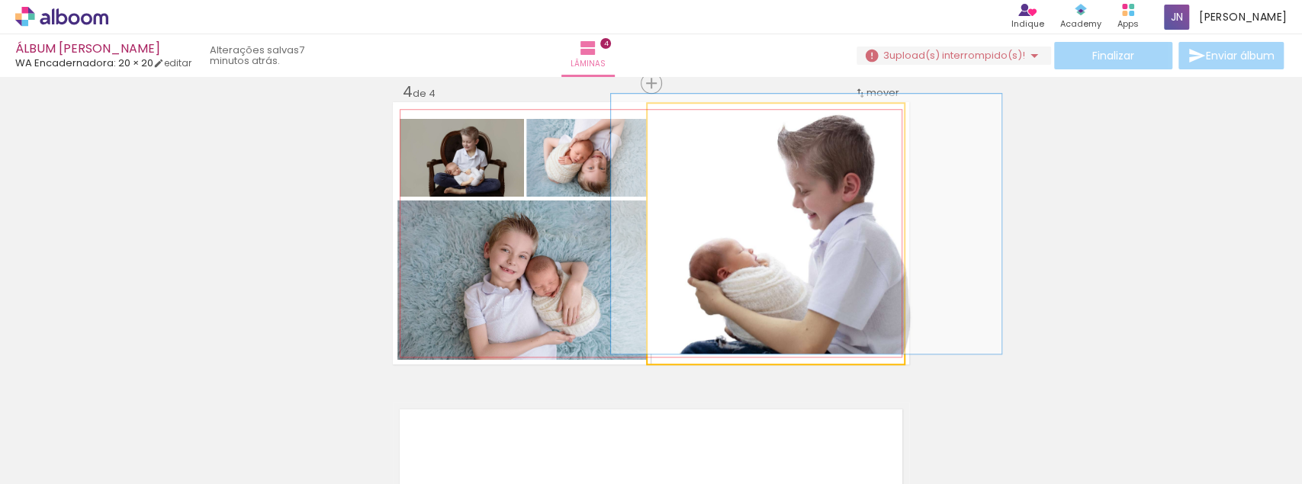
type paper-slider "100"
click at [679, 120] on div at bounding box center [683, 120] width 14 height 14
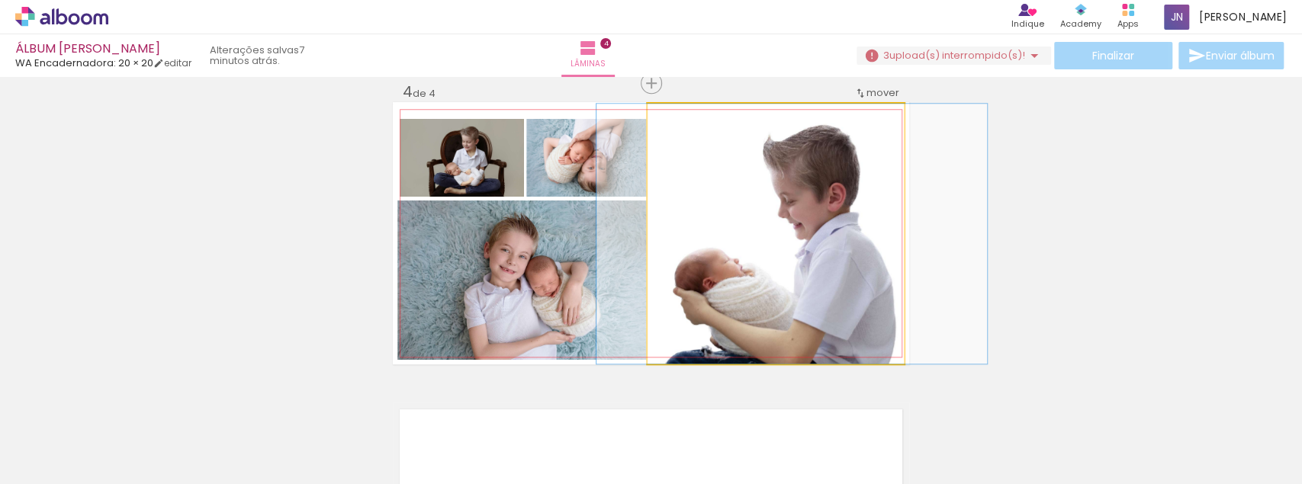
drag, startPoint x: 804, startPoint y: 250, endPoint x: 790, endPoint y: 255, distance: 15.2
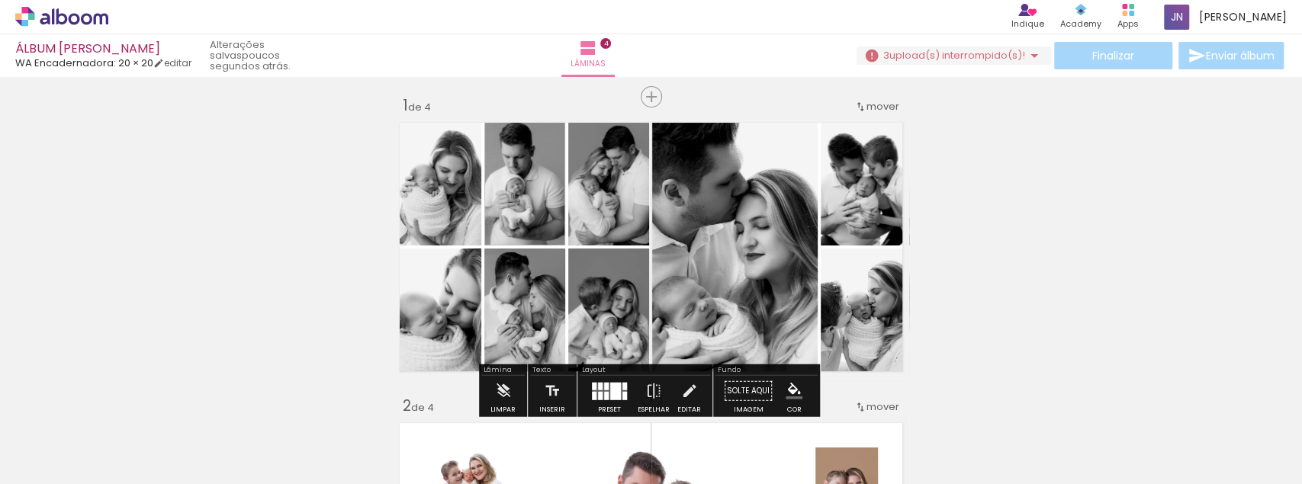
scroll to position [0, 0]
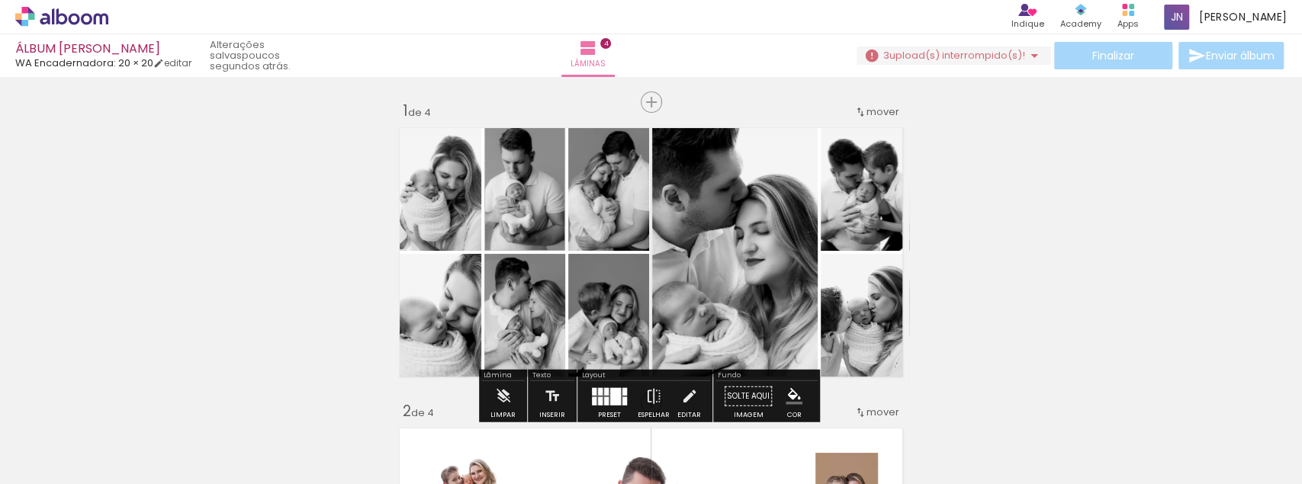
click at [959, 59] on span "upload(s) interrompido(s)!" at bounding box center [957, 55] width 136 height 14
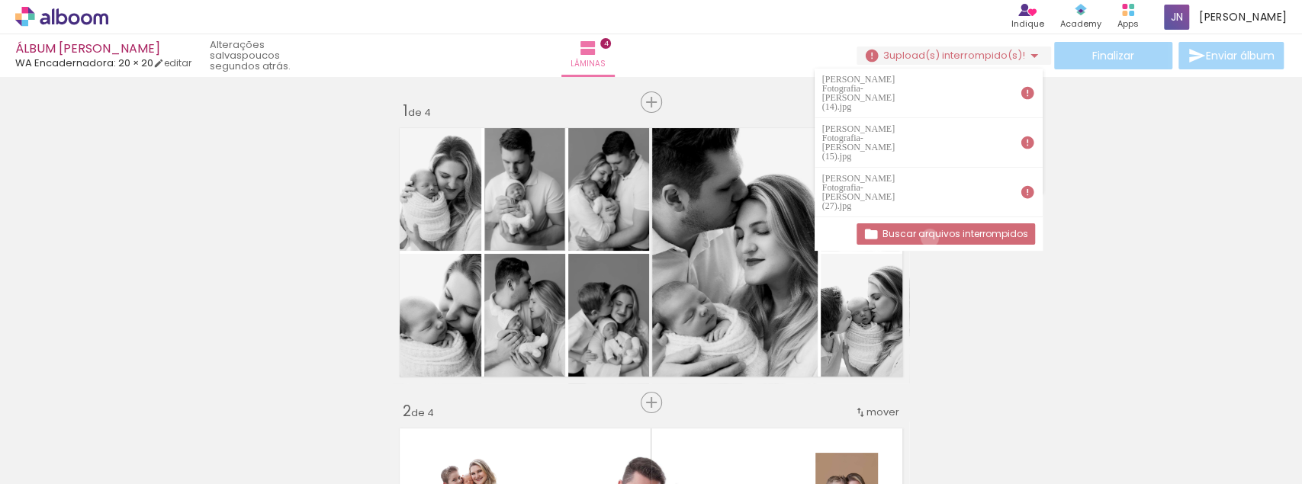
click at [0, 0] on slot "Buscar arquivos interrompidos" at bounding box center [0, 0] width 0 height 0
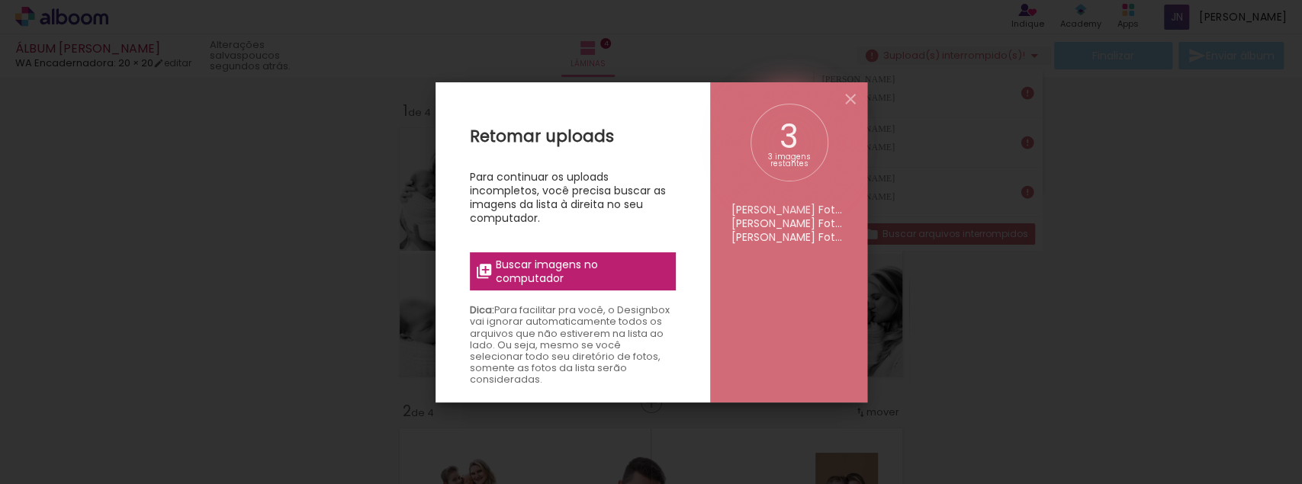
click at [554, 270] on span "Buscar imagens no computador" at bounding box center [581, 271] width 170 height 27
click at [0, 0] on input "file" at bounding box center [0, 0] width 0 height 0
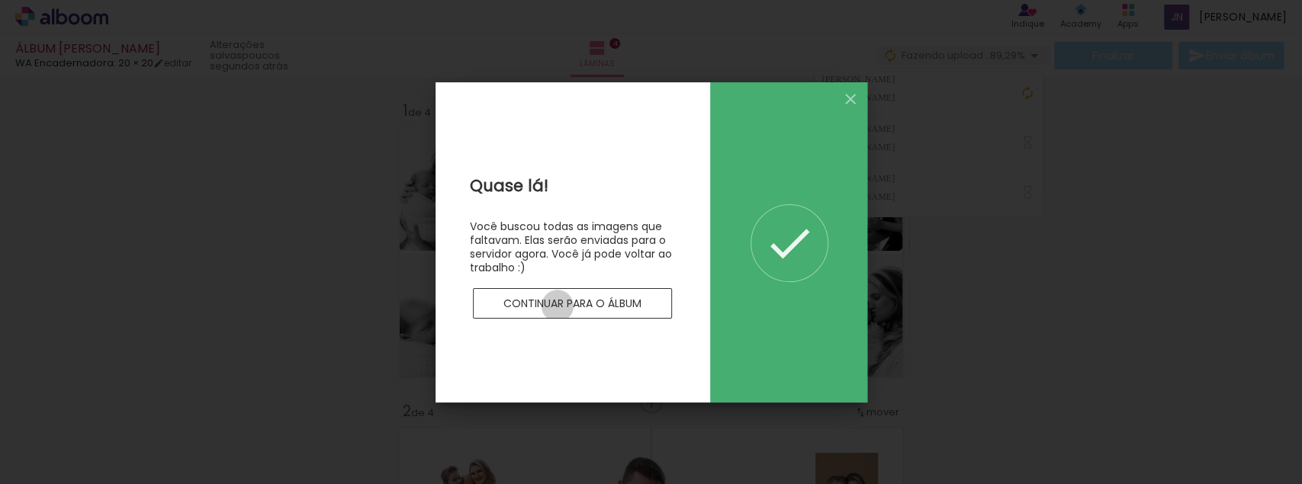
click at [0, 0] on slot "Continuar para o álbum" at bounding box center [0, 0] width 0 height 0
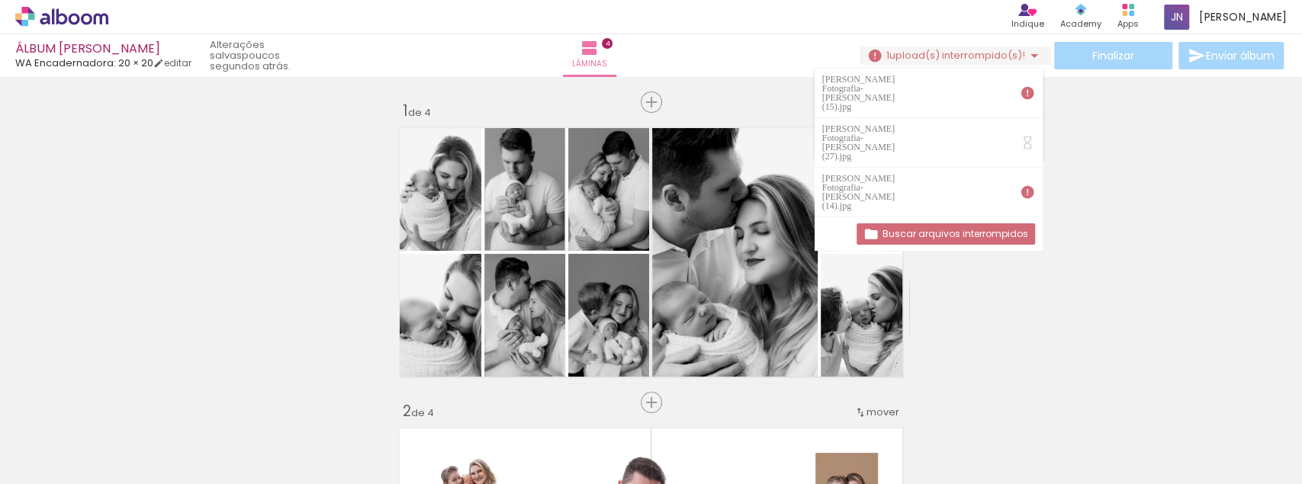
scroll to position [3579, 0]
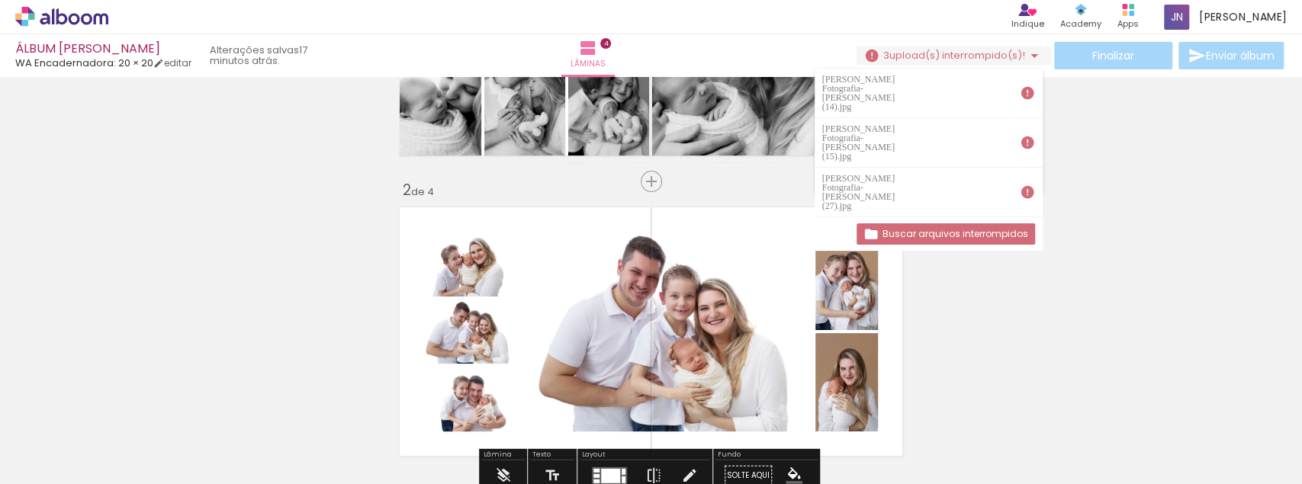
scroll to position [203, 0]
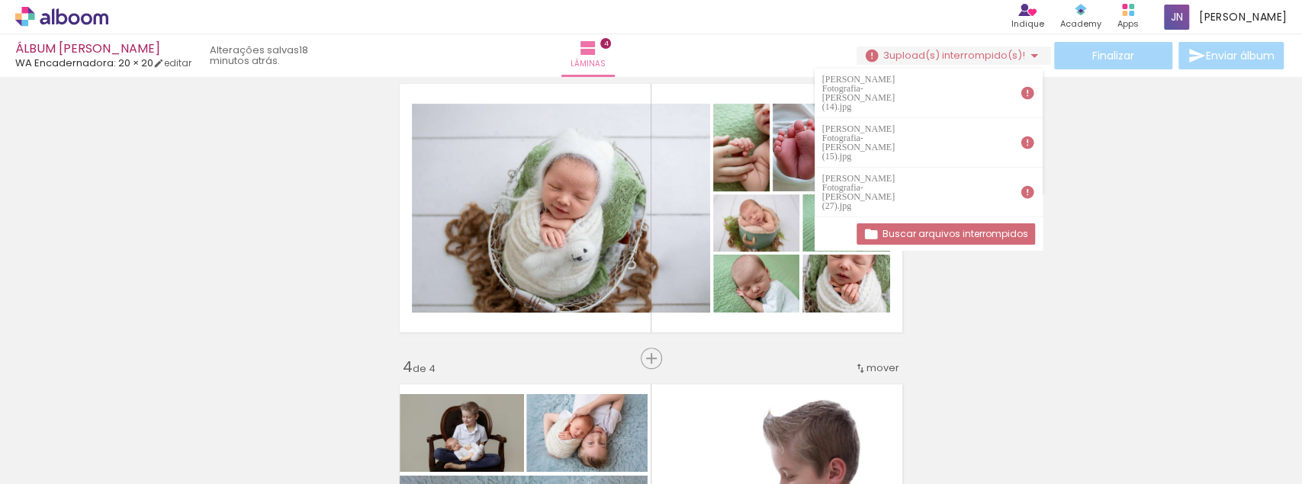
scroll to position [610, 0]
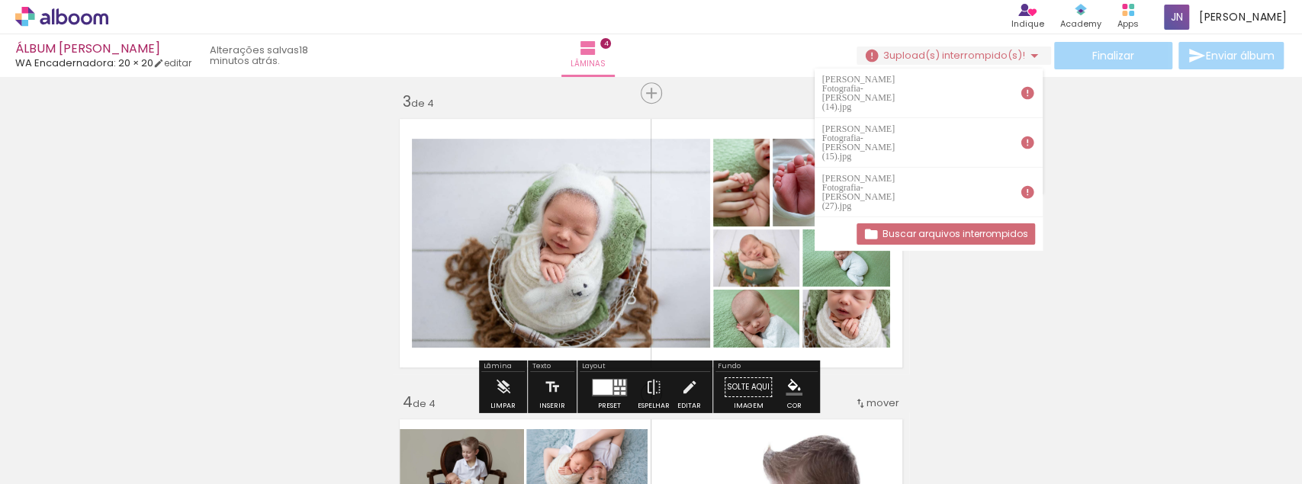
click at [903, 223] on paper-button "Buscar arquivos interrompidos" at bounding box center [945, 233] width 178 height 21
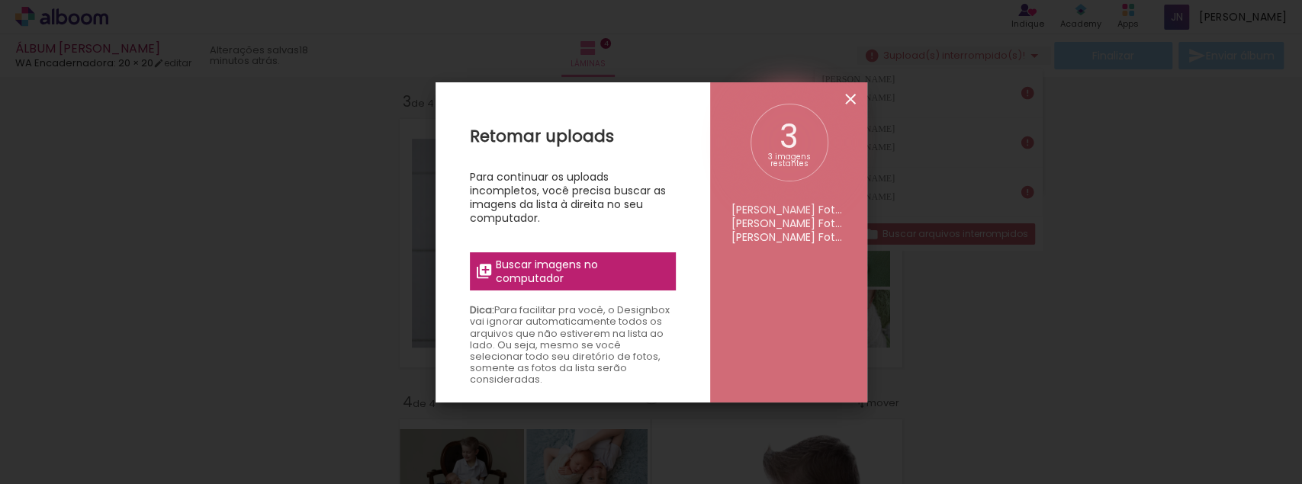
click at [847, 100] on iron-icon at bounding box center [850, 99] width 18 height 18
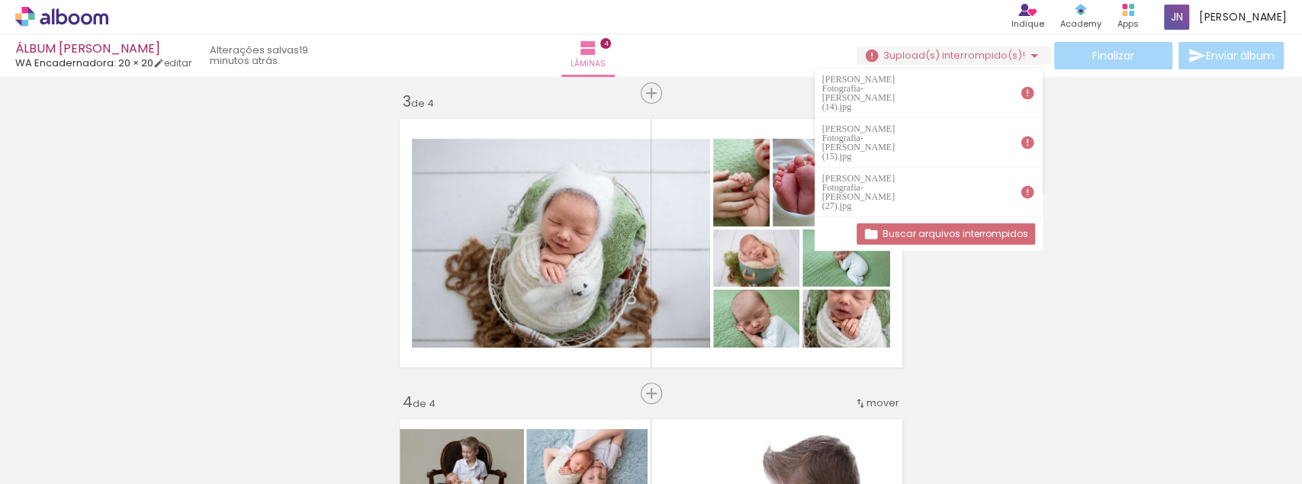
scroll to position [3579, 0]
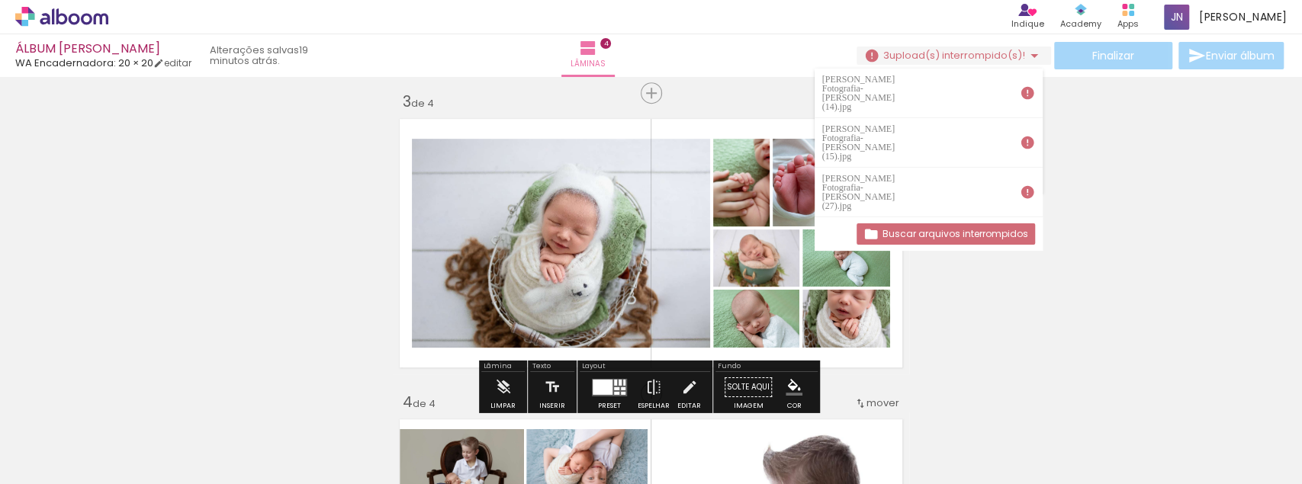
click at [0, 0] on slot "Buscar arquivos interrompidos" at bounding box center [0, 0] width 0 height 0
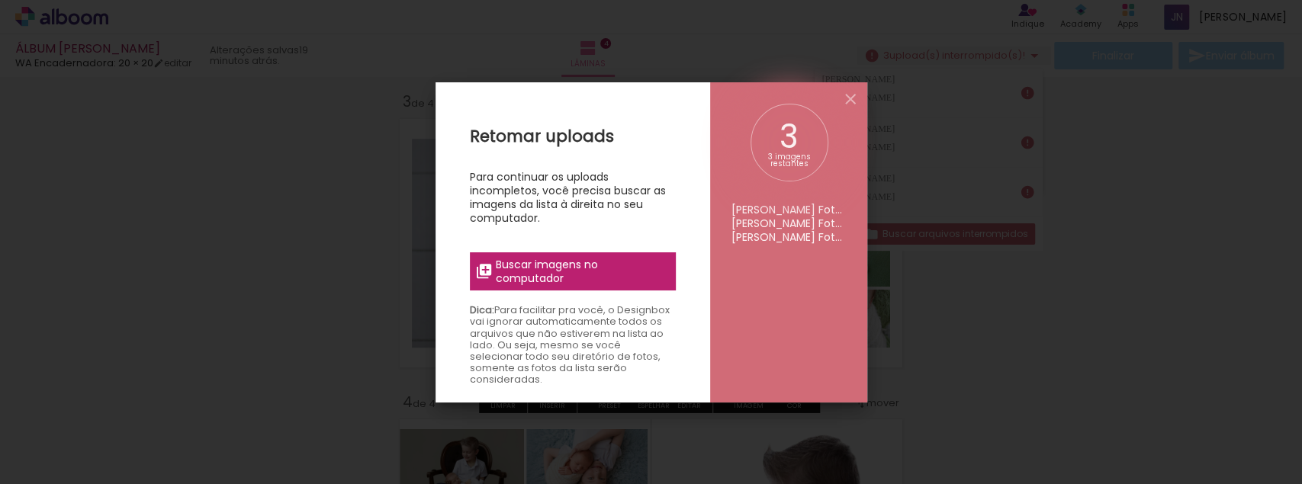
click at [592, 258] on span "Buscar imagens no computador" at bounding box center [581, 271] width 170 height 27
click at [0, 0] on input "file" at bounding box center [0, 0] width 0 height 0
click at [564, 271] on span "Buscar imagens no computador" at bounding box center [581, 271] width 170 height 27
click at [0, 0] on input "file" at bounding box center [0, 0] width 0 height 0
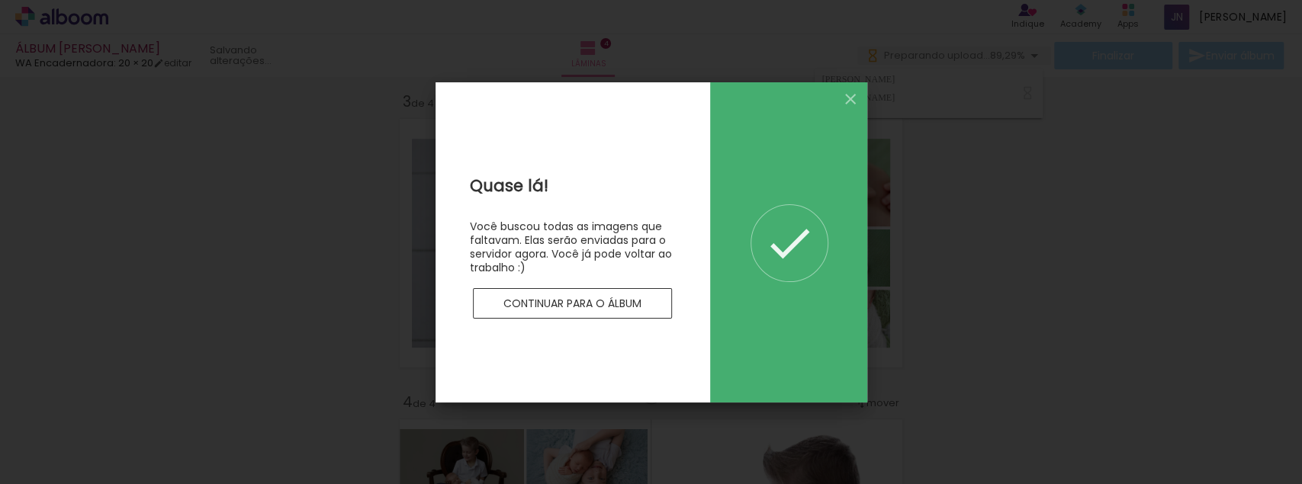
click at [0, 0] on slot "Continuar para o álbum" at bounding box center [0, 0] width 0 height 0
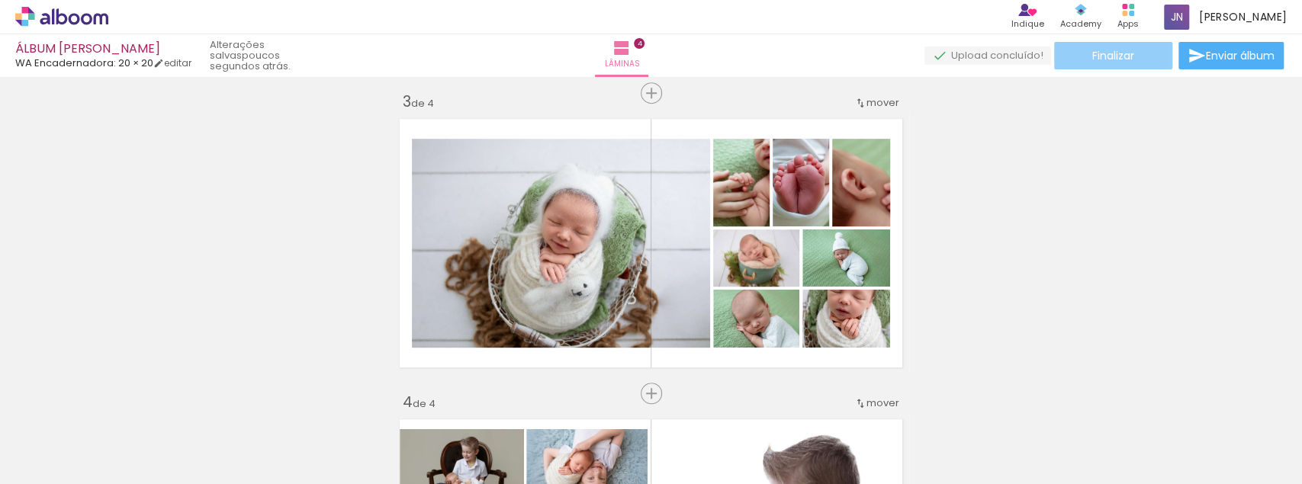
click at [1133, 47] on paper-button "Finalizar" at bounding box center [1113, 55] width 118 height 27
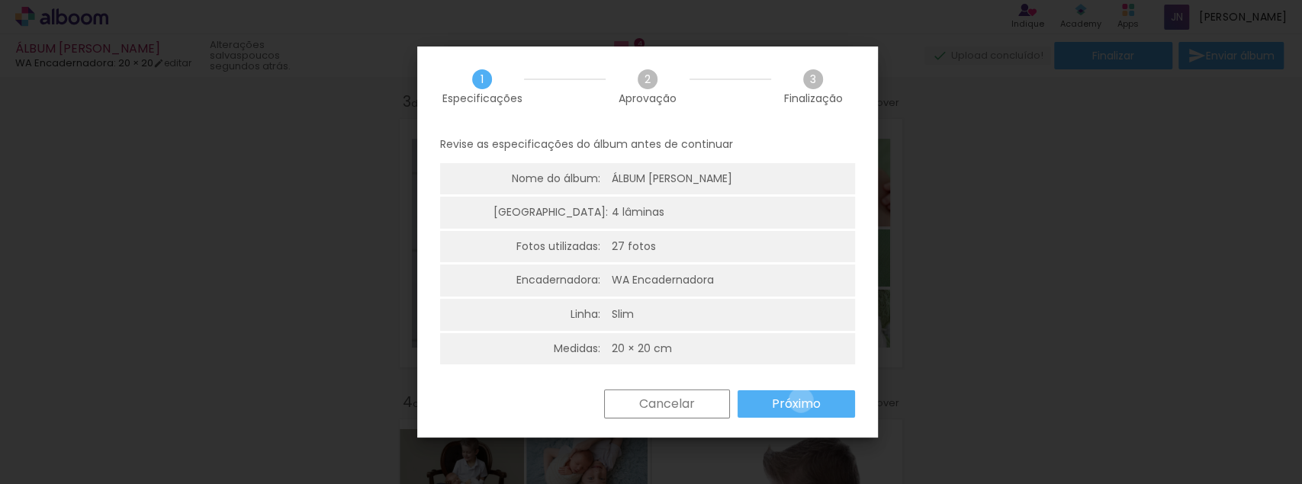
click at [0, 0] on slot "Próximo" at bounding box center [0, 0] width 0 height 0
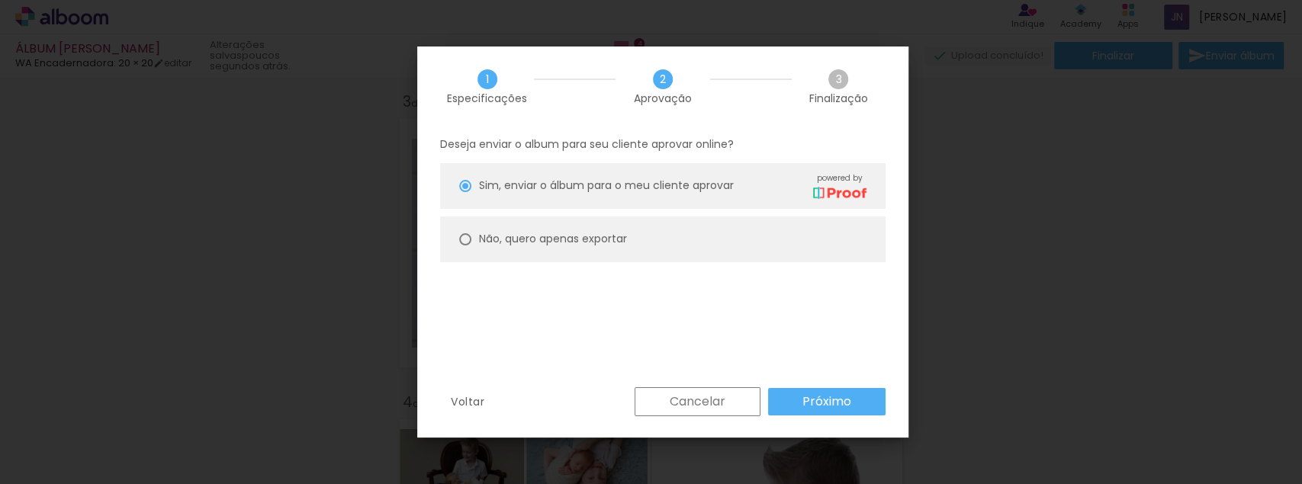
click at [464, 192] on div at bounding box center [465, 186] width 12 height 12
type paper-radio-button "on"
click at [868, 404] on paper-button "Próximo" at bounding box center [826, 401] width 117 height 27
type input "Alta, 300 DPI"
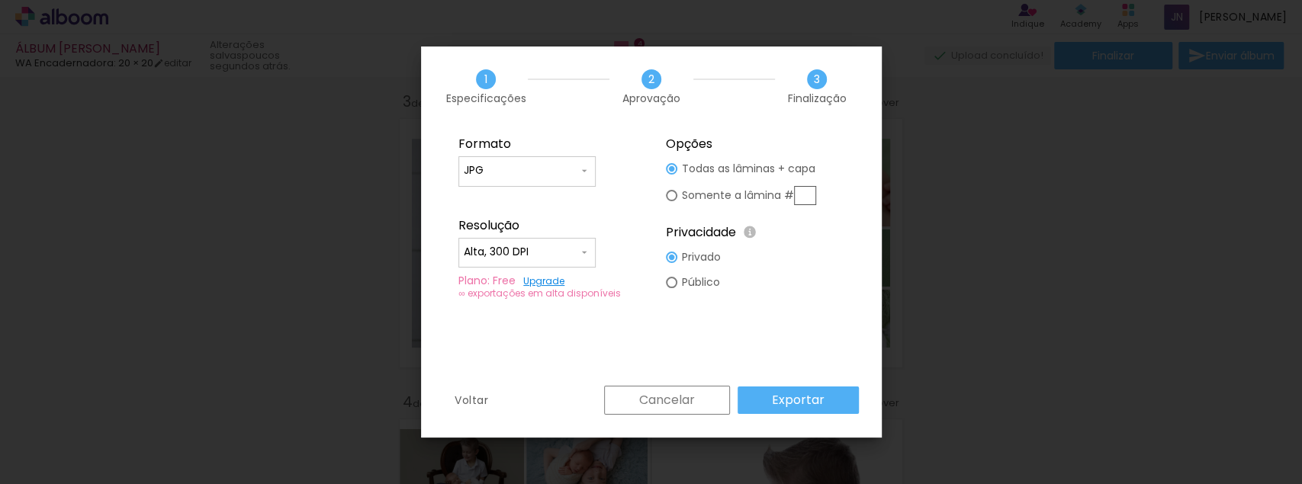
click at [868, 404] on div "Voltar Cancelar Exportar" at bounding box center [651, 412] width 461 height 52
click at [838, 393] on paper-button "Exportar" at bounding box center [797, 400] width 121 height 27
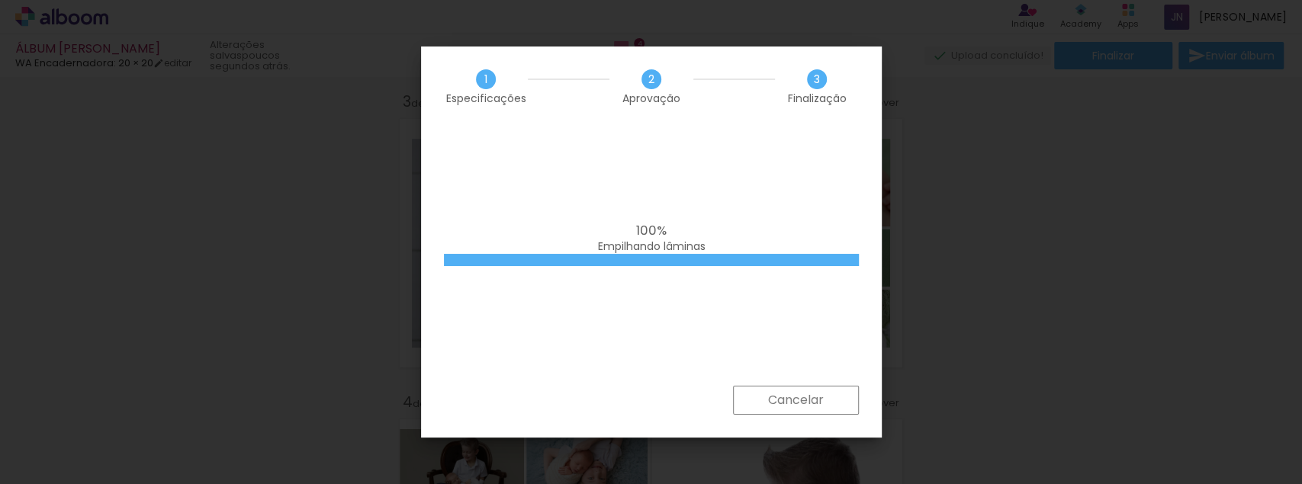
scroll to position [3579, 0]
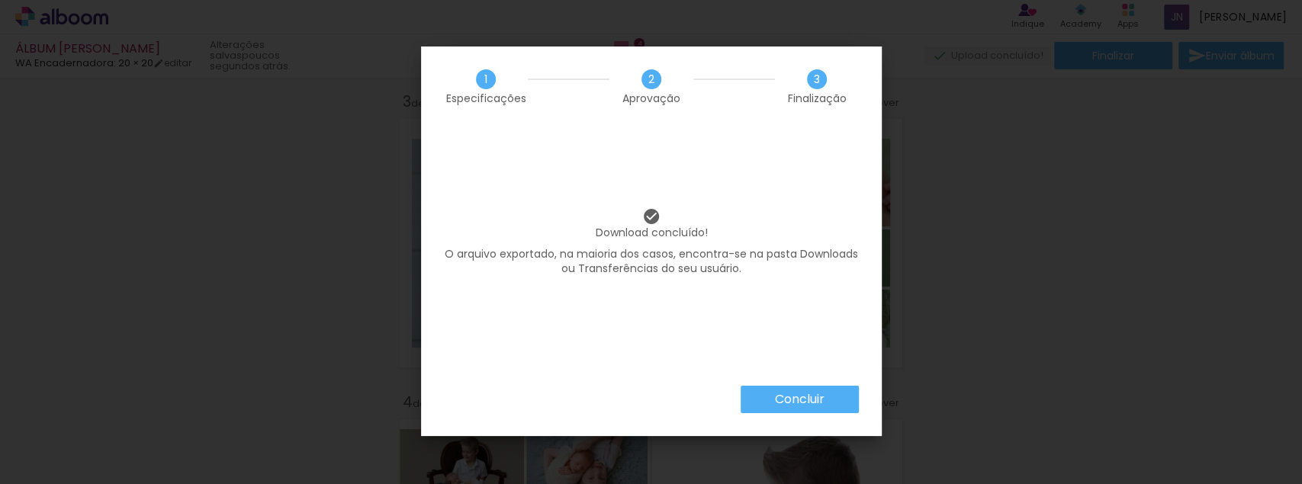
scroll to position [3579, 0]
click at [811, 390] on paper-button "Concluir" at bounding box center [799, 399] width 118 height 27
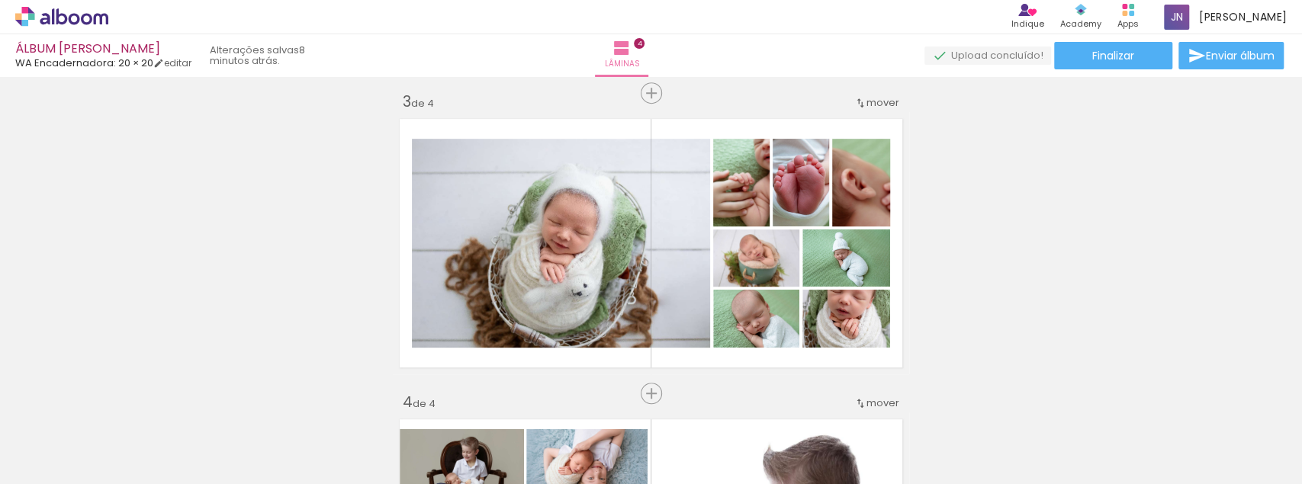
scroll to position [3579, 0]
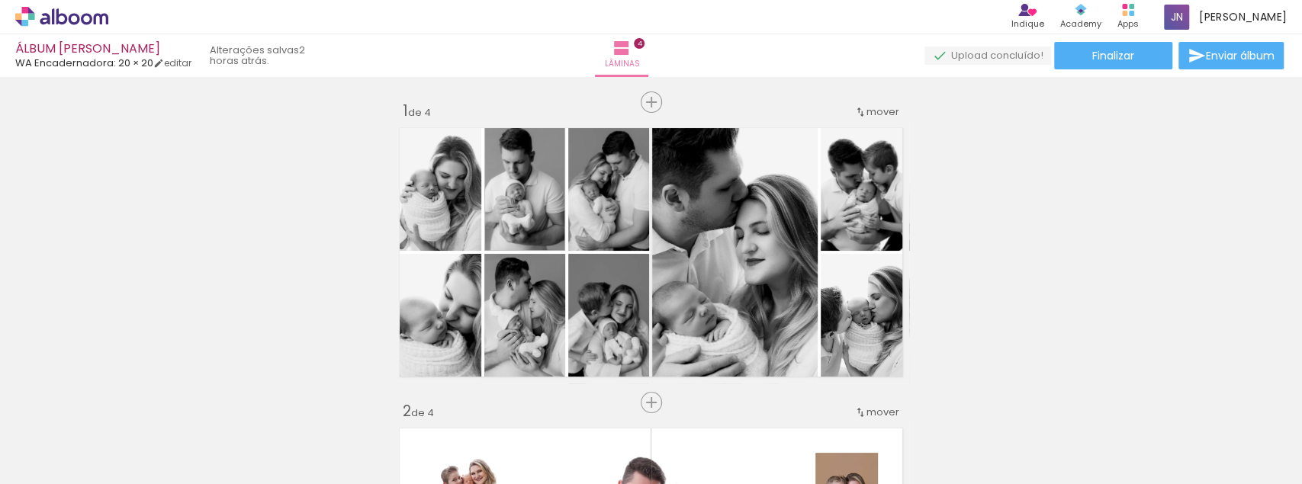
scroll to position [3579, 0]
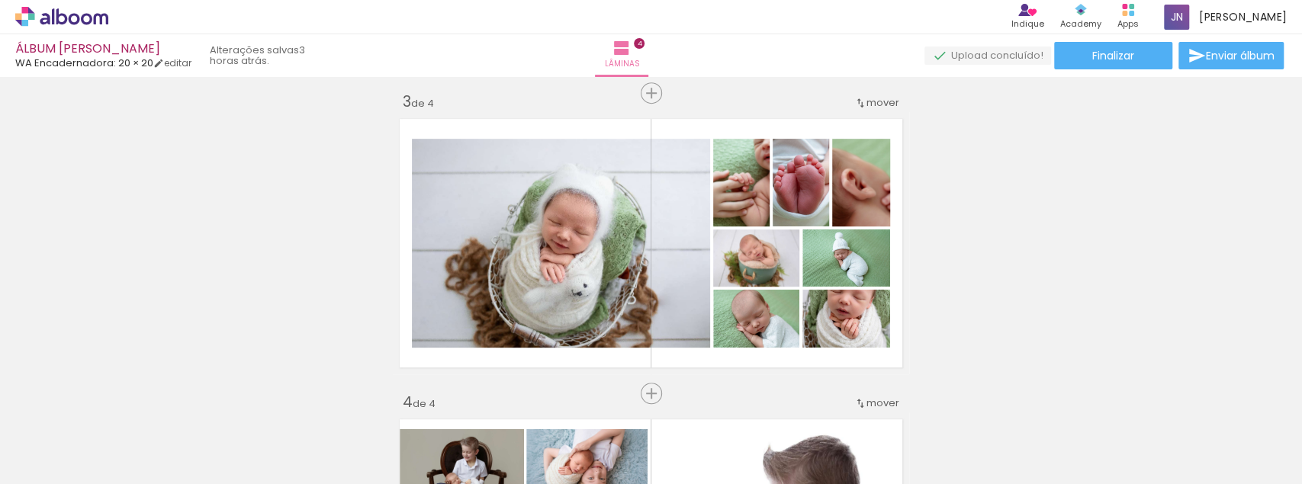
scroll to position [3579, 0]
